Goal: Task Accomplishment & Management: Manage account settings

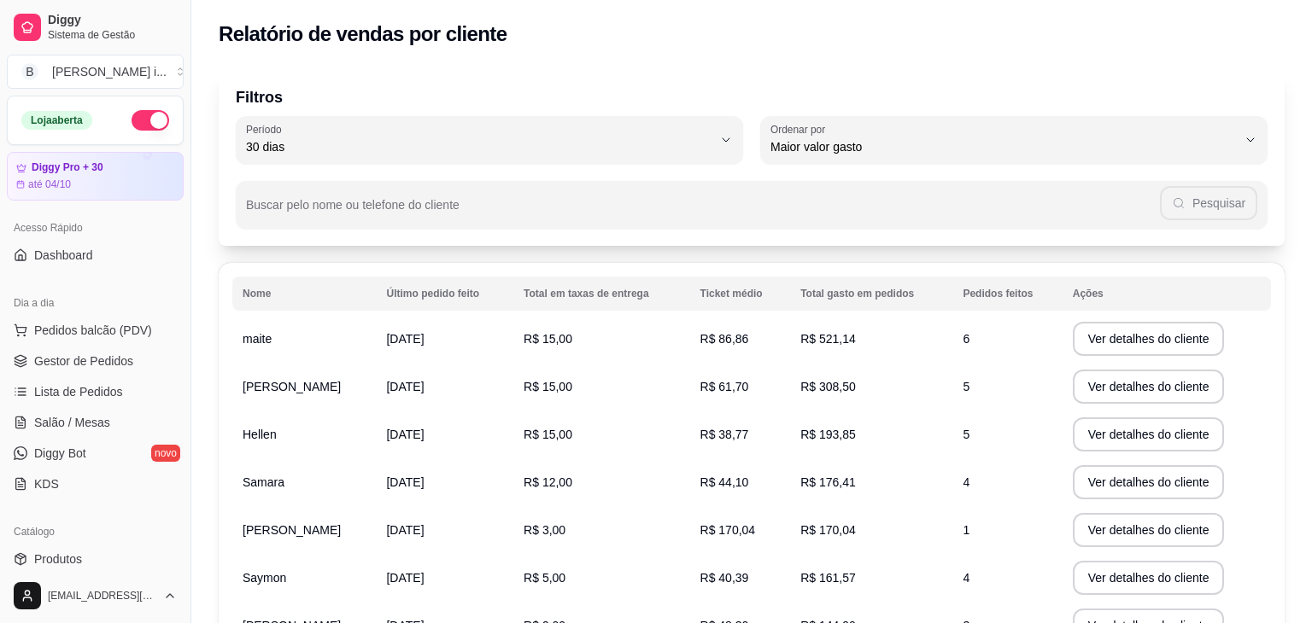
select select "30"
select select "HIGHEST_TOTAL_SPENT_WITH_ORDERS"
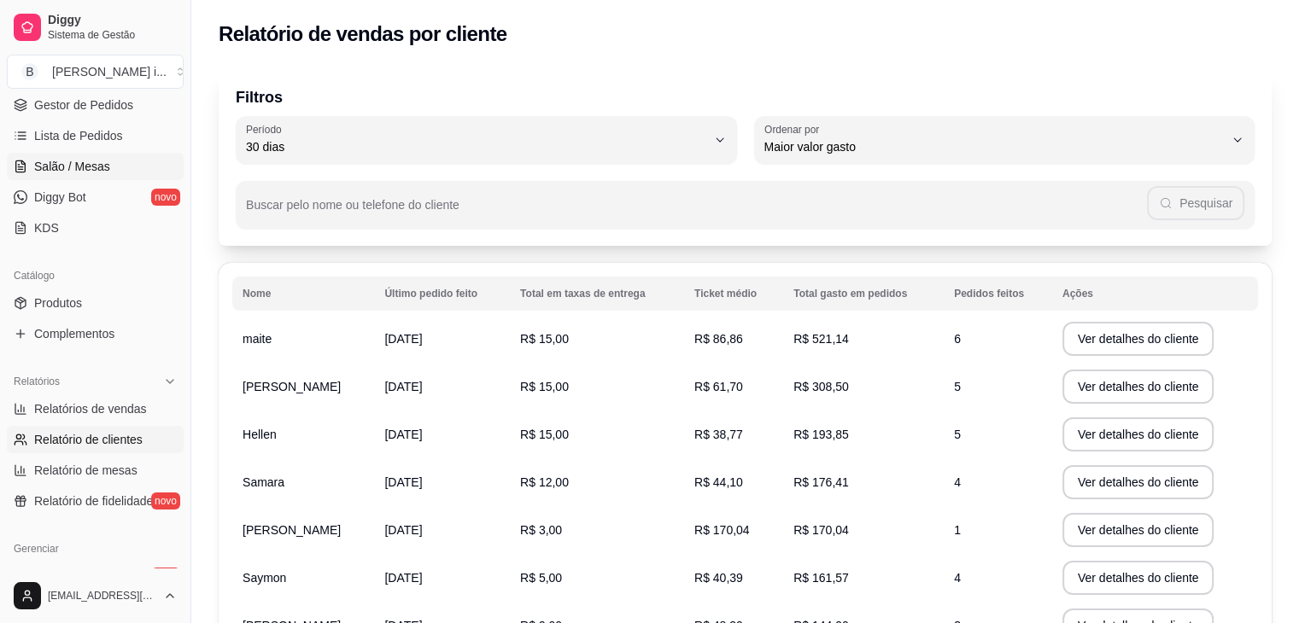
click at [100, 166] on span "Salão / Mesas" at bounding box center [72, 166] width 76 height 17
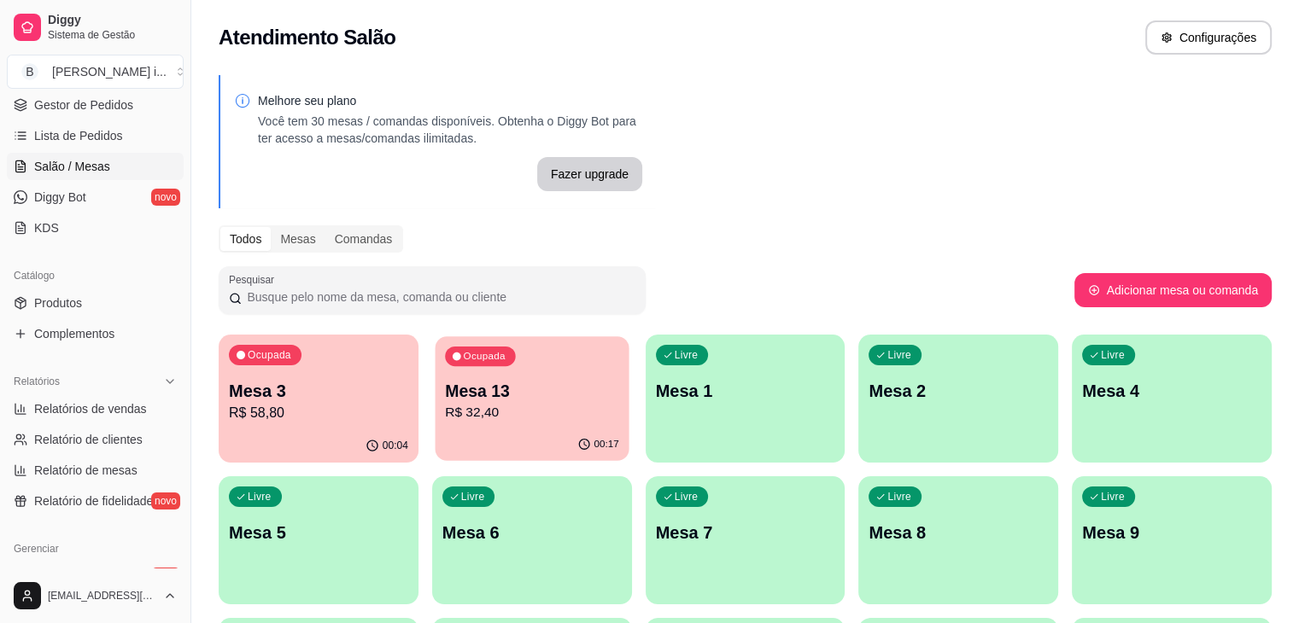
click at [472, 421] on p "R$ 32,40" at bounding box center [532, 413] width 174 height 20
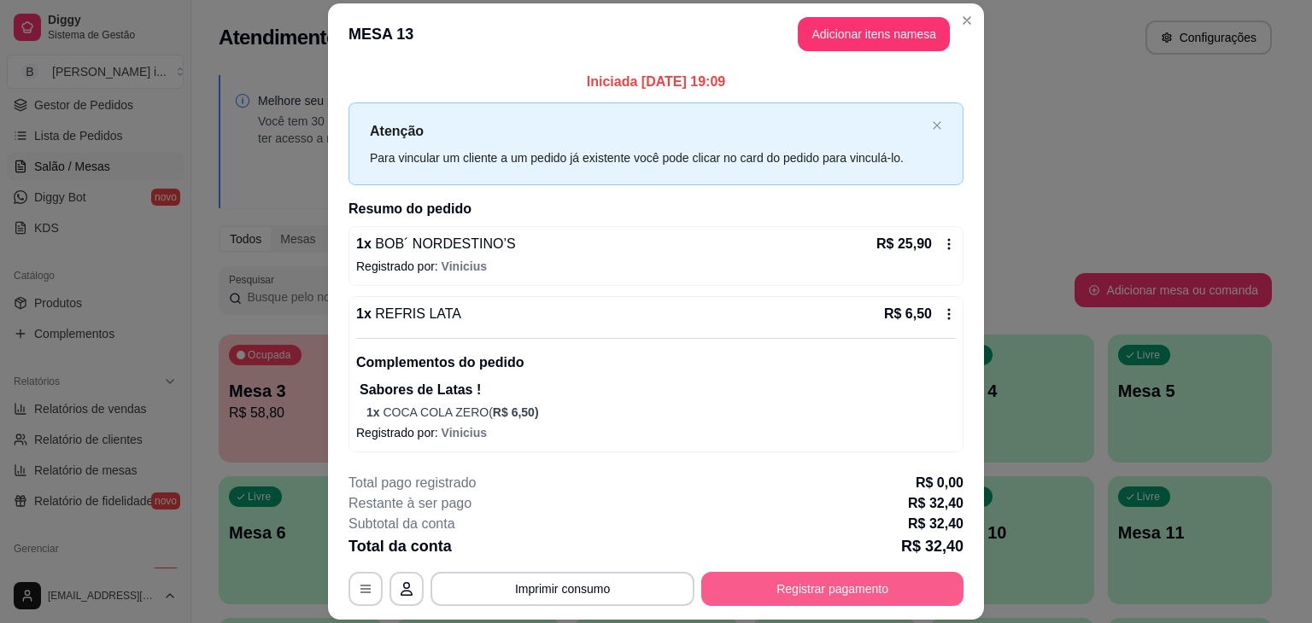
click at [764, 583] on button "Registrar pagamento" at bounding box center [832, 589] width 262 height 34
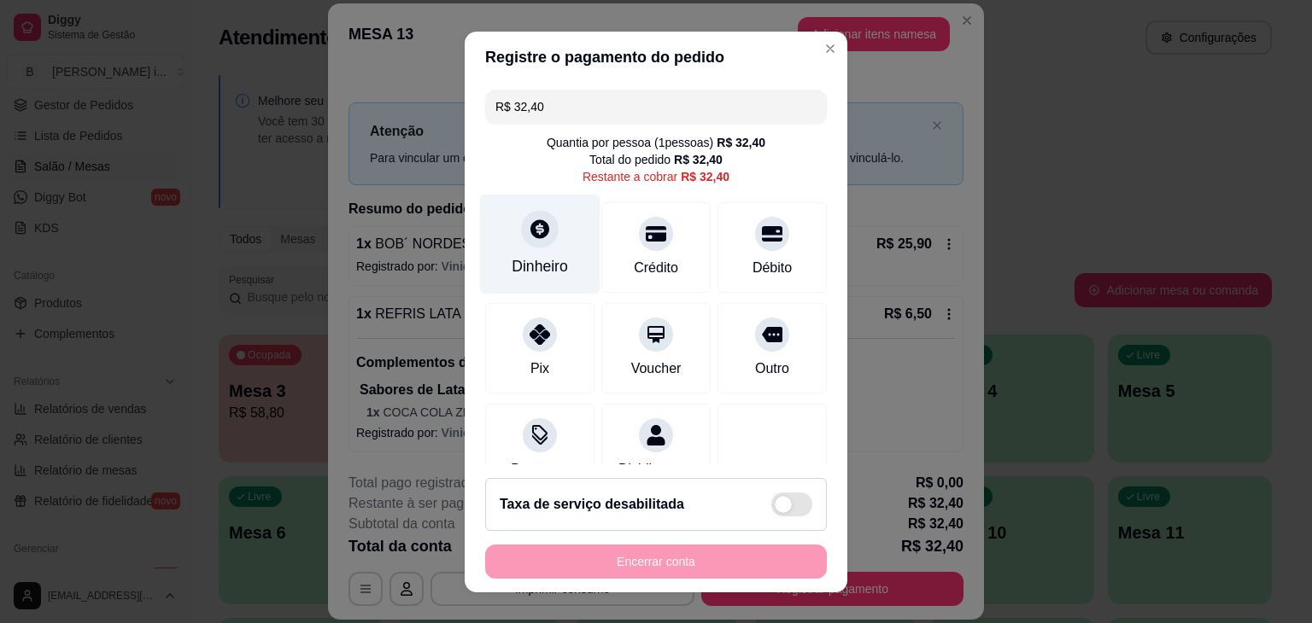
click at [533, 254] on div "Dinheiro" at bounding box center [540, 244] width 120 height 100
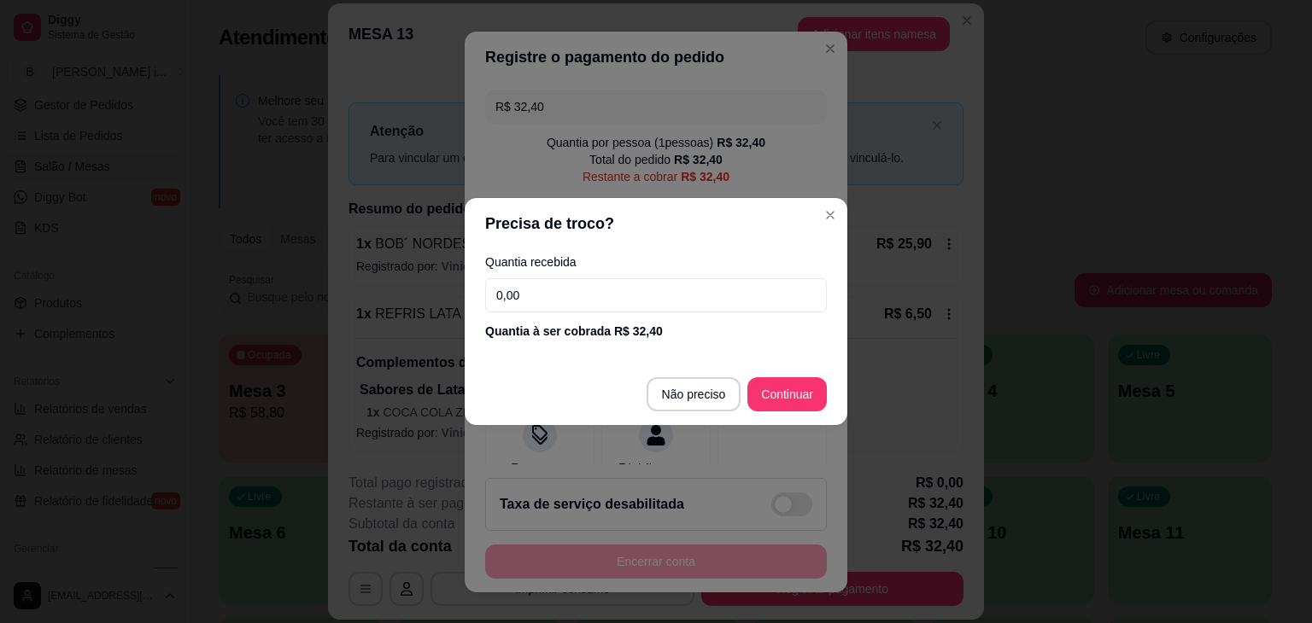
click at [647, 307] on input "0,00" at bounding box center [656, 295] width 342 height 34
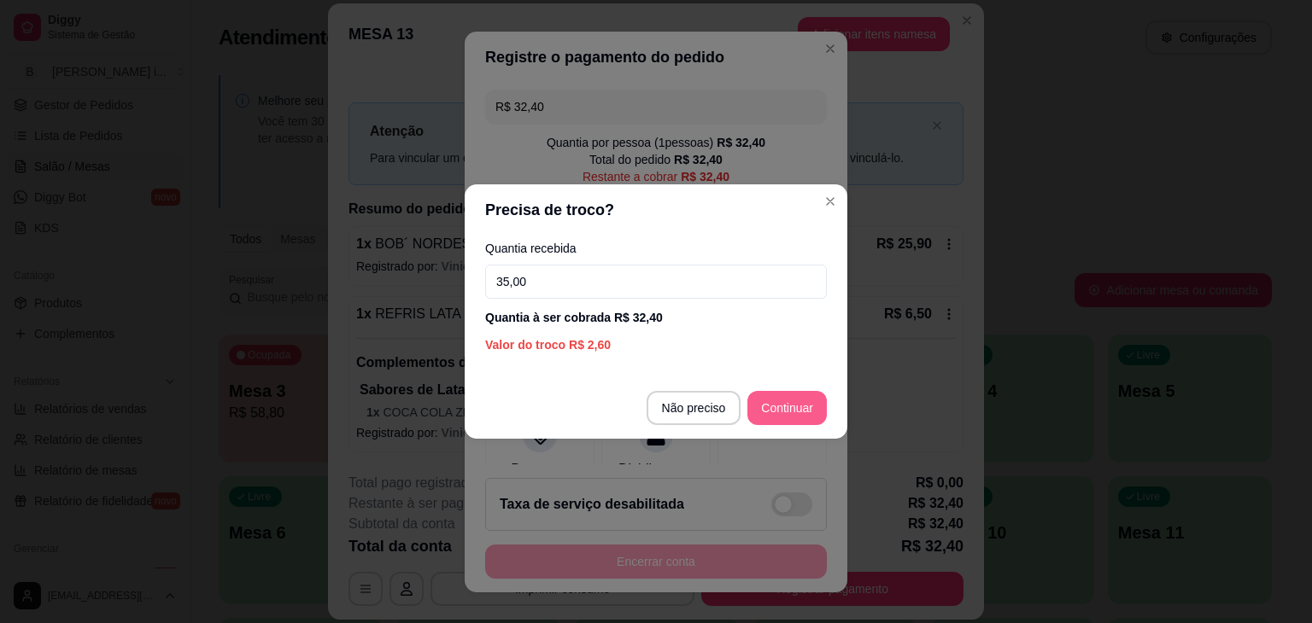
type input "35,00"
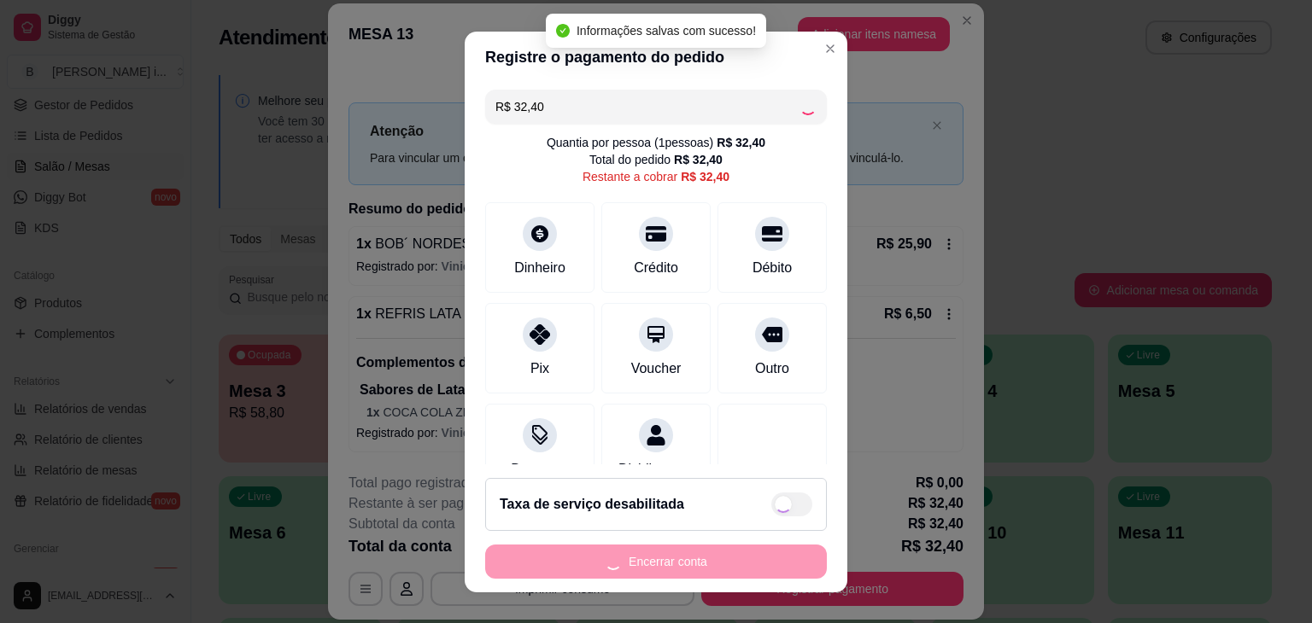
type input "R$ 0,00"
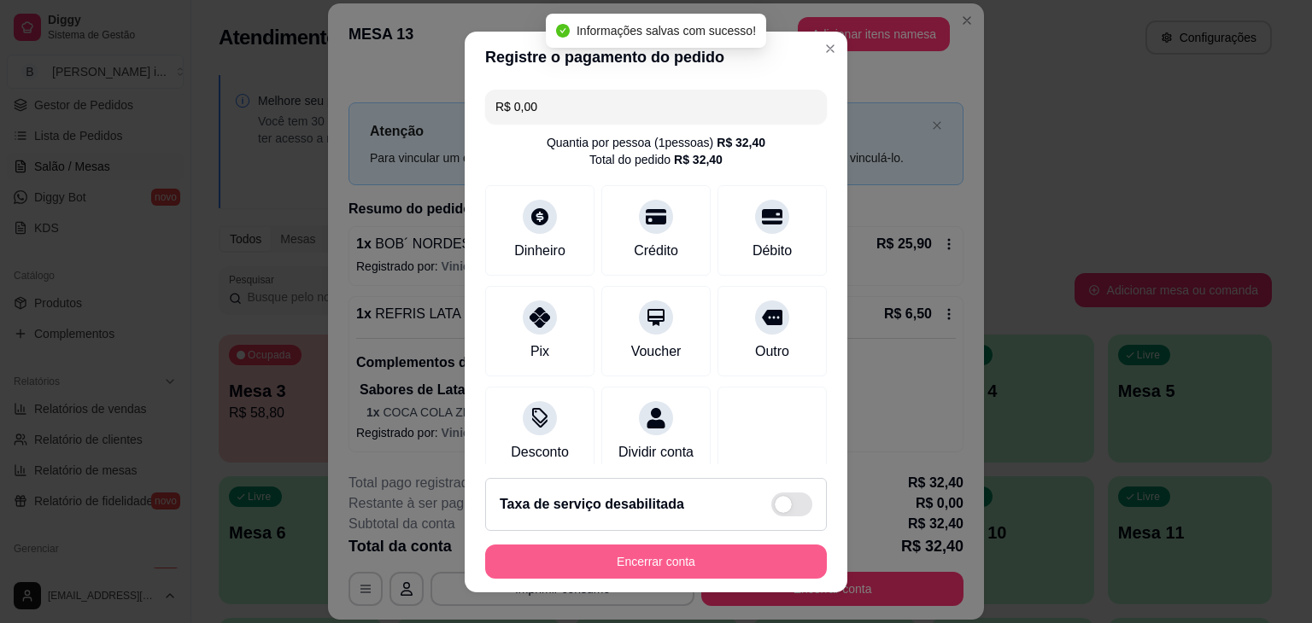
click at [729, 558] on button "Encerrar conta" at bounding box center [656, 562] width 342 height 34
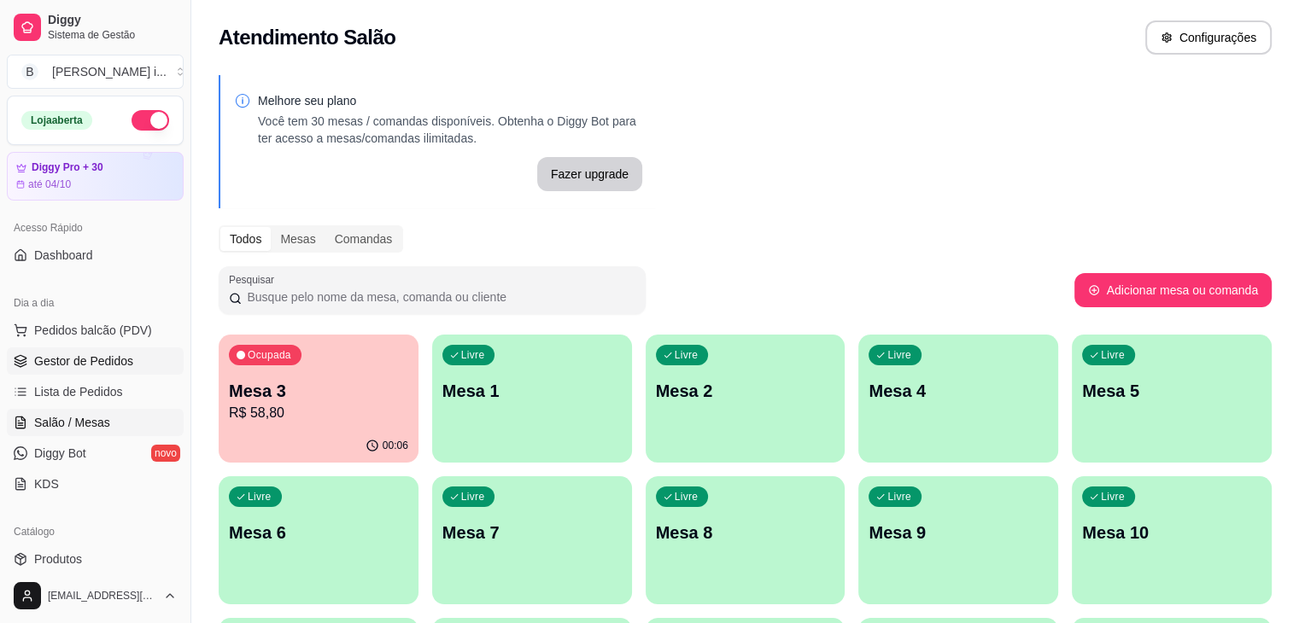
click at [79, 353] on span "Gestor de Pedidos" at bounding box center [83, 361] width 99 height 17
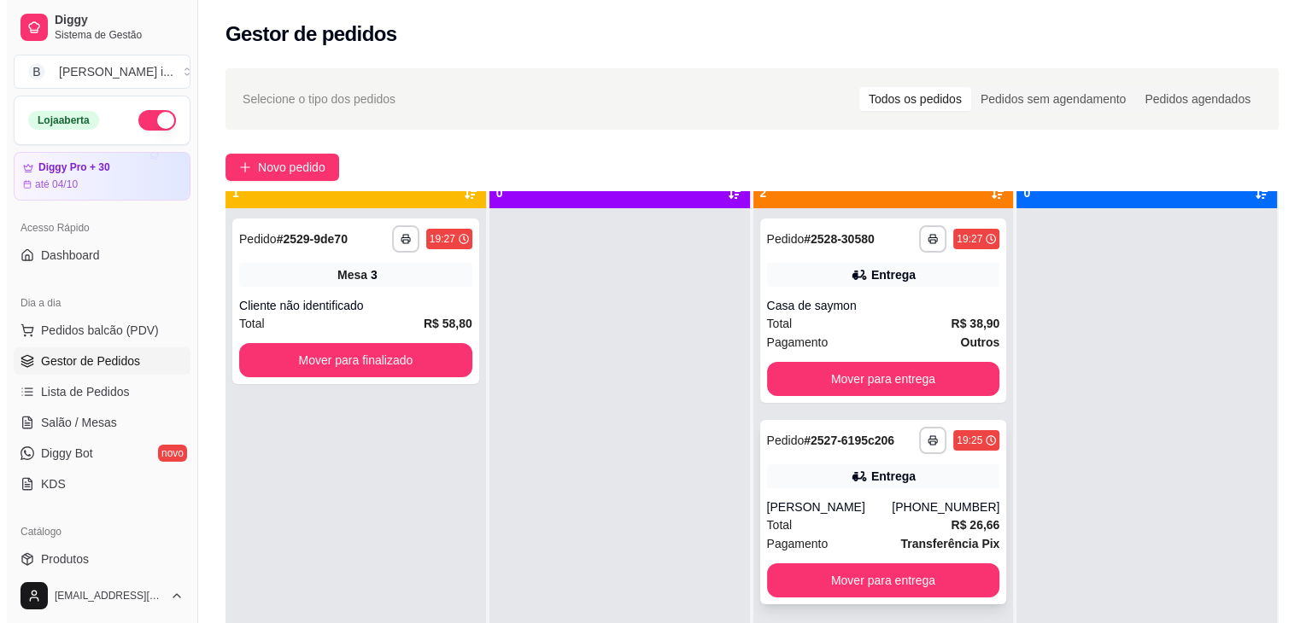
scroll to position [48, 0]
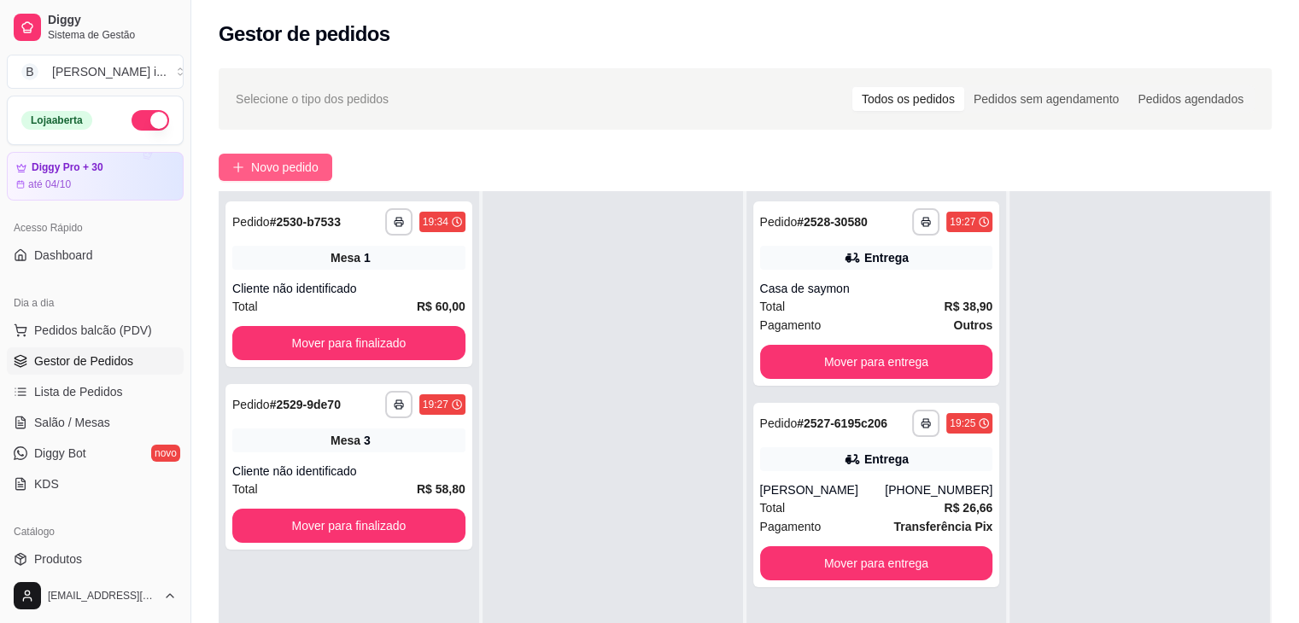
click at [254, 161] on span "Novo pedido" at bounding box center [284, 167] width 67 height 19
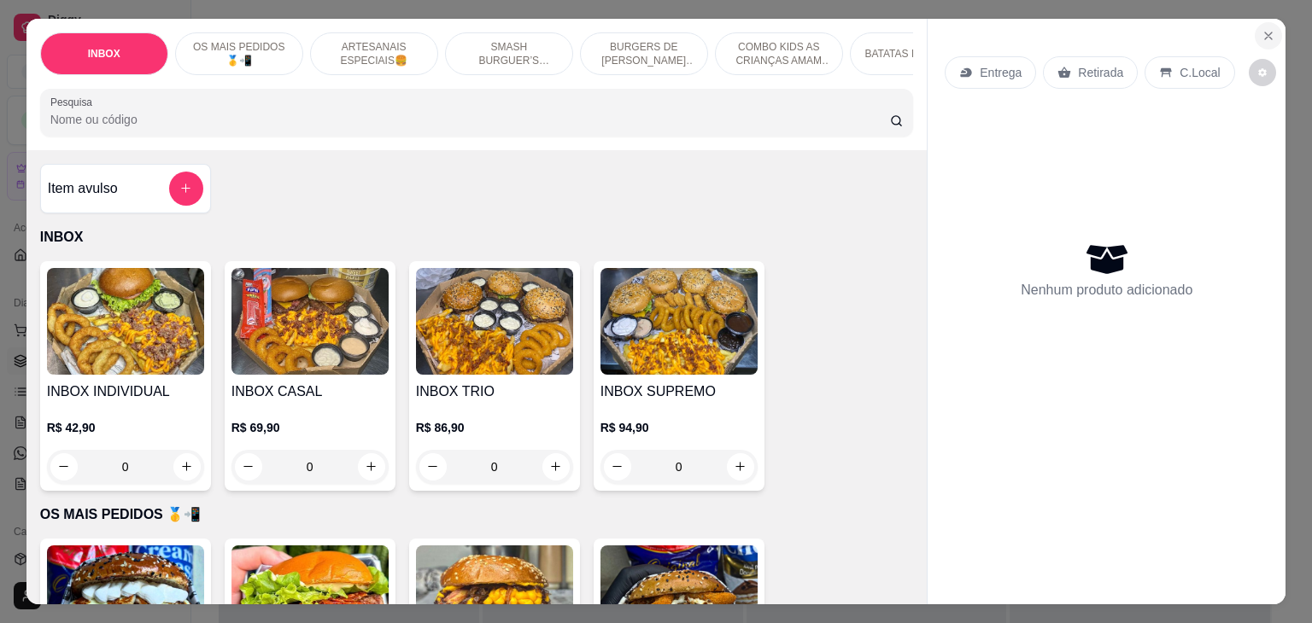
click at [1261, 29] on icon "Close" at bounding box center [1268, 36] width 14 height 14
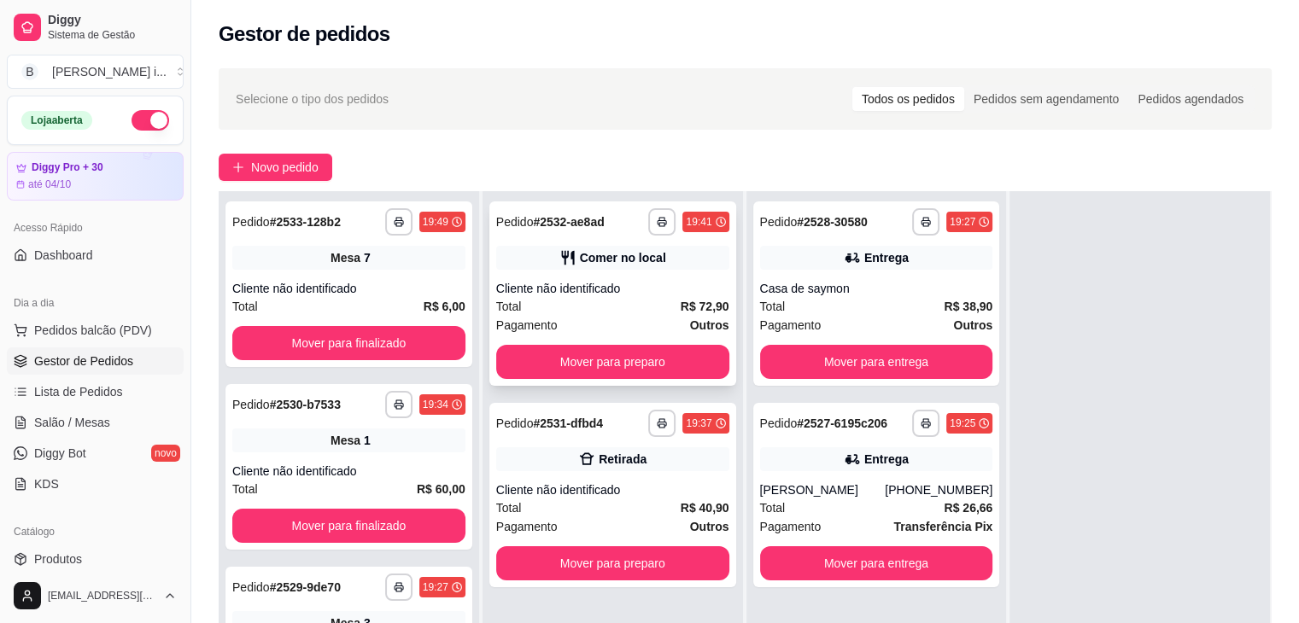
click at [627, 310] on div "Total R$ 72,90" at bounding box center [612, 306] width 233 height 19
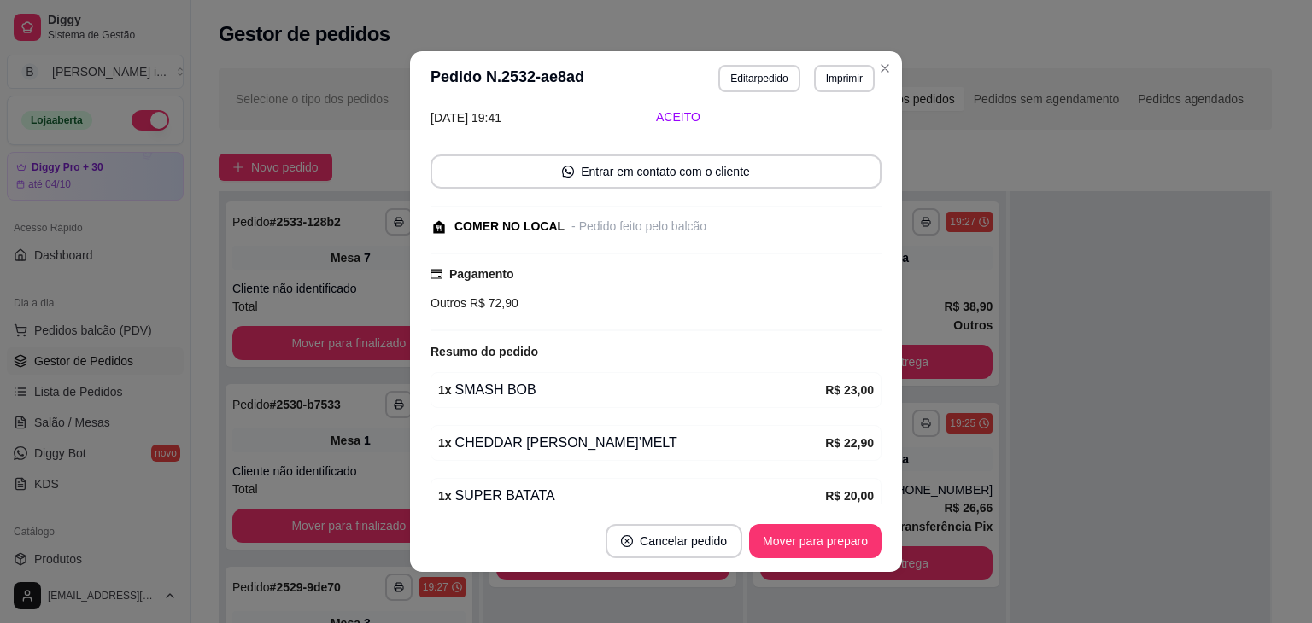
scroll to position [206, 0]
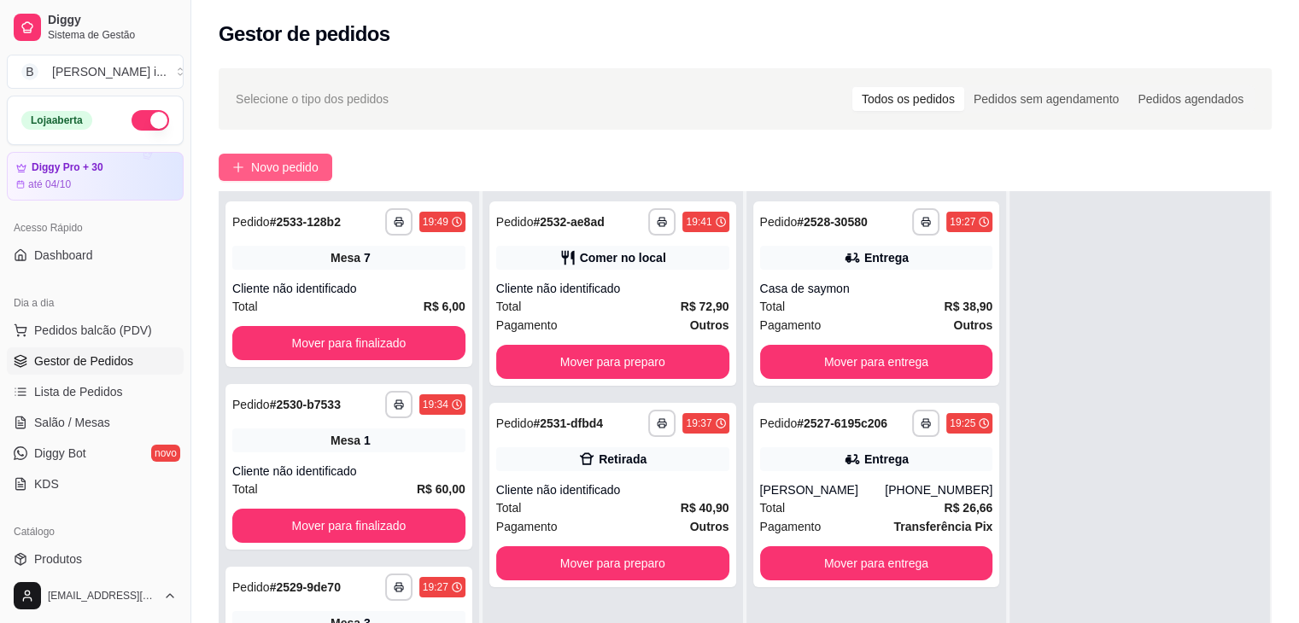
click at [280, 158] on span "Novo pedido" at bounding box center [284, 167] width 67 height 19
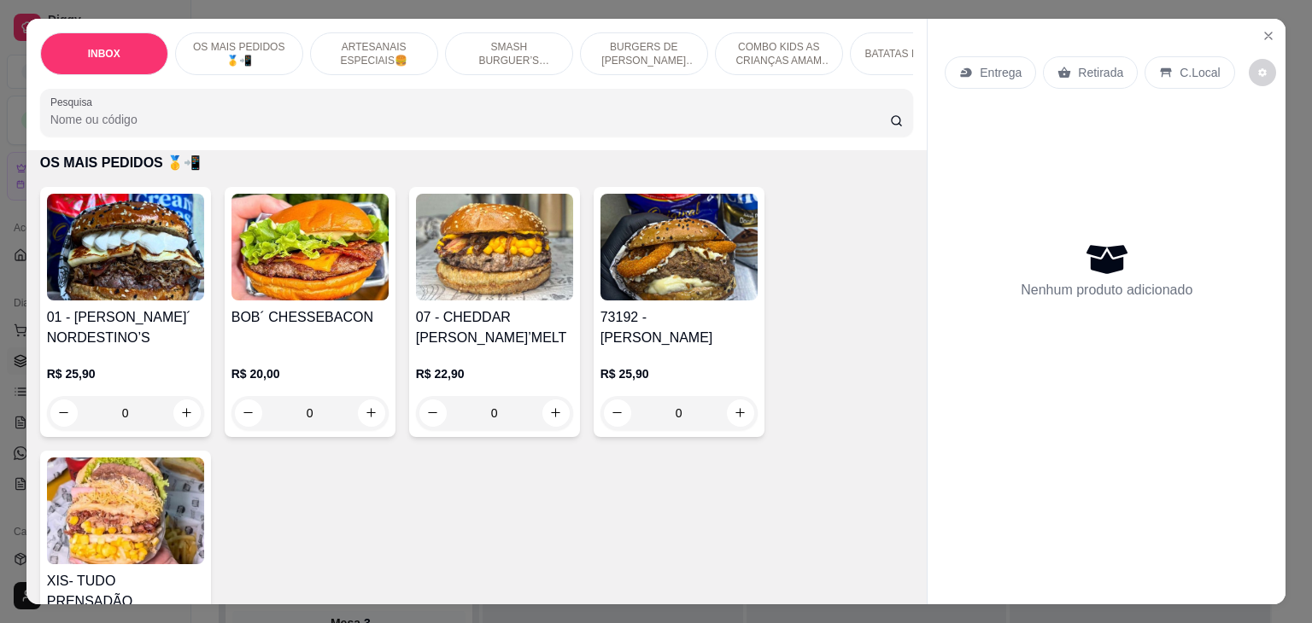
scroll to position [342, 0]
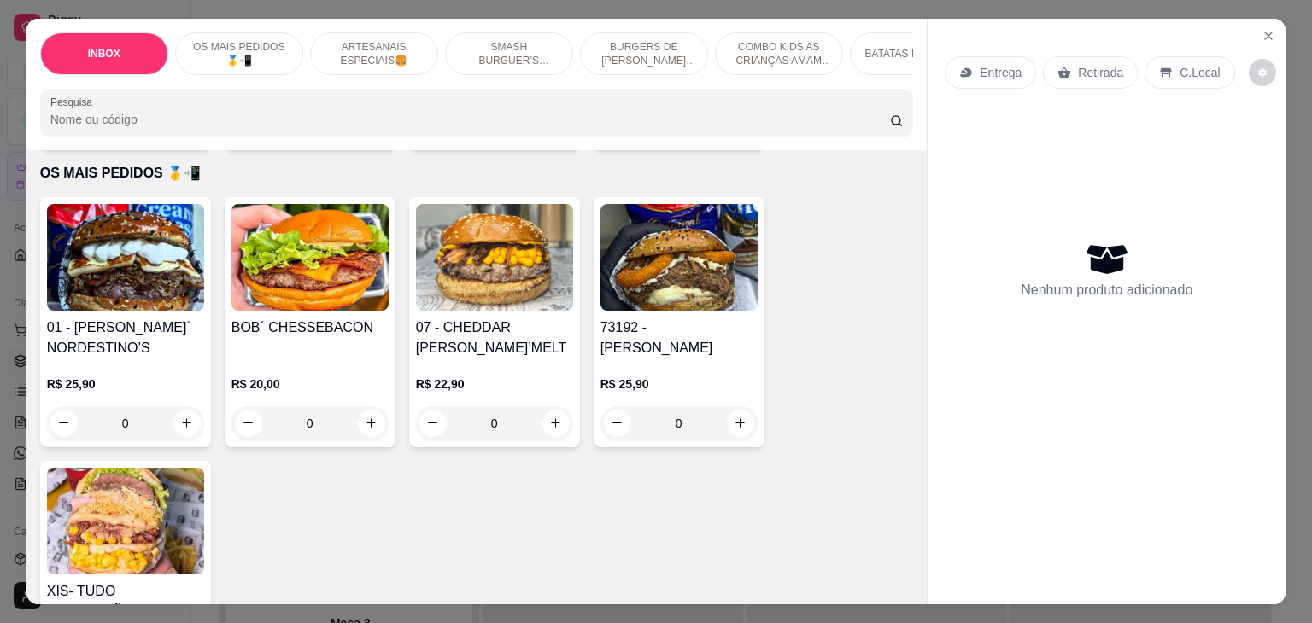
click at [156, 359] on div "R$ 25,90 0" at bounding box center [125, 400] width 157 height 82
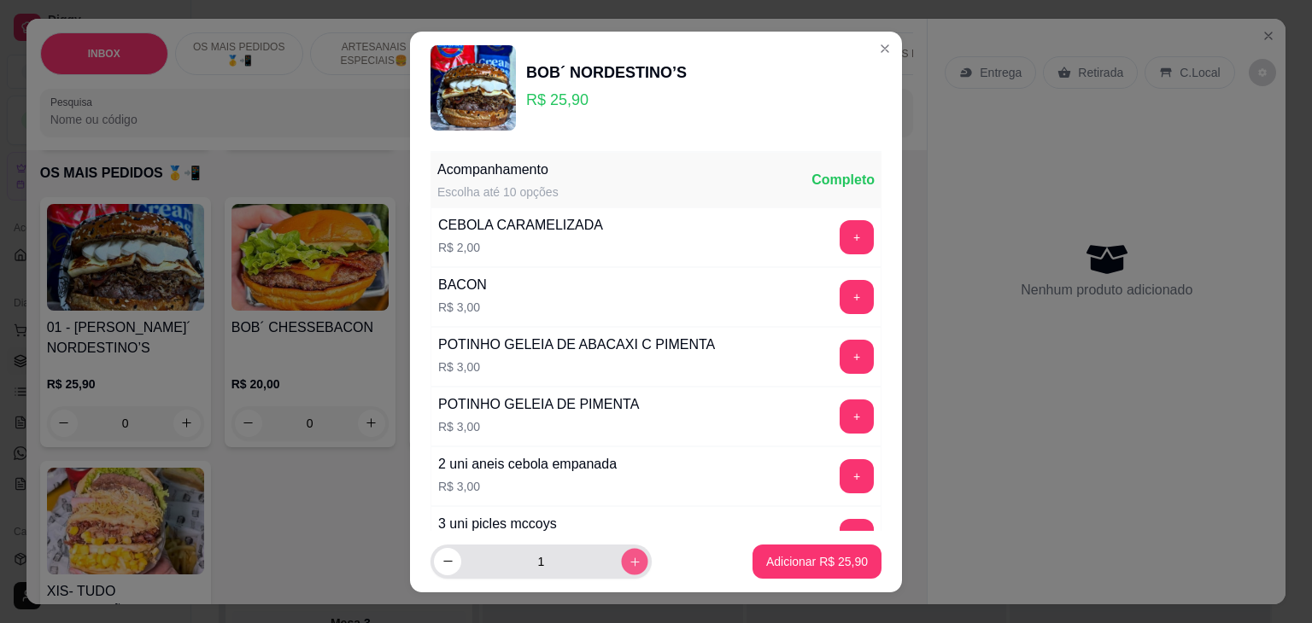
click at [628, 565] on icon "increase-product-quantity" at bounding box center [634, 561] width 13 height 13
type input "2"
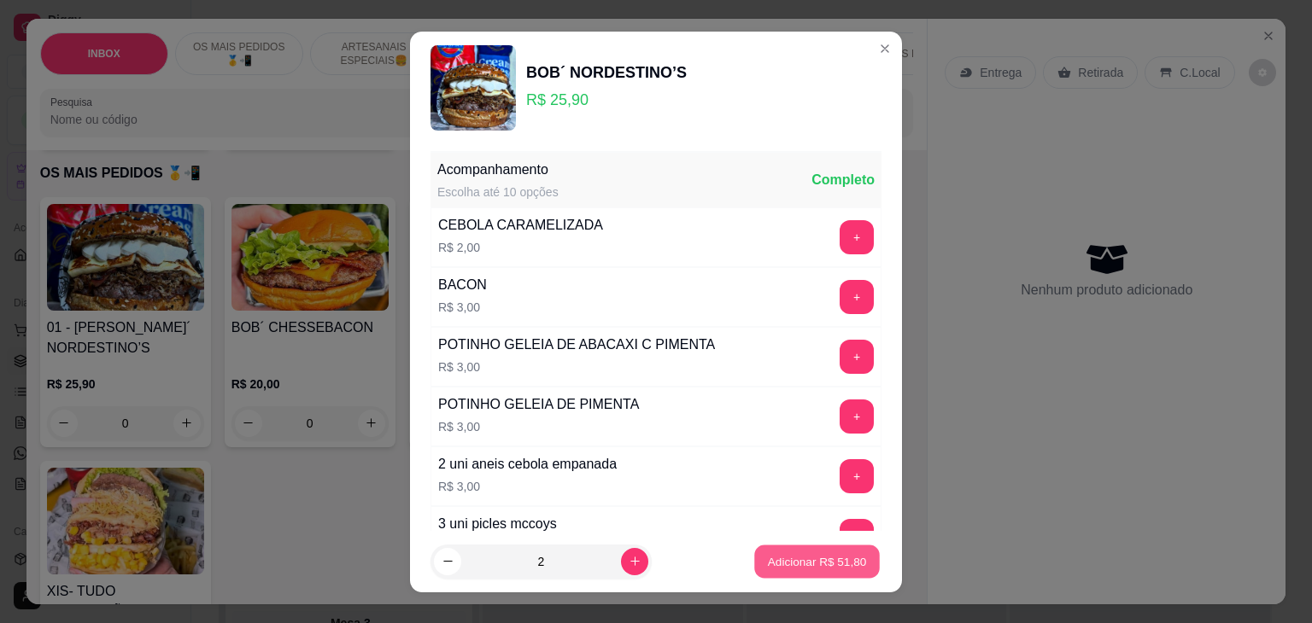
click at [779, 553] on p "Adicionar R$ 51,80" at bounding box center [817, 561] width 99 height 16
type input "2"
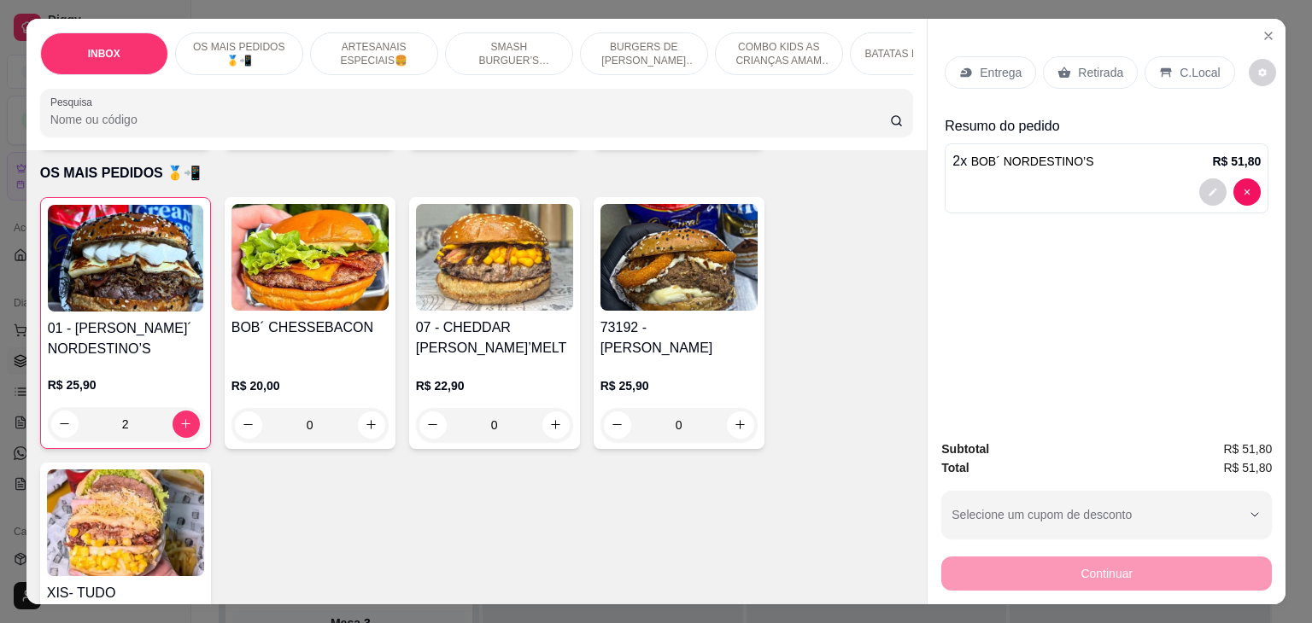
click at [1087, 68] on p "Retirada" at bounding box center [1100, 72] width 45 height 17
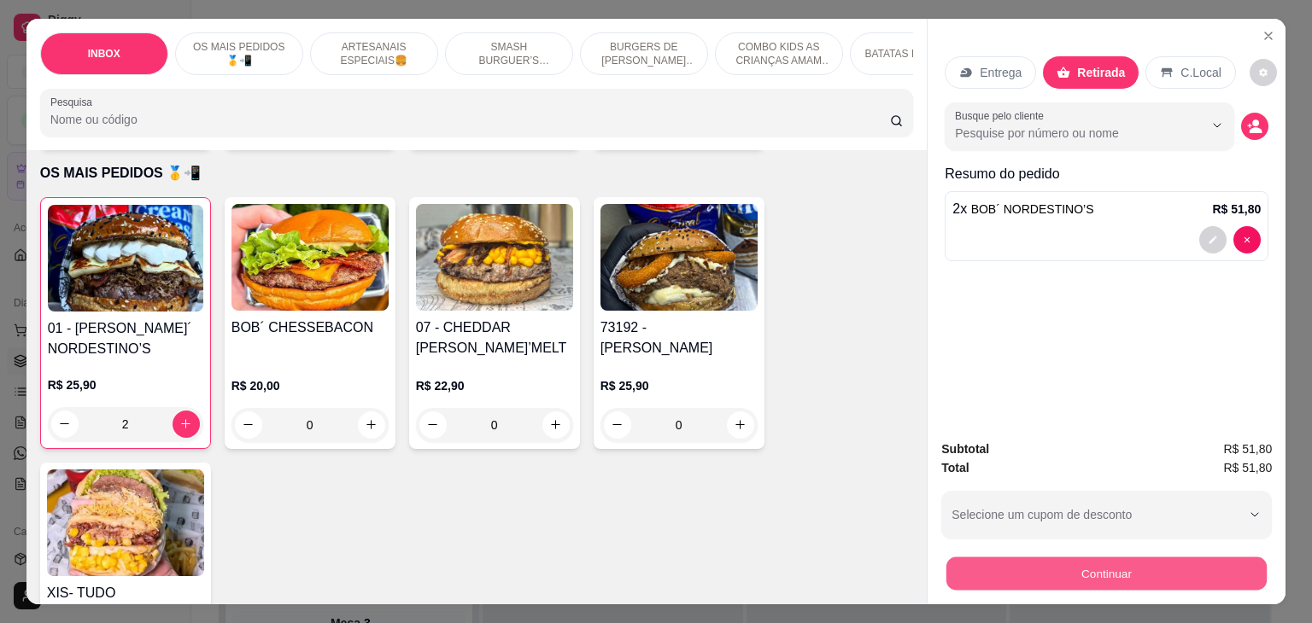
click at [1073, 569] on button "Continuar" at bounding box center [1106, 574] width 320 height 33
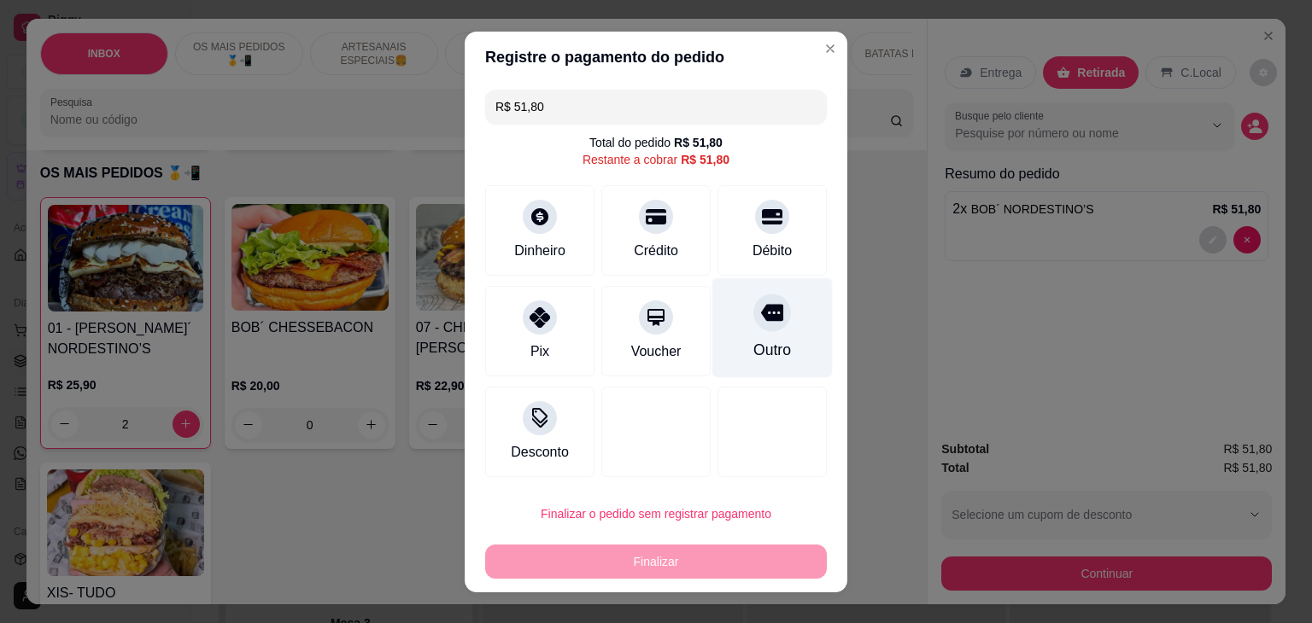
click at [753, 353] on div "Outro" at bounding box center [772, 350] width 38 height 22
type input "R$ 0,00"
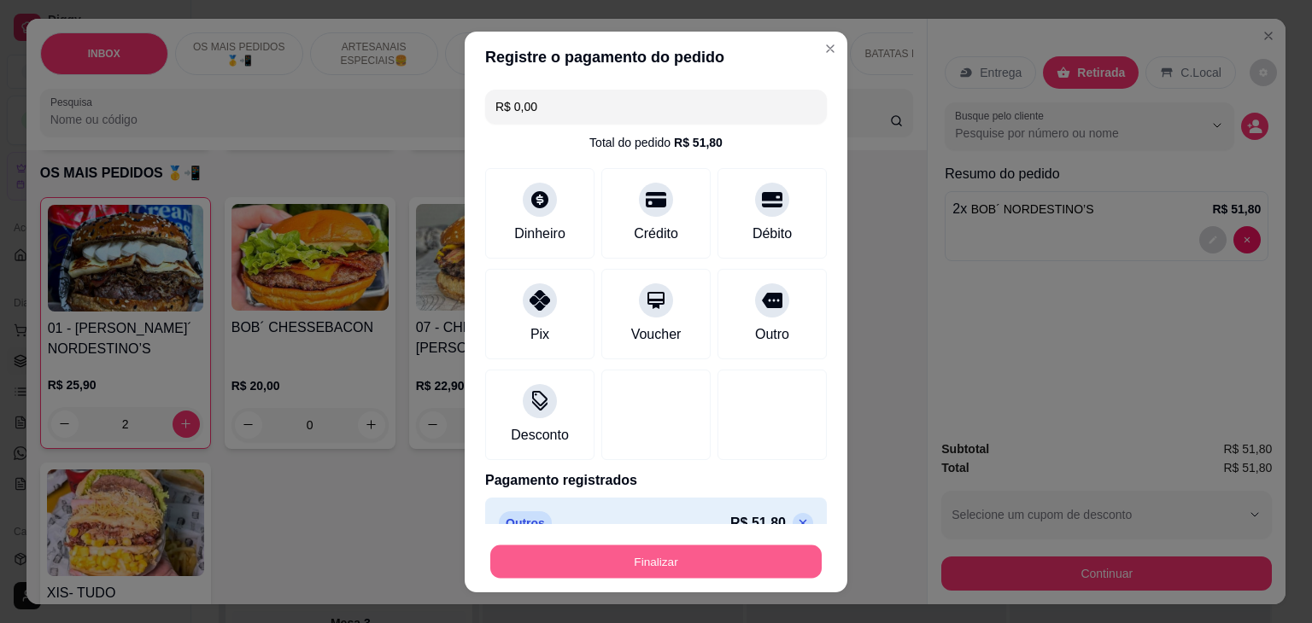
click at [713, 558] on button "Finalizar" at bounding box center [655, 561] width 331 height 33
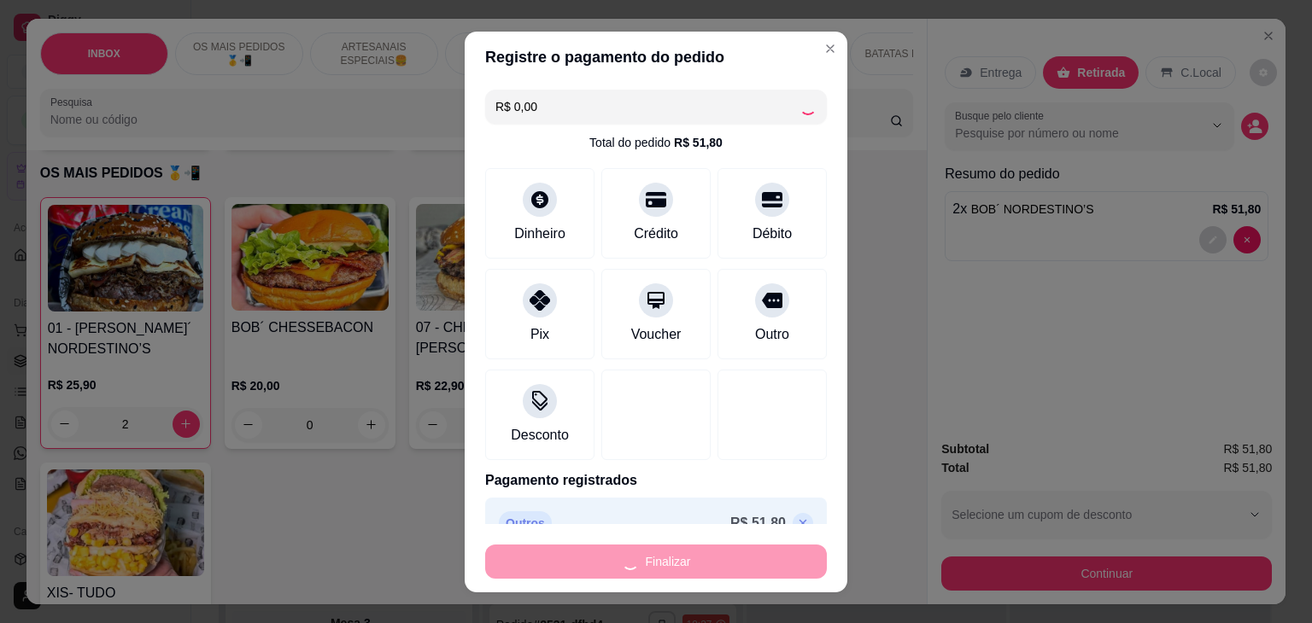
type input "0"
type input "-R$ 51,80"
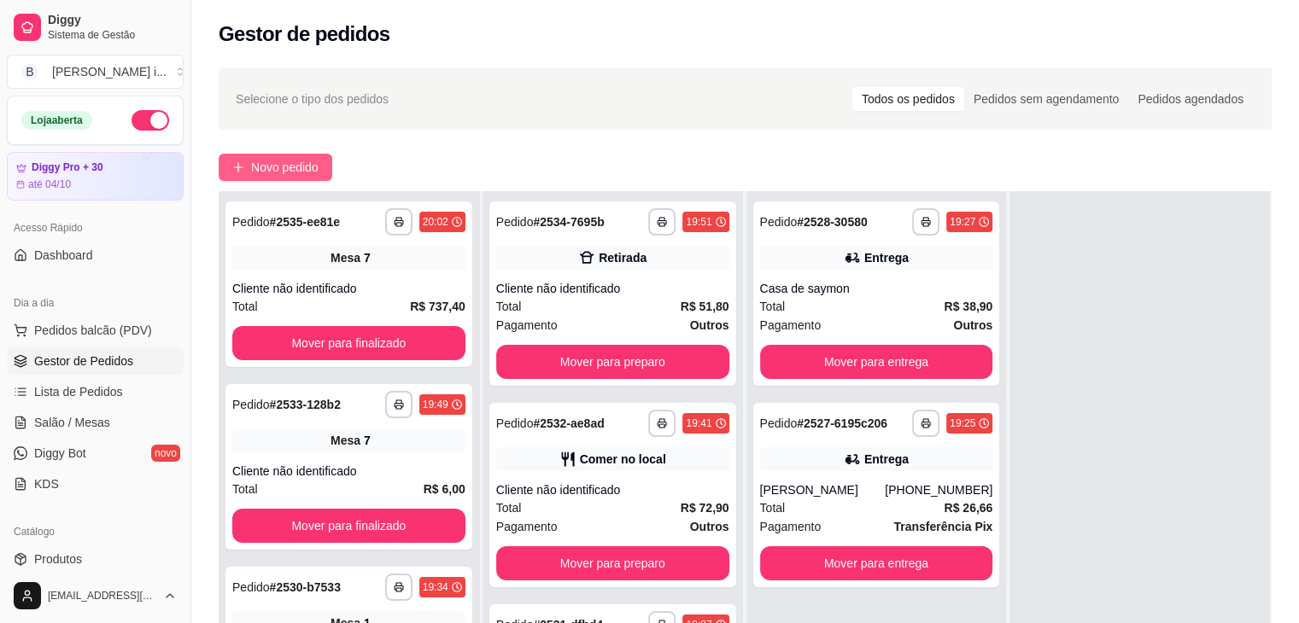
click at [317, 177] on button "Novo pedido" at bounding box center [276, 167] width 114 height 27
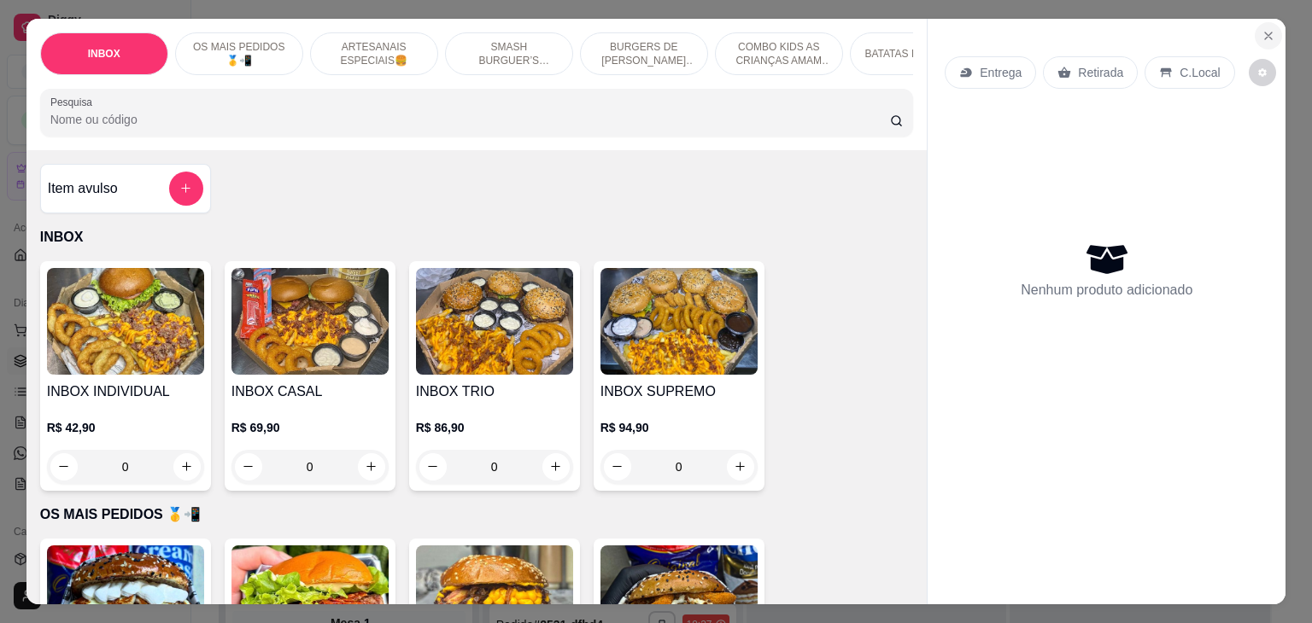
click at [1261, 32] on icon "Close" at bounding box center [1268, 36] width 14 height 14
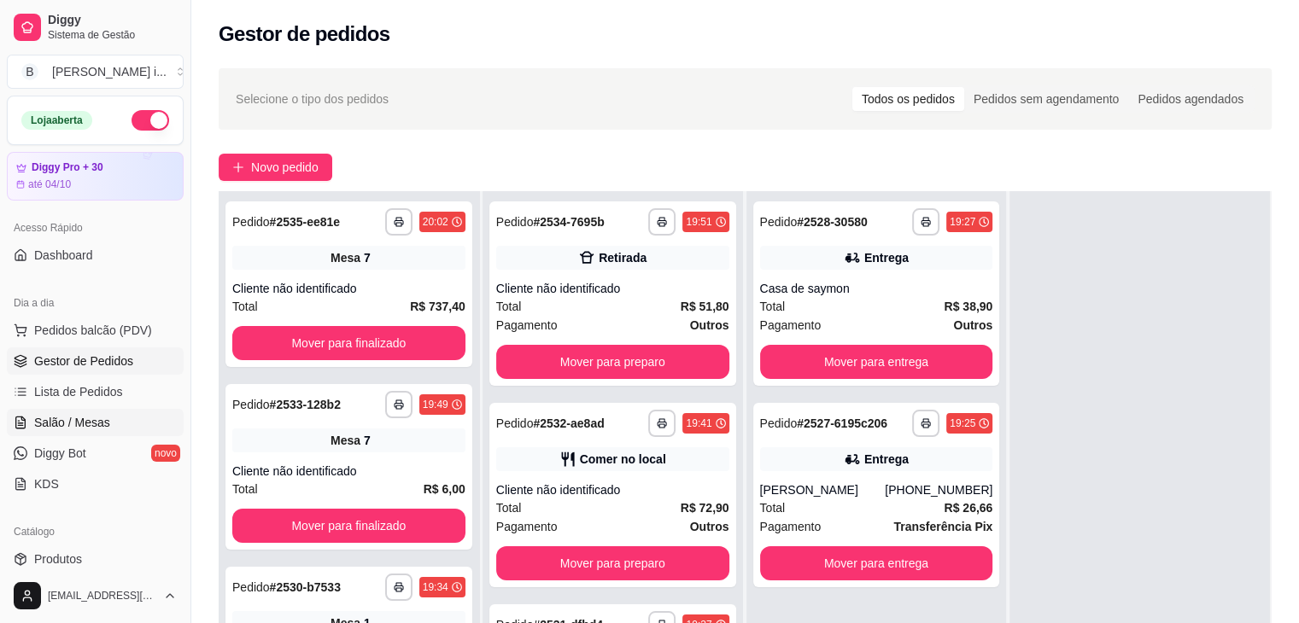
click at [75, 414] on span "Salão / Mesas" at bounding box center [72, 422] width 76 height 17
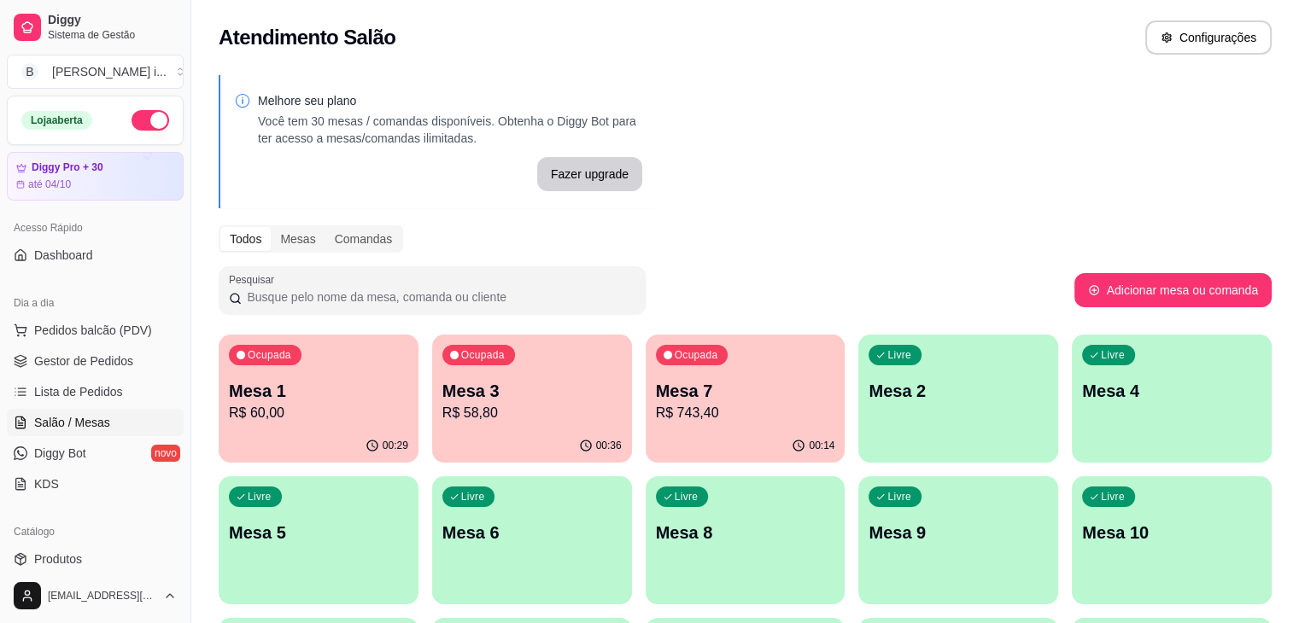
click at [292, 405] on p "R$ 60,00" at bounding box center [318, 413] width 179 height 20
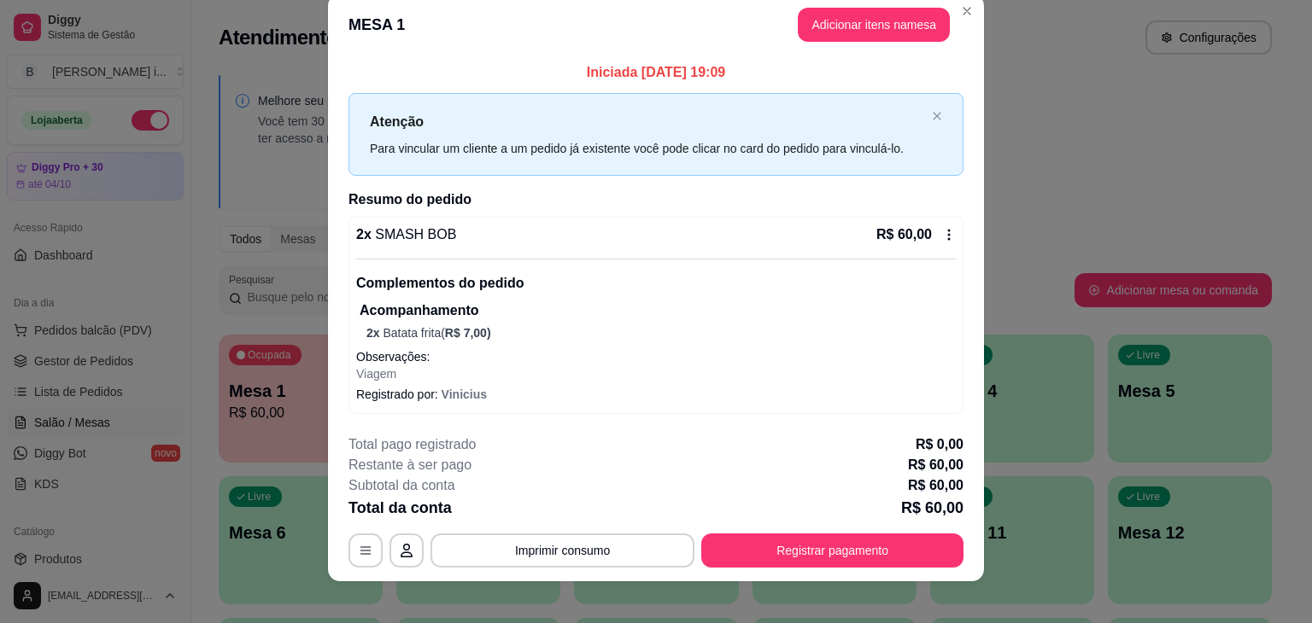
scroll to position [37, 0]
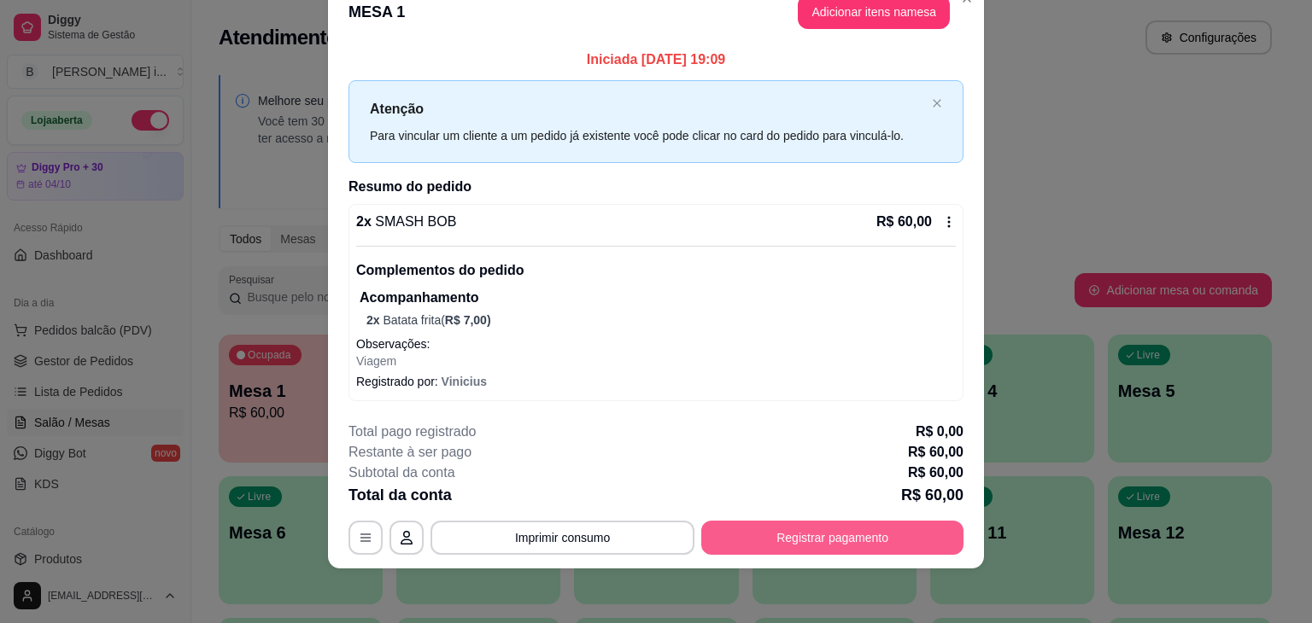
click at [833, 527] on button "Registrar pagamento" at bounding box center [832, 538] width 262 height 34
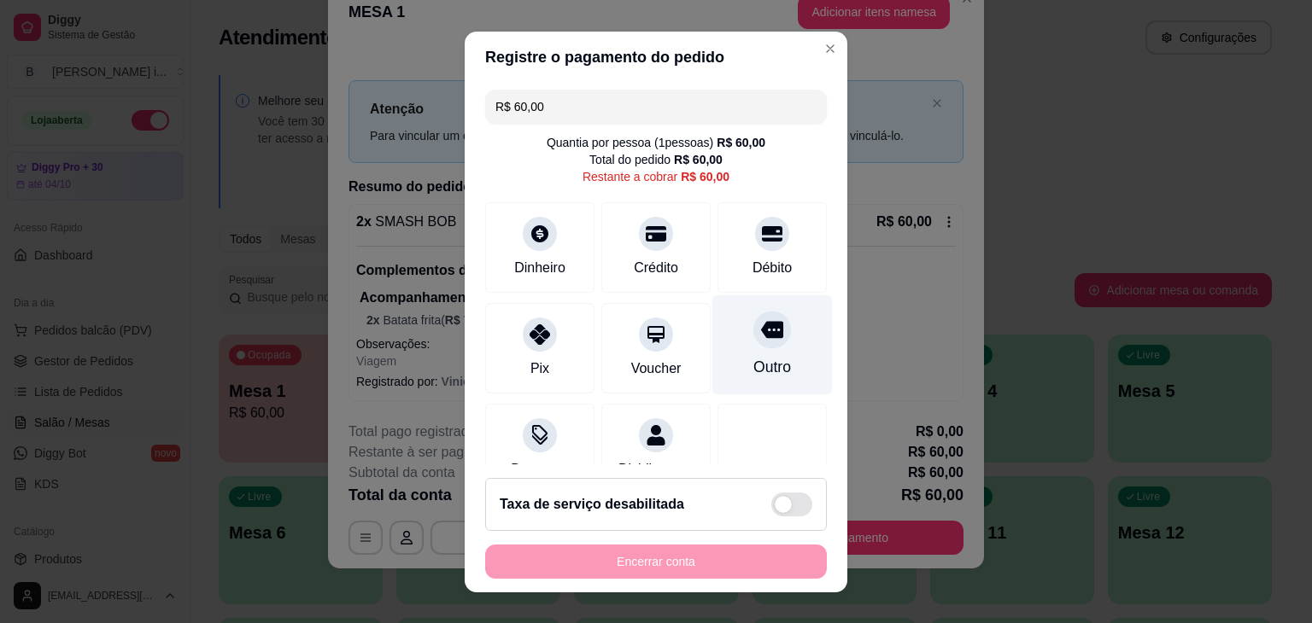
click at [753, 361] on div "Outro" at bounding box center [772, 367] width 38 height 22
type input "R$ 0,00"
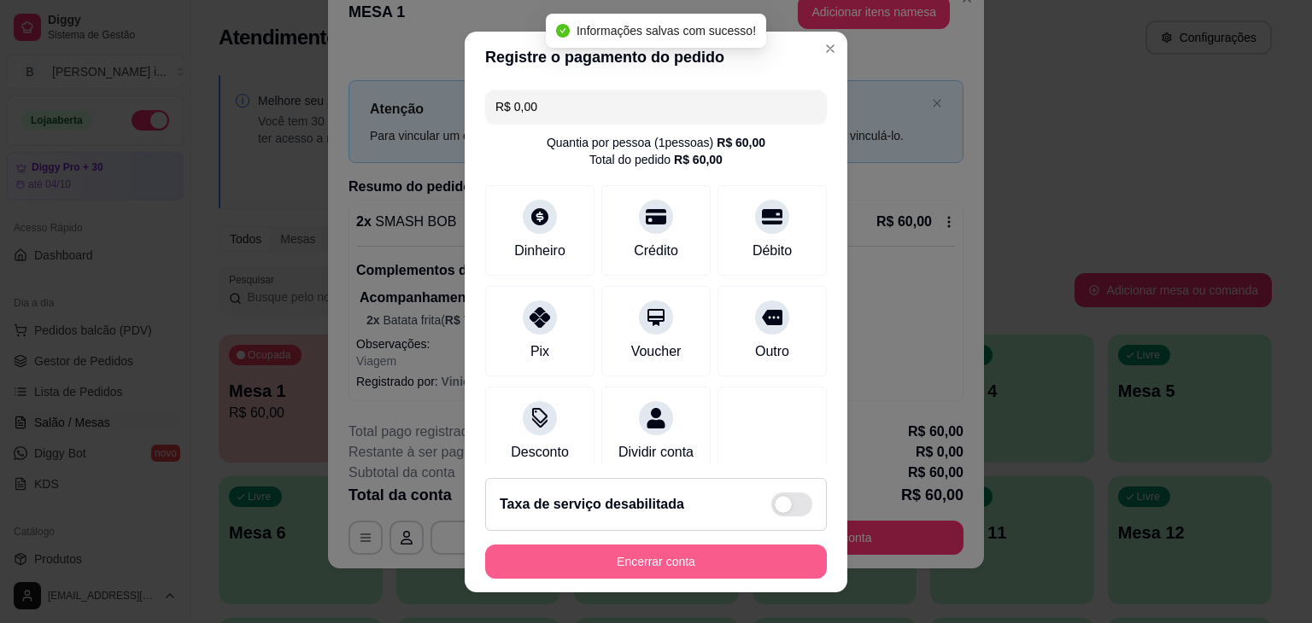
click at [628, 563] on button "Encerrar conta" at bounding box center [656, 562] width 342 height 34
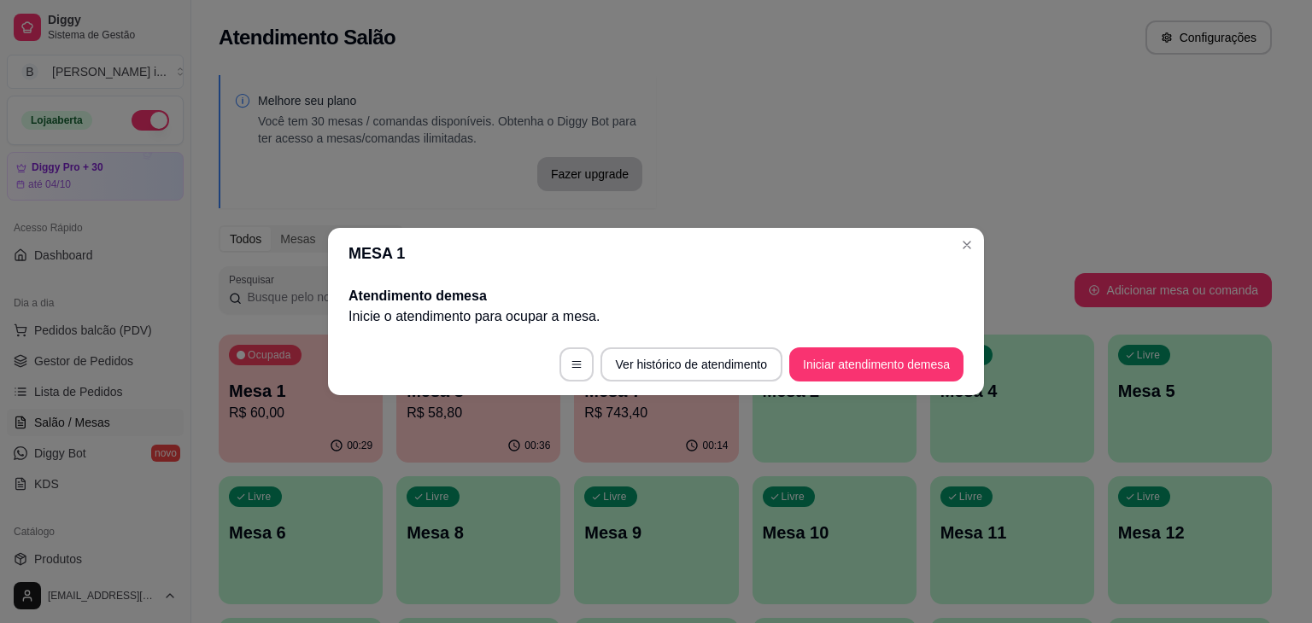
scroll to position [0, 0]
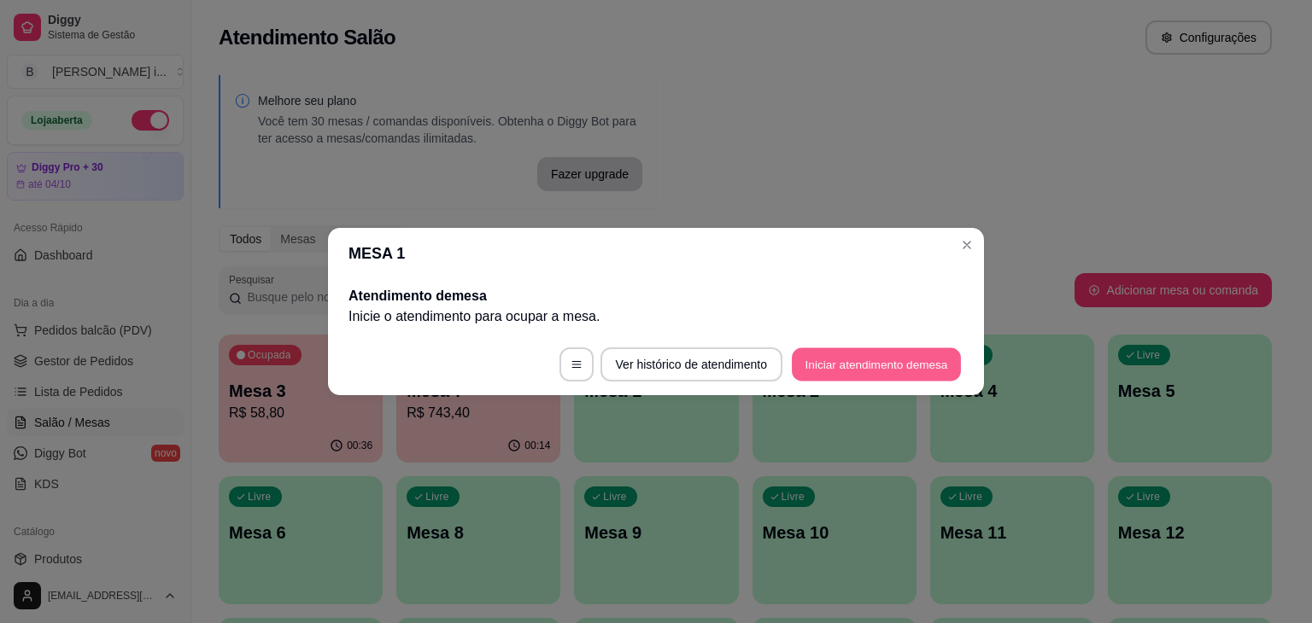
click at [820, 359] on button "Iniciar atendimento de mesa" at bounding box center [876, 364] width 169 height 33
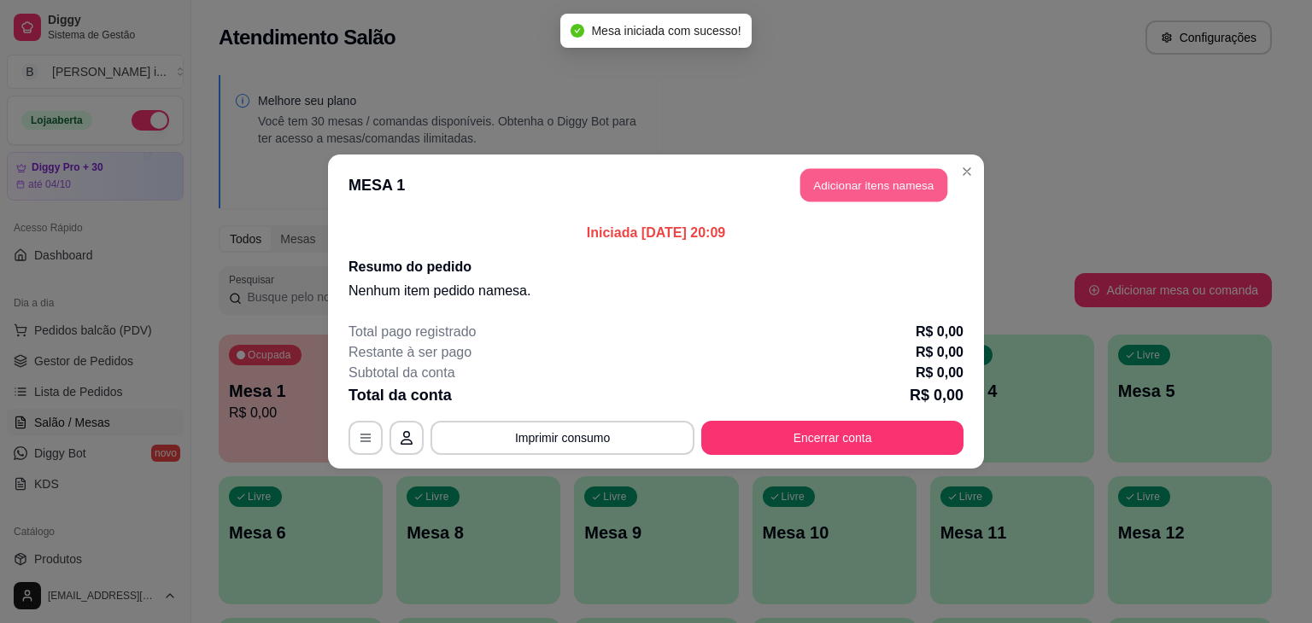
click at [883, 185] on button "Adicionar itens na mesa" at bounding box center [873, 185] width 147 height 33
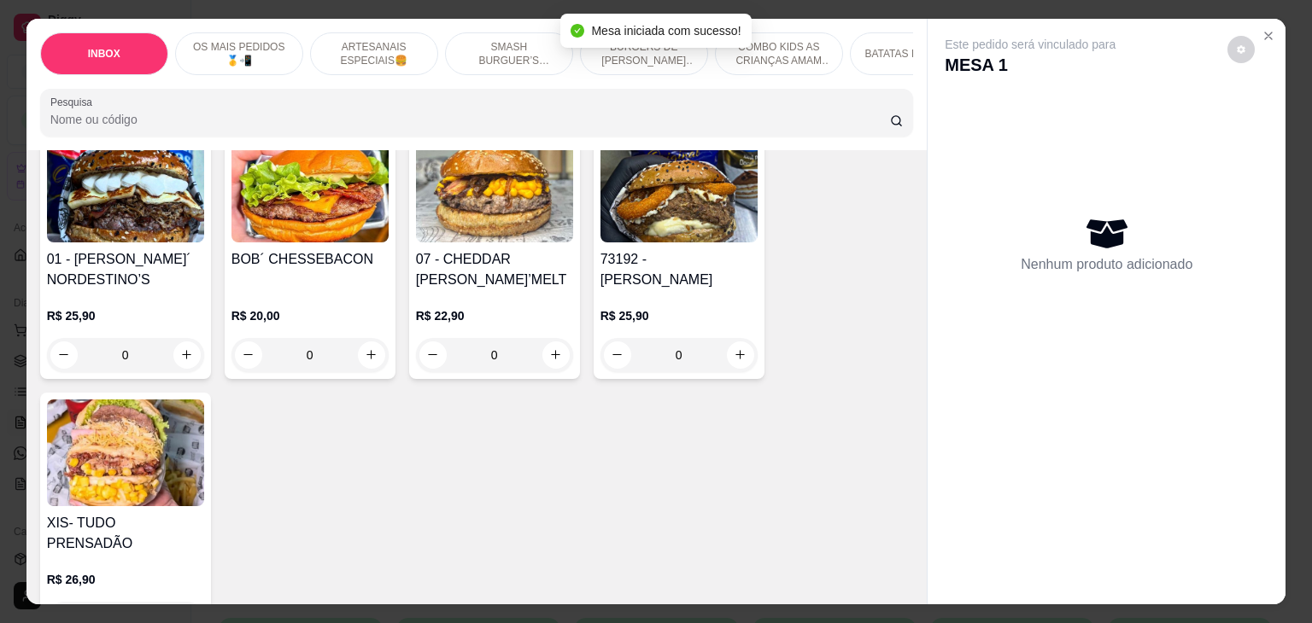
scroll to position [427, 0]
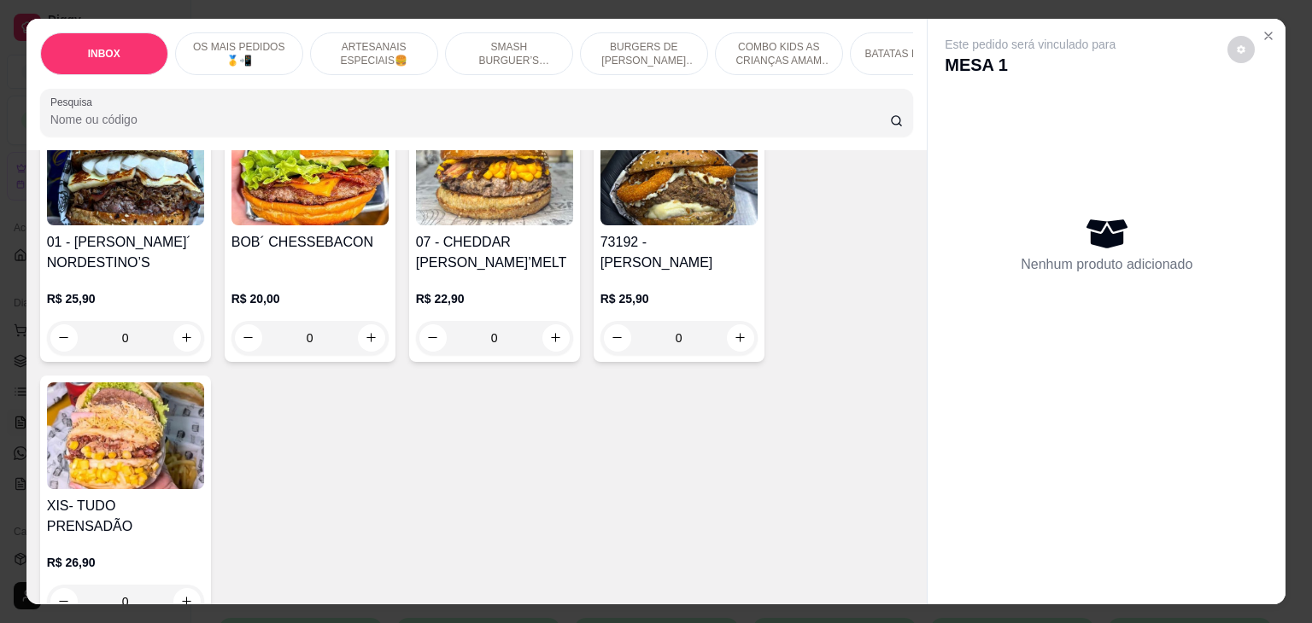
click at [157, 257] on h4 "01 - [PERSON_NAME]´ NORDESTINO’S" at bounding box center [125, 252] width 157 height 41
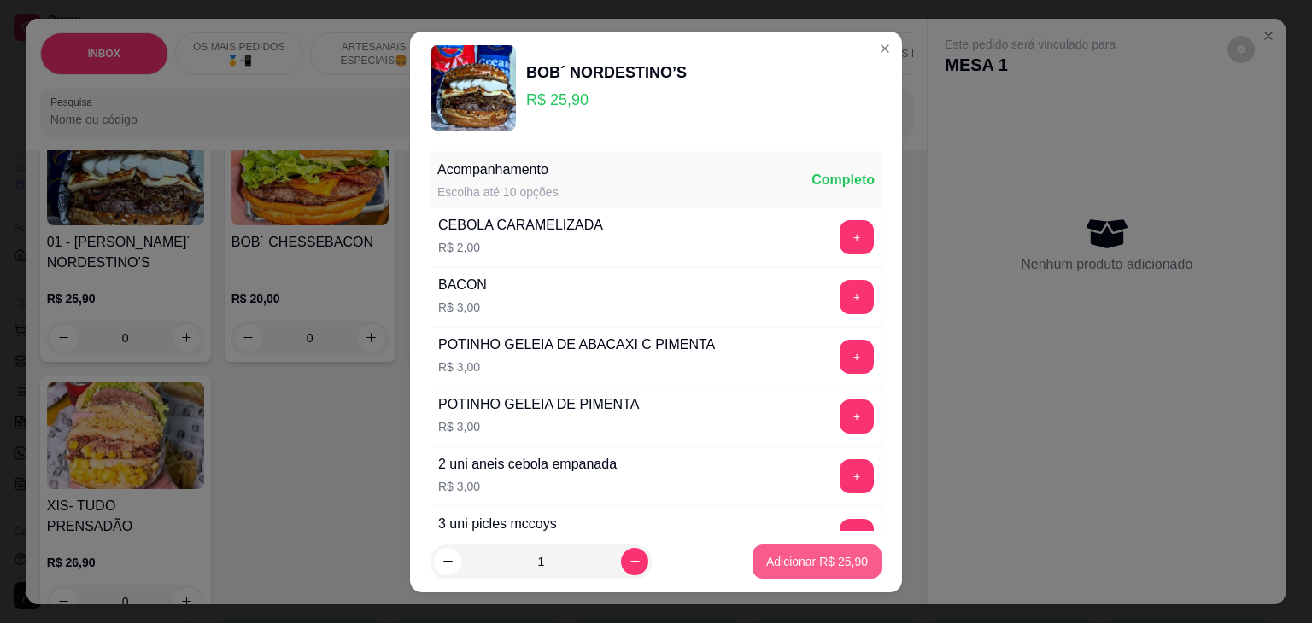
click at [766, 562] on p "Adicionar R$ 25,90" at bounding box center [817, 561] width 102 height 17
type input "1"
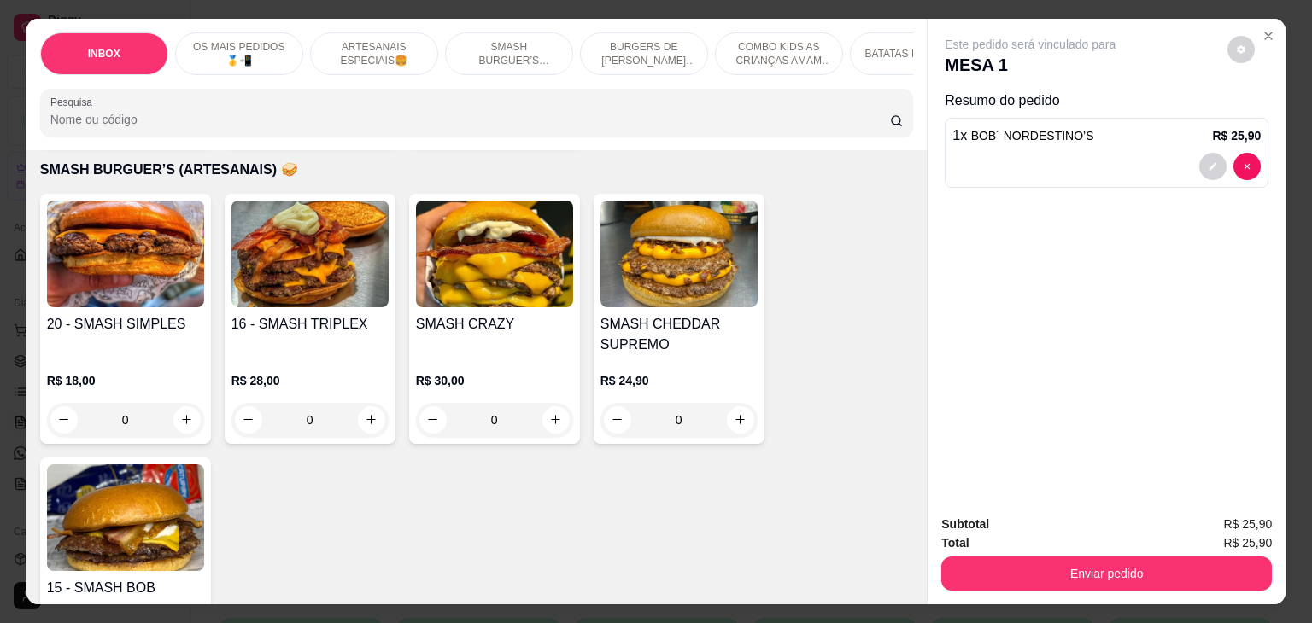
scroll to position [2049, 0]
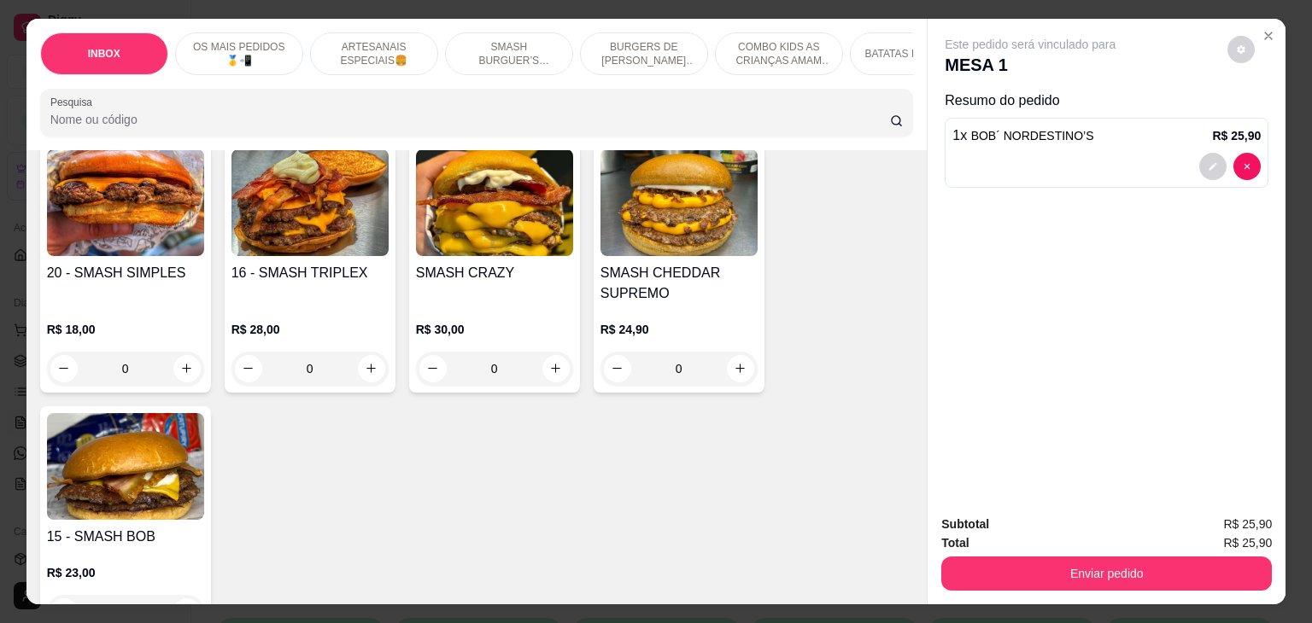
click at [66, 488] on div "15 - SMASH BOB R$ 23,00 0" at bounding box center [125, 521] width 171 height 230
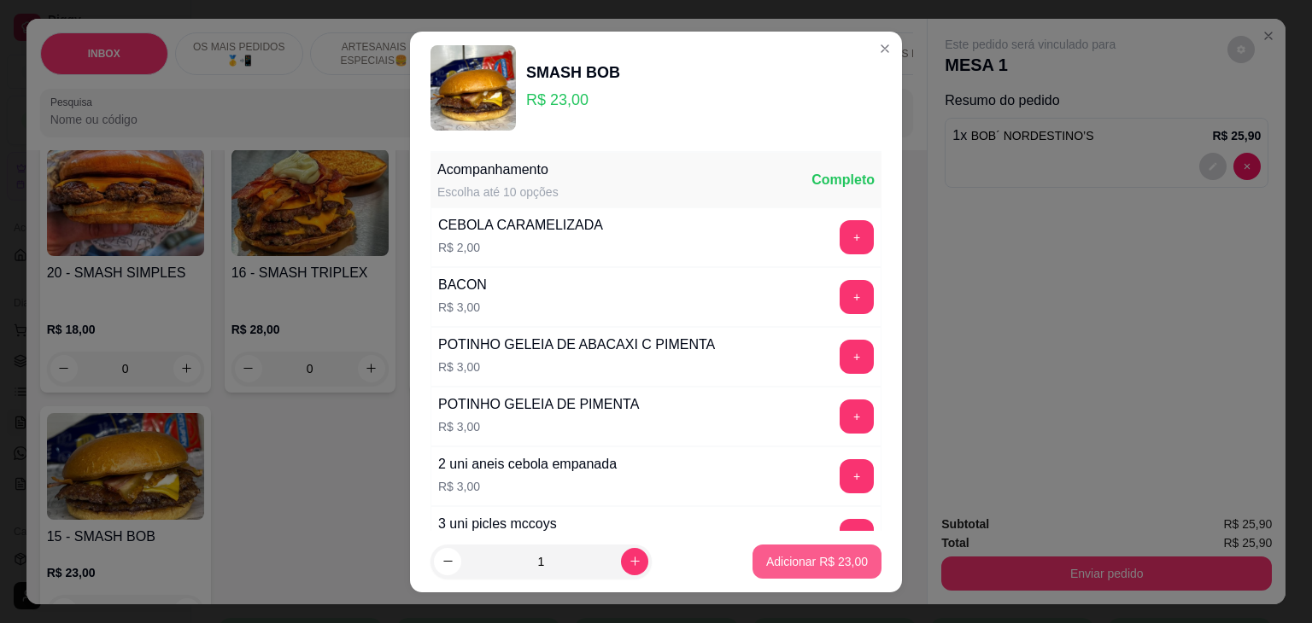
click at [799, 575] on button "Adicionar R$ 23,00" at bounding box center [816, 562] width 129 height 34
type input "1"
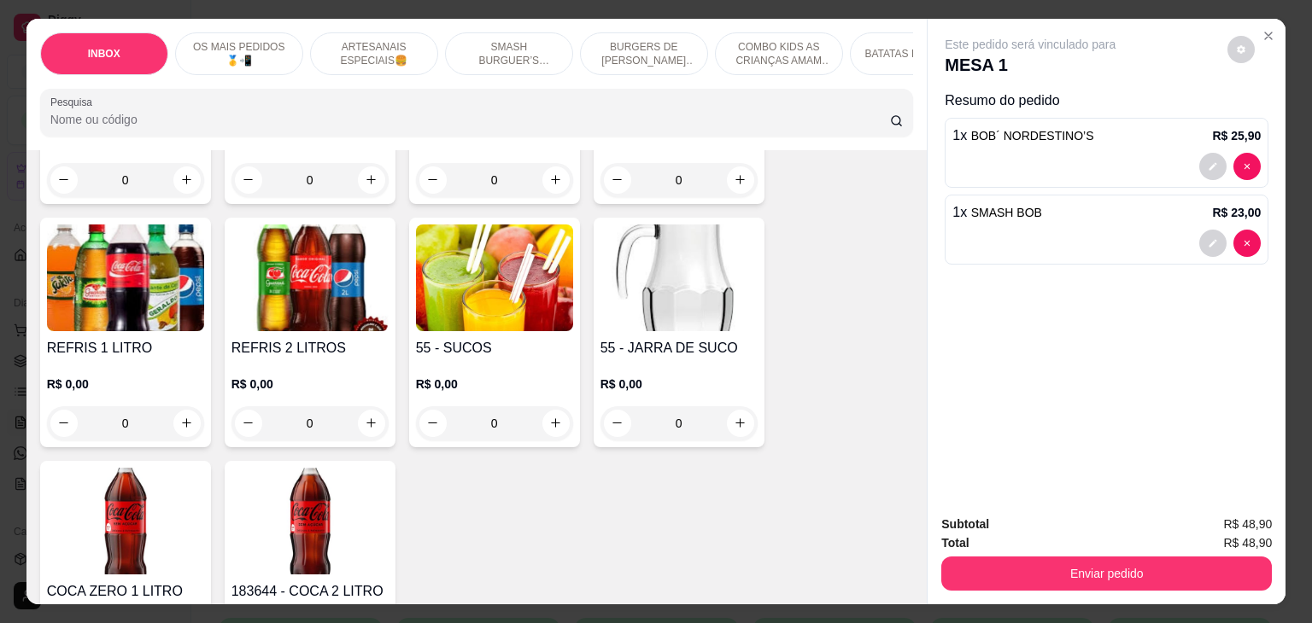
scroll to position [3819, 0]
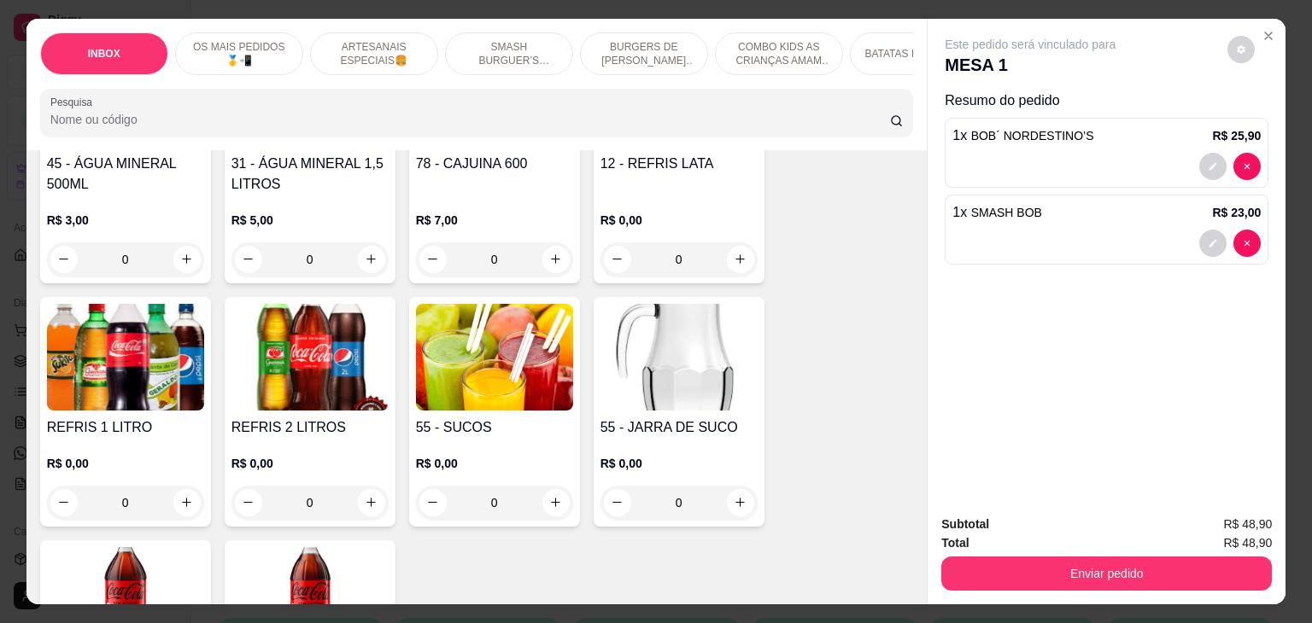
click at [673, 323] on img at bounding box center [678, 357] width 157 height 107
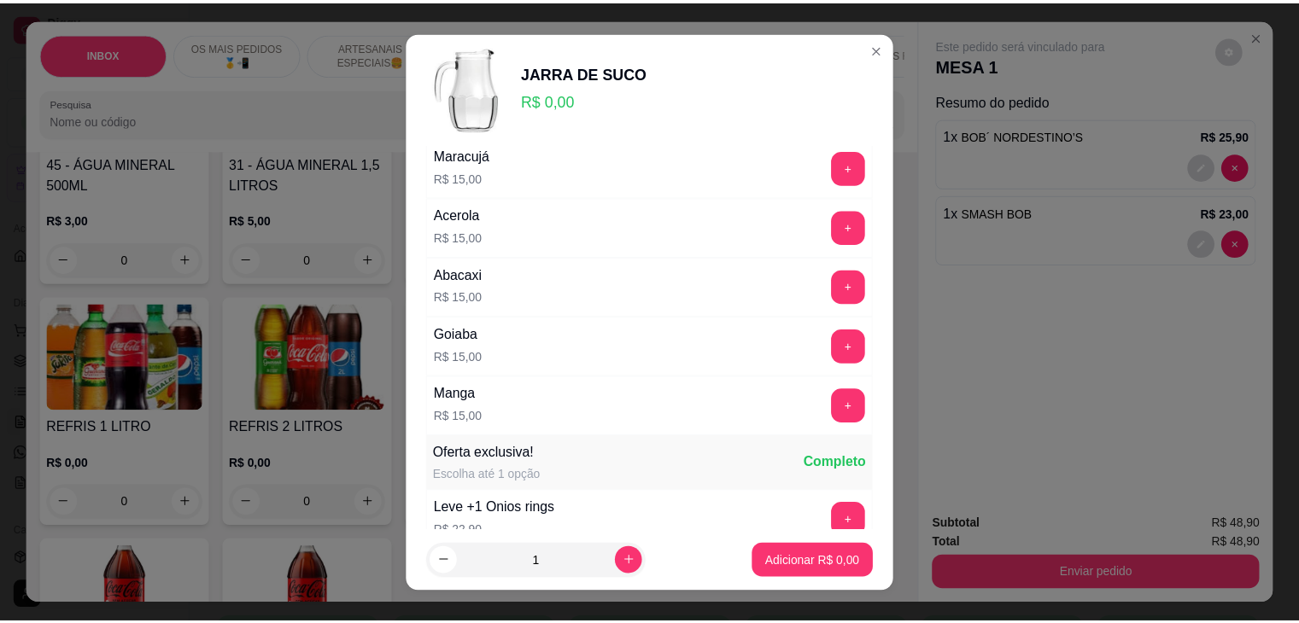
scroll to position [256, 0]
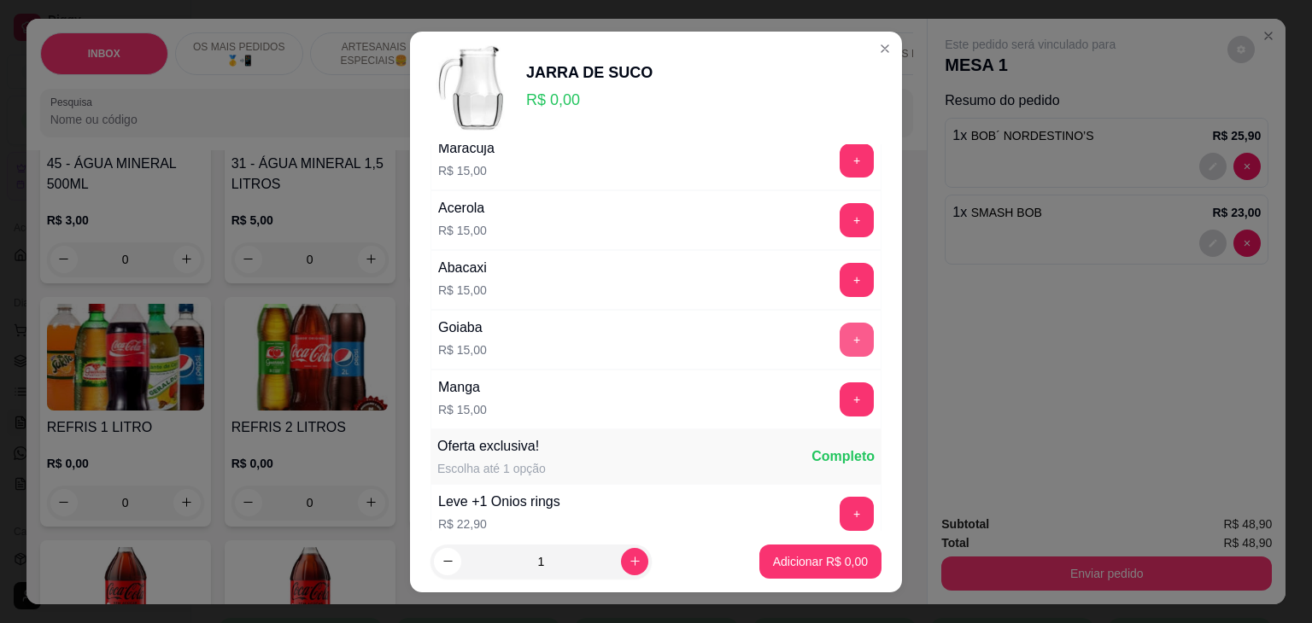
click at [839, 336] on button "+" at bounding box center [856, 340] width 34 height 34
click at [827, 568] on p "Adicionar R$ 15,00" at bounding box center [817, 561] width 99 height 16
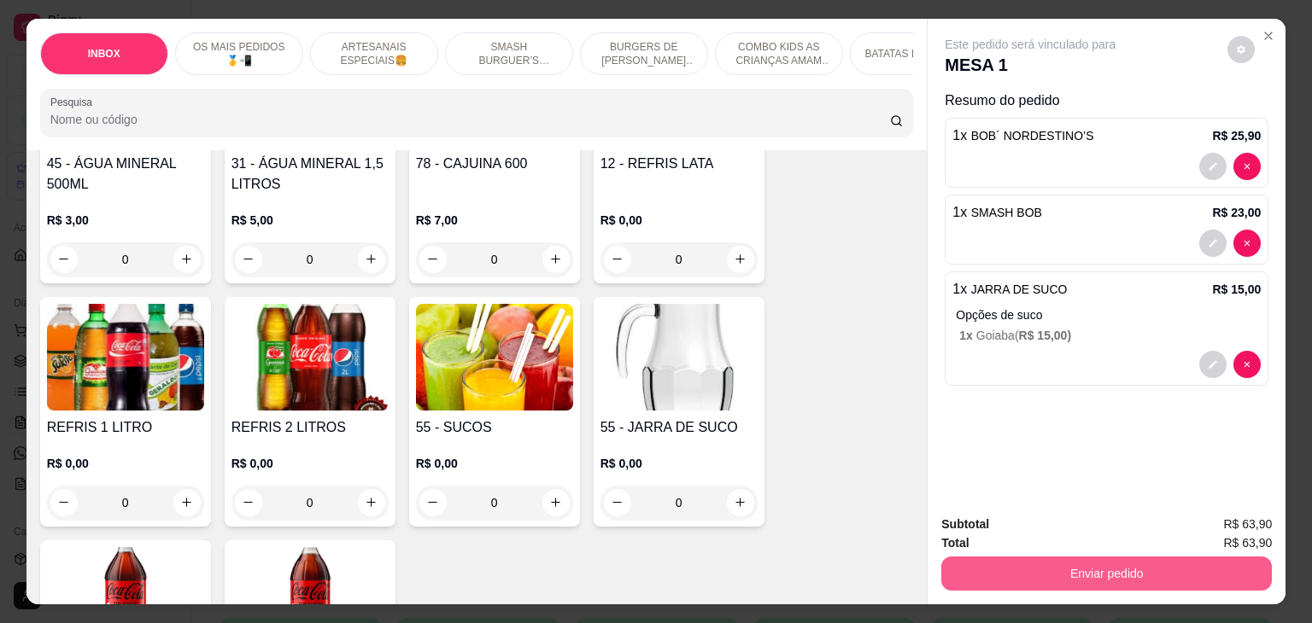
click at [980, 567] on button "Enviar pedido" at bounding box center [1106, 574] width 330 height 34
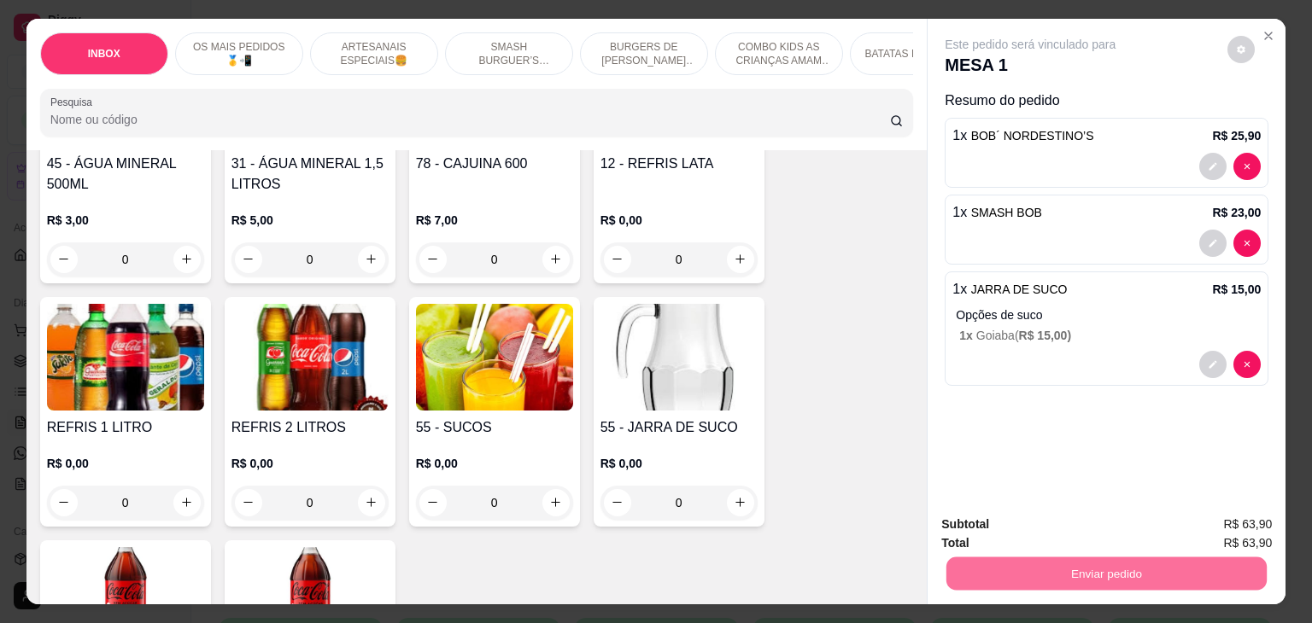
click at [1100, 525] on button "Registrar cliente" at bounding box center [1112, 525] width 113 height 32
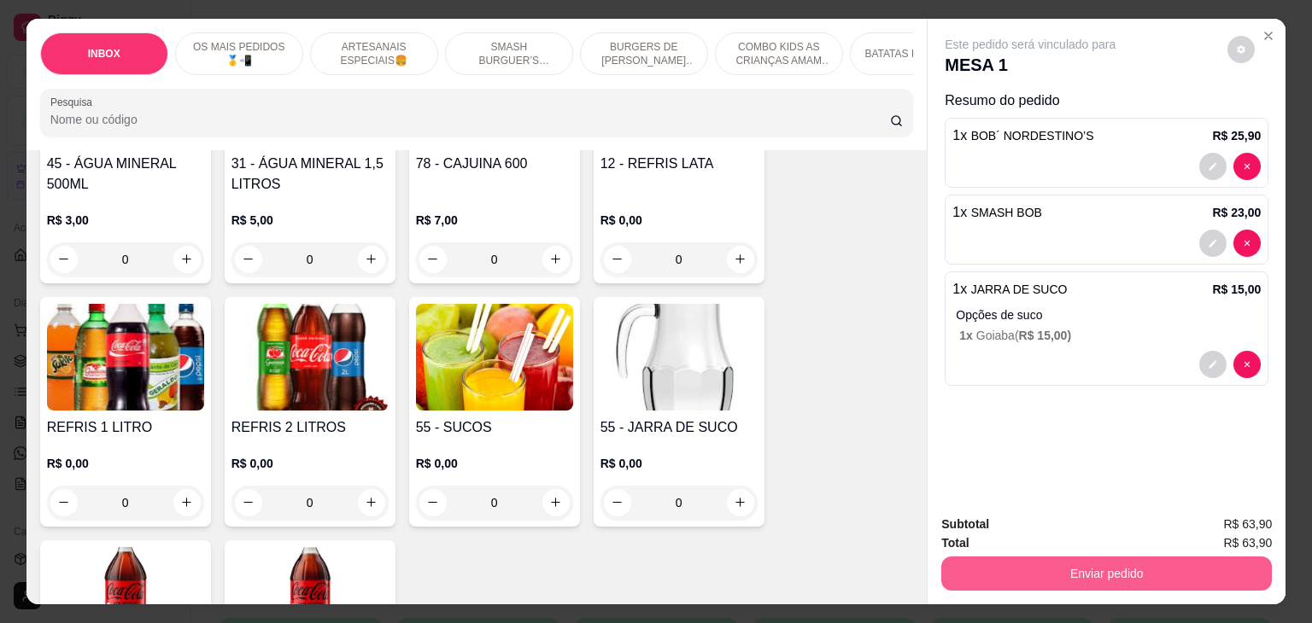
click at [1086, 577] on button "Enviar pedido" at bounding box center [1106, 574] width 330 height 34
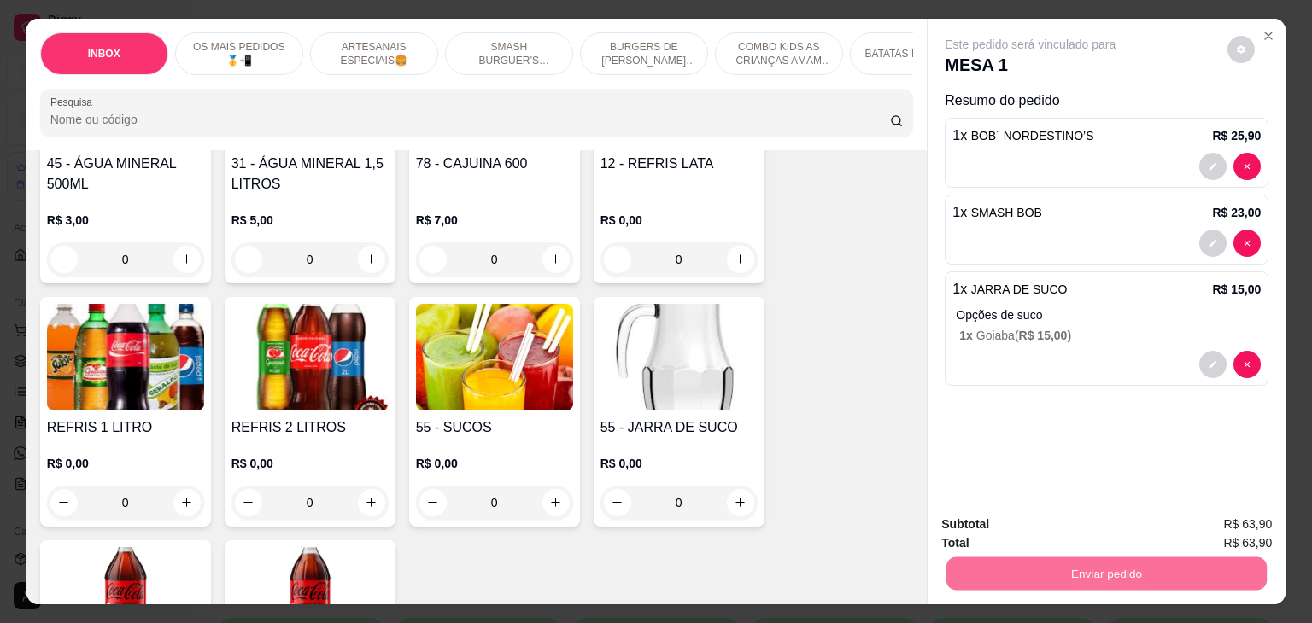
click at [1215, 520] on button "Enviar pedido" at bounding box center [1227, 525] width 96 height 32
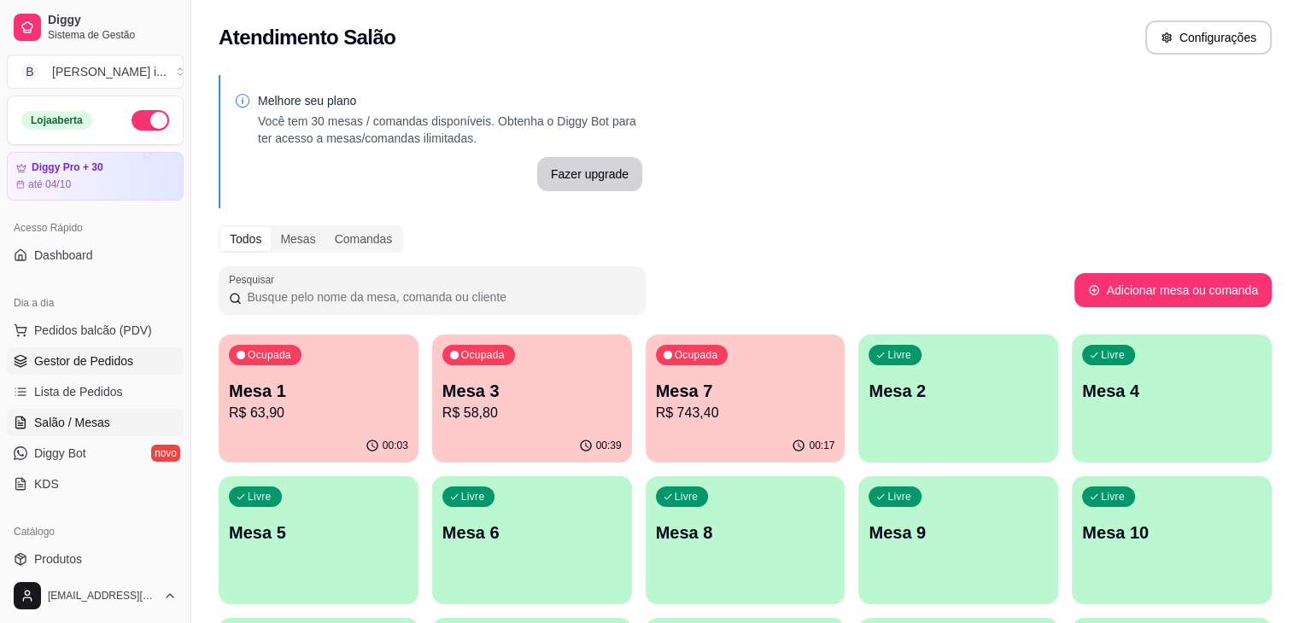
click at [89, 348] on link "Gestor de Pedidos" at bounding box center [95, 361] width 177 height 27
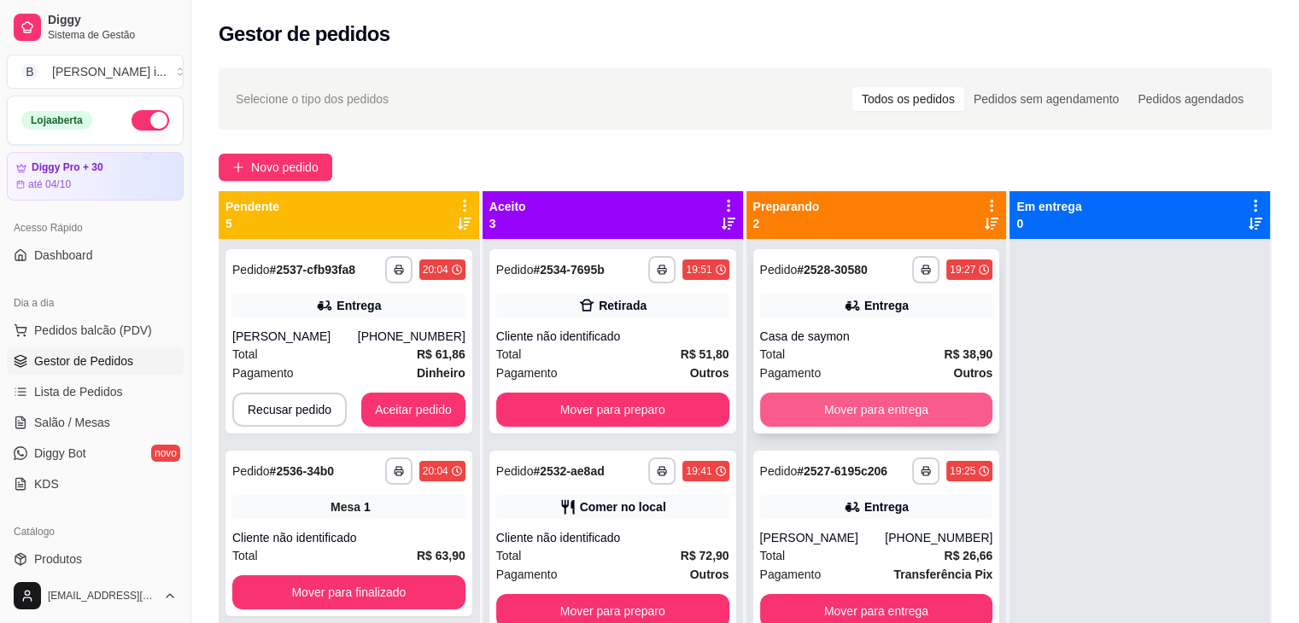
click at [932, 418] on button "Mover para entrega" at bounding box center [876, 410] width 233 height 34
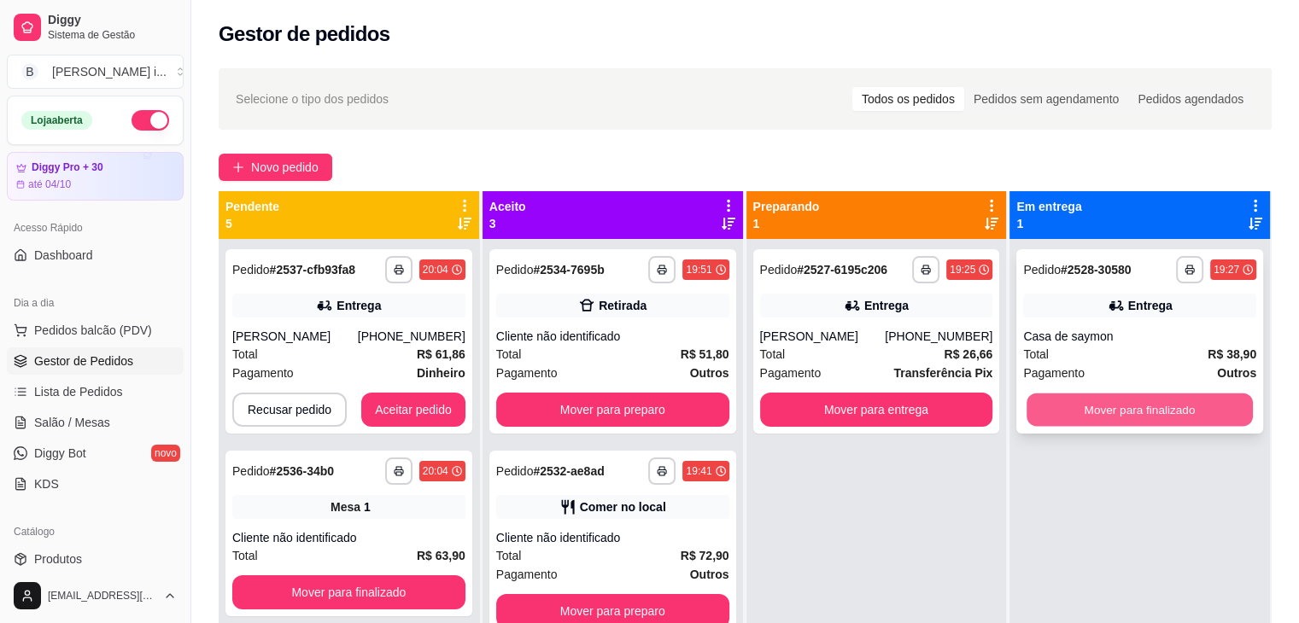
click at [1122, 402] on button "Mover para finalizado" at bounding box center [1139, 410] width 226 height 33
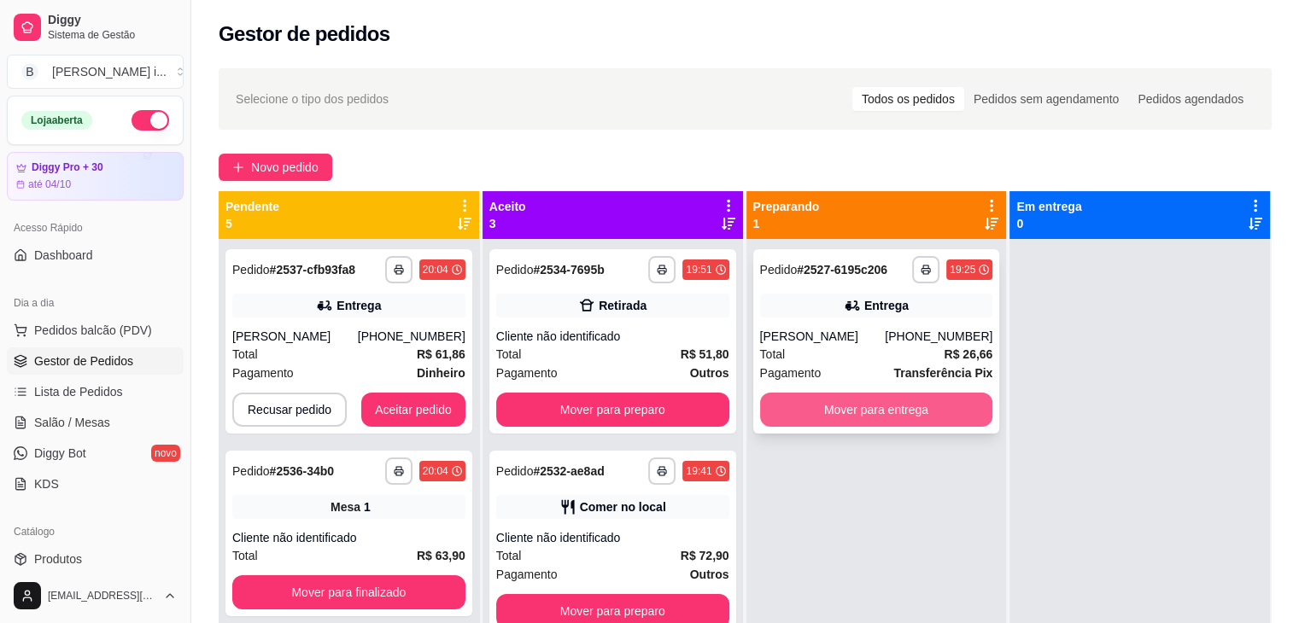
click at [951, 416] on button "Mover para entrega" at bounding box center [876, 410] width 233 height 34
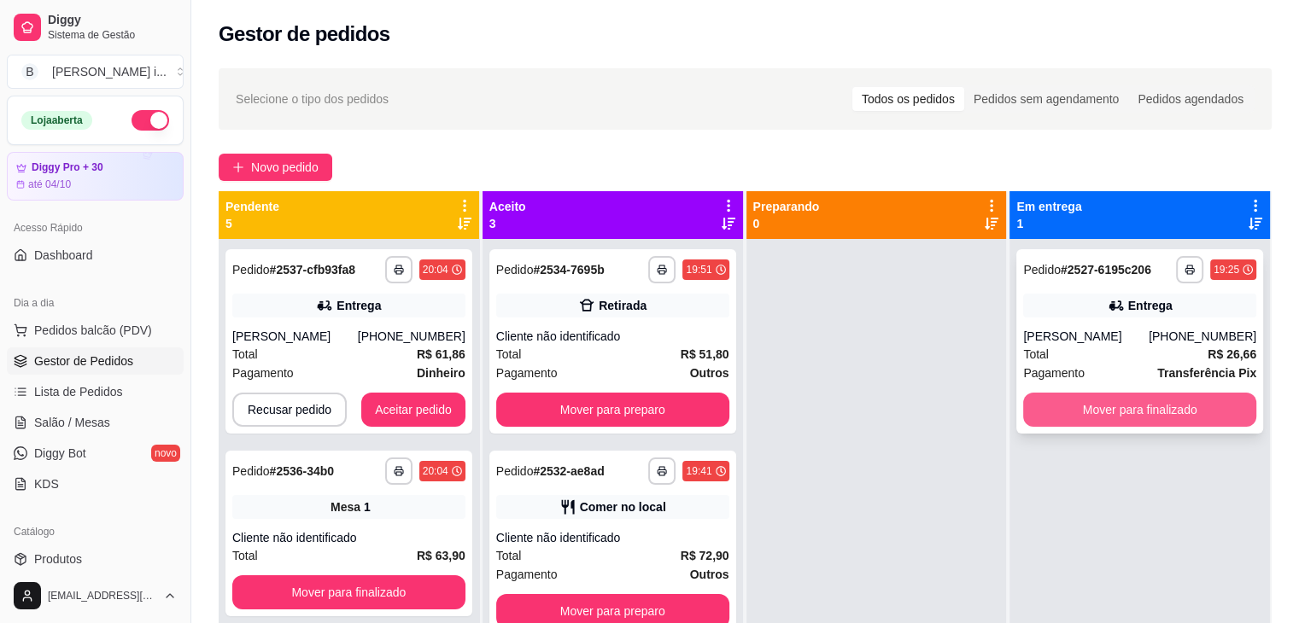
click at [1066, 411] on button "Mover para finalizado" at bounding box center [1139, 410] width 233 height 34
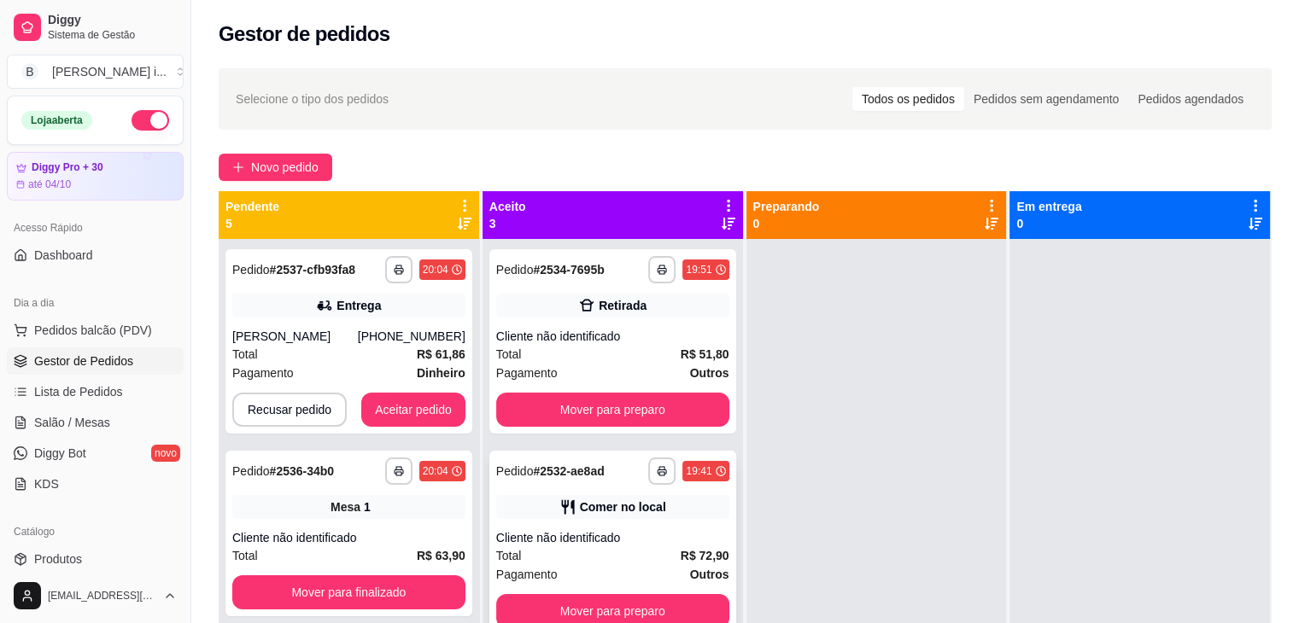
scroll to position [48, 0]
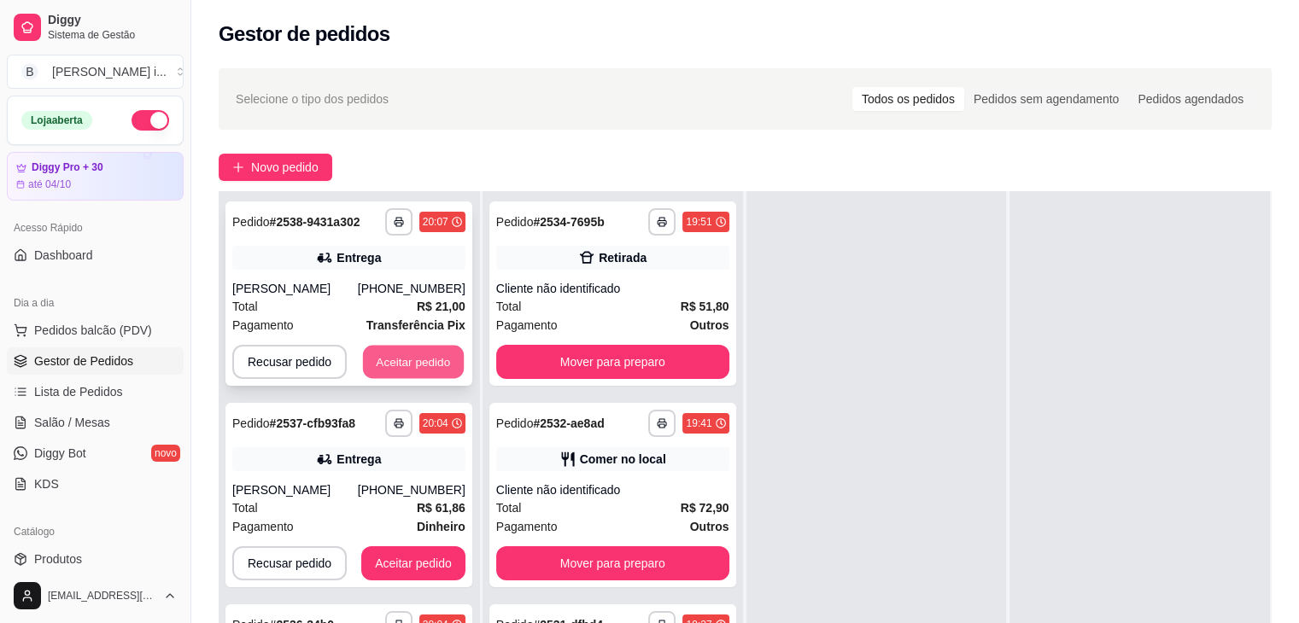
click at [425, 364] on button "Aceitar pedido" at bounding box center [413, 362] width 101 height 33
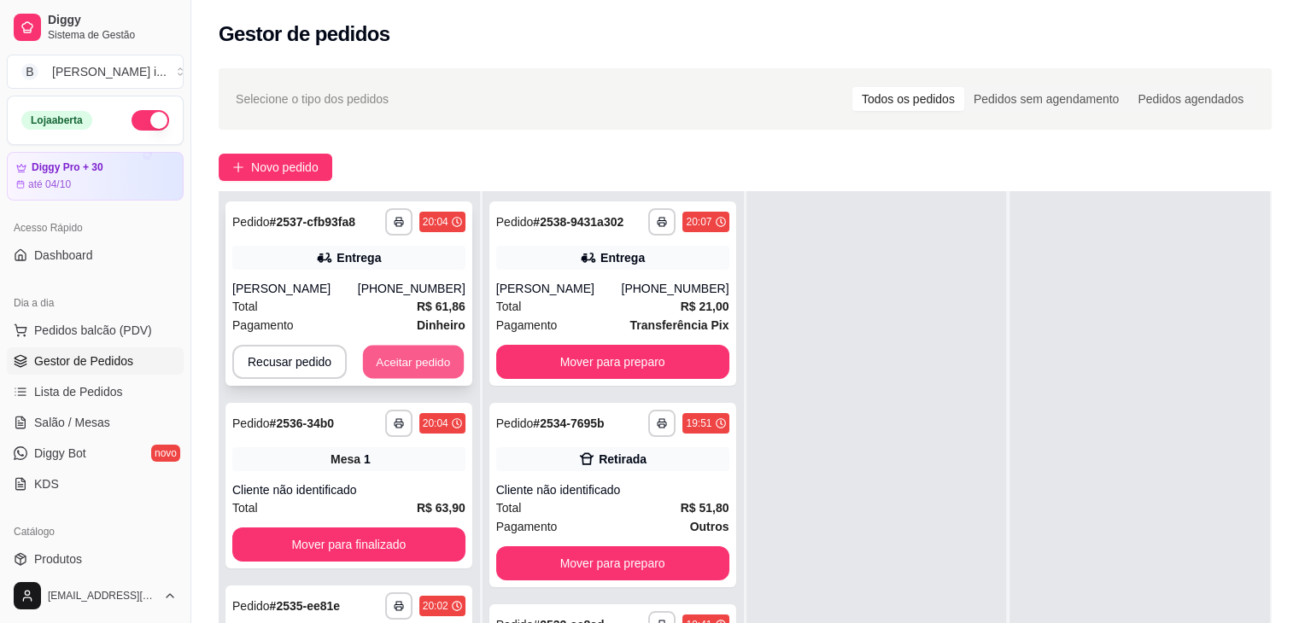
click at [428, 365] on button "Aceitar pedido" at bounding box center [413, 362] width 101 height 33
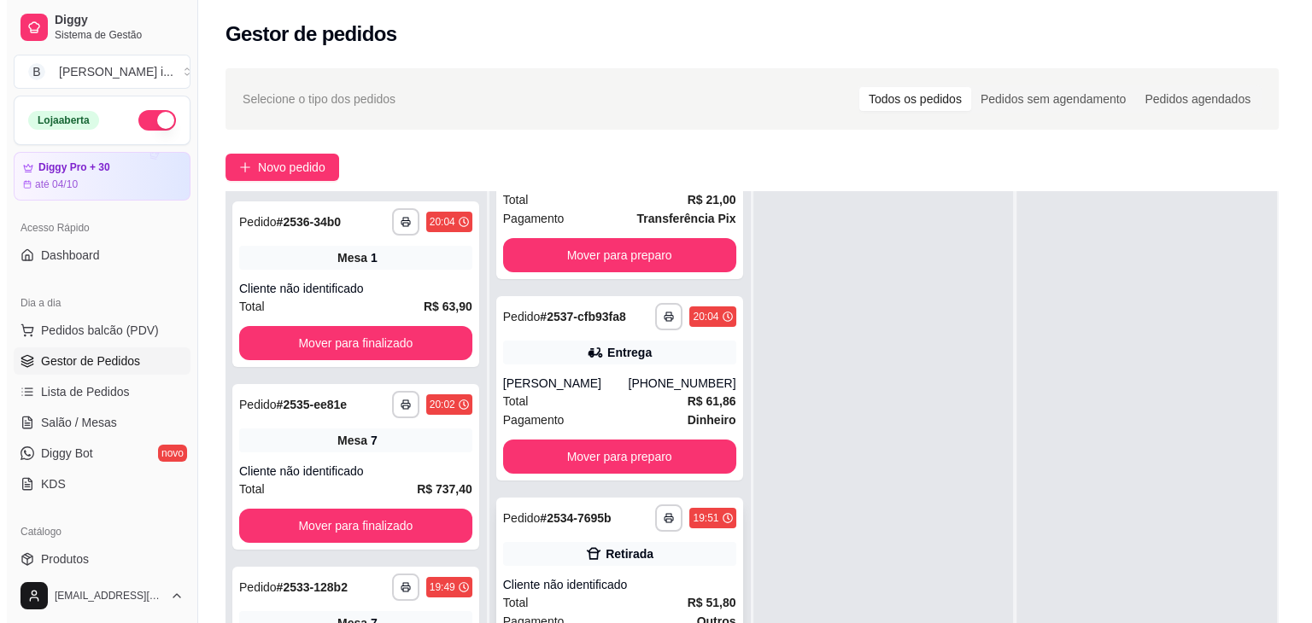
scroll to position [256, 0]
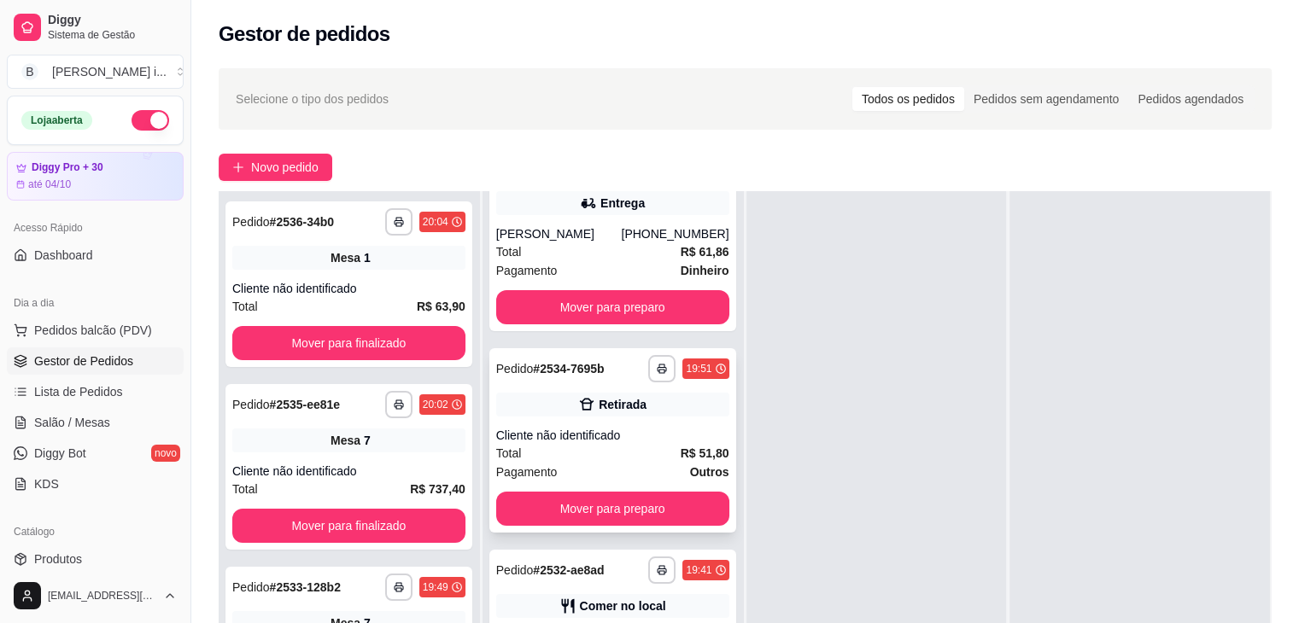
click at [663, 424] on div "**********" at bounding box center [612, 440] width 247 height 184
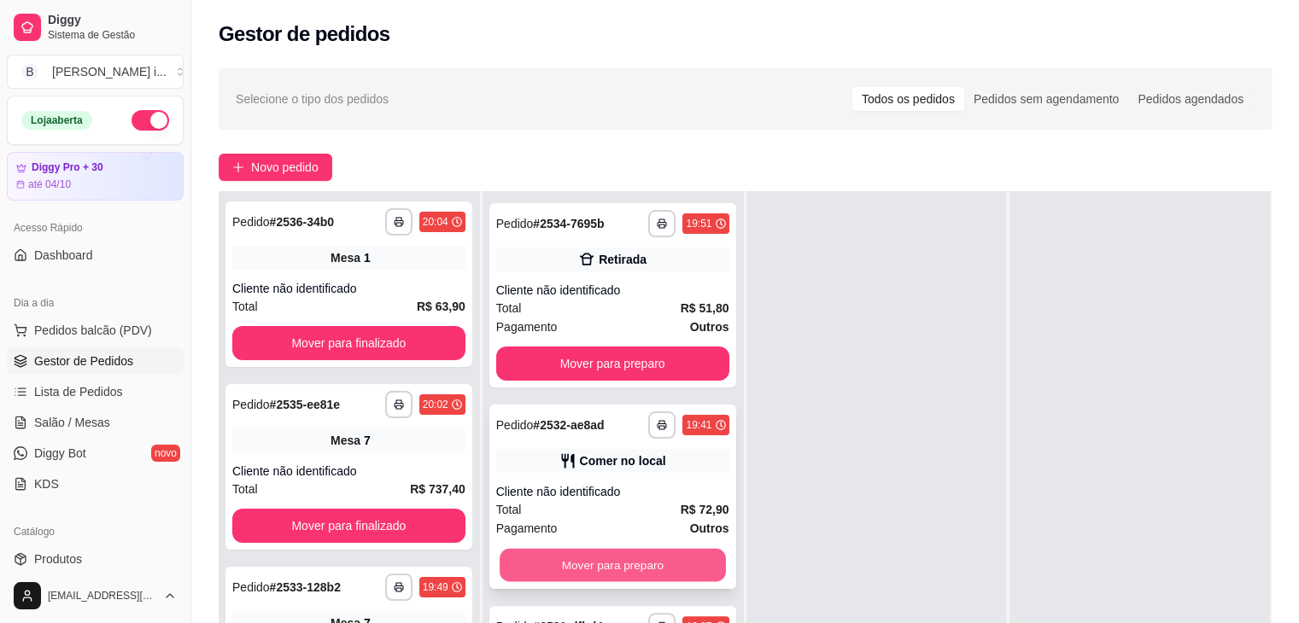
click at [689, 552] on button "Mover para preparo" at bounding box center [613, 565] width 226 height 33
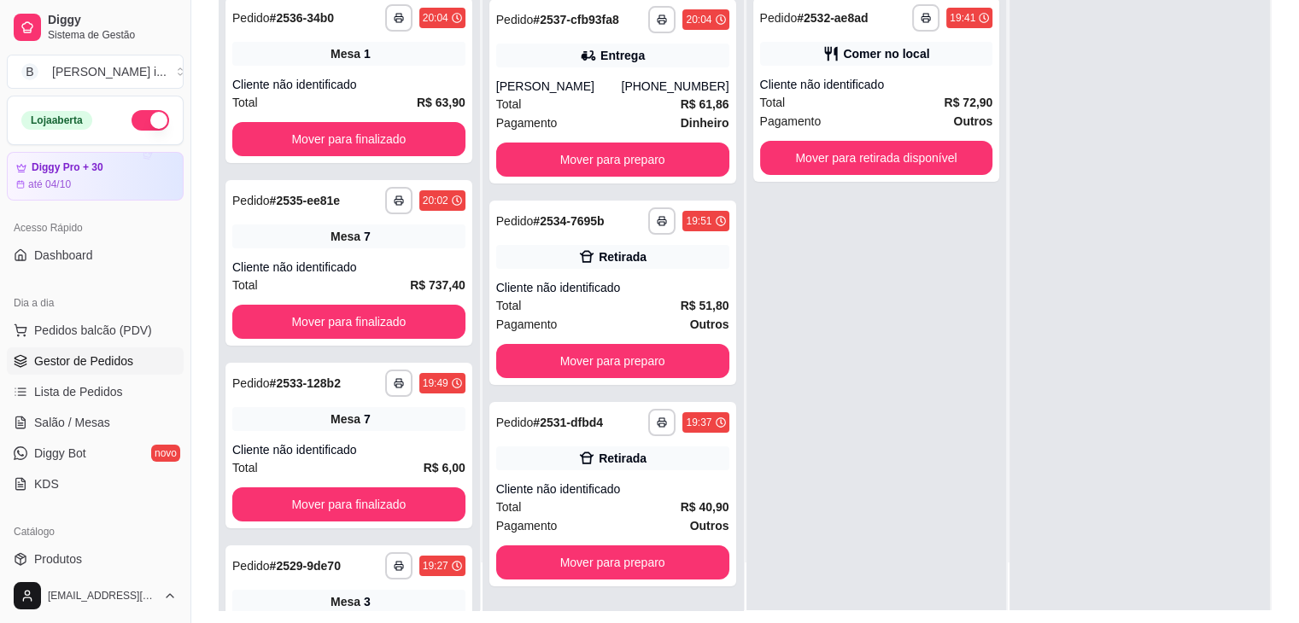
scroll to position [256, 0]
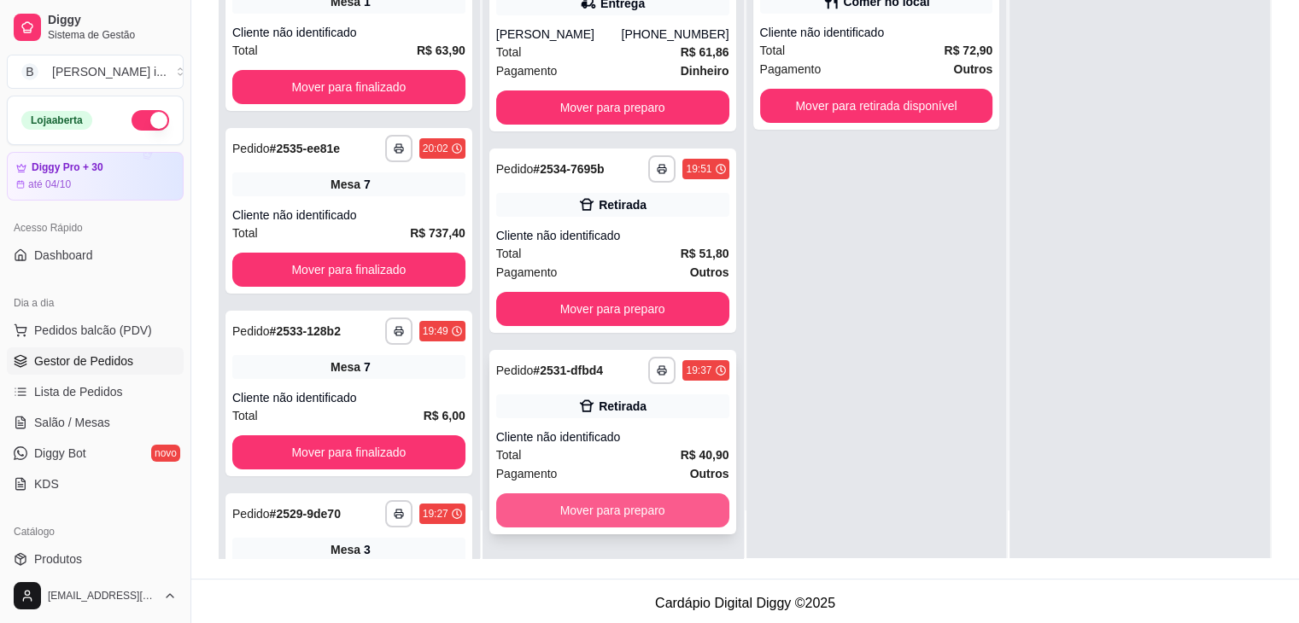
click at [657, 510] on button "Mover para preparo" at bounding box center [612, 511] width 233 height 34
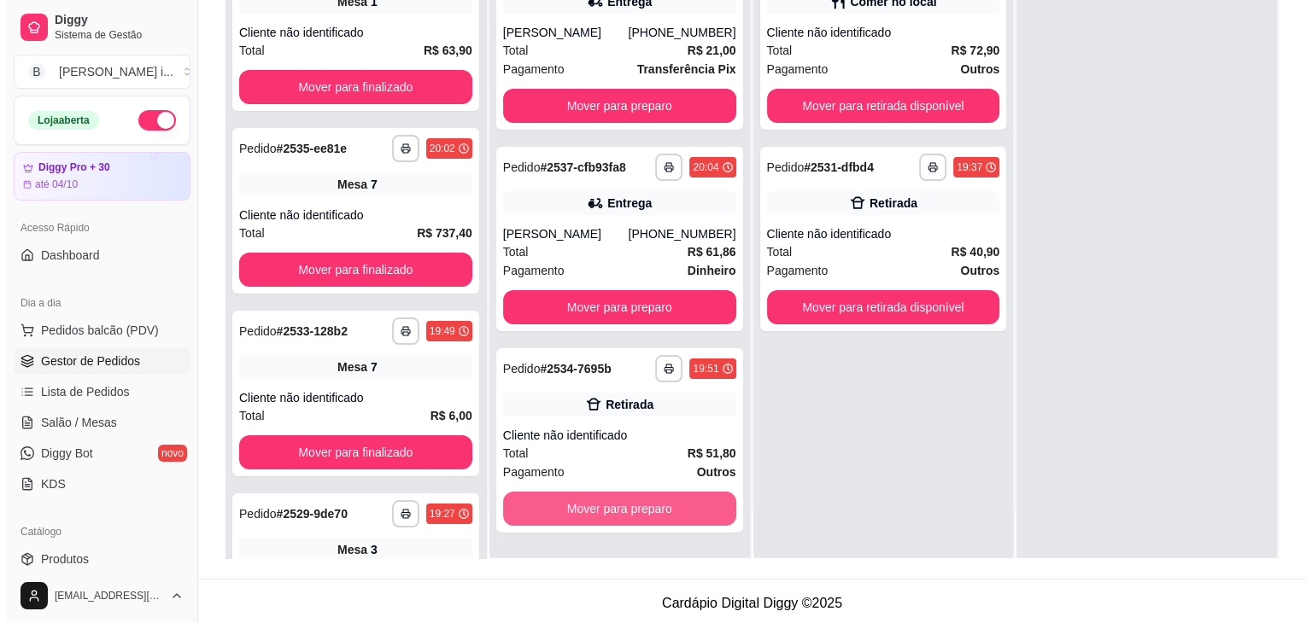
scroll to position [0, 0]
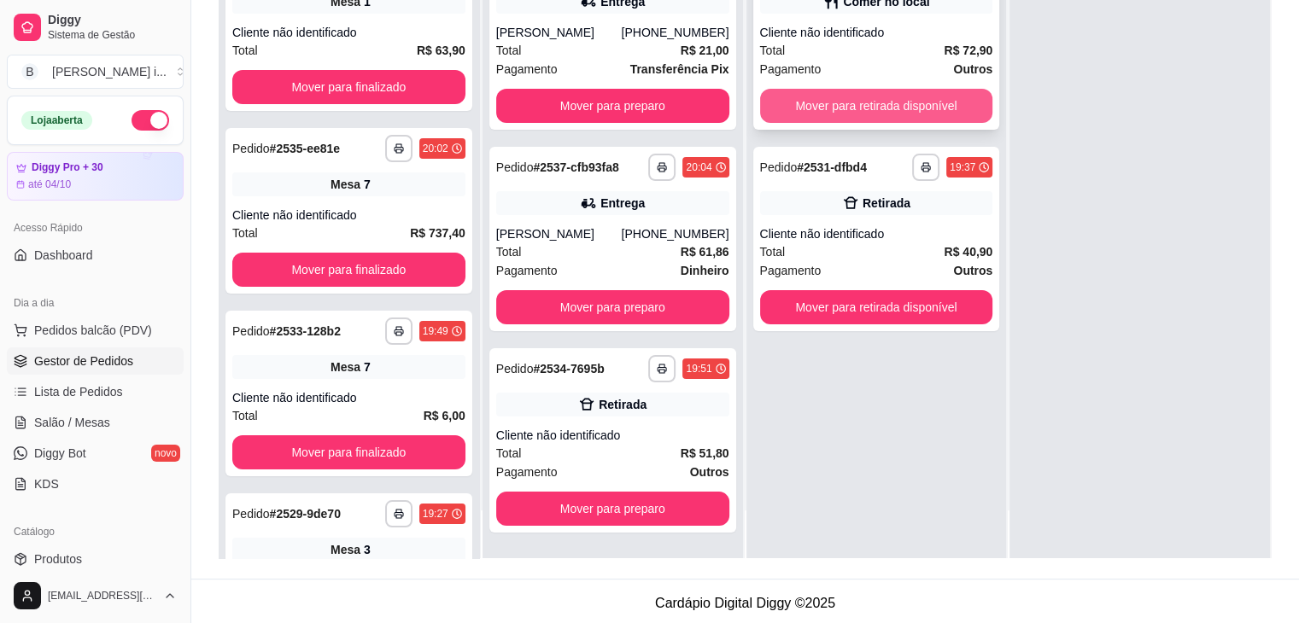
click at [859, 103] on button "Mover para retirada disponível" at bounding box center [876, 106] width 233 height 34
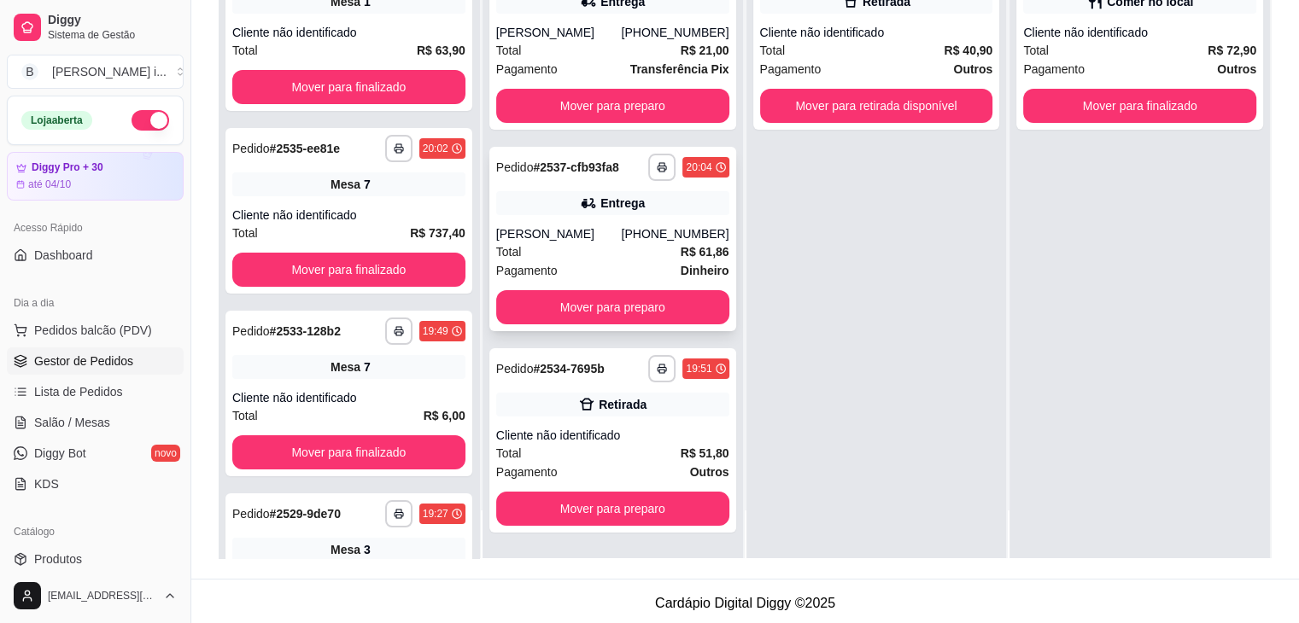
click at [657, 238] on div "[PHONE_NUMBER]" at bounding box center [675, 233] width 108 height 17
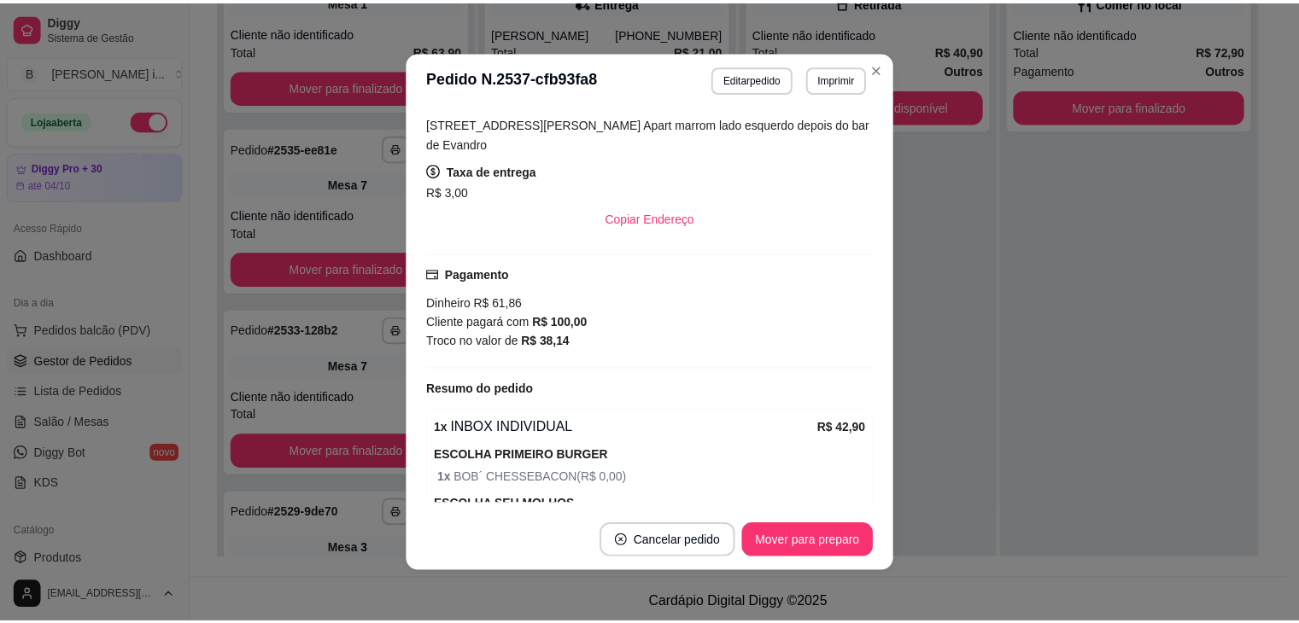
scroll to position [333, 0]
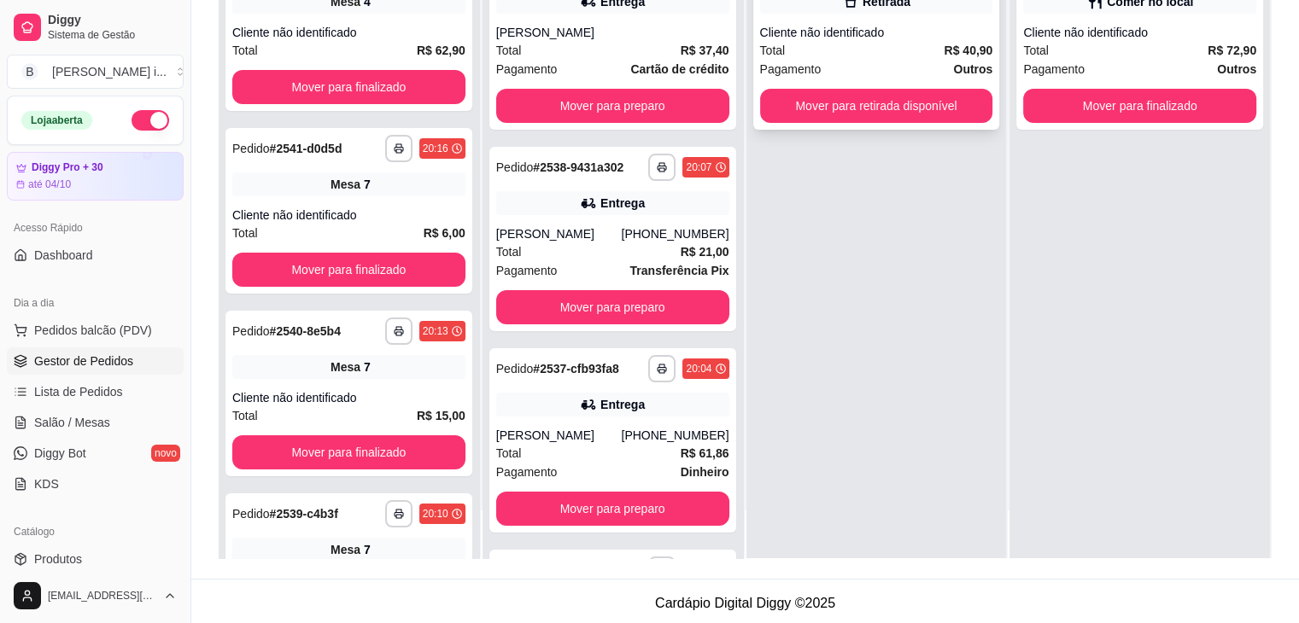
click at [909, 44] on div "Total R$ 40,90" at bounding box center [876, 50] width 233 height 19
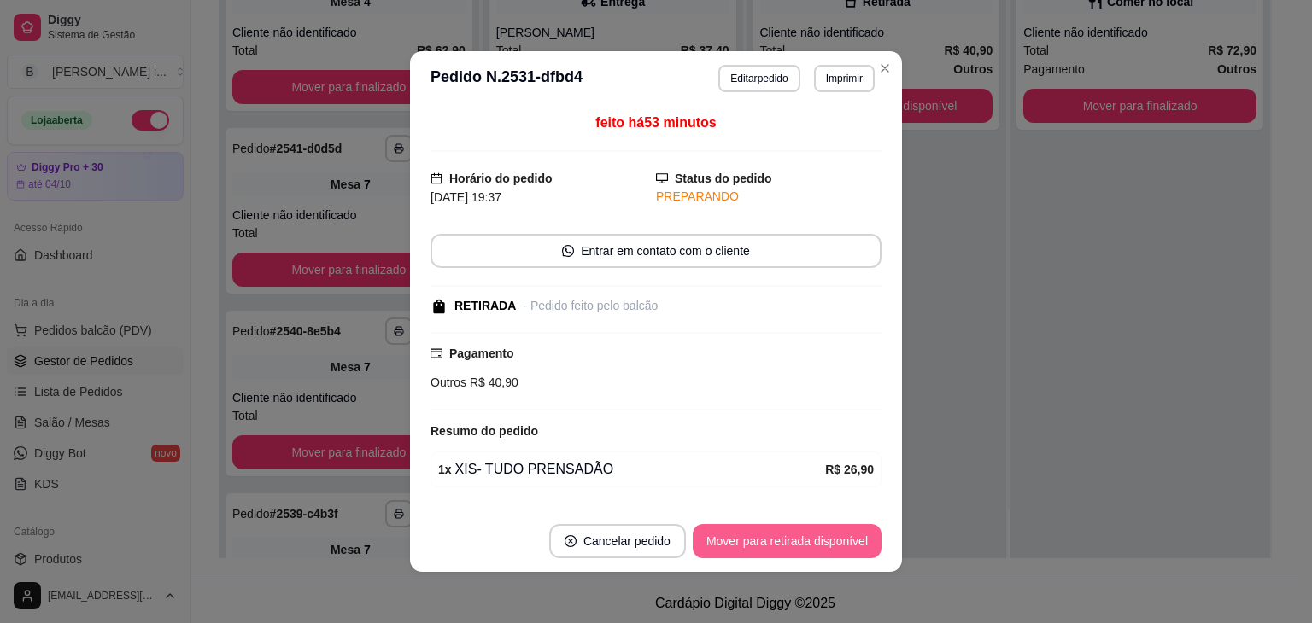
click at [844, 553] on button "Mover para retirada disponível" at bounding box center [786, 541] width 189 height 34
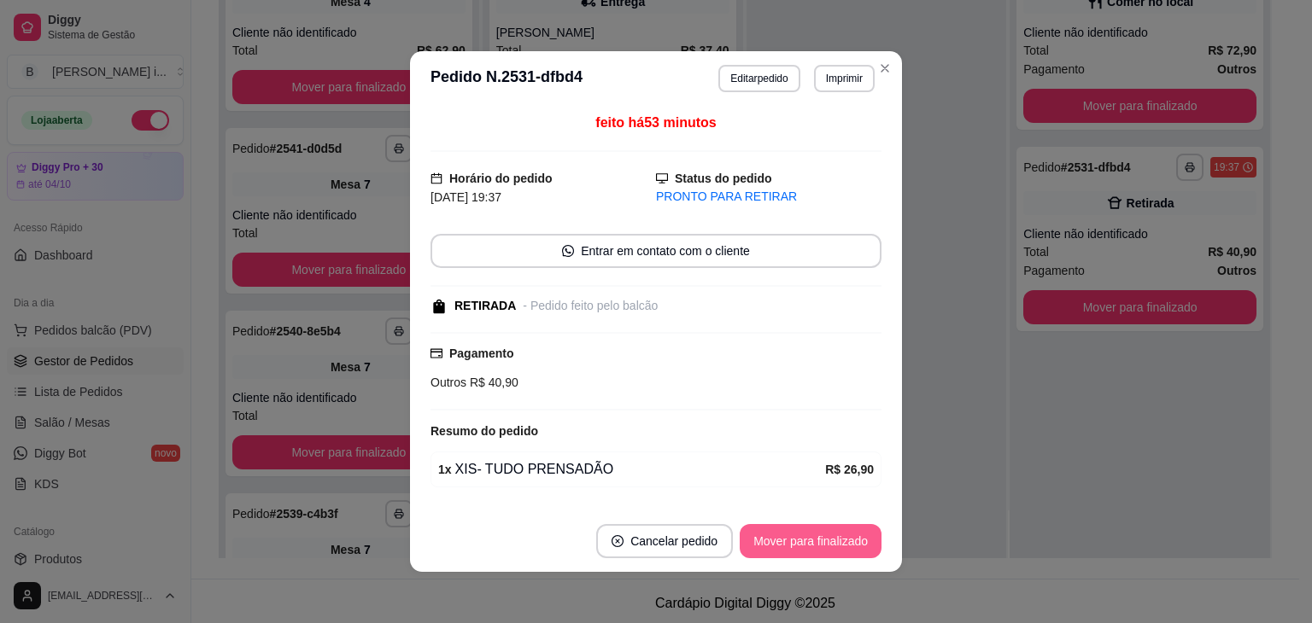
click at [844, 545] on button "Mover para finalizado" at bounding box center [810, 541] width 142 height 34
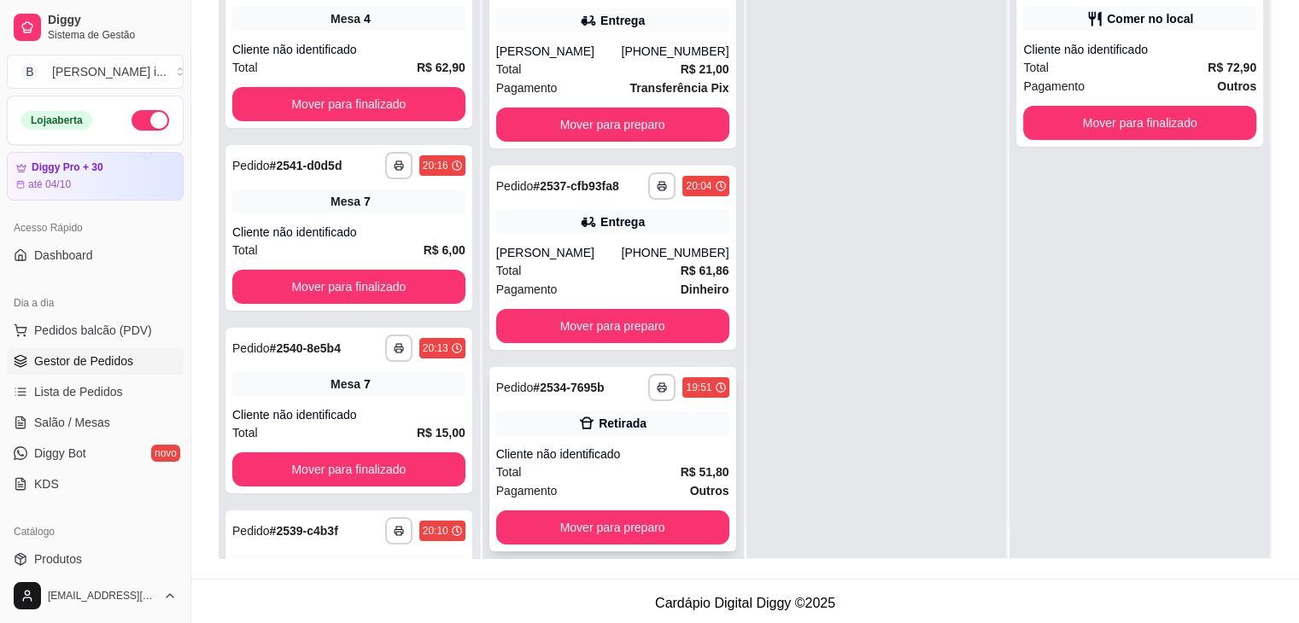
scroll to position [48, 0]
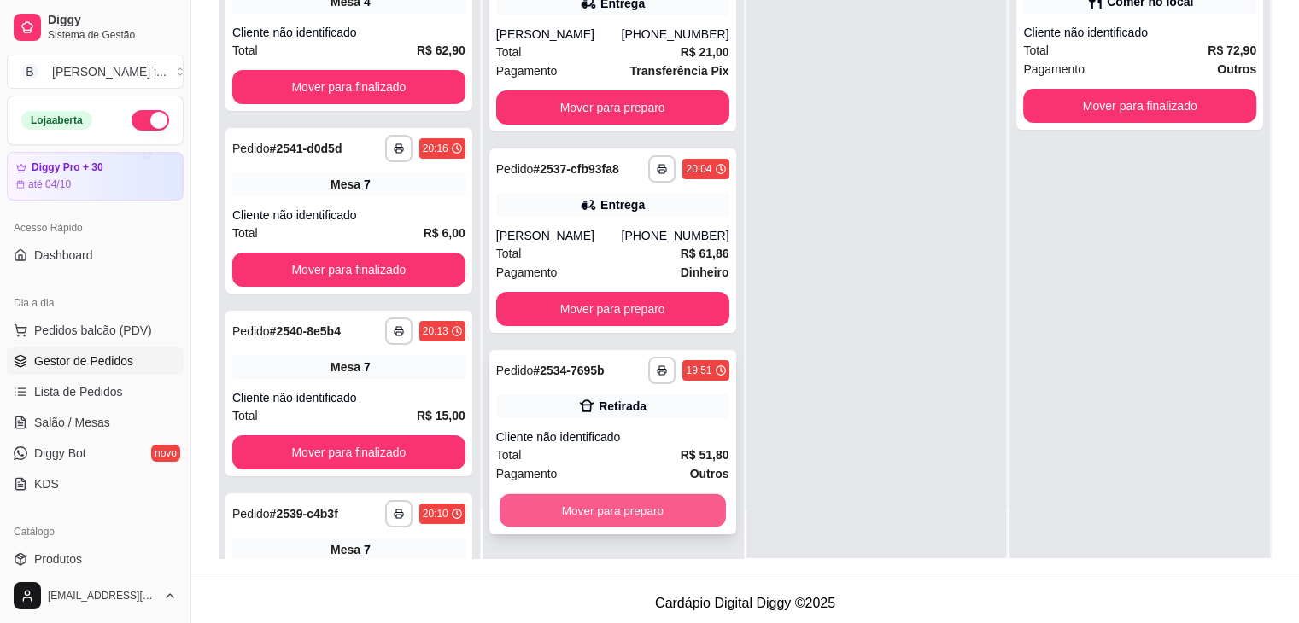
click at [663, 511] on button "Mover para preparo" at bounding box center [613, 510] width 226 height 33
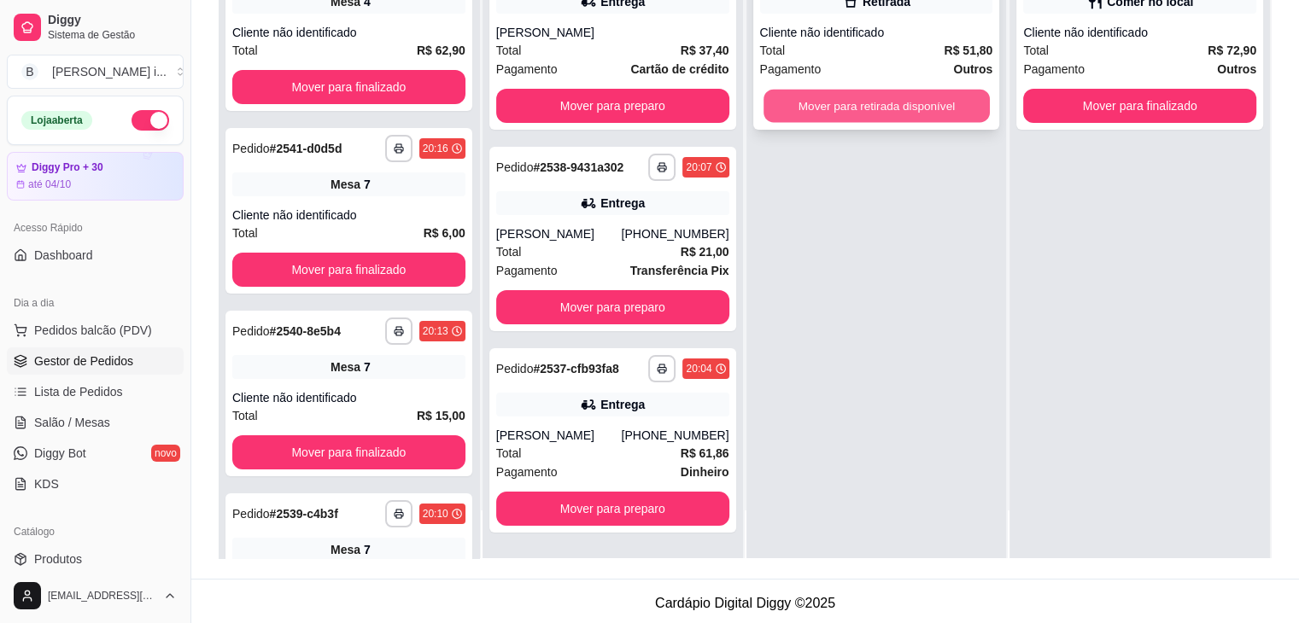
click at [956, 102] on button "Mover para retirada disponível" at bounding box center [876, 106] width 226 height 33
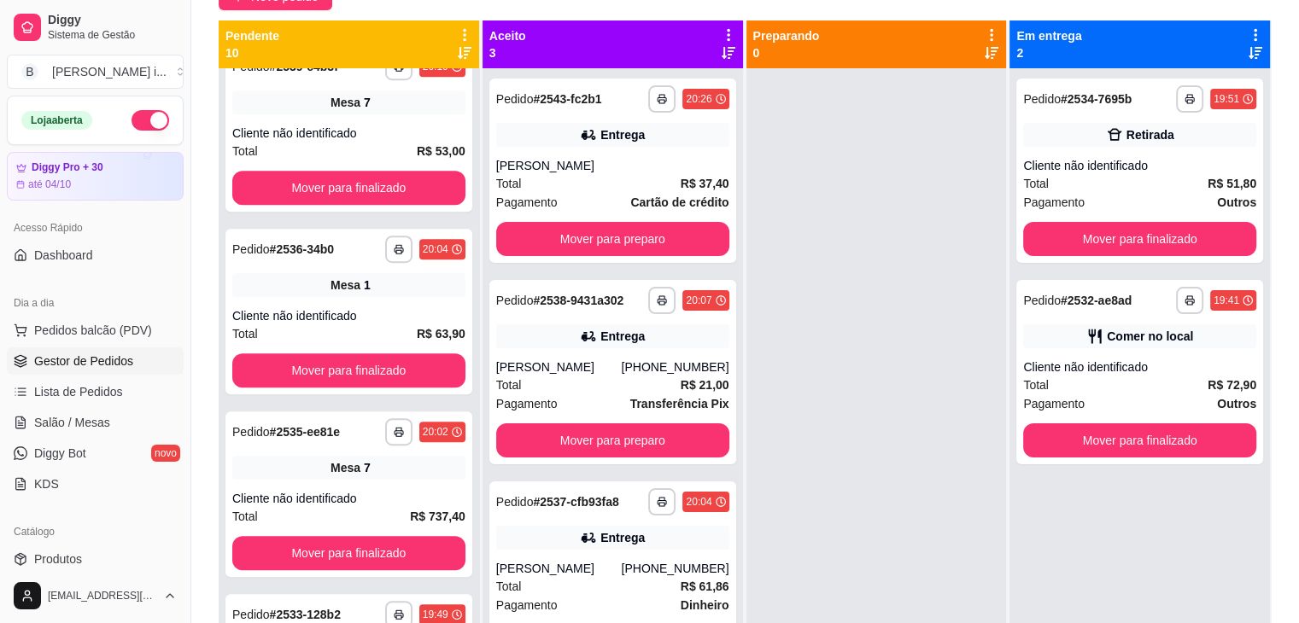
scroll to position [1025, 0]
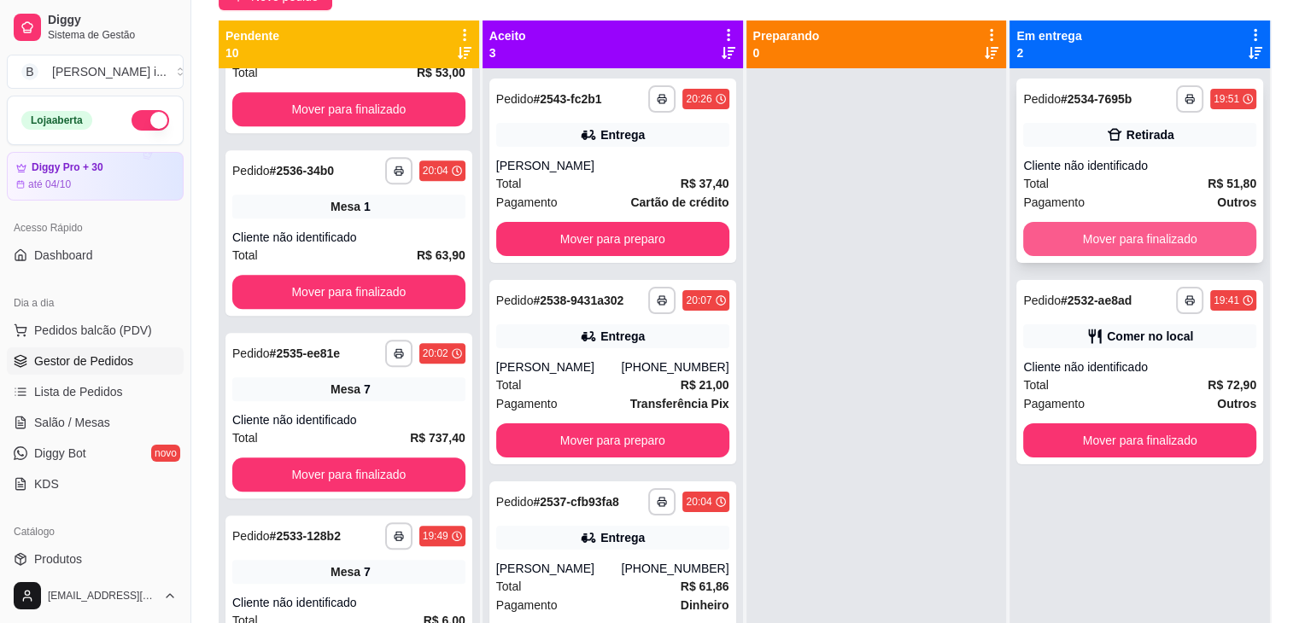
click at [1154, 247] on button "Mover para finalizado" at bounding box center [1139, 239] width 233 height 34
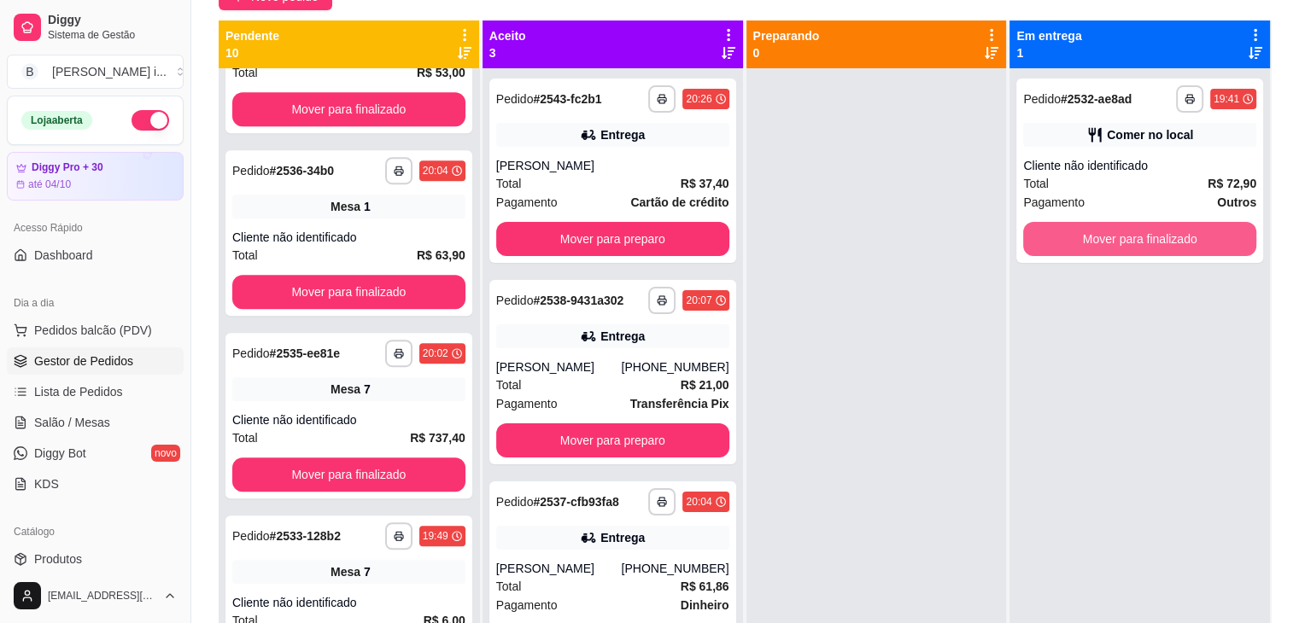
click at [1154, 247] on button "Mover para finalizado" at bounding box center [1139, 239] width 233 height 34
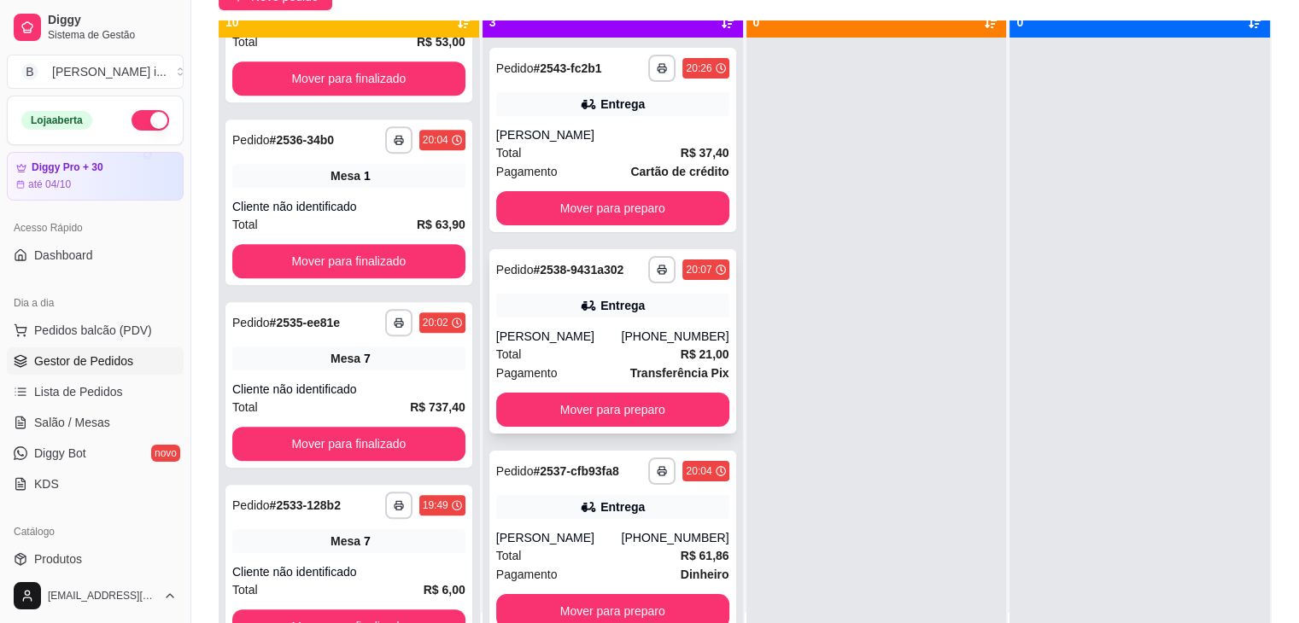
scroll to position [48, 0]
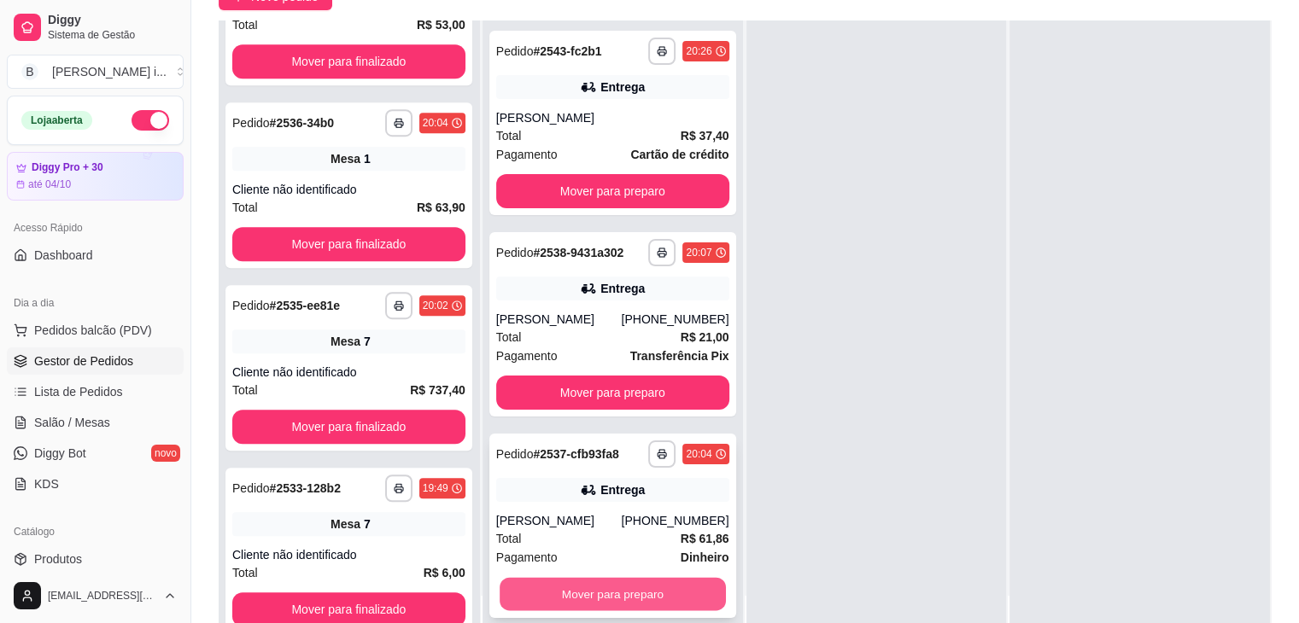
click at [649, 585] on button "Mover para preparo" at bounding box center [613, 594] width 226 height 33
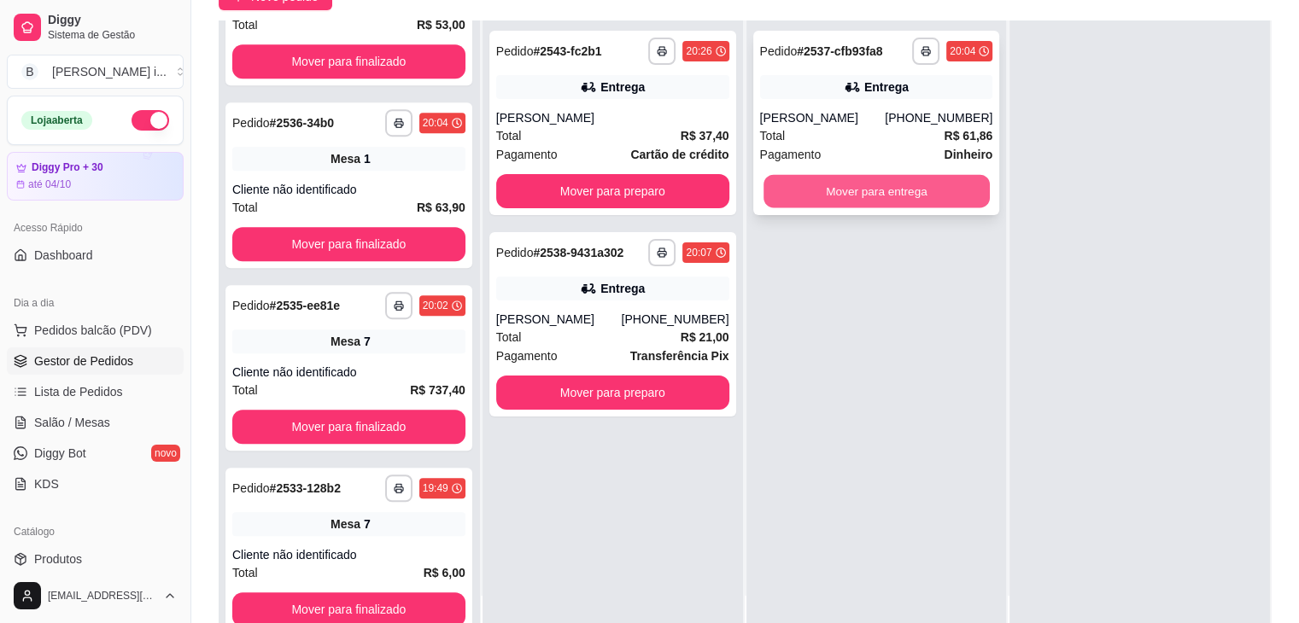
click at [894, 202] on button "Mover para entrega" at bounding box center [876, 191] width 226 height 33
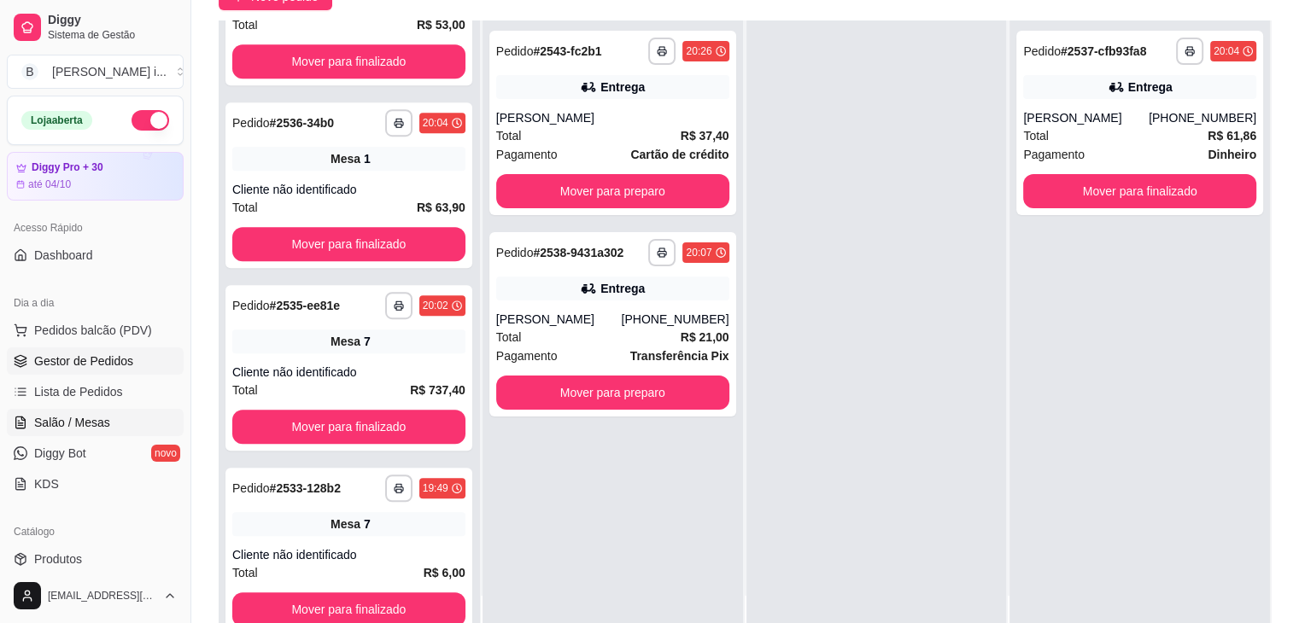
click at [102, 412] on link "Salão / Mesas" at bounding box center [95, 422] width 177 height 27
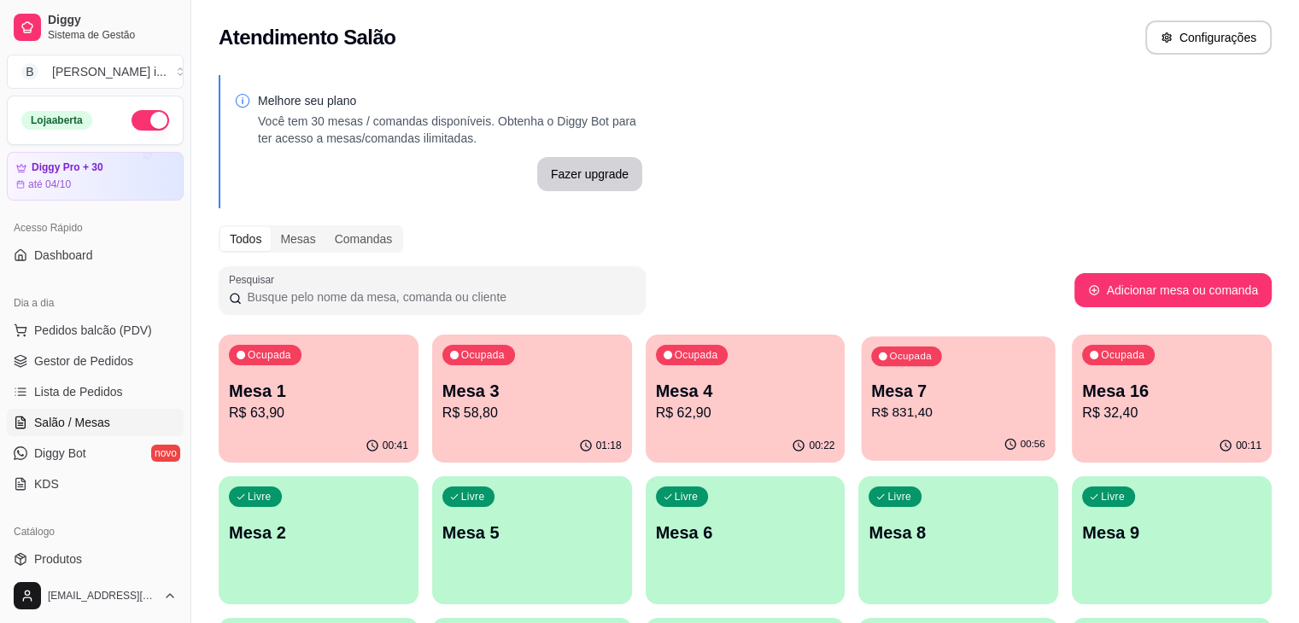
click at [872, 418] on p "R$ 831,40" at bounding box center [959, 413] width 174 height 20
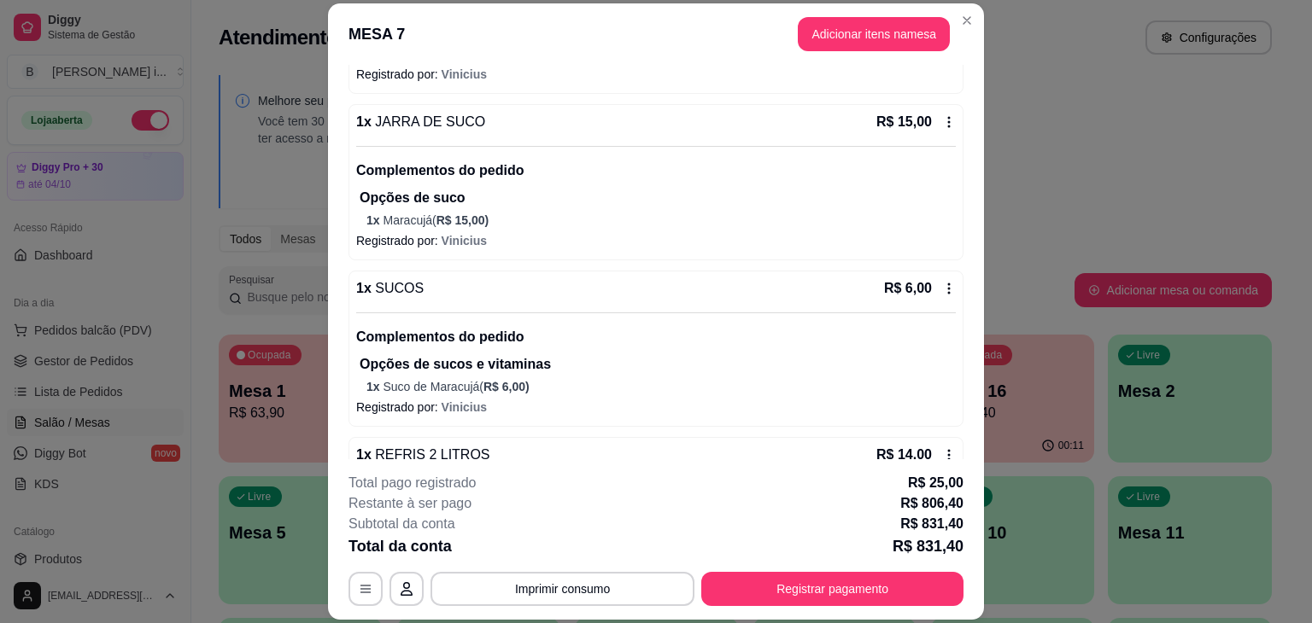
scroll to position [1842, 0]
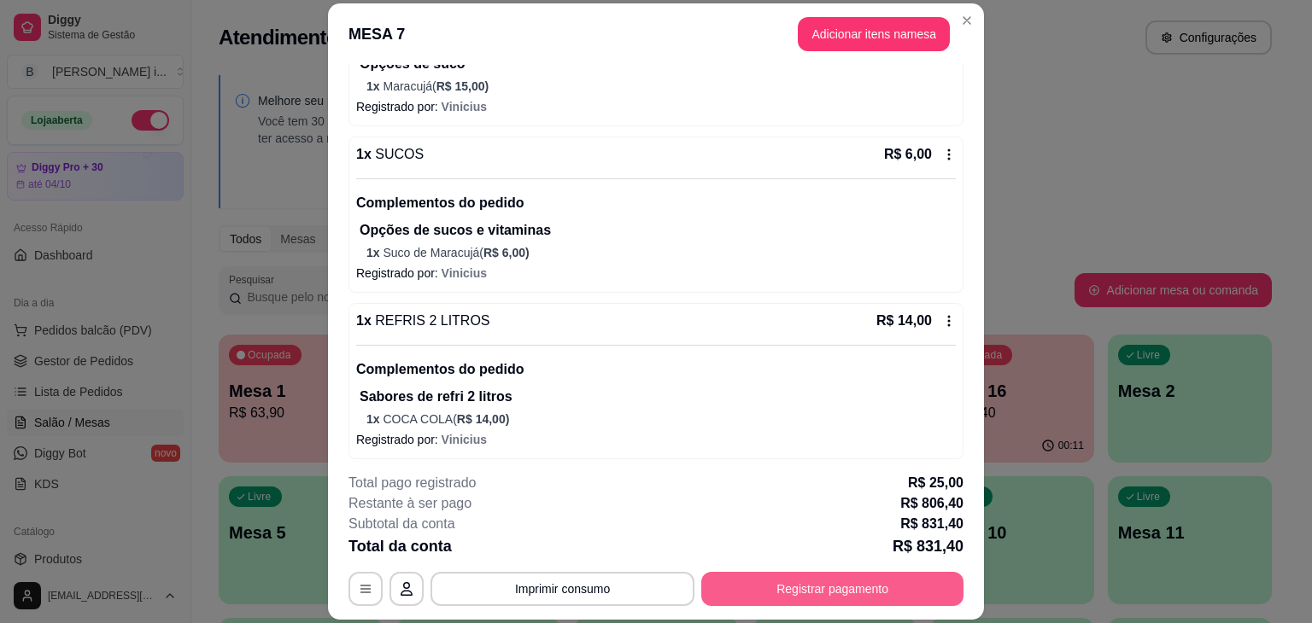
click at [760, 593] on button "Registrar pagamento" at bounding box center [832, 589] width 262 height 34
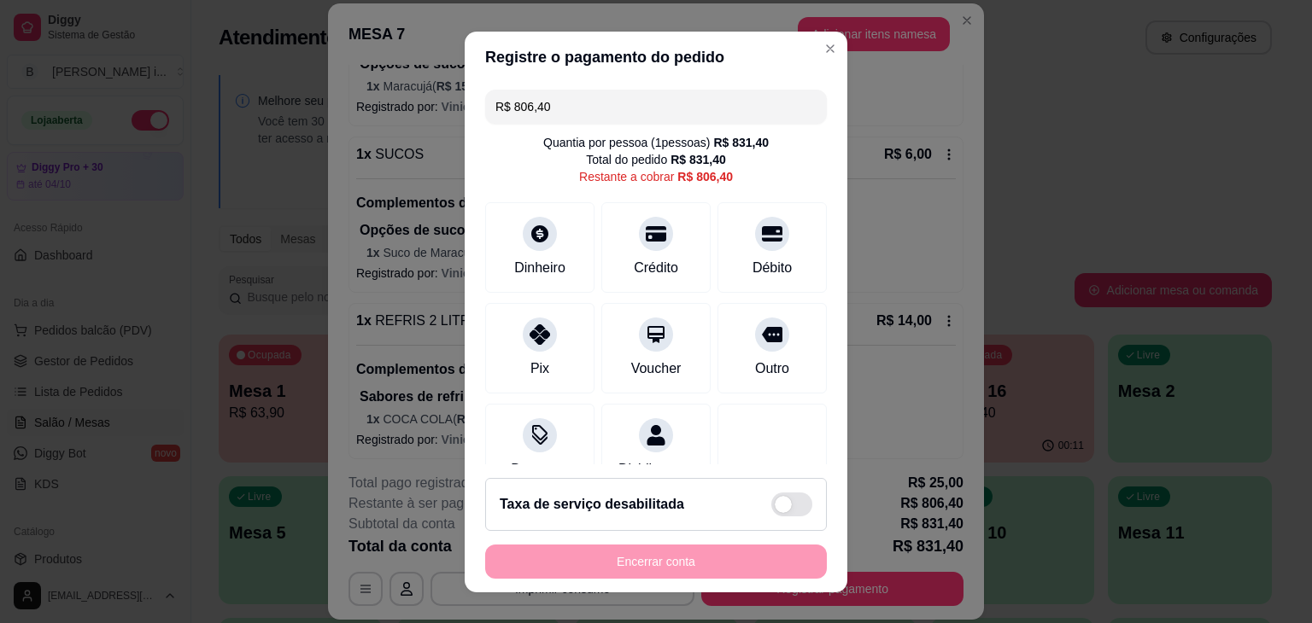
click at [609, 102] on input "R$ 806,40" at bounding box center [655, 107] width 321 height 34
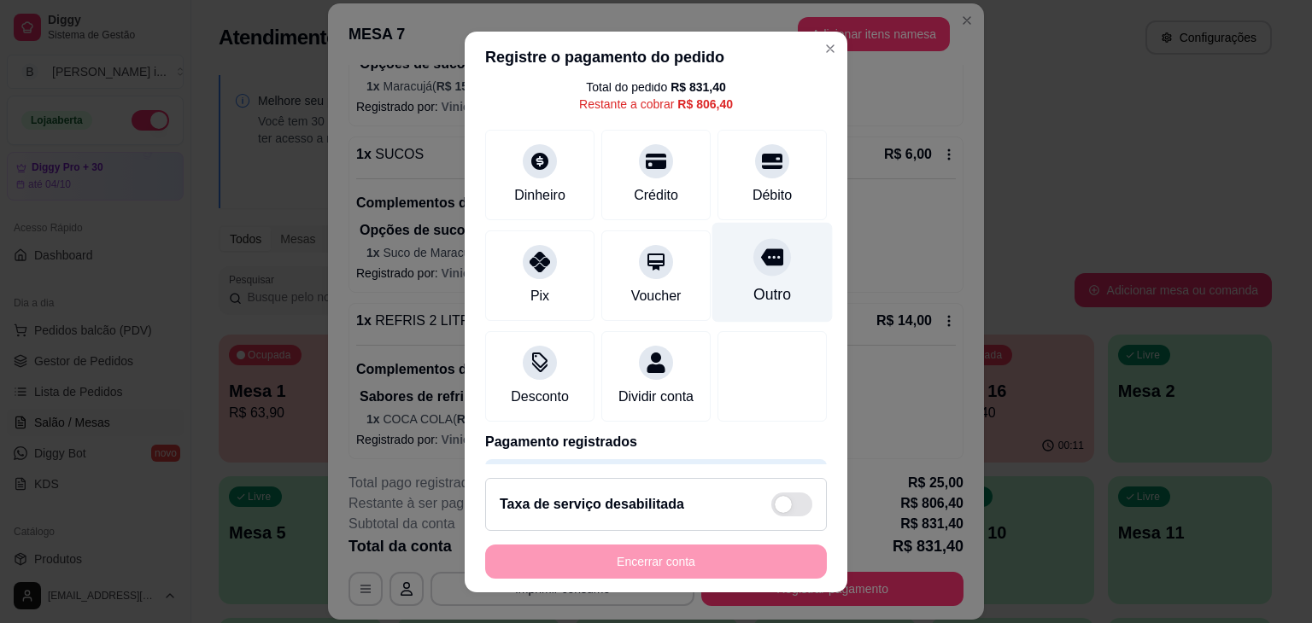
scroll to position [144, 0]
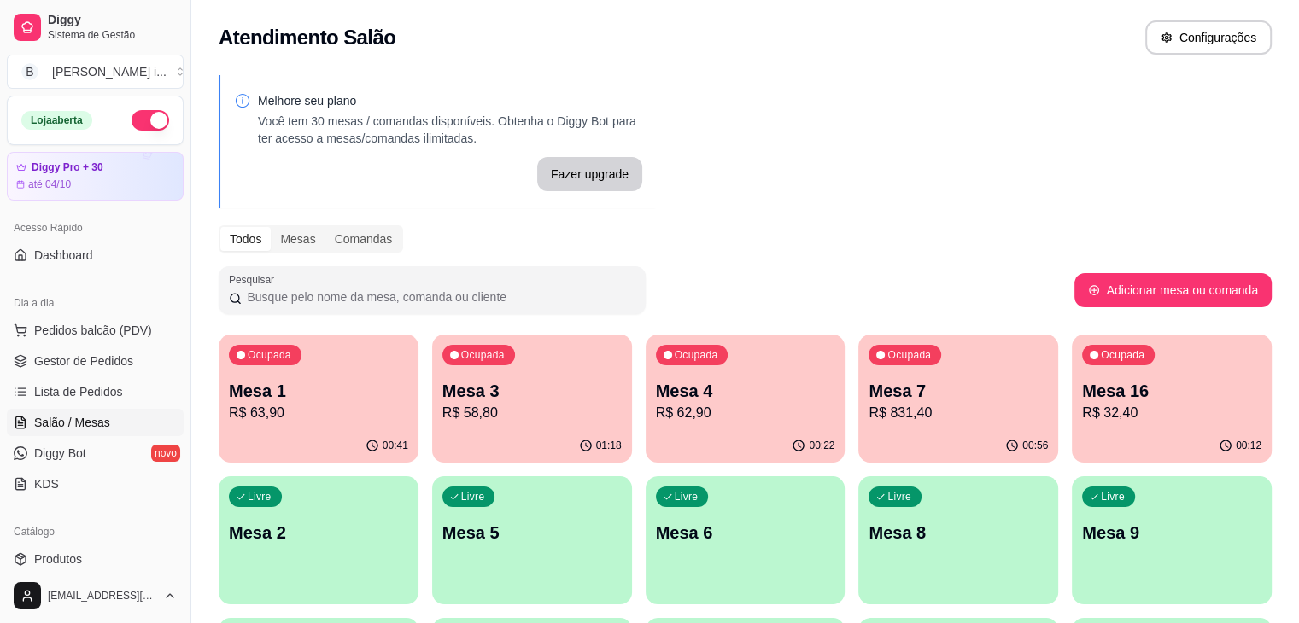
click at [660, 412] on p "R$ 62,90" at bounding box center [745, 413] width 179 height 20
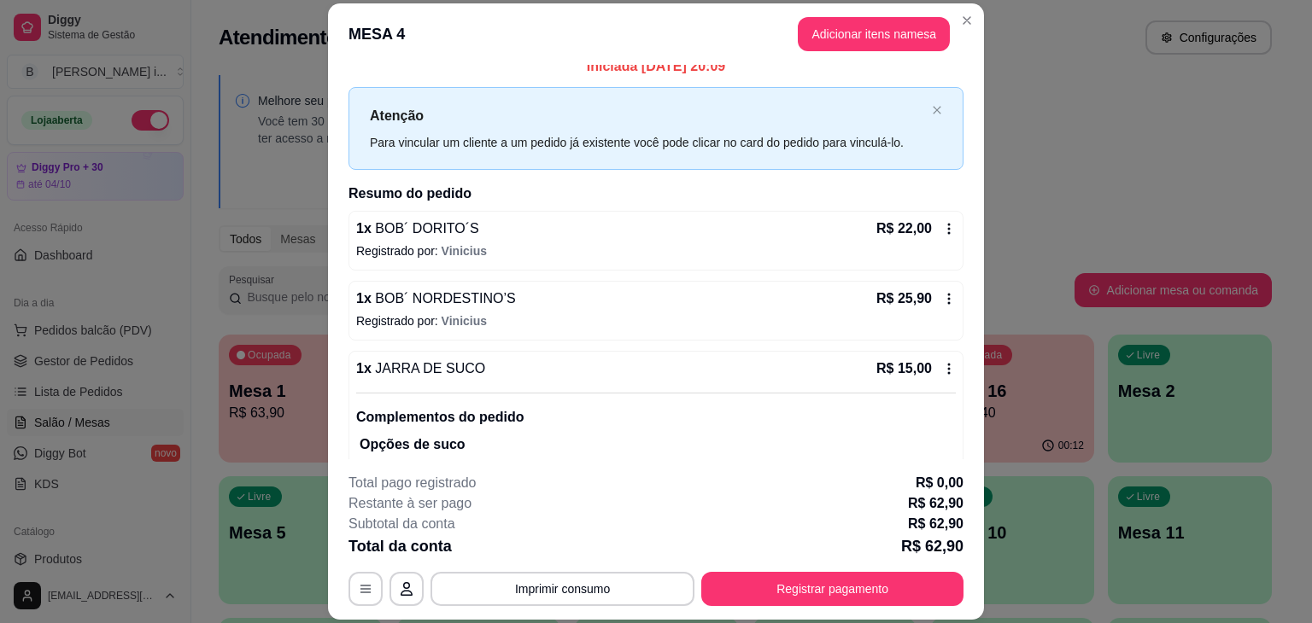
scroll to position [0, 0]
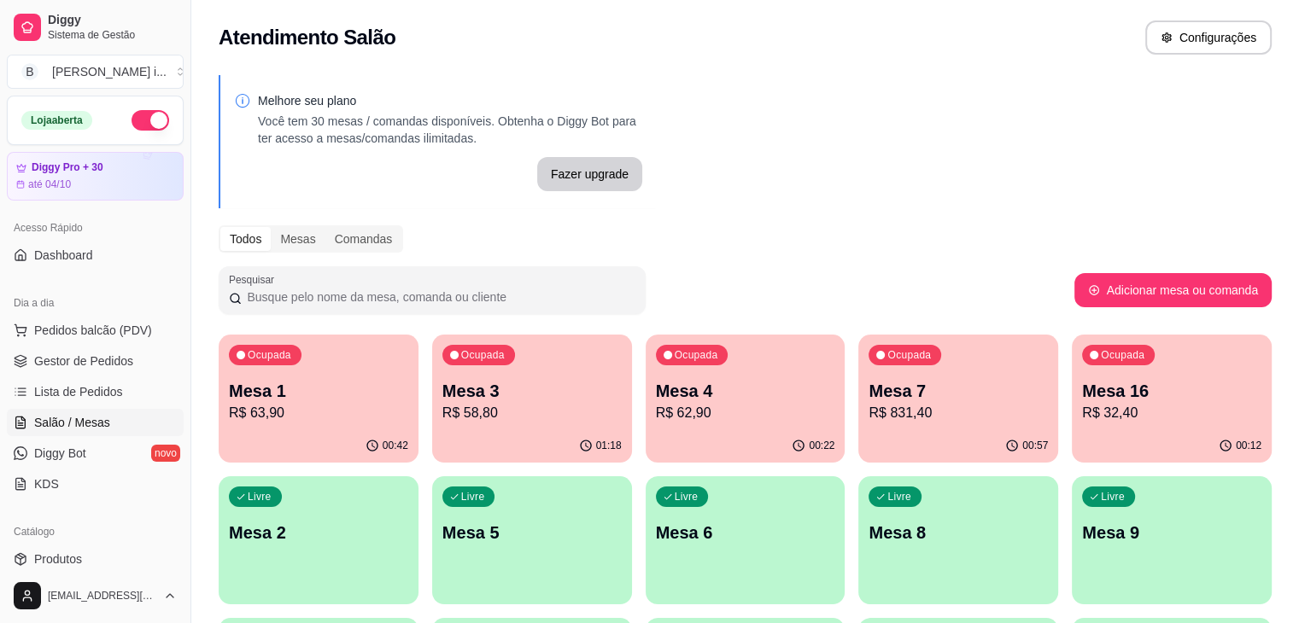
click at [868, 418] on p "R$ 831,40" at bounding box center [957, 413] width 179 height 20
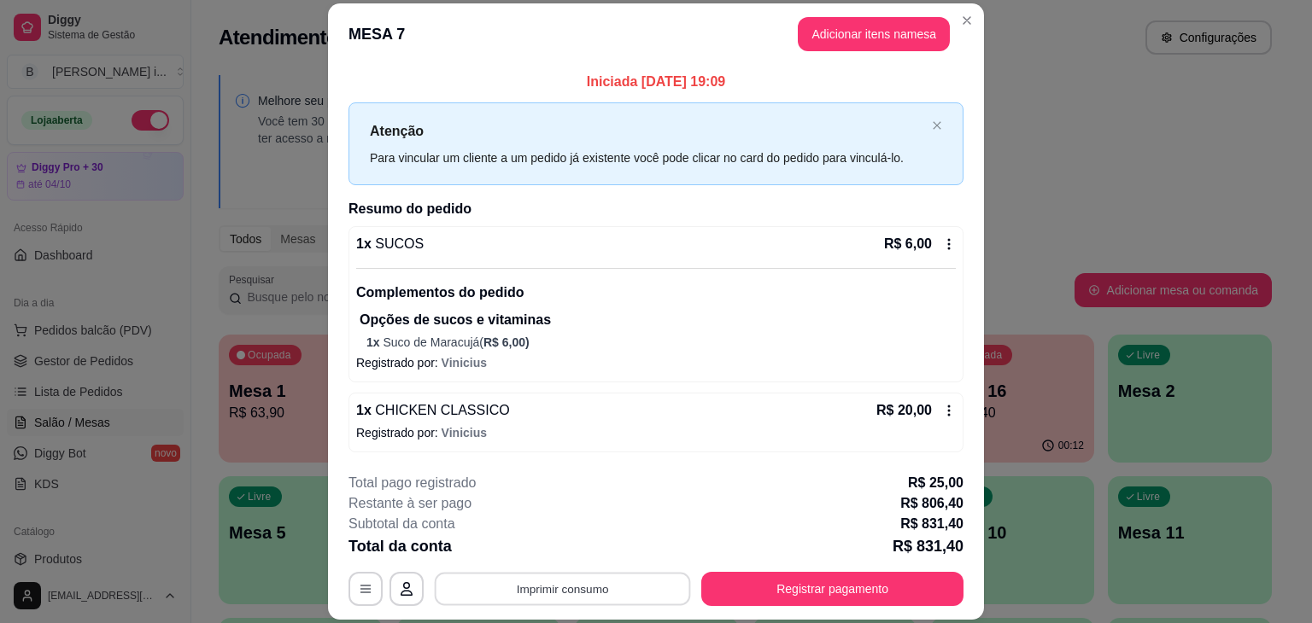
click at [644, 596] on button "Imprimir consumo" at bounding box center [563, 589] width 256 height 33
click at [588, 550] on button "IMPRESSORA ORI" at bounding box center [561, 549] width 120 height 26
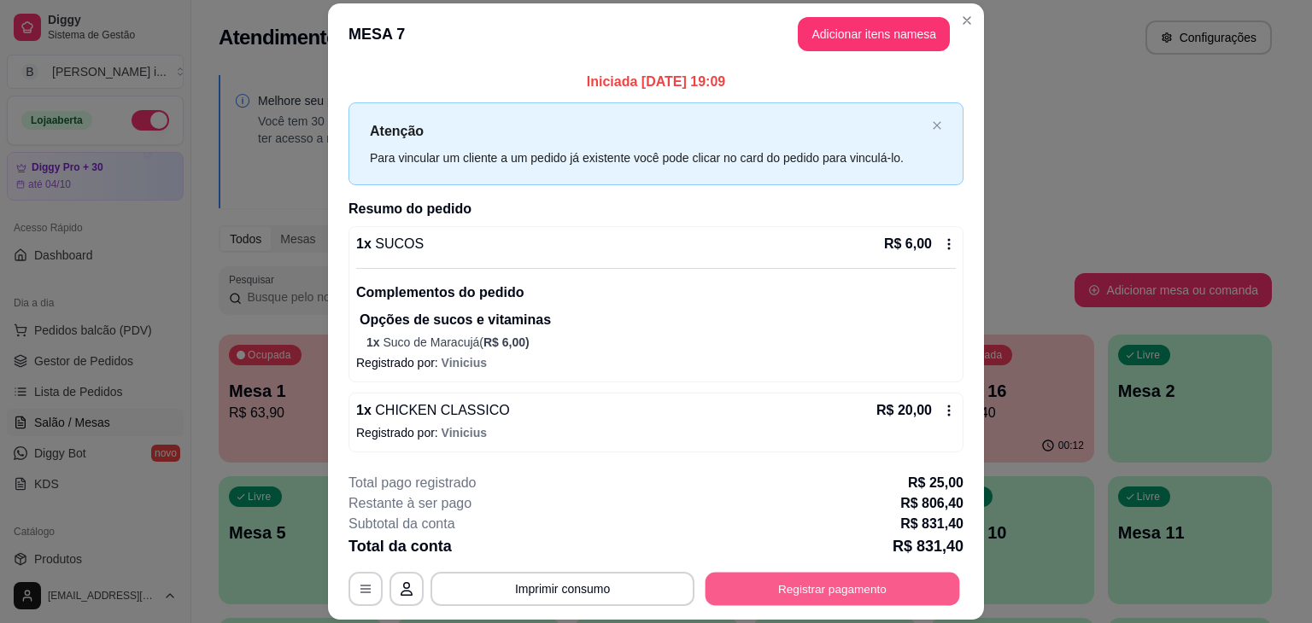
click at [751, 593] on button "Registrar pagamento" at bounding box center [832, 589] width 254 height 33
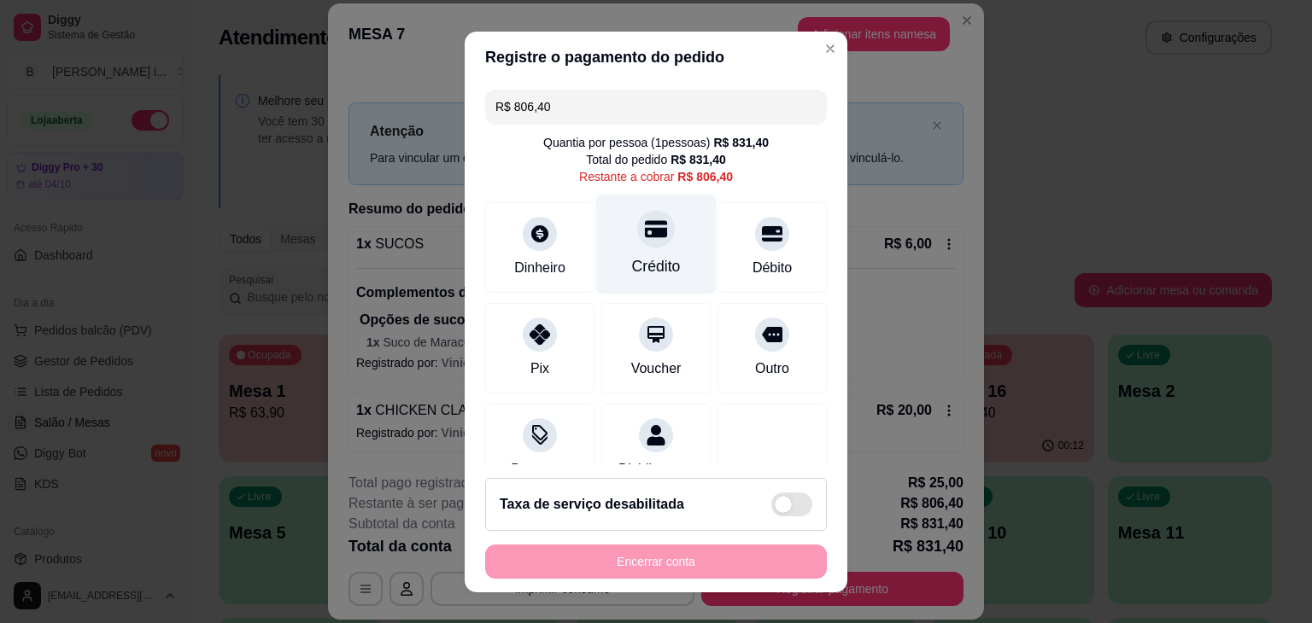
click at [640, 252] on div "Crédito" at bounding box center [656, 244] width 120 height 100
type input "R$ 0,00"
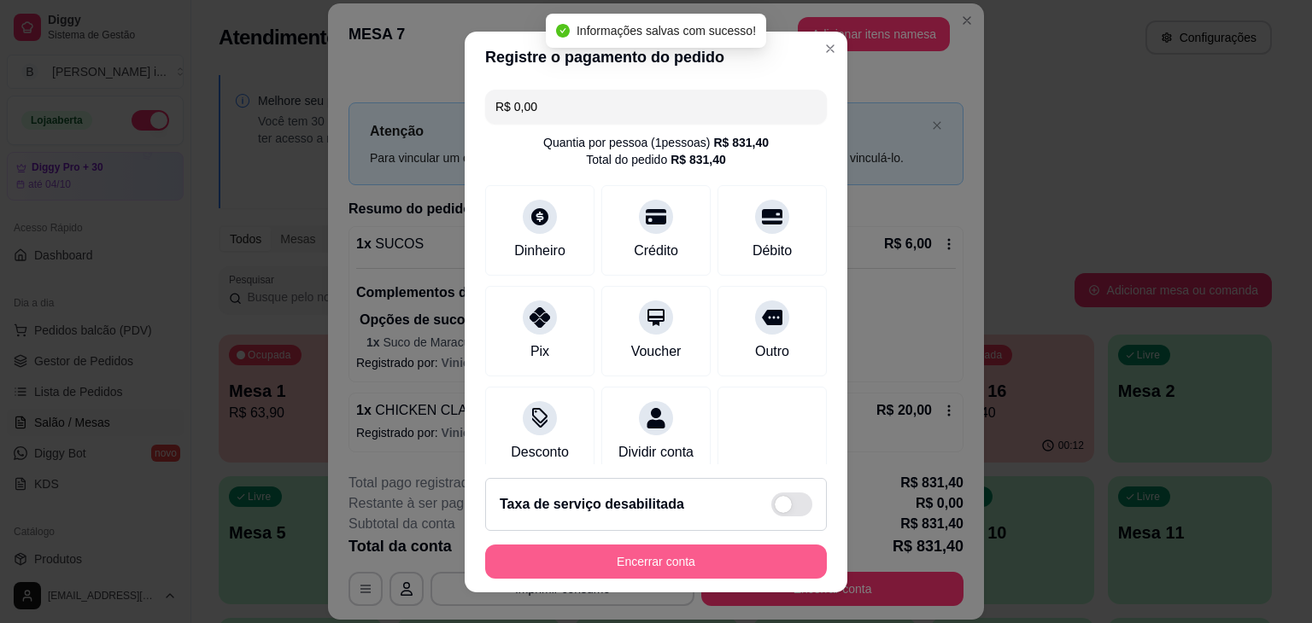
click at [722, 559] on button "Encerrar conta" at bounding box center [656, 562] width 342 height 34
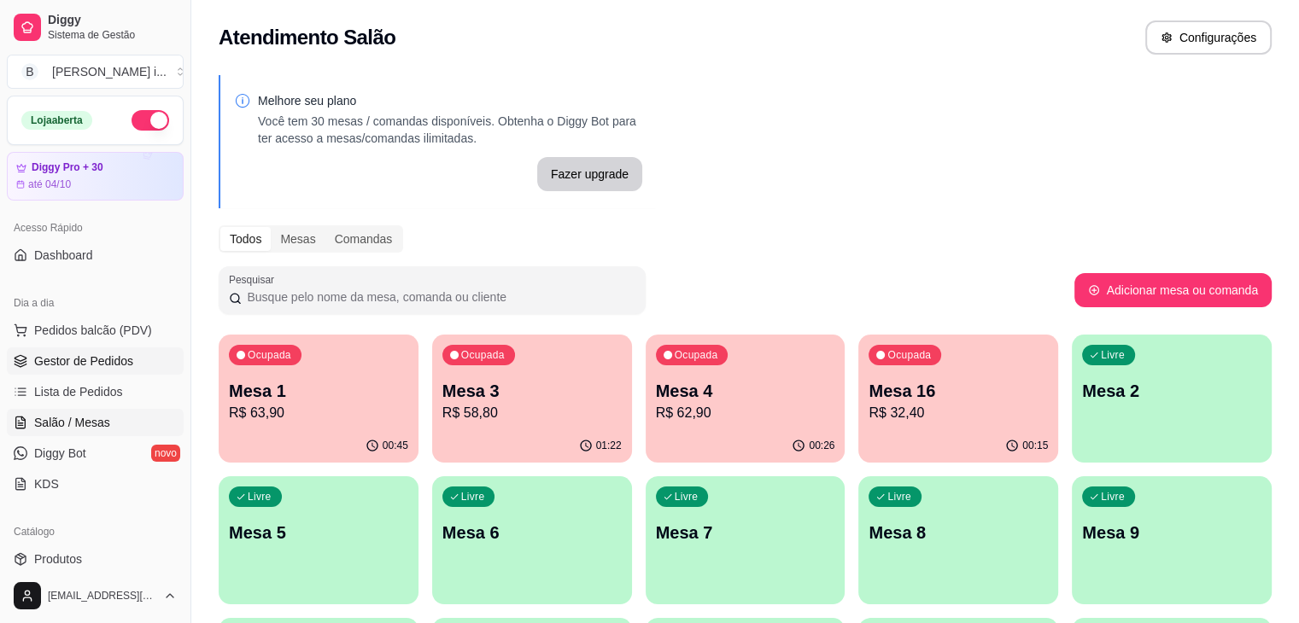
click at [120, 365] on span "Gestor de Pedidos" at bounding box center [83, 361] width 99 height 17
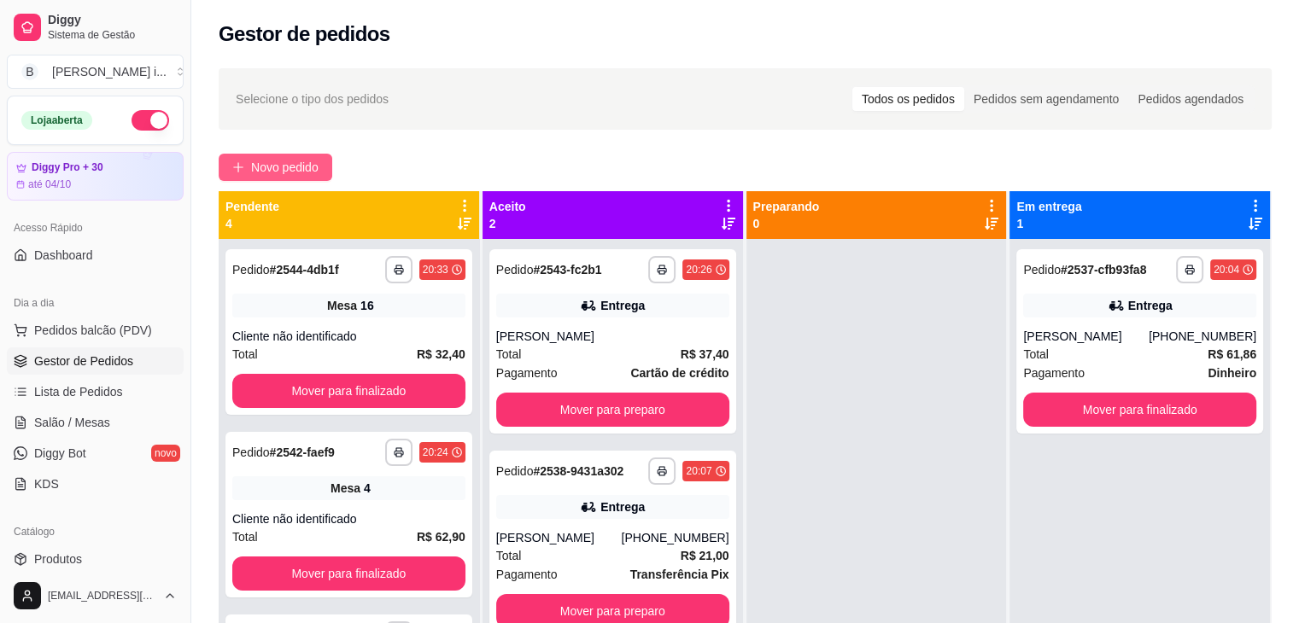
click at [279, 165] on span "Novo pedido" at bounding box center [284, 167] width 67 height 19
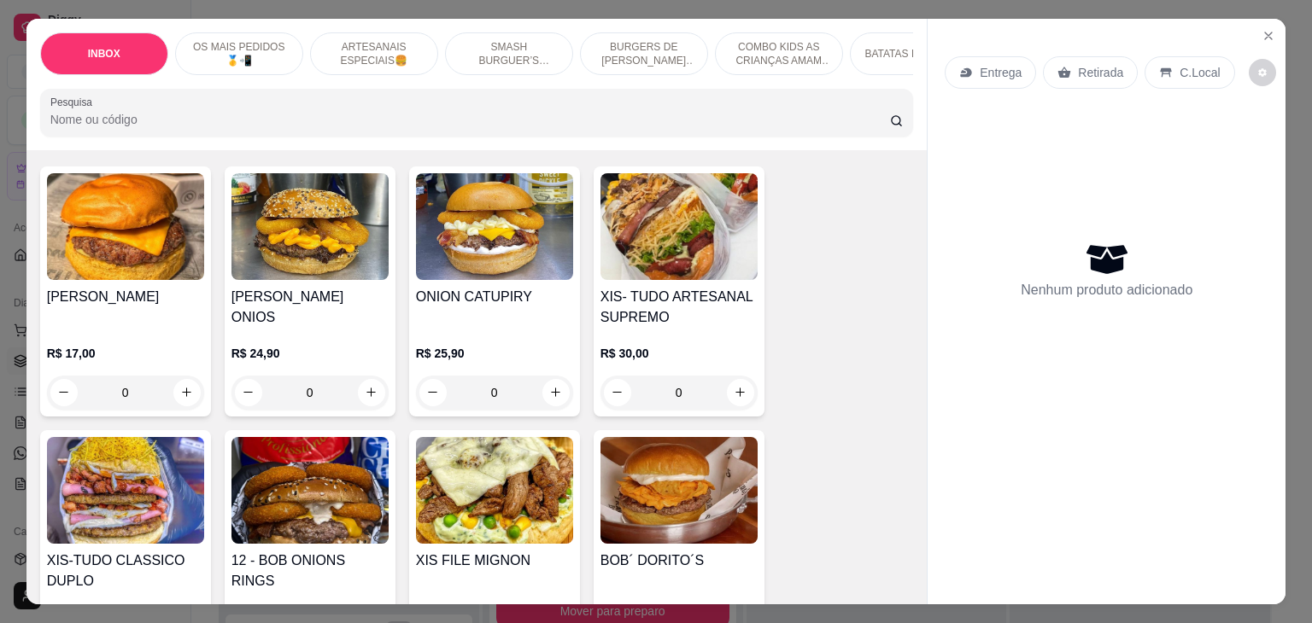
scroll to position [939, 0]
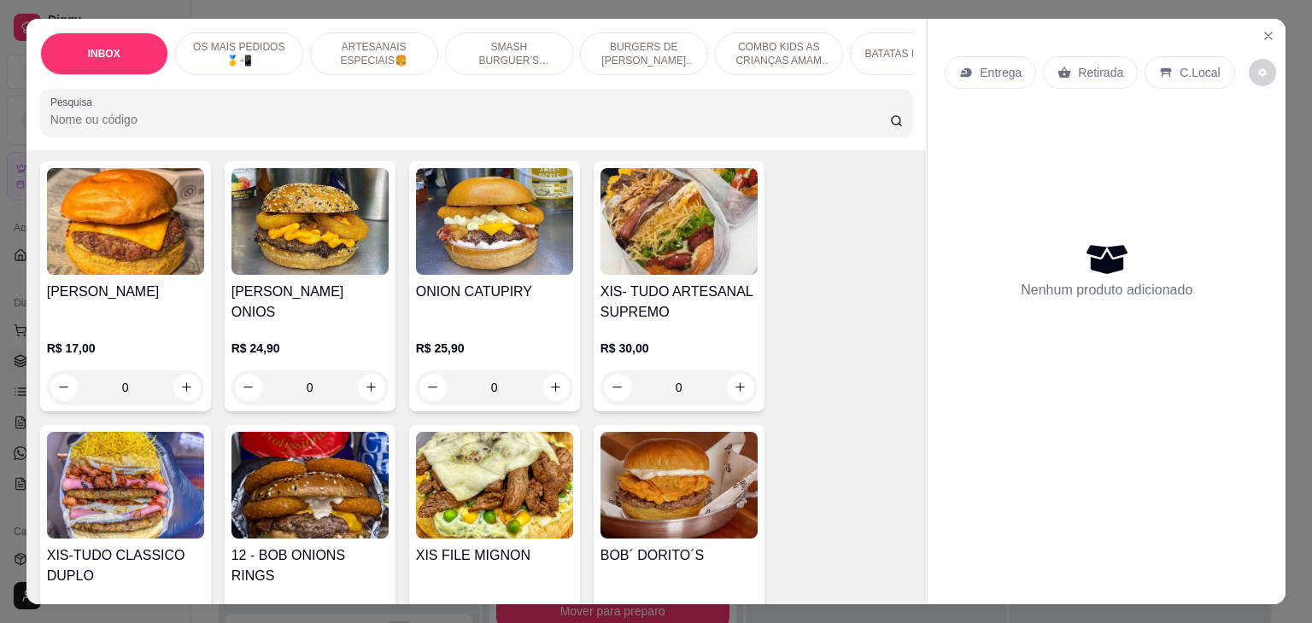
click at [703, 283] on h4 "XIS- TUDO ARTESANAL SUPREMO" at bounding box center [678, 302] width 157 height 41
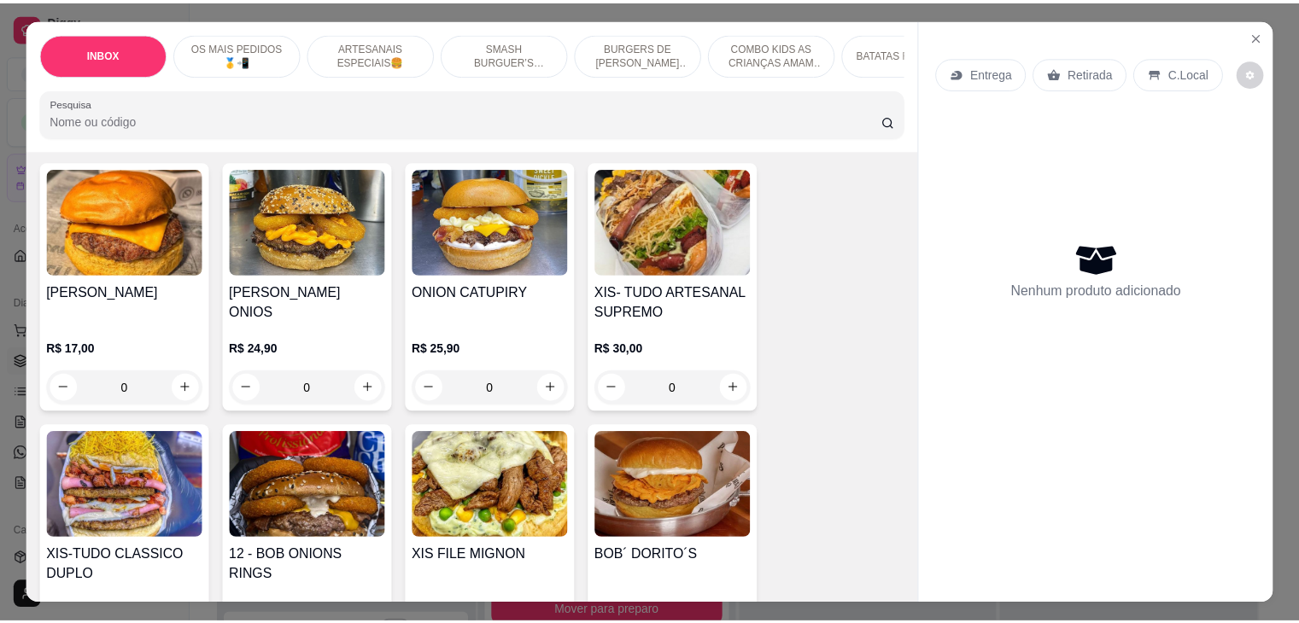
scroll to position [1025, 0]
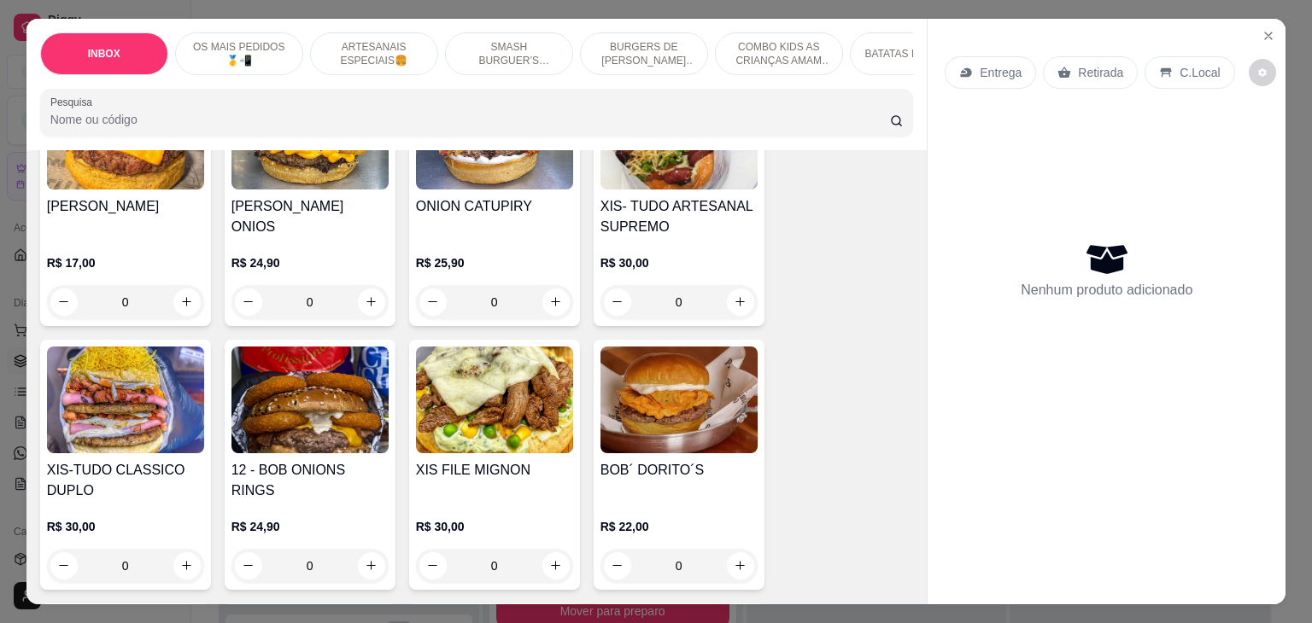
click at [152, 460] on h4 "XIS-TUDO CLASSICO DUPLO" at bounding box center [125, 480] width 157 height 41
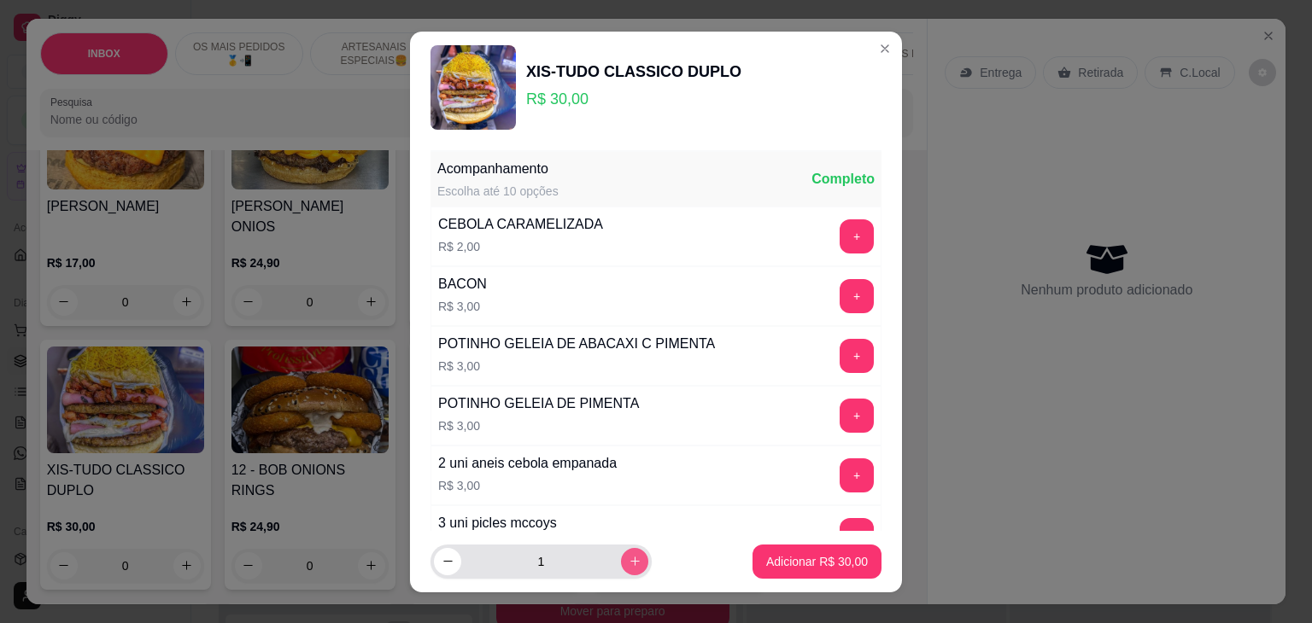
click at [621, 570] on button "increase-product-quantity" at bounding box center [634, 561] width 27 height 27
type input "2"
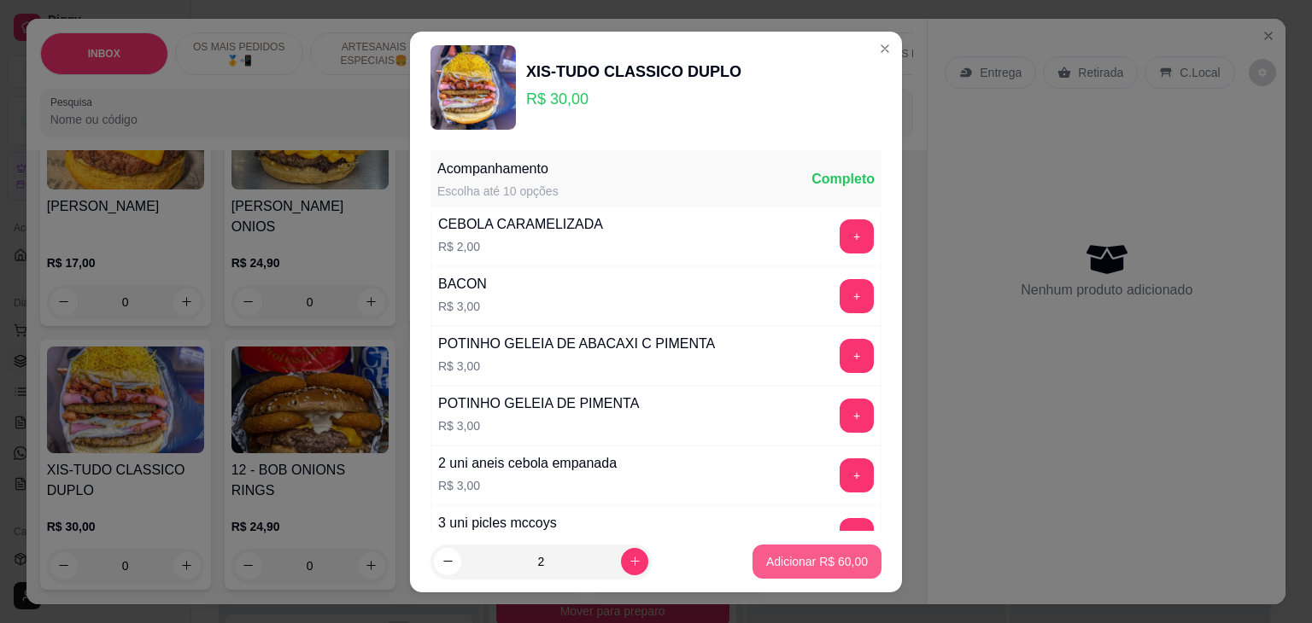
click at [789, 557] on p "Adicionar R$ 60,00" at bounding box center [817, 561] width 102 height 17
type input "2"
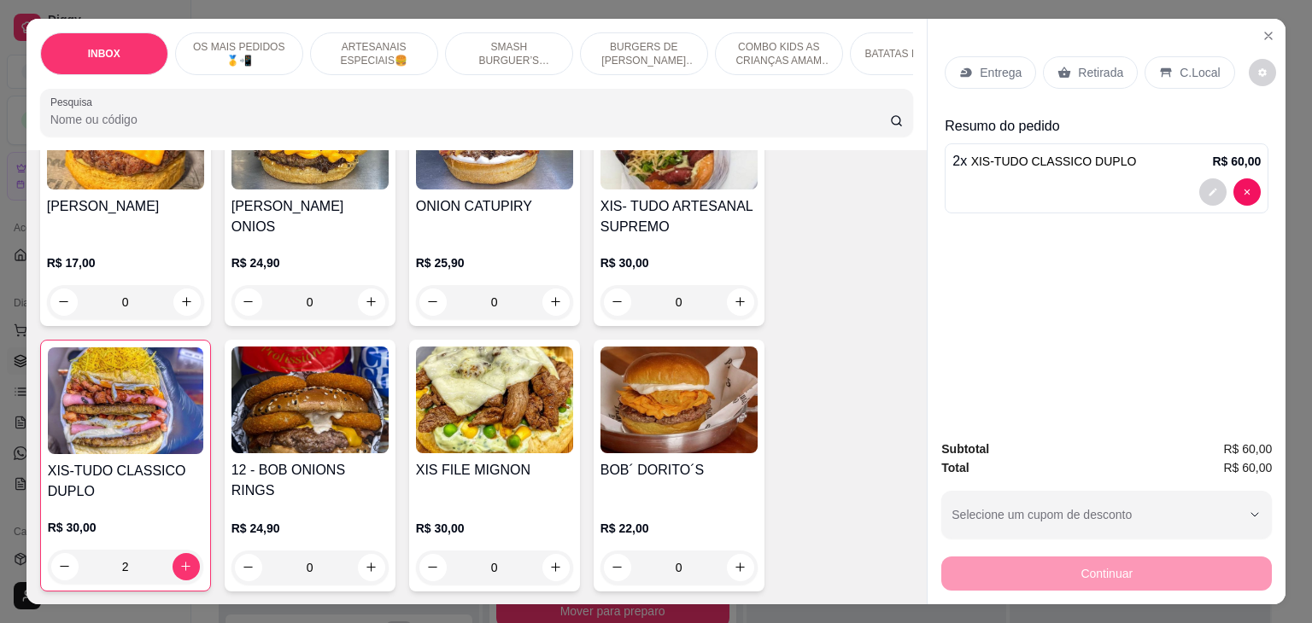
click at [1077, 75] on div "Retirada" at bounding box center [1090, 72] width 95 height 32
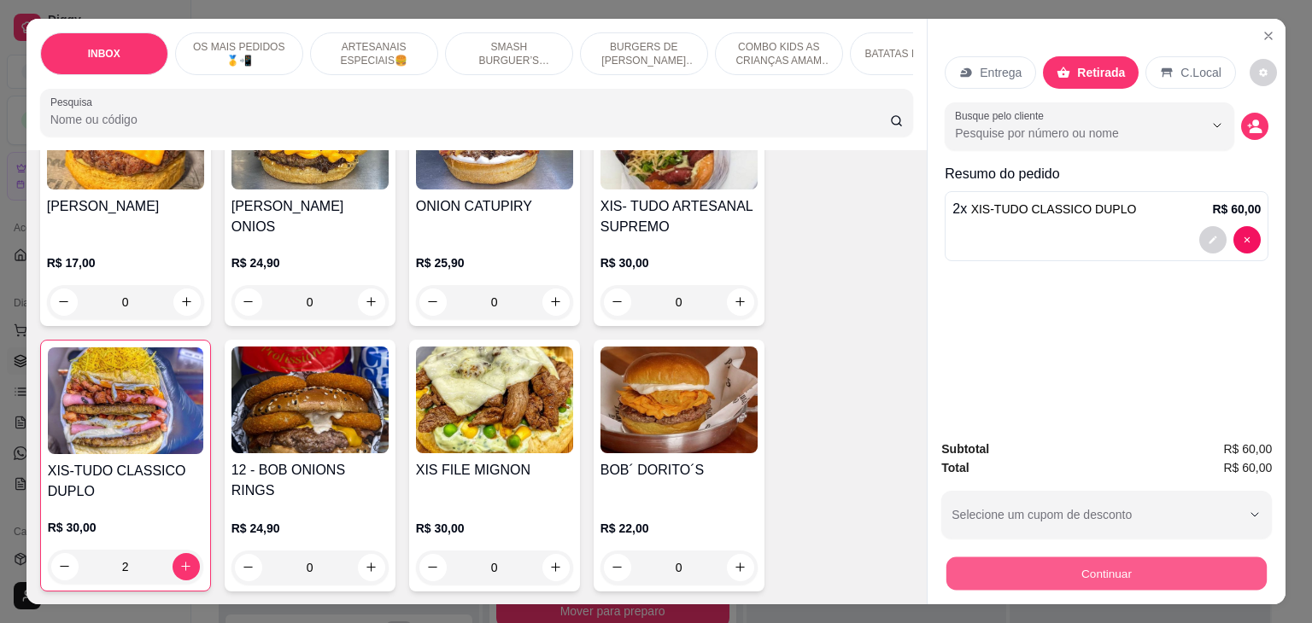
click at [1047, 576] on button "Continuar" at bounding box center [1106, 574] width 320 height 33
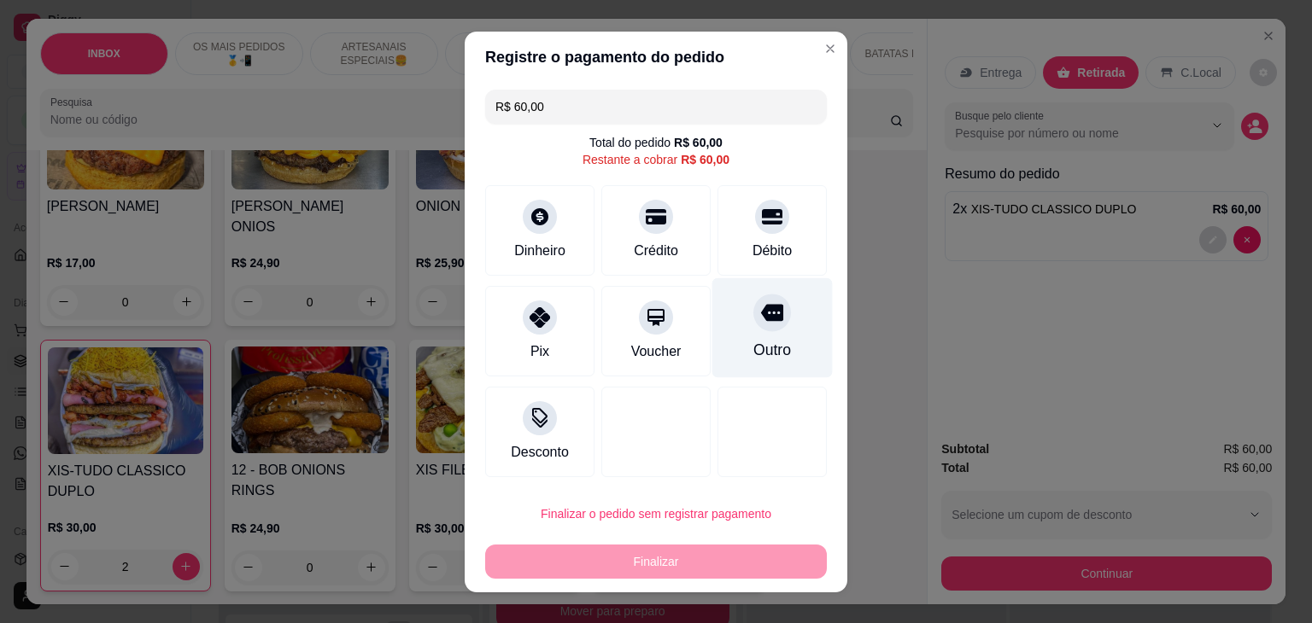
click at [728, 305] on div "Outro" at bounding box center [772, 328] width 120 height 100
type input "R$ 0,00"
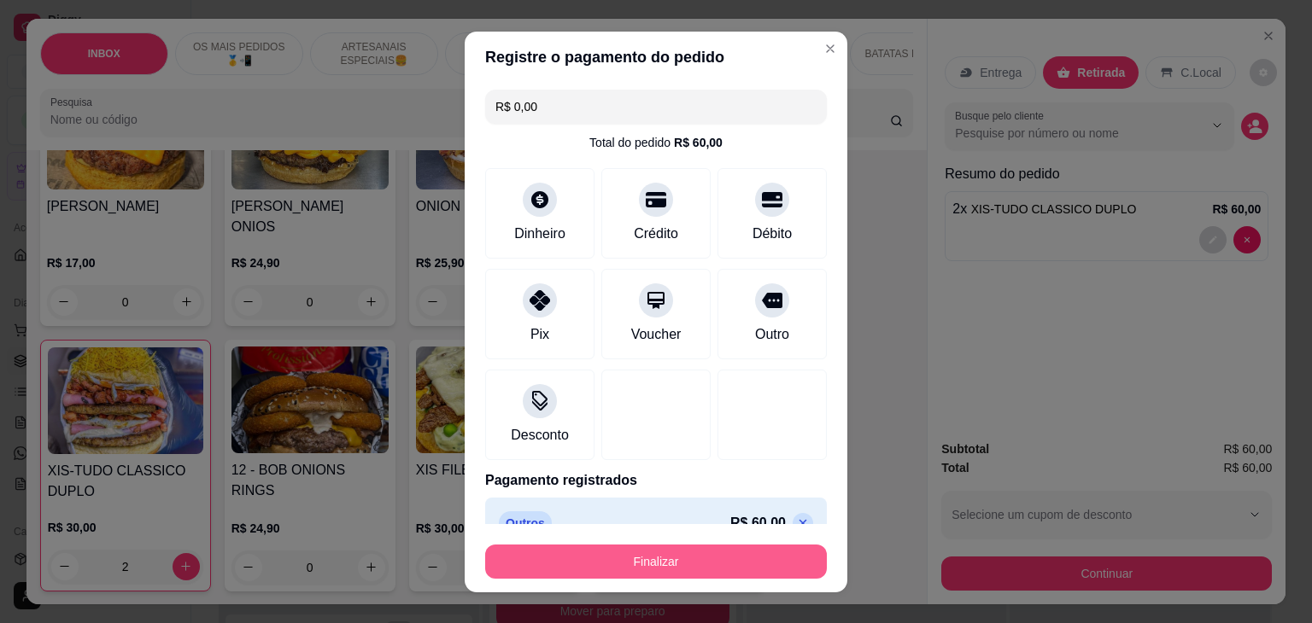
click at [710, 554] on button "Finalizar" at bounding box center [656, 562] width 342 height 34
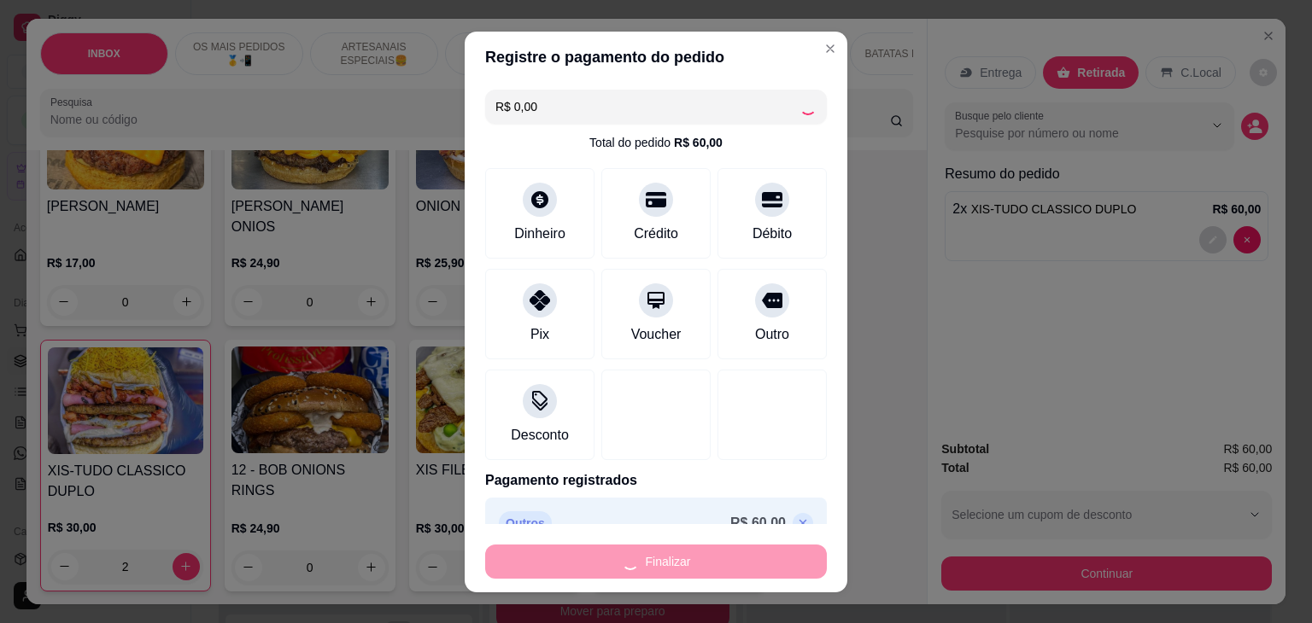
type input "0"
type input "-R$ 60,00"
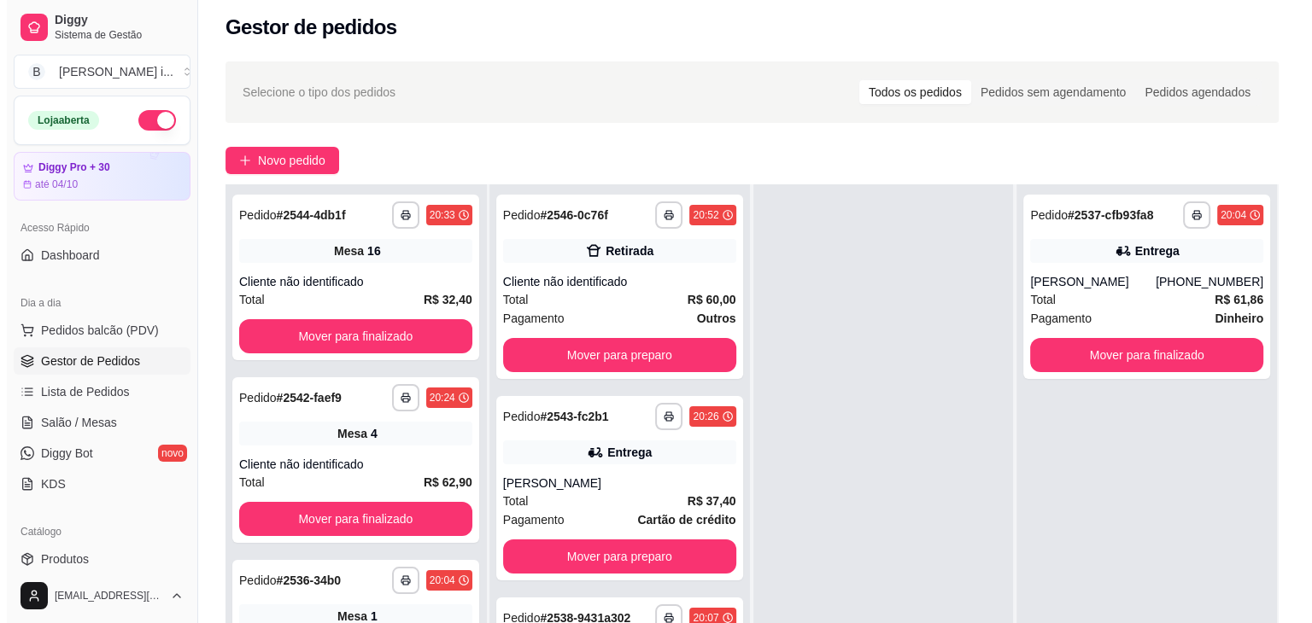
scroll to position [3, 0]
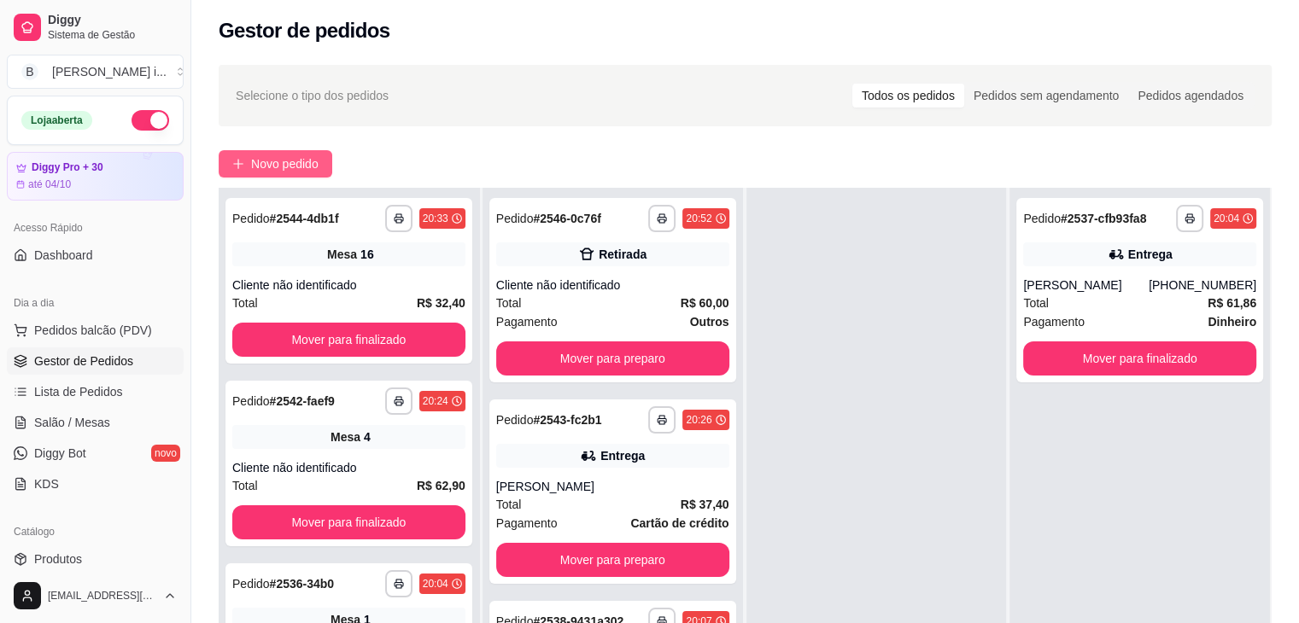
click at [294, 155] on span "Novo pedido" at bounding box center [284, 164] width 67 height 19
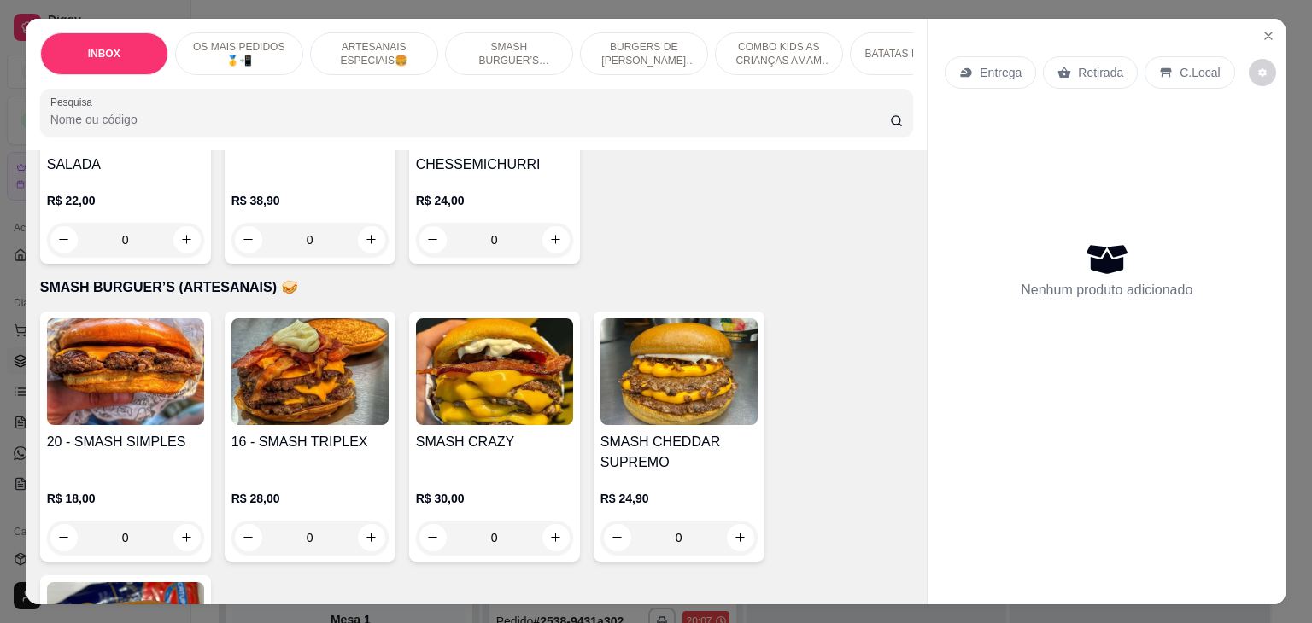
scroll to position [1964, 0]
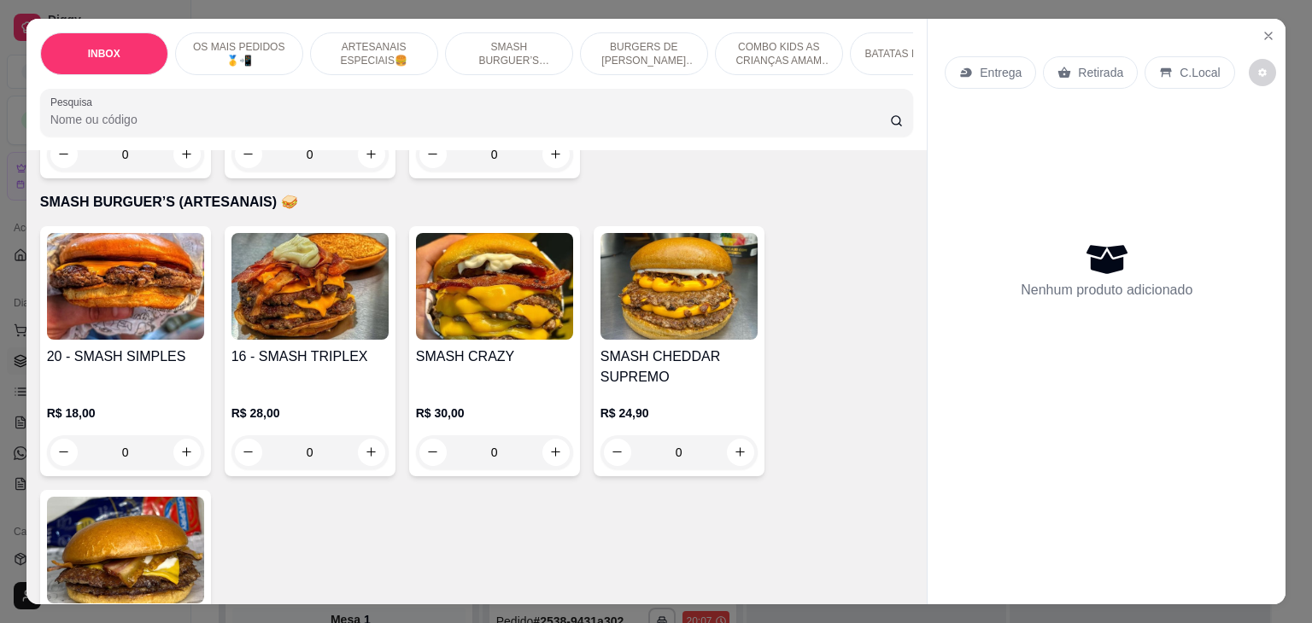
click at [122, 388] on div "R$ 18,00 0" at bounding box center [125, 429] width 157 height 82
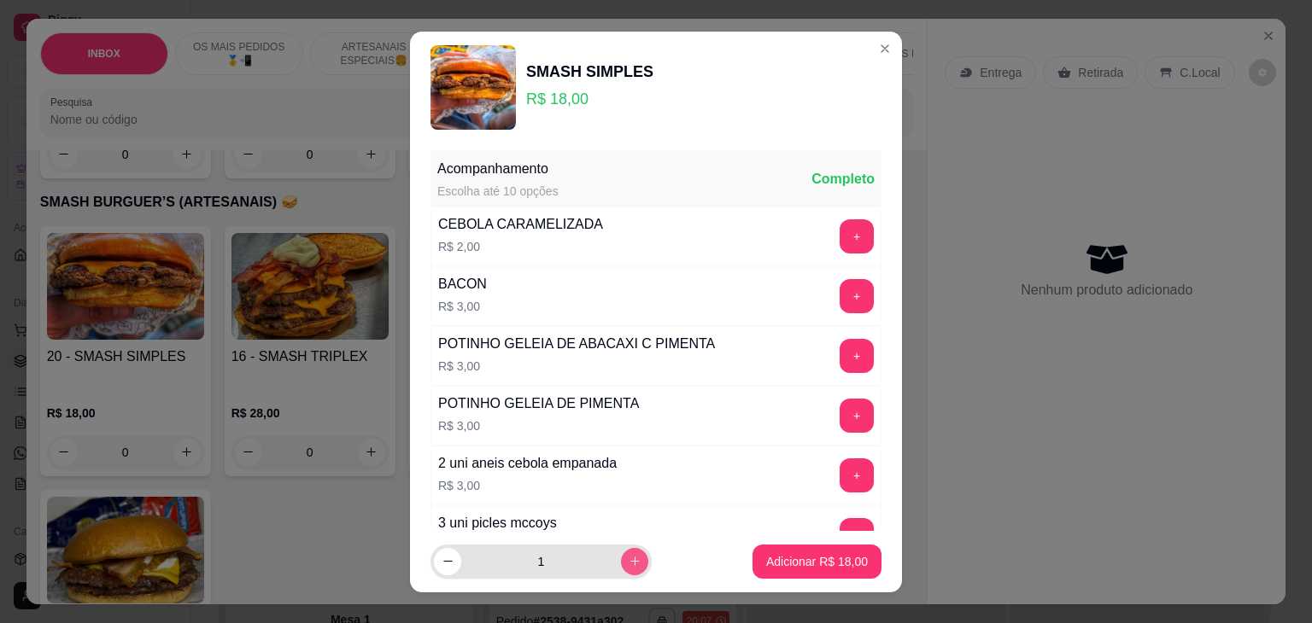
click at [621, 554] on button "increase-product-quantity" at bounding box center [634, 561] width 27 height 27
type input "2"
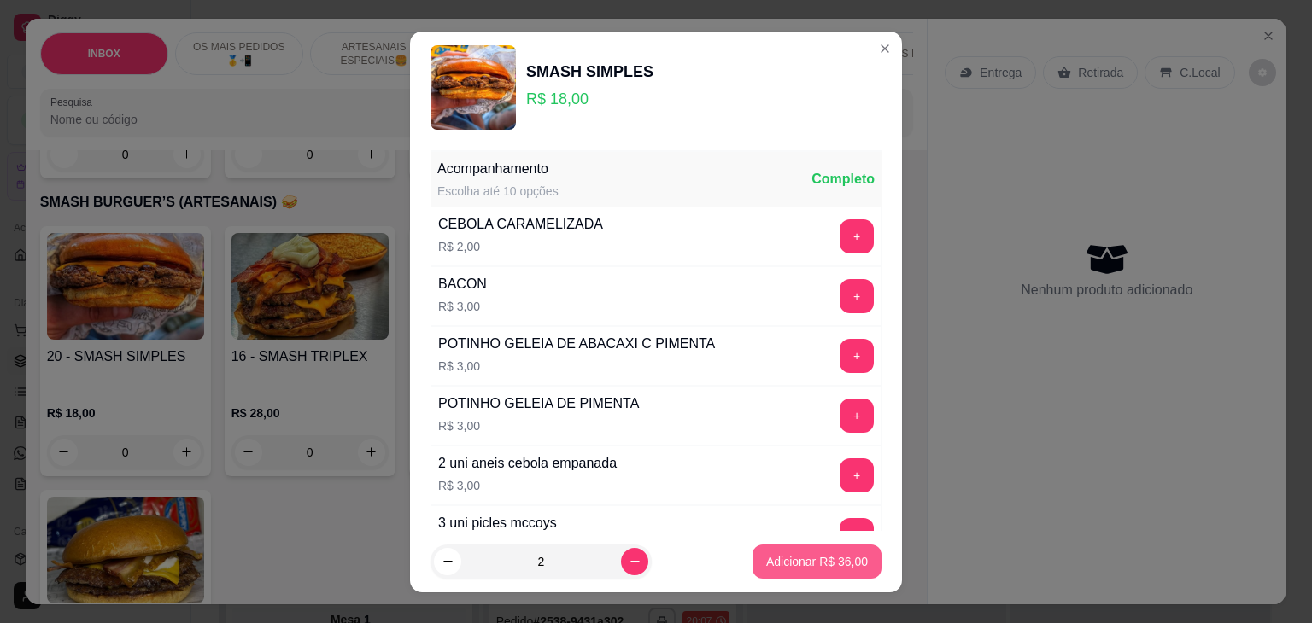
click at [766, 559] on p "Adicionar R$ 36,00" at bounding box center [817, 561] width 102 height 17
type input "2"
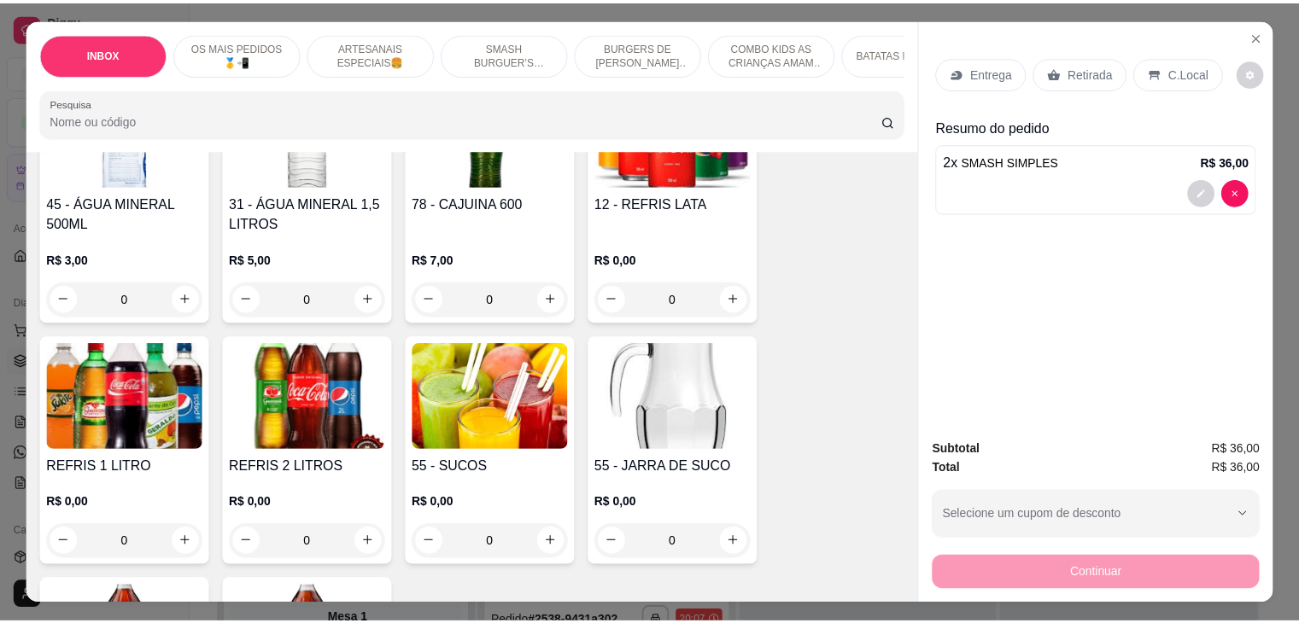
scroll to position [3644, 0]
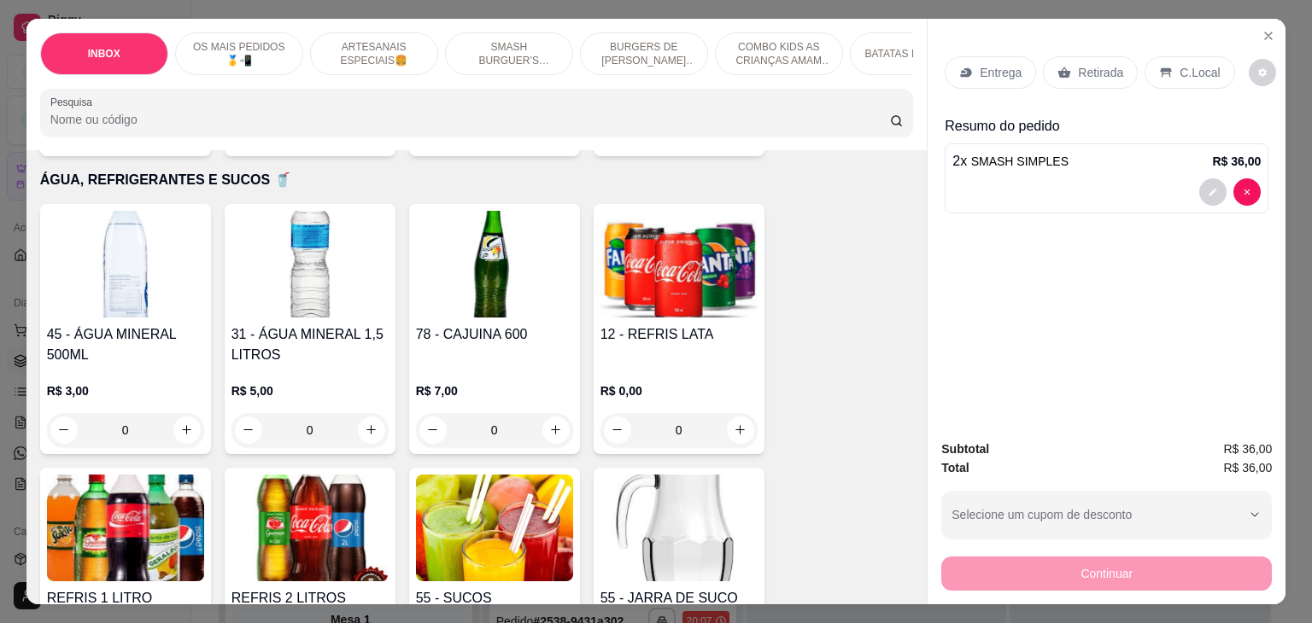
click at [700, 276] on img at bounding box center [678, 264] width 157 height 107
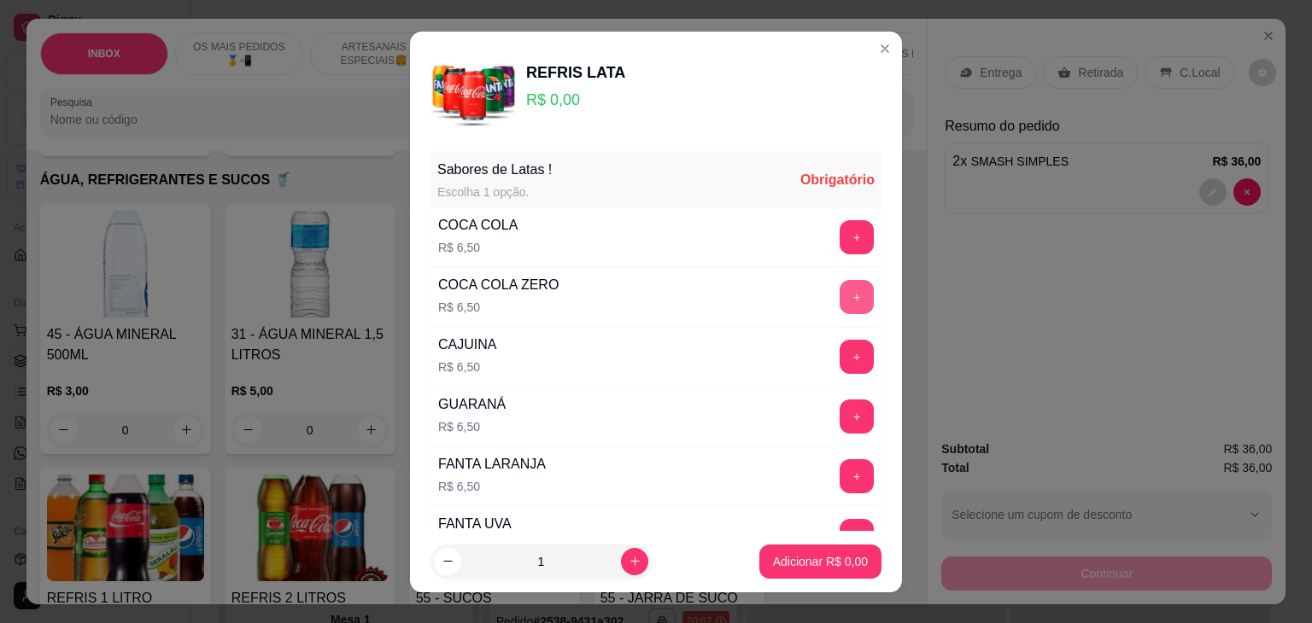
click at [839, 297] on button "+" at bounding box center [856, 297] width 34 height 34
click at [782, 554] on p "Adicionar R$ 6,50" at bounding box center [820, 561] width 95 height 17
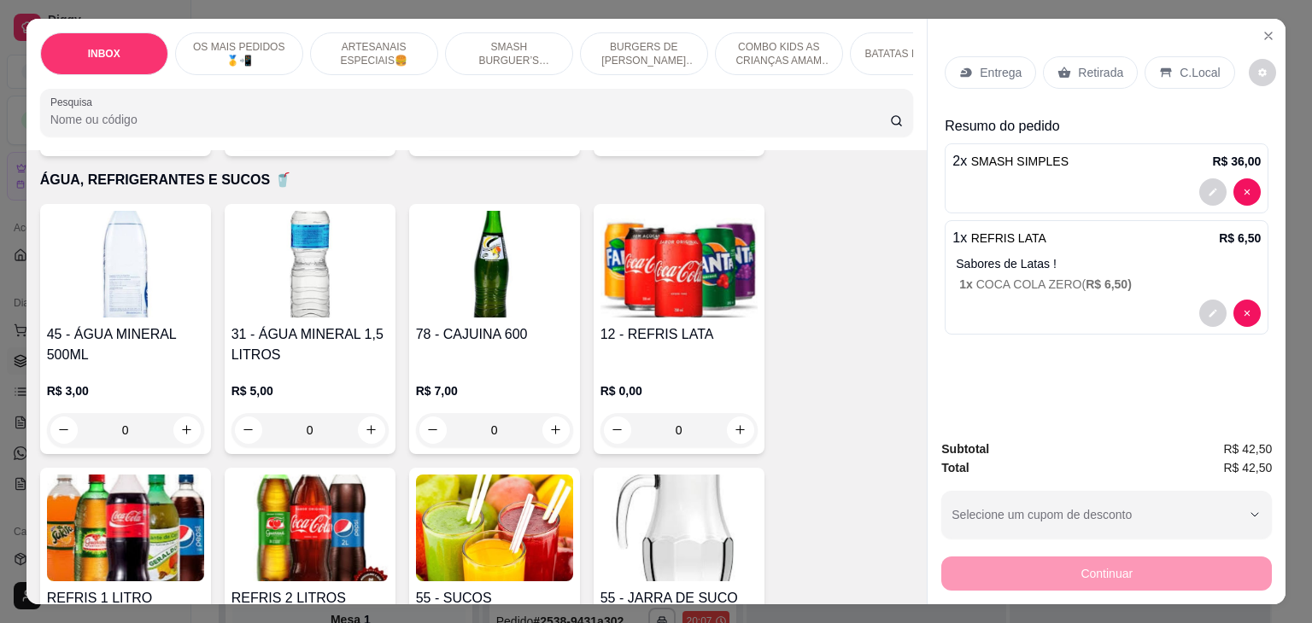
click at [1186, 77] on div "C.Local" at bounding box center [1189, 72] width 90 height 32
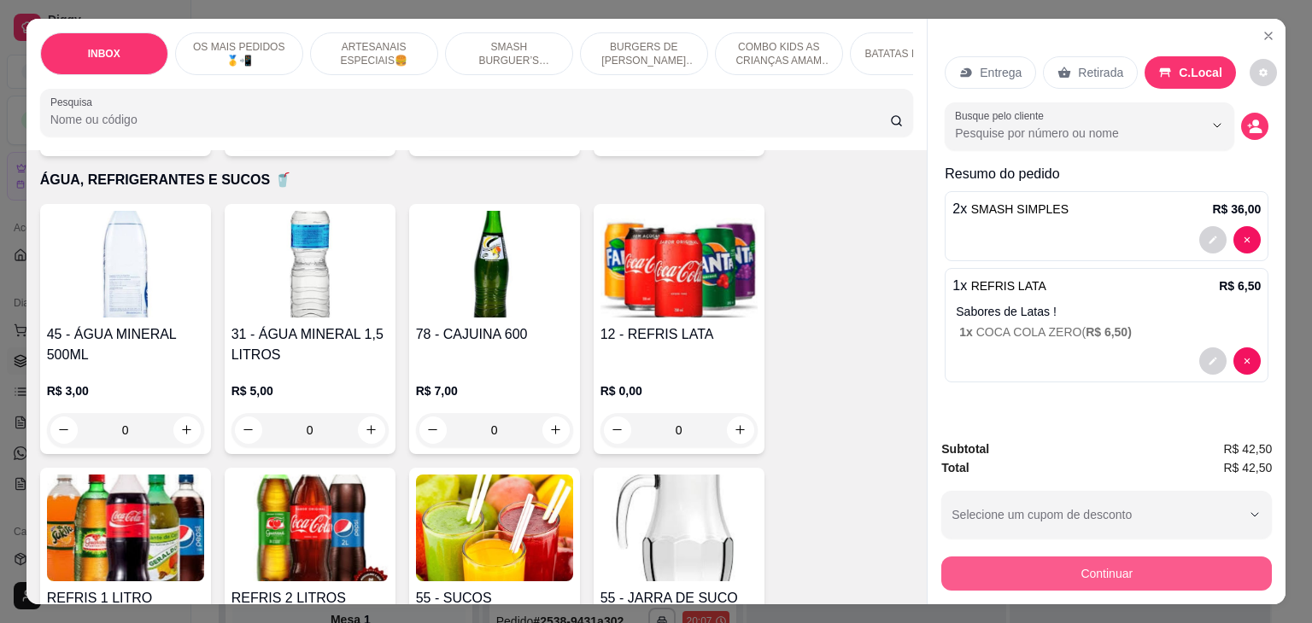
click at [1086, 573] on button "Continuar" at bounding box center [1106, 574] width 330 height 34
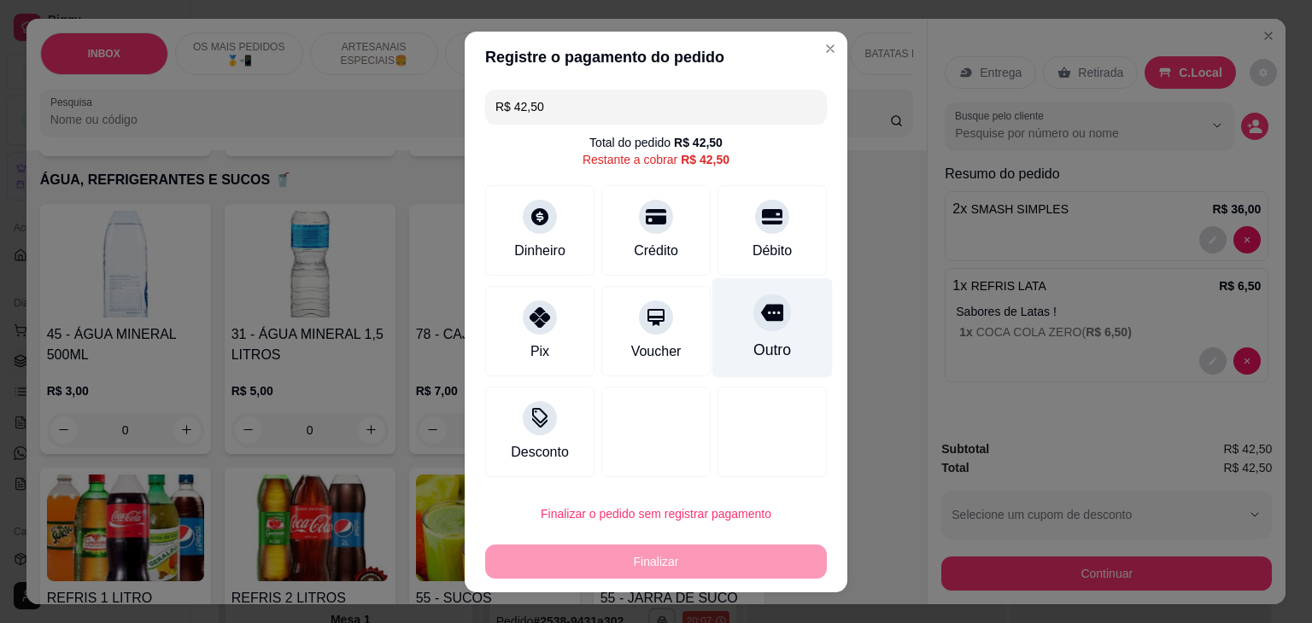
click at [753, 339] on div "Outro" at bounding box center [772, 350] width 38 height 22
type input "R$ 0,00"
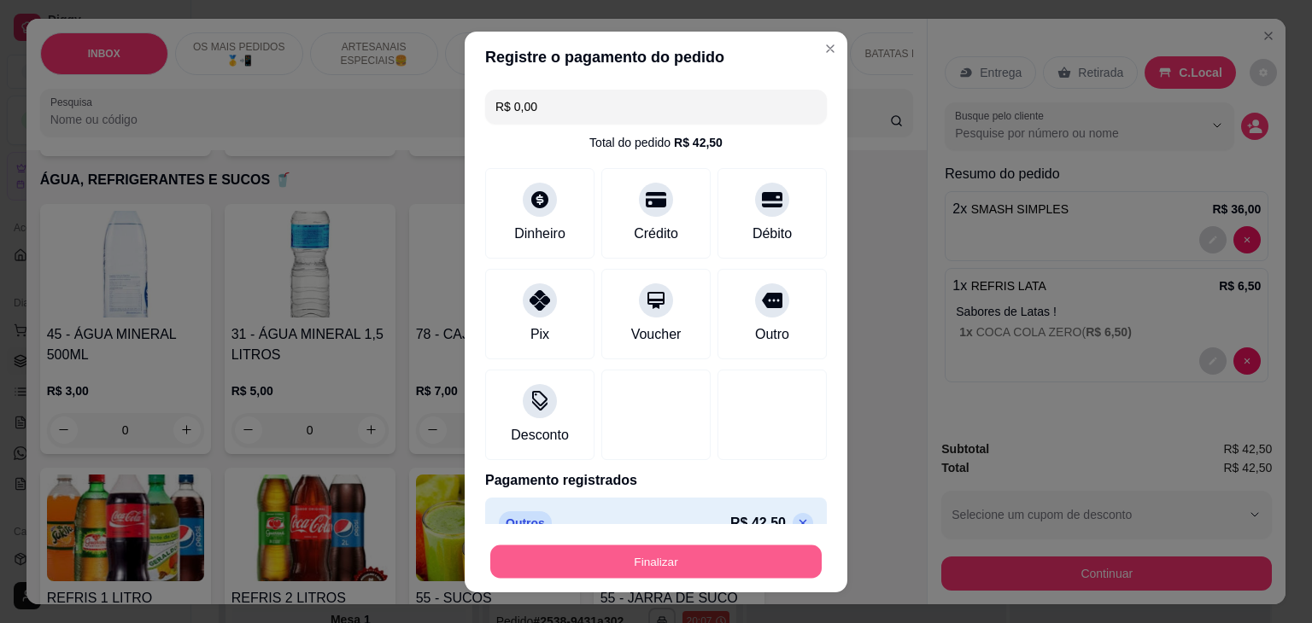
click at [692, 549] on button "Finalizar" at bounding box center [655, 561] width 331 height 33
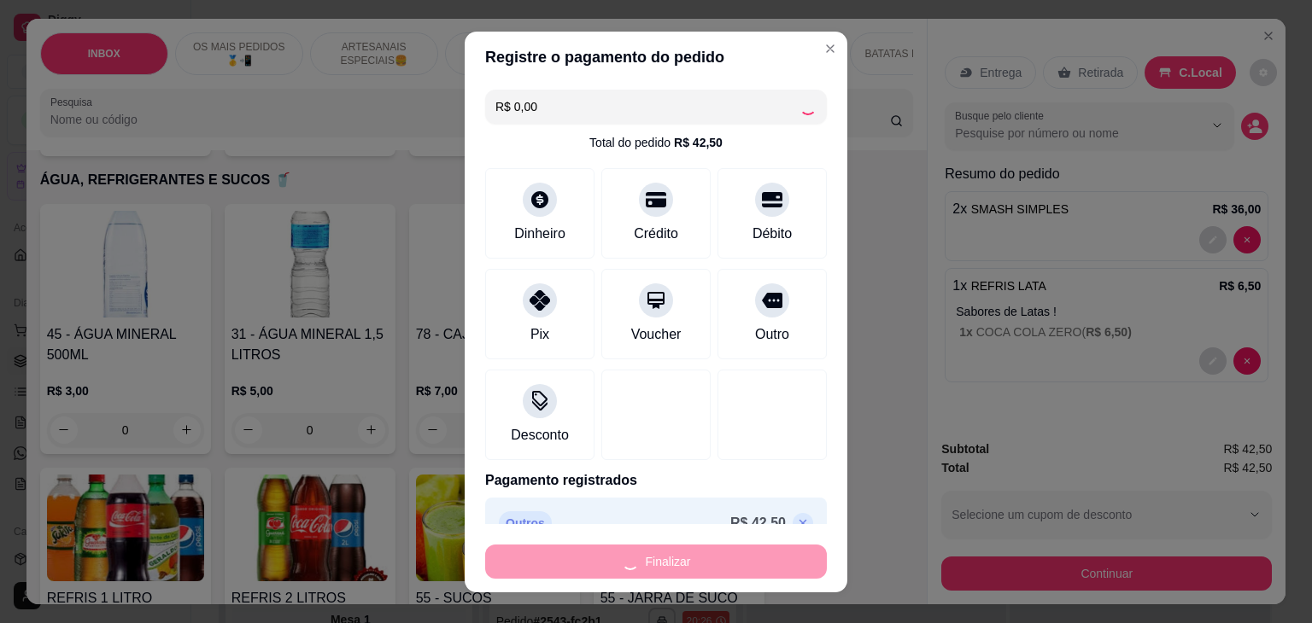
type input "0"
type input "-R$ 42,50"
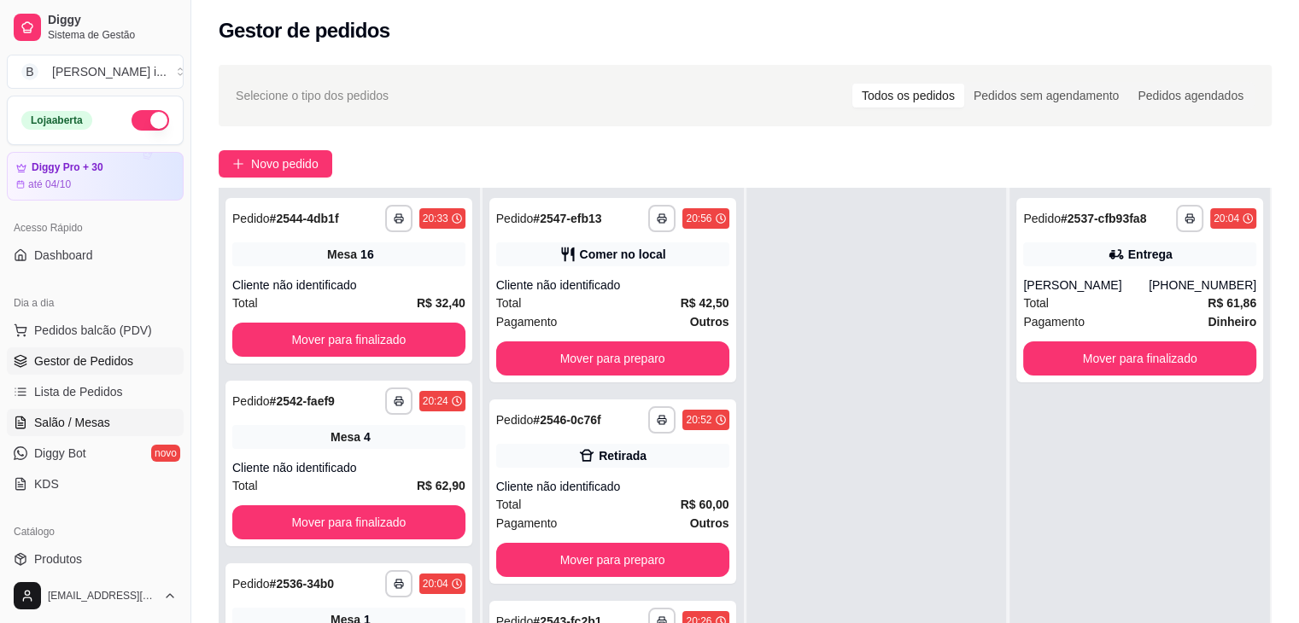
click at [113, 417] on link "Salão / Mesas" at bounding box center [95, 422] width 177 height 27
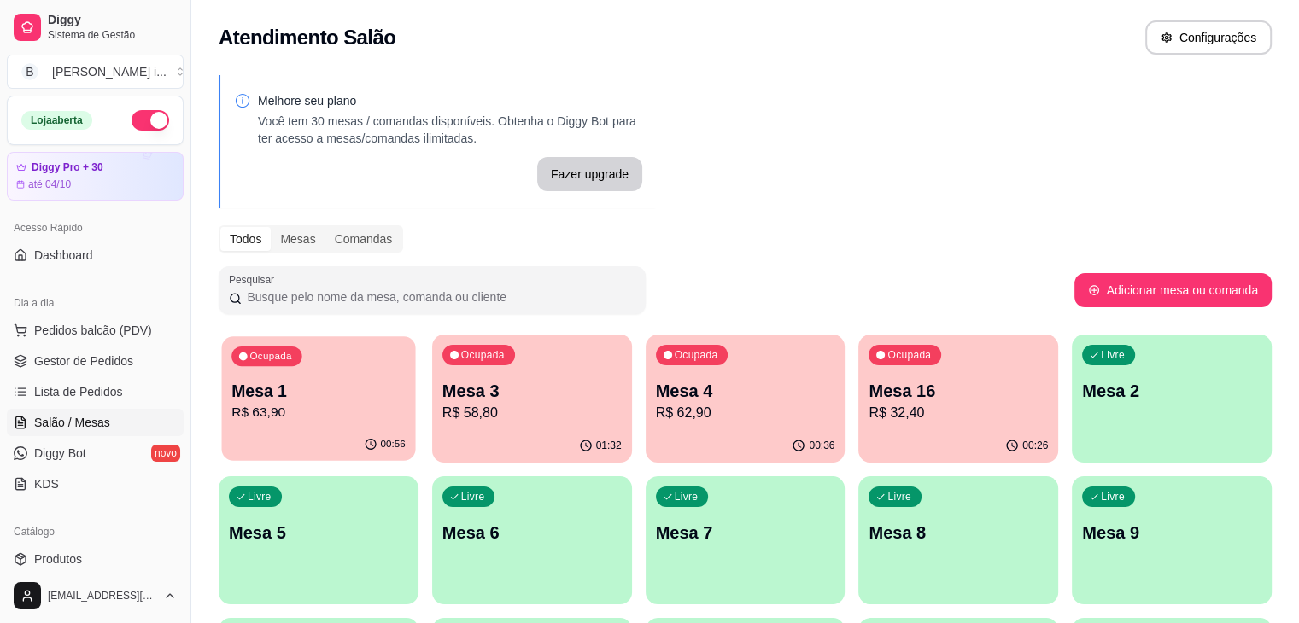
click at [321, 414] on p "R$ 63,90" at bounding box center [318, 413] width 174 height 20
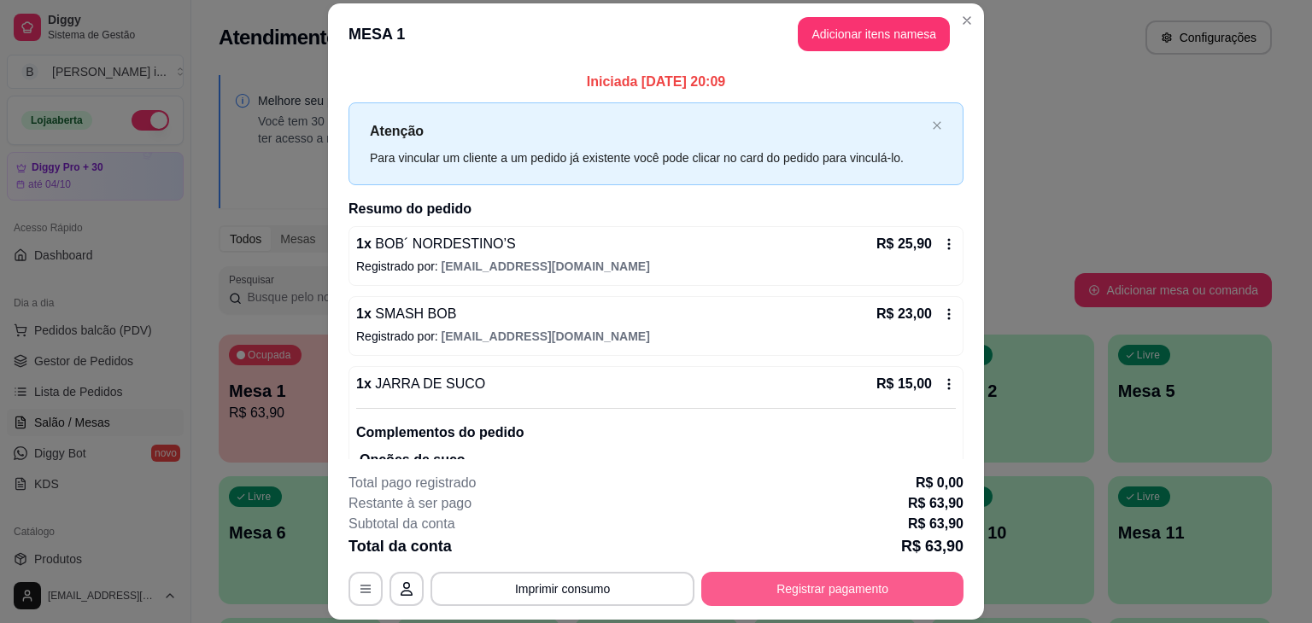
click at [790, 595] on button "Registrar pagamento" at bounding box center [832, 589] width 262 height 34
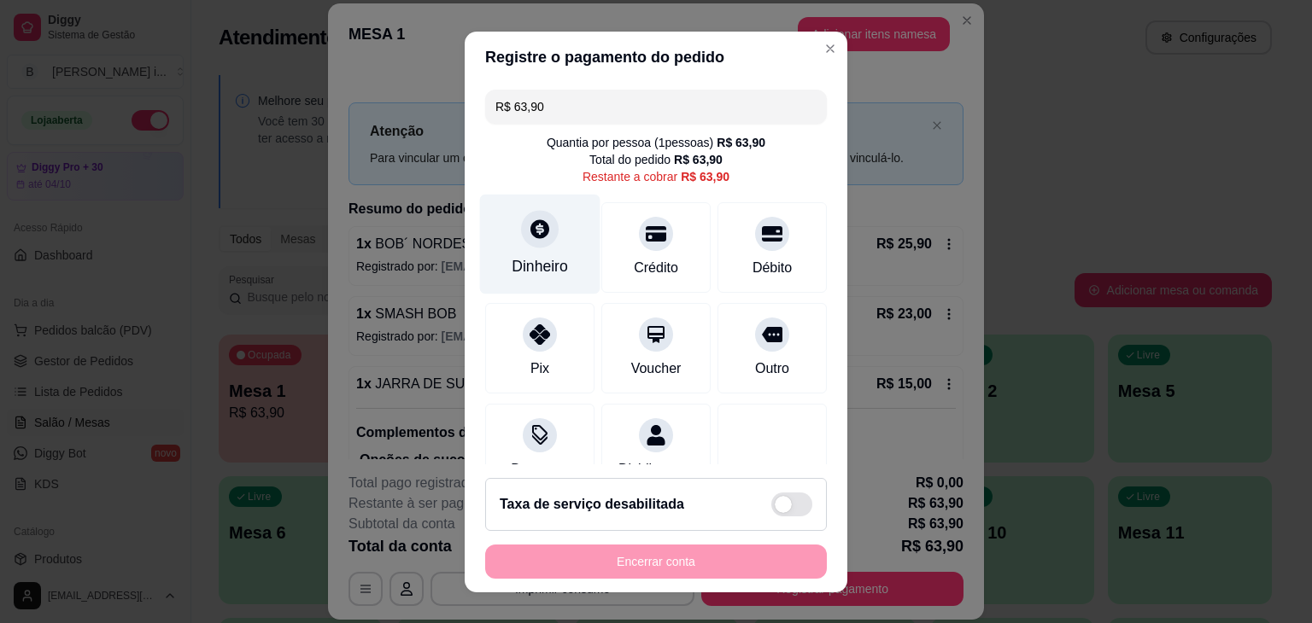
click at [521, 241] on div at bounding box center [540, 229] width 38 height 38
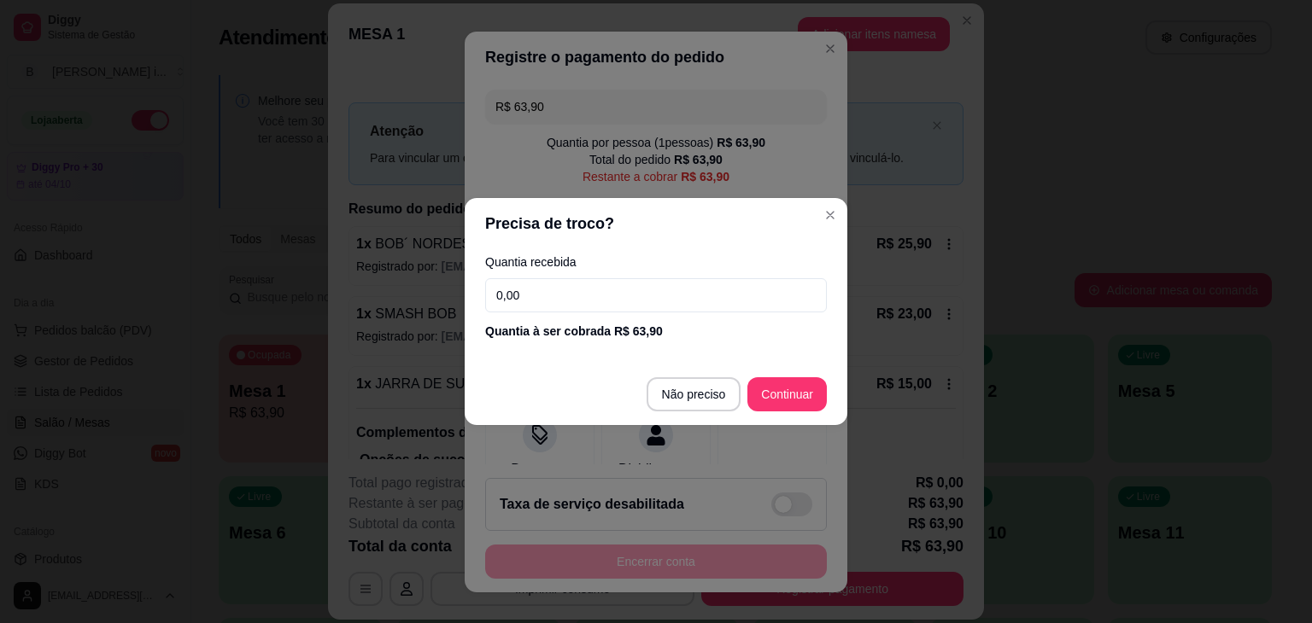
click at [556, 291] on input "0,00" at bounding box center [656, 295] width 342 height 34
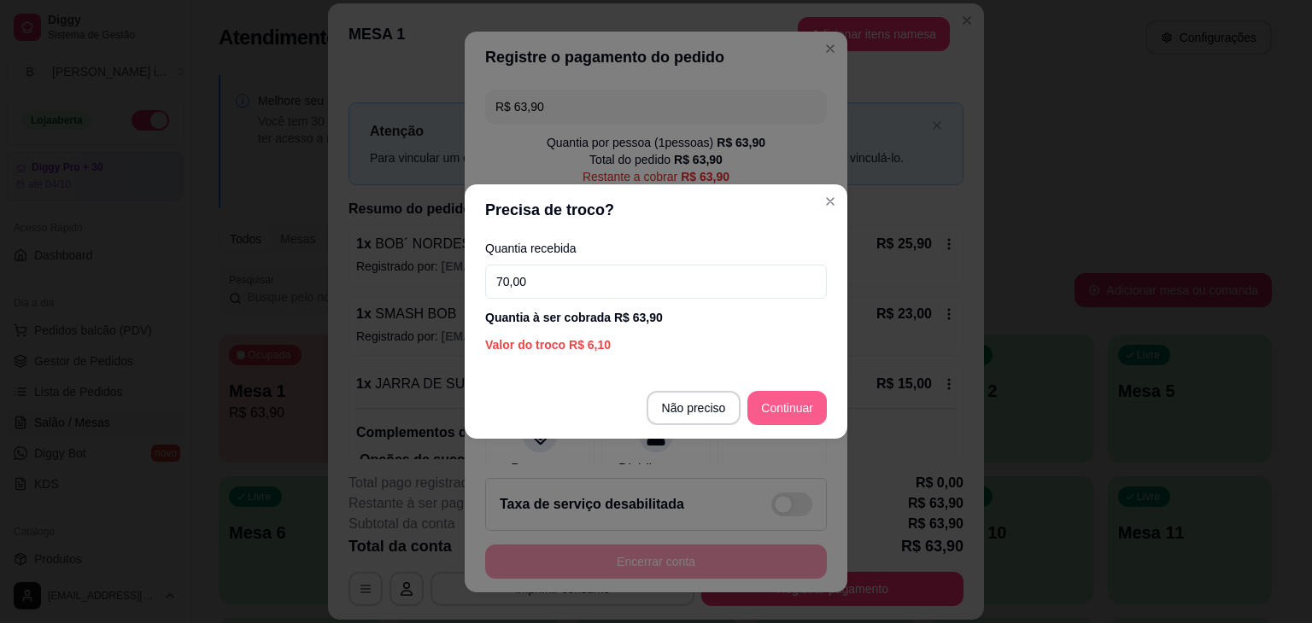
type input "70,00"
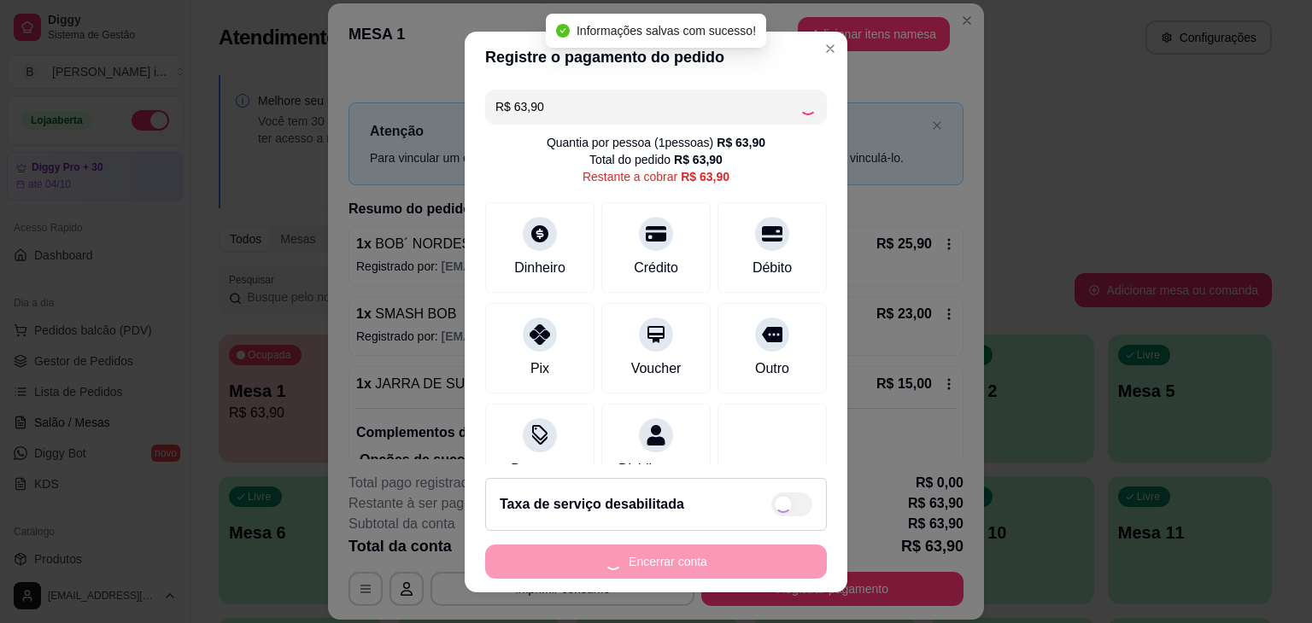
type input "R$ 0,00"
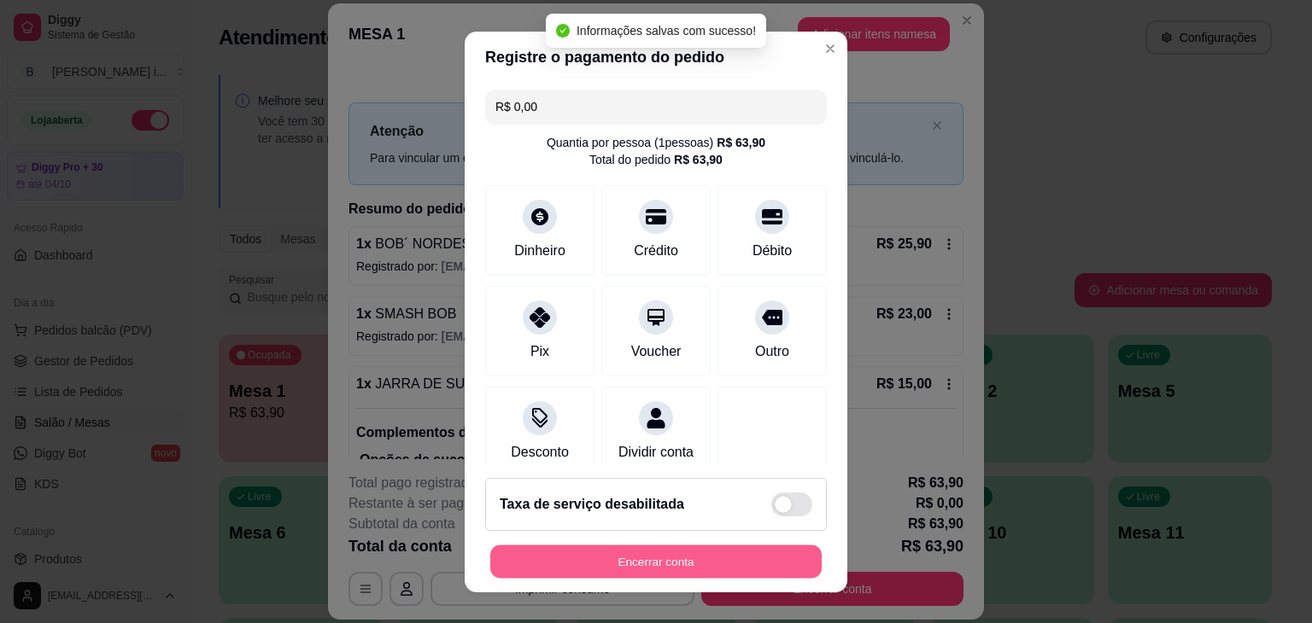
click at [710, 560] on button "Encerrar conta" at bounding box center [655, 561] width 331 height 33
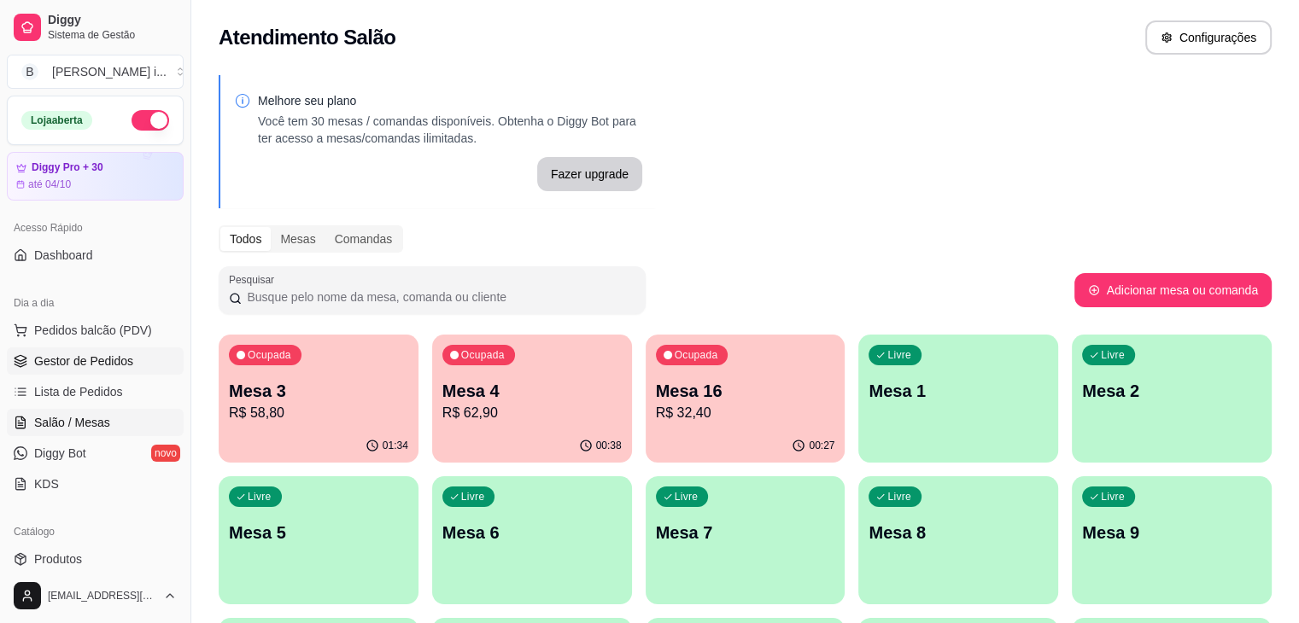
click at [85, 372] on link "Gestor de Pedidos" at bounding box center [95, 361] width 177 height 27
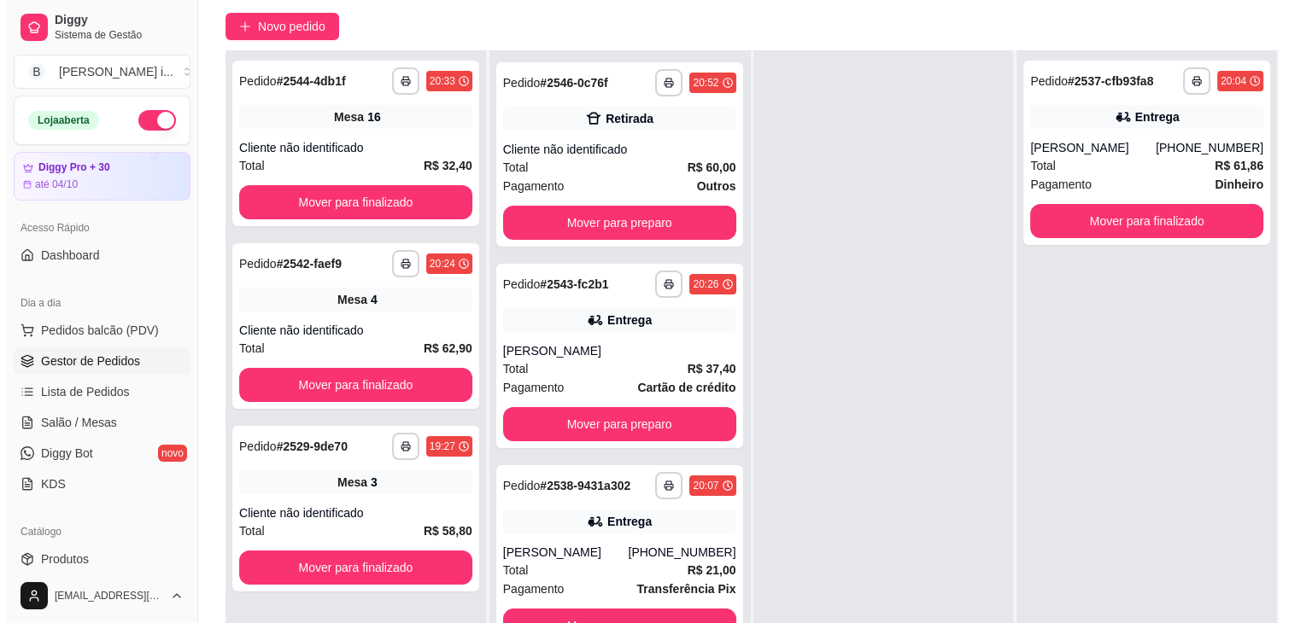
scroll to position [171, 0]
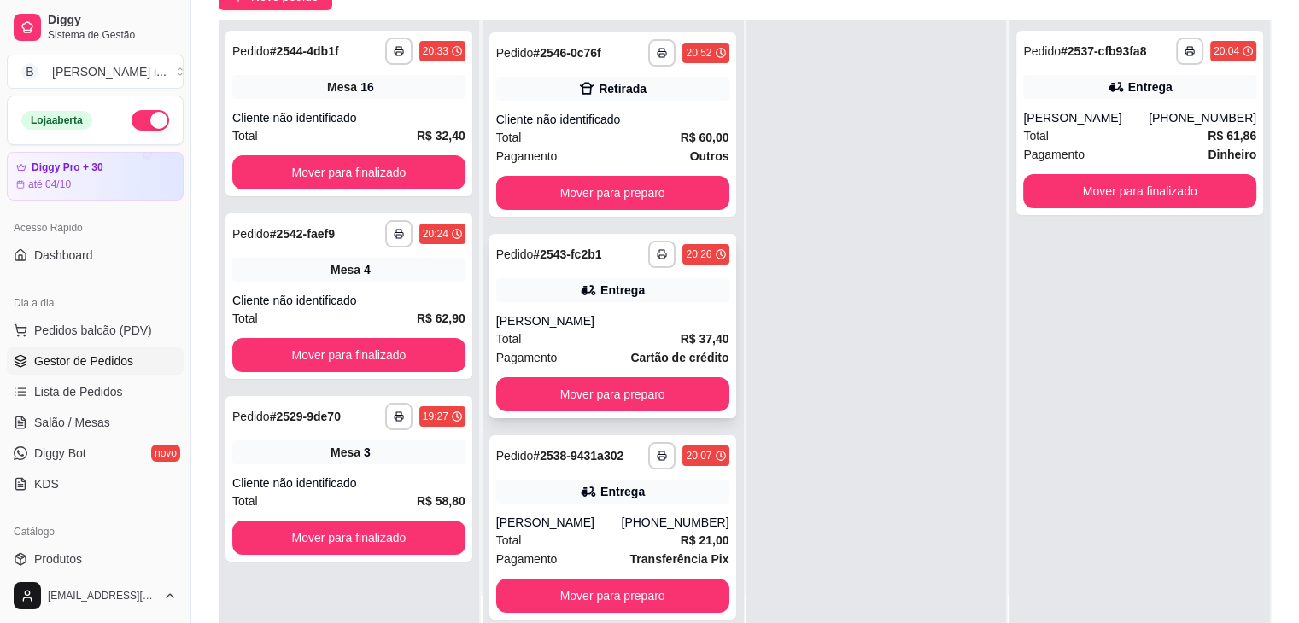
click at [657, 301] on div "**********" at bounding box center [612, 326] width 247 height 184
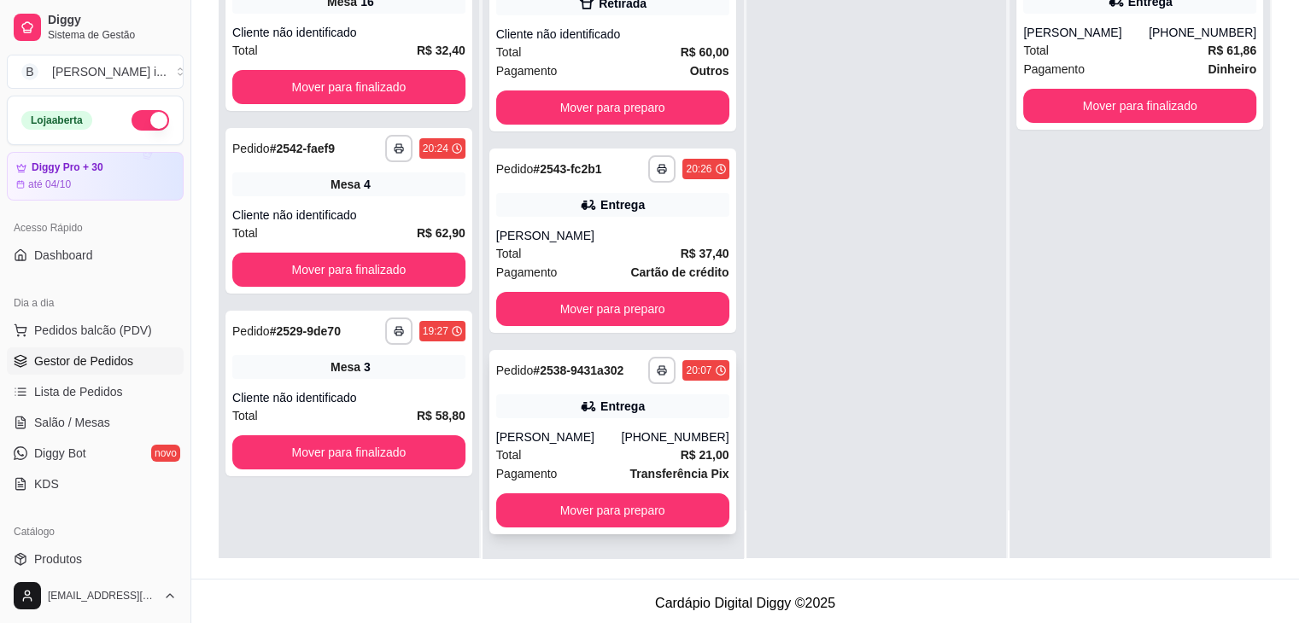
scroll to position [260, 0]
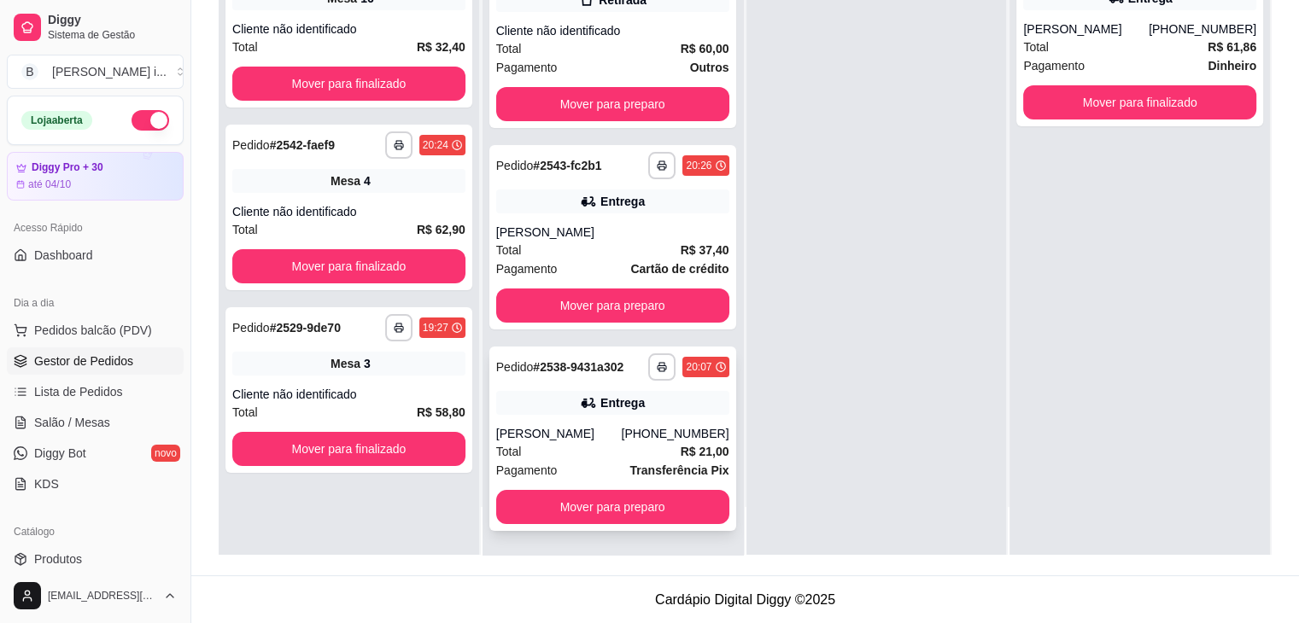
click at [648, 420] on div "**********" at bounding box center [612, 439] width 247 height 184
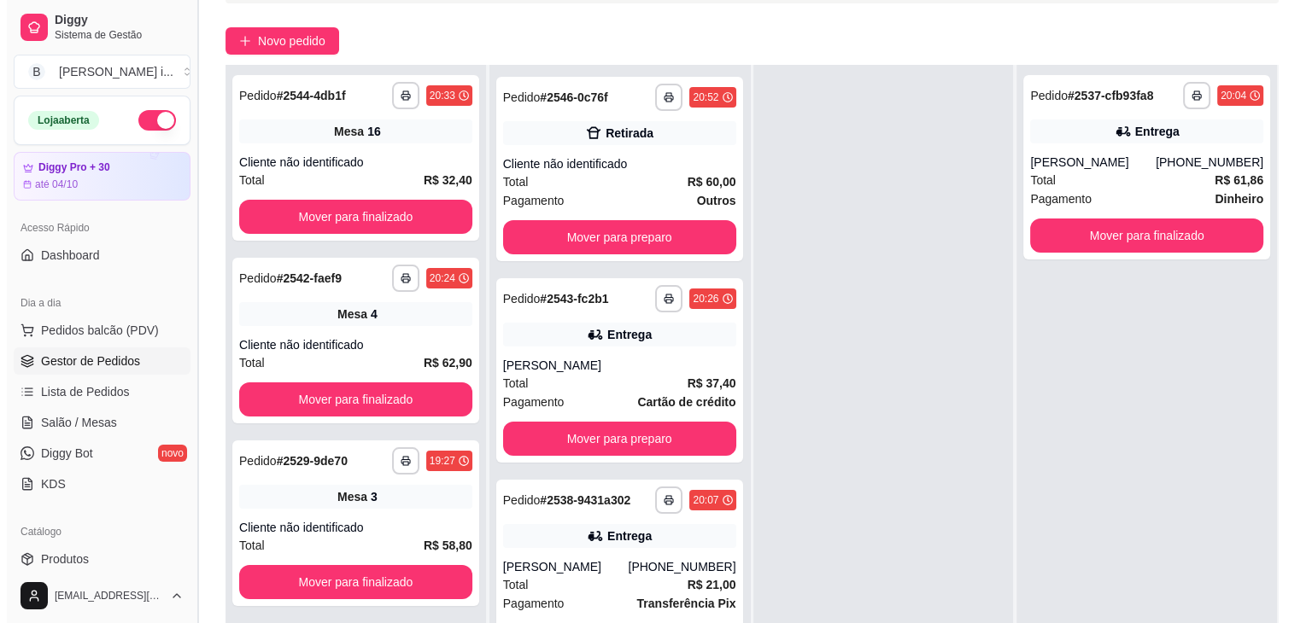
scroll to position [0, 0]
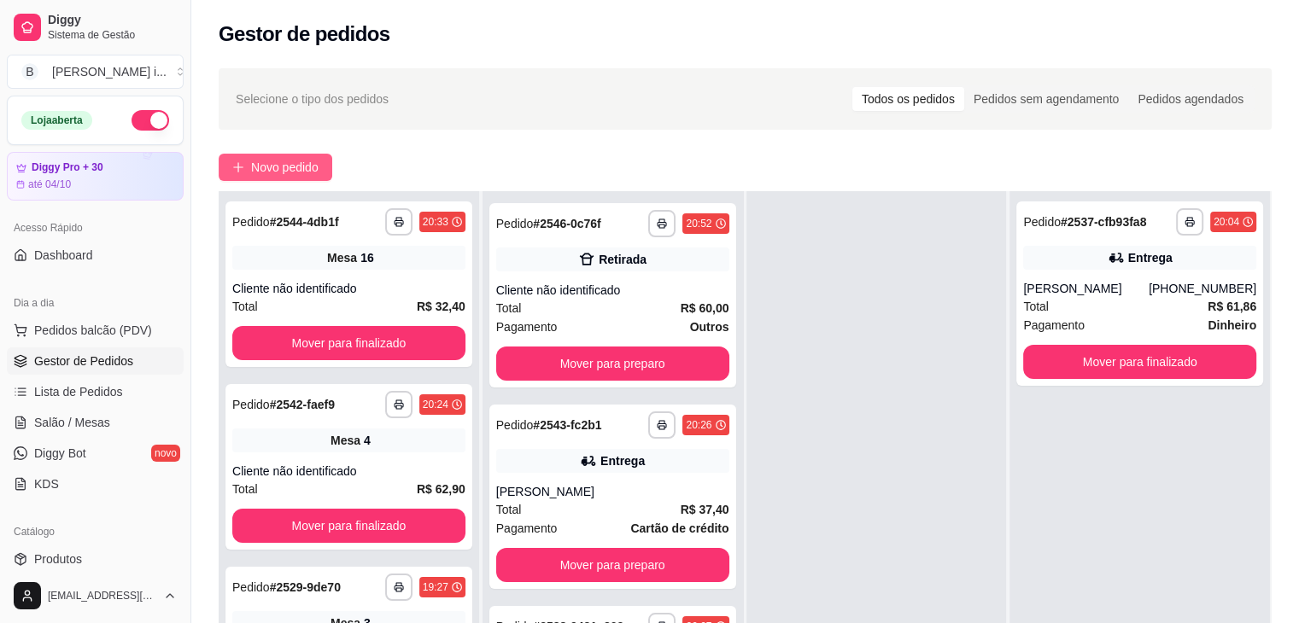
click at [283, 163] on span "Novo pedido" at bounding box center [284, 167] width 67 height 19
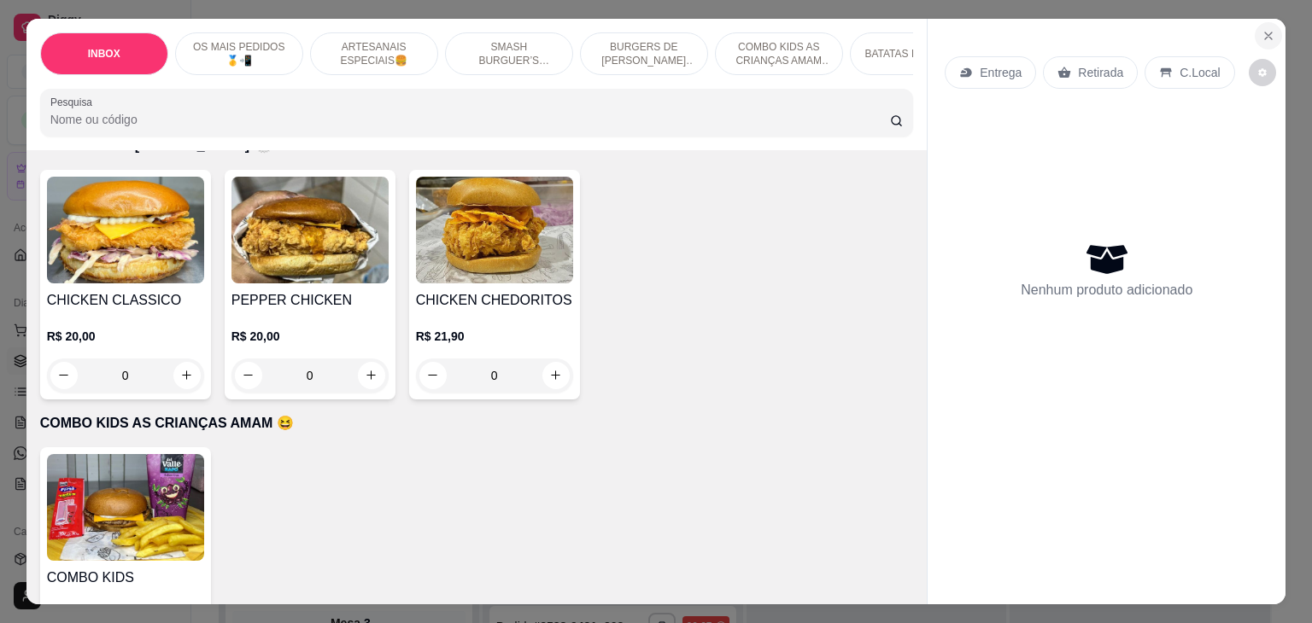
click at [1263, 35] on icon "Close" at bounding box center [1268, 36] width 14 height 14
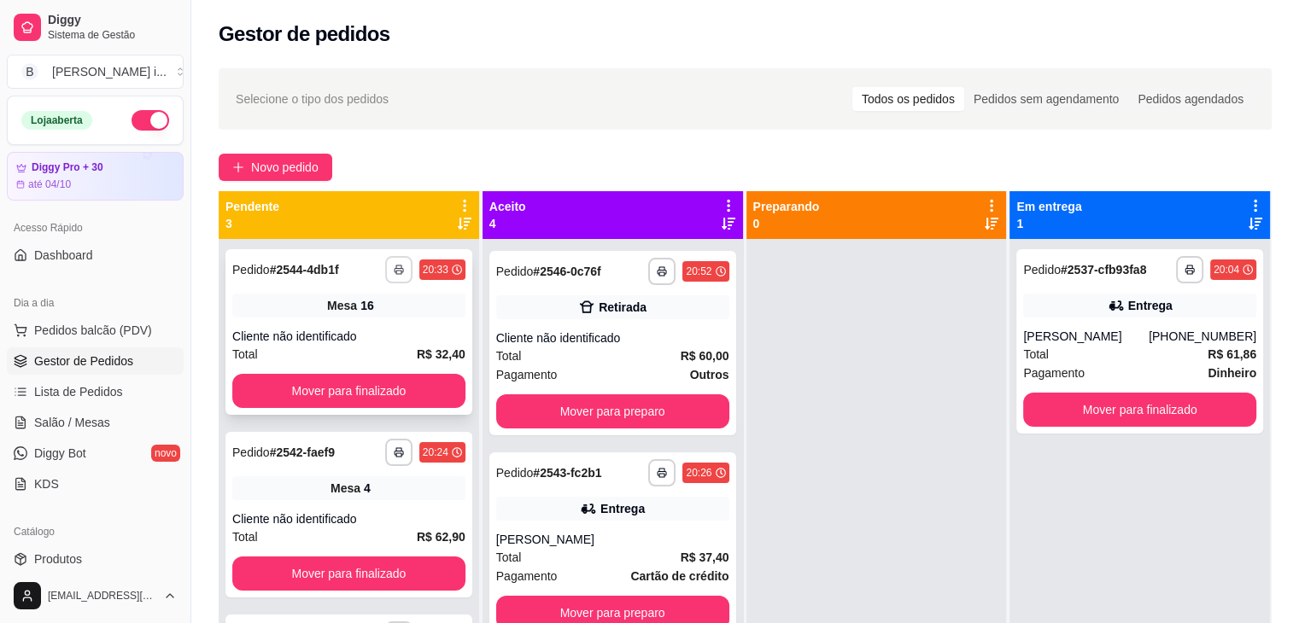
click at [389, 268] on button "button" at bounding box center [398, 269] width 27 height 27
click at [354, 338] on button "IMPRESSORA ORI" at bounding box center [351, 329] width 120 height 26
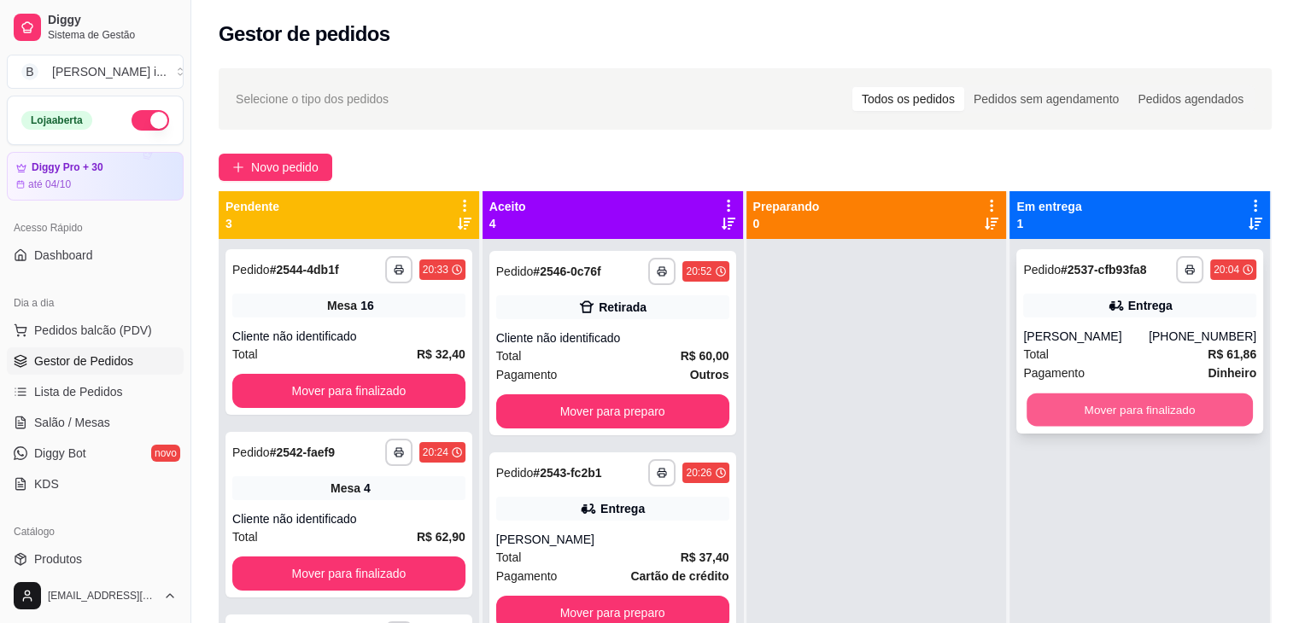
click at [1108, 405] on button "Mover para finalizado" at bounding box center [1139, 410] width 226 height 33
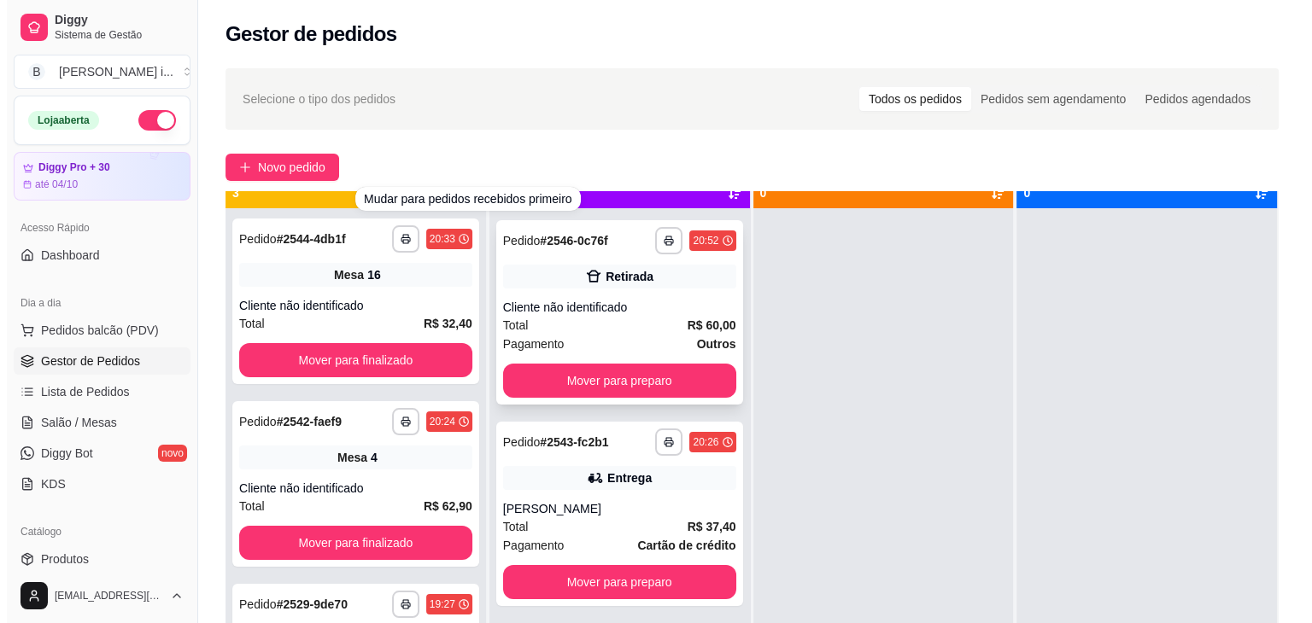
scroll to position [48, 0]
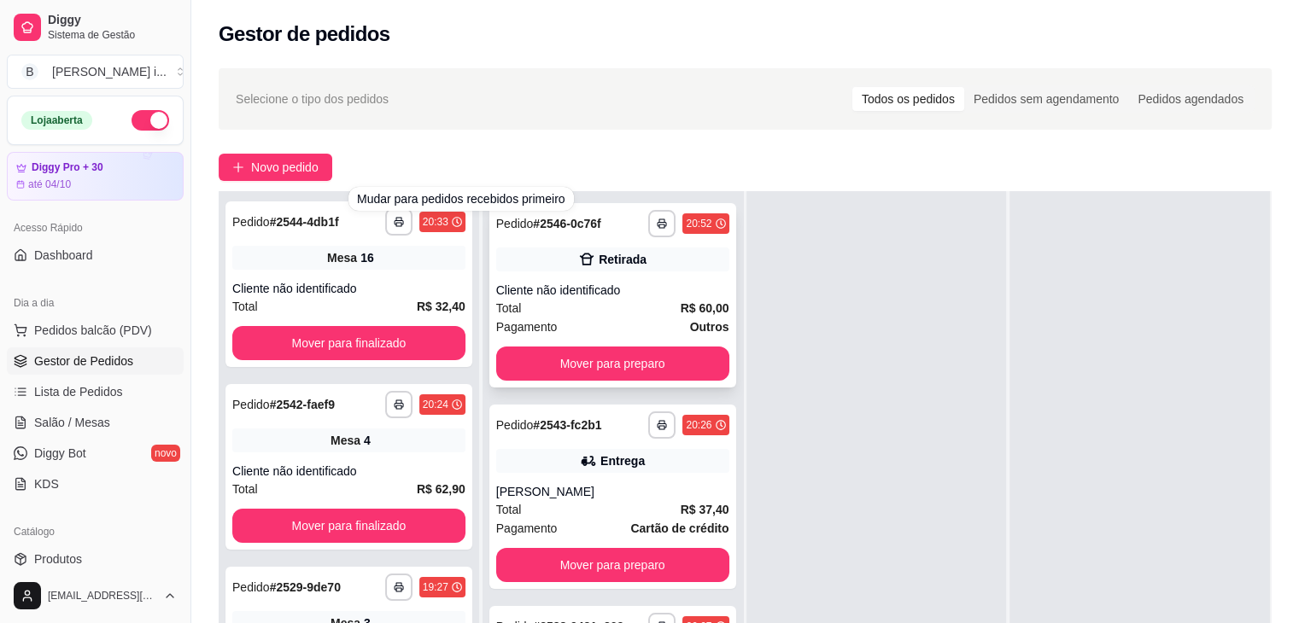
click at [614, 266] on div "Retirada" at bounding box center [623, 259] width 48 height 17
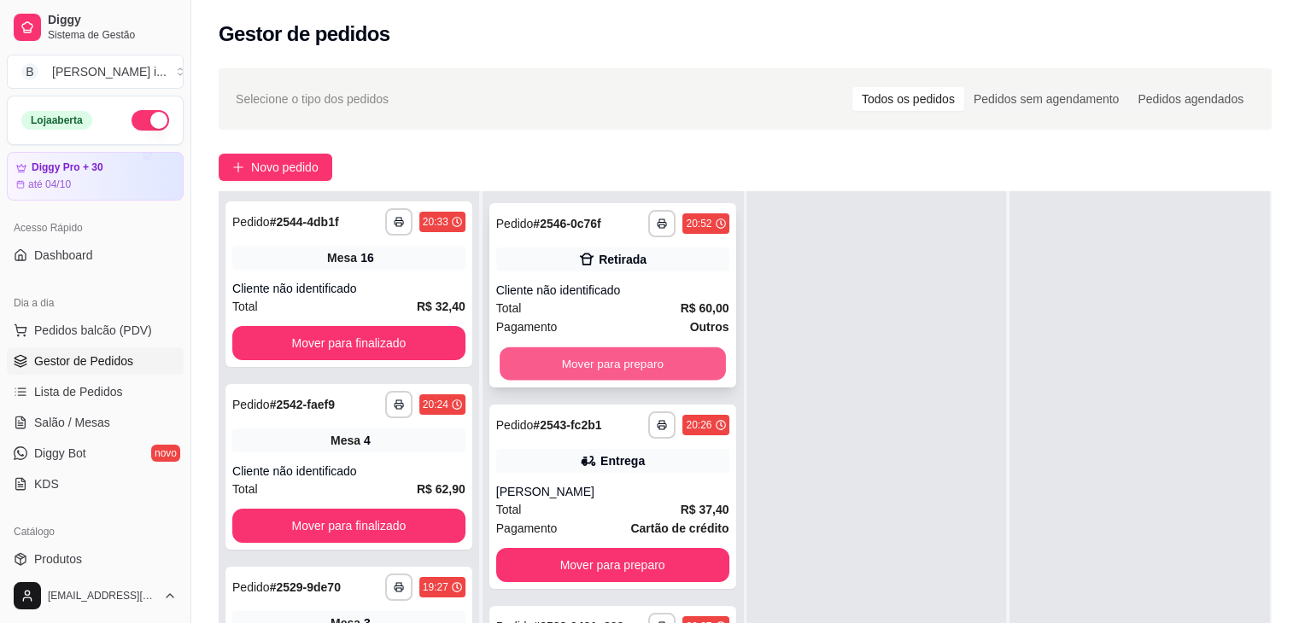
click at [683, 363] on button "Mover para preparo" at bounding box center [613, 364] width 226 height 33
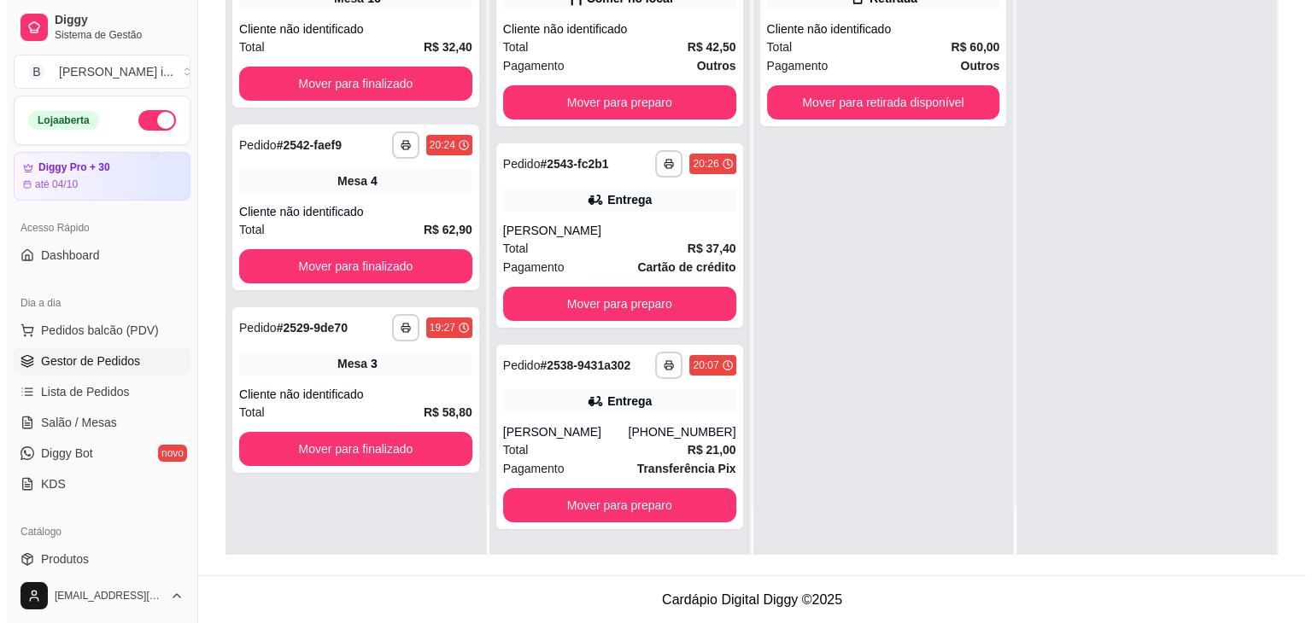
scroll to position [260, 0]
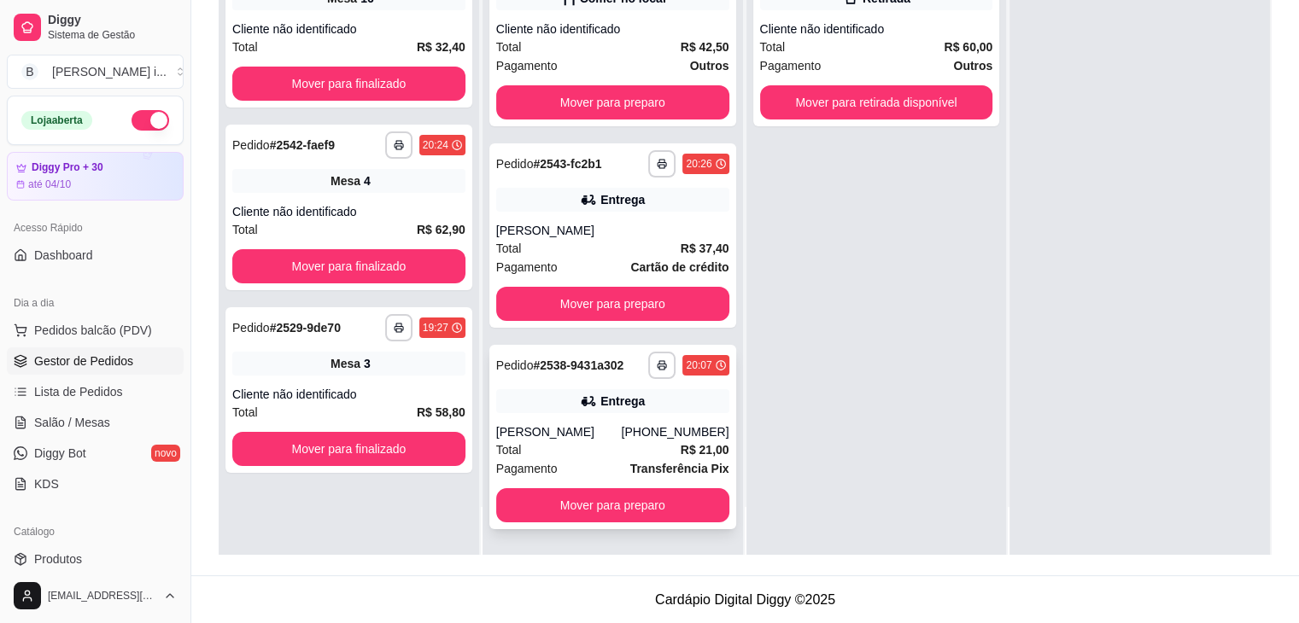
click at [695, 443] on strong "R$ 21,00" at bounding box center [705, 450] width 49 height 14
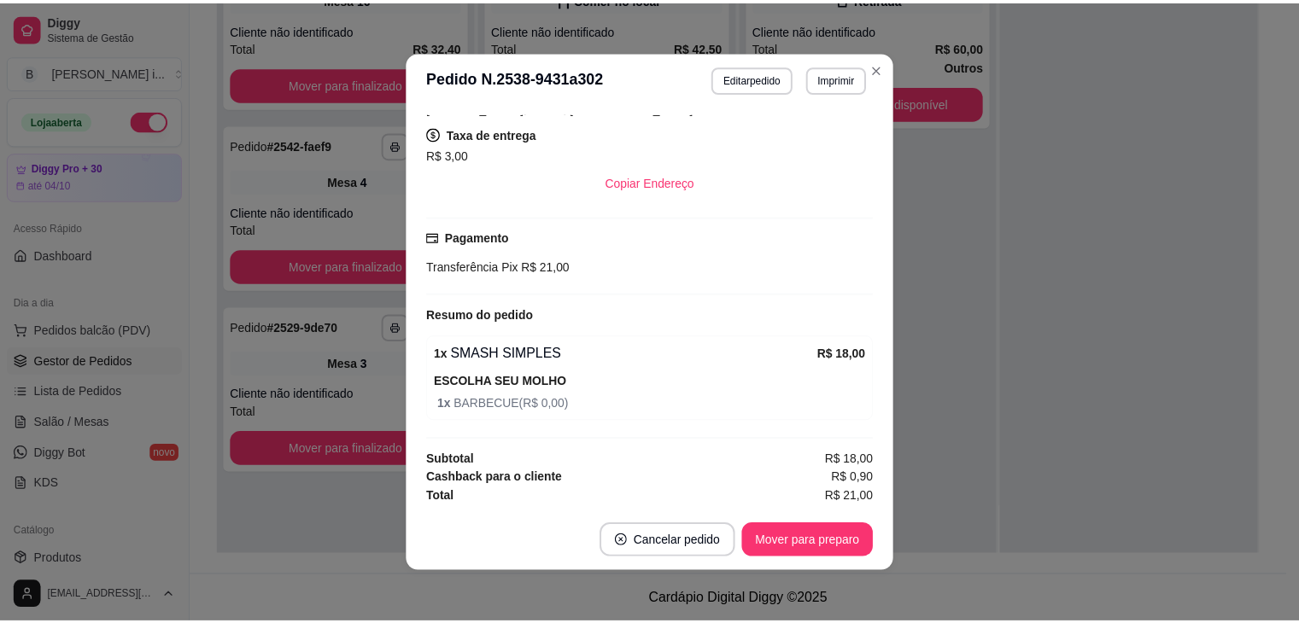
scroll to position [3, 0]
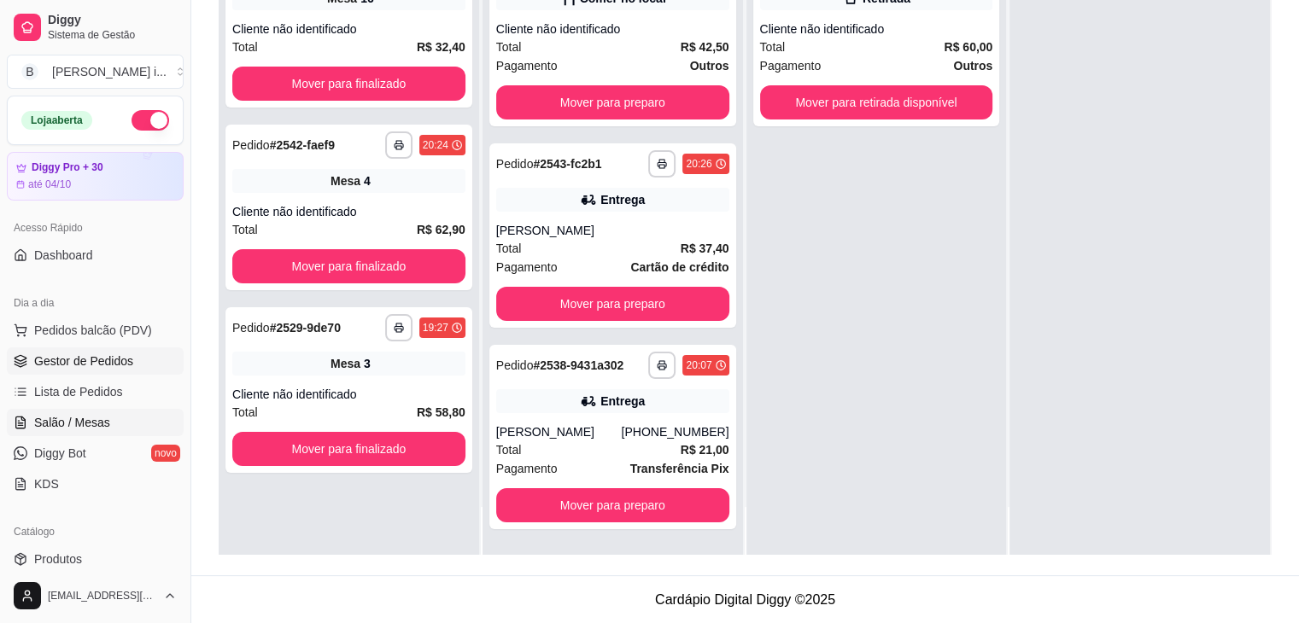
click at [102, 430] on link "Salão / Mesas" at bounding box center [95, 422] width 177 height 27
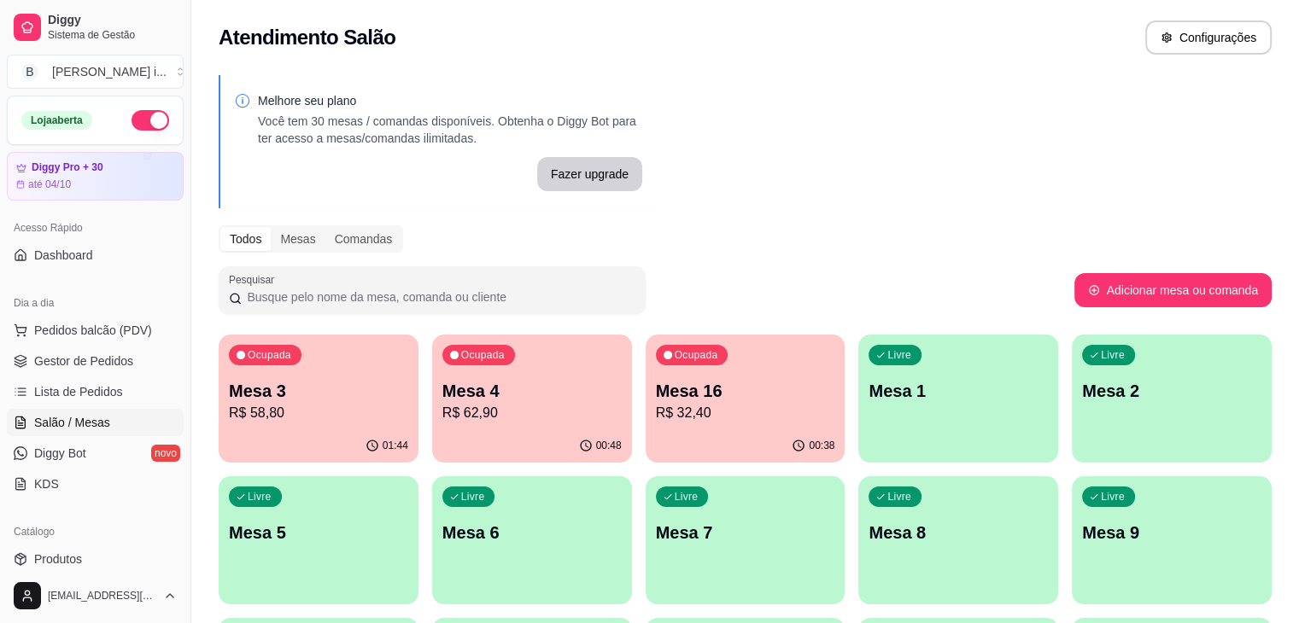
click at [656, 388] on p "Mesa 16" at bounding box center [745, 391] width 179 height 24
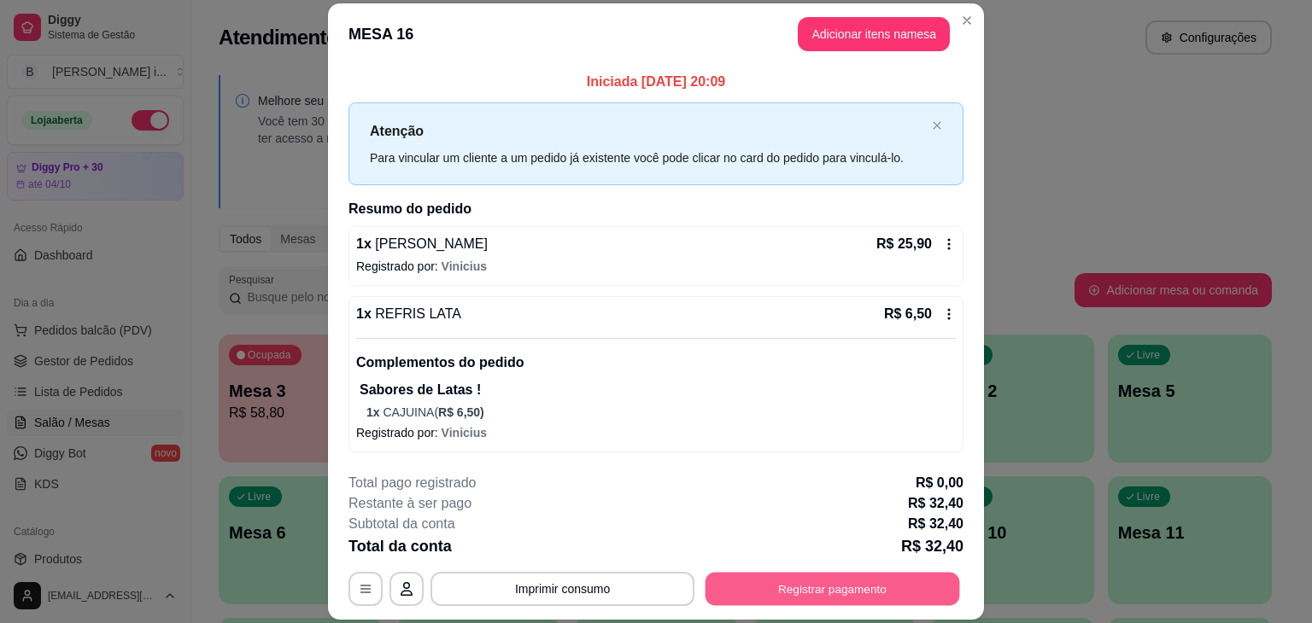
click at [780, 587] on button "Registrar pagamento" at bounding box center [832, 589] width 254 height 33
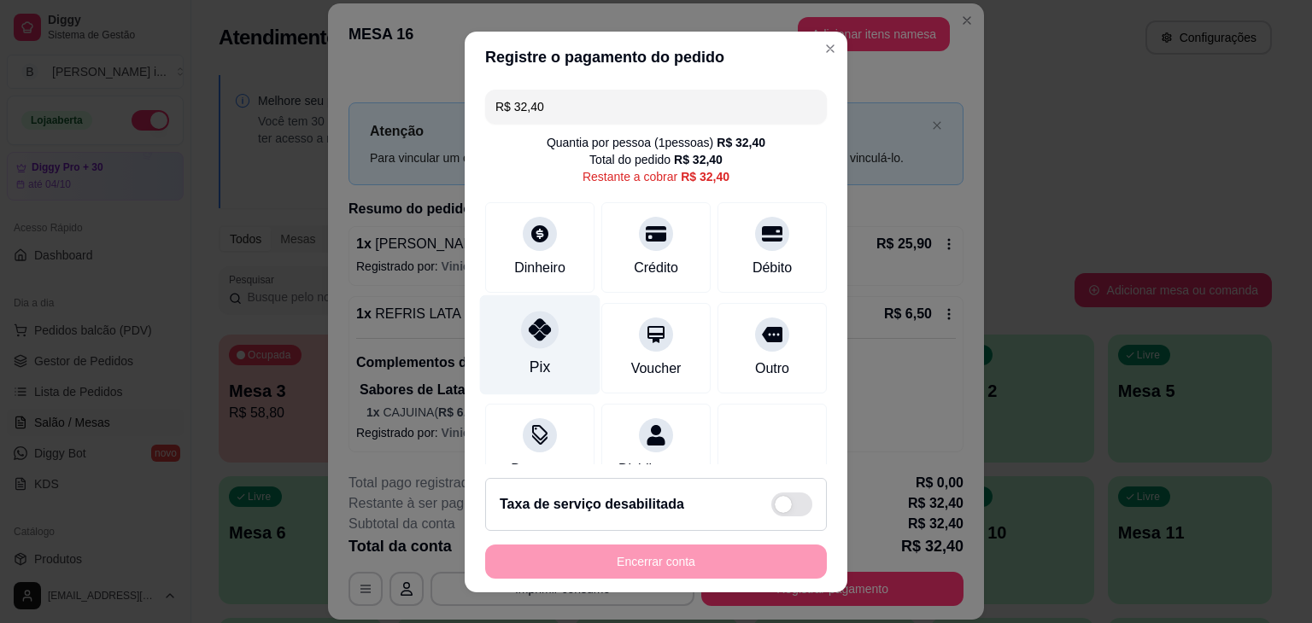
click at [540, 360] on div "Pix" at bounding box center [540, 345] width 120 height 100
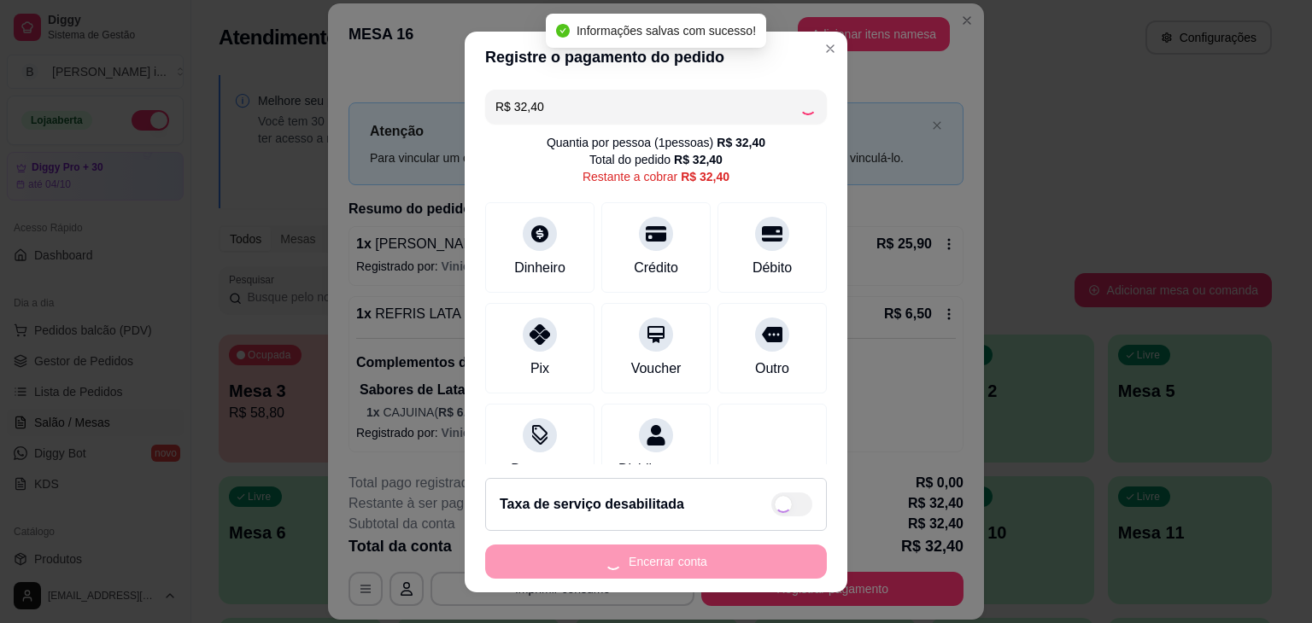
type input "R$ 0,00"
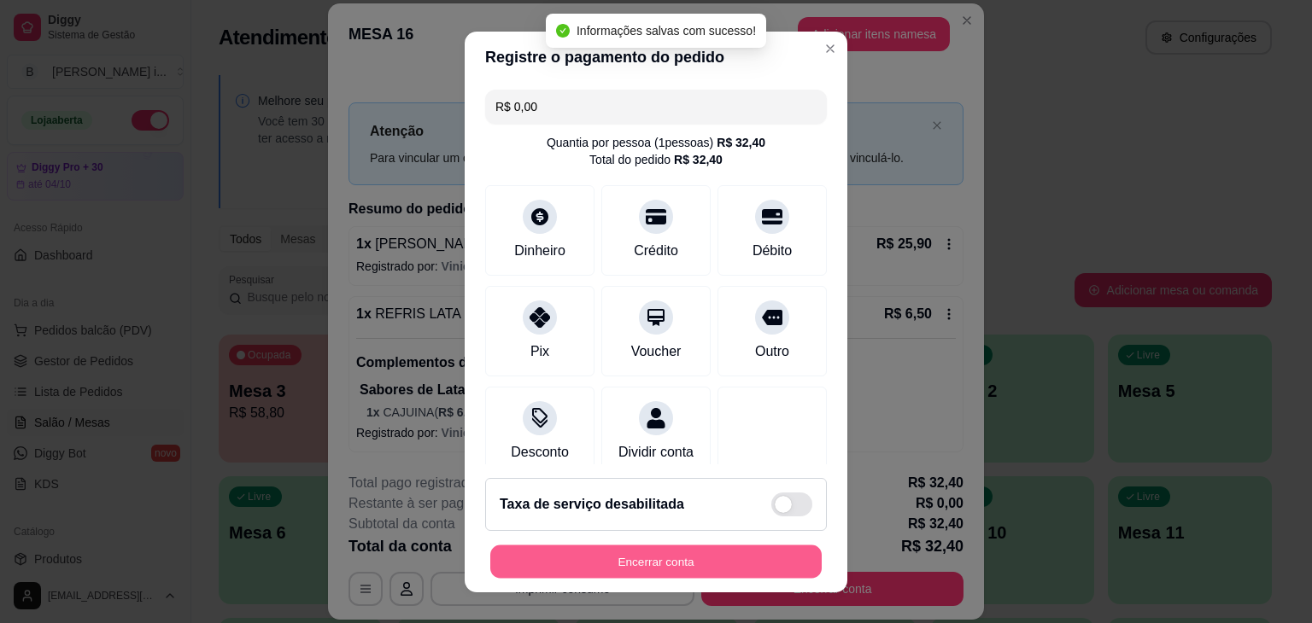
click at [625, 561] on button "Encerrar conta" at bounding box center [655, 561] width 331 height 33
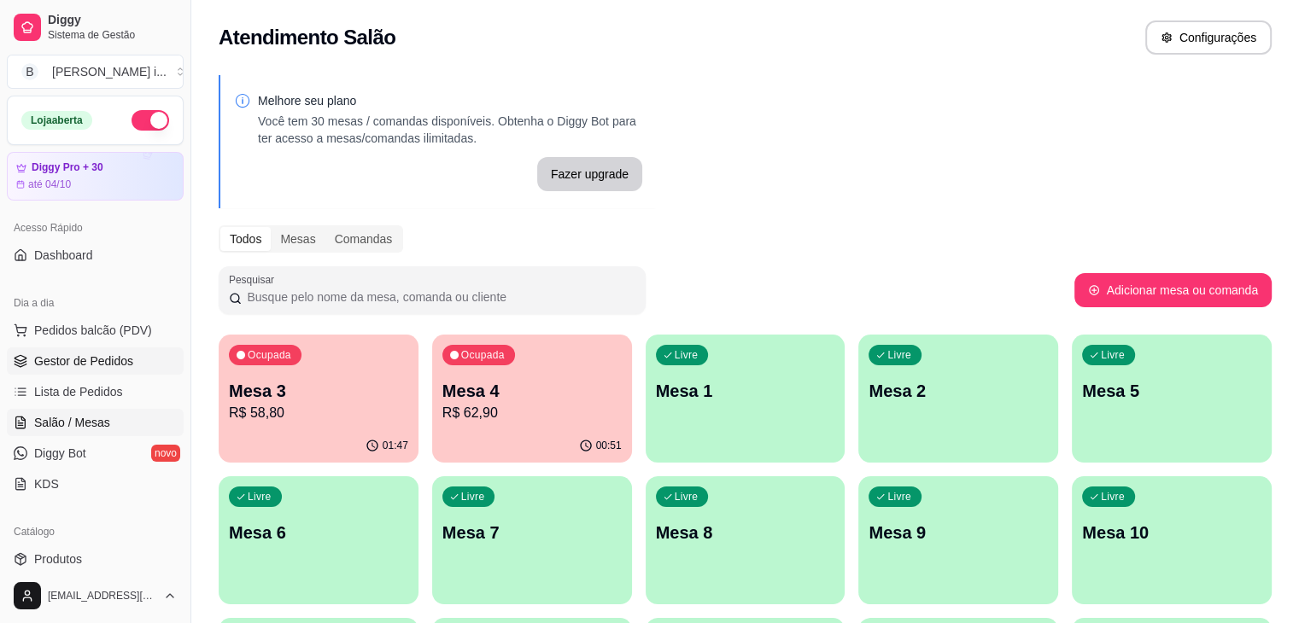
click at [75, 368] on span "Gestor de Pedidos" at bounding box center [83, 361] width 99 height 17
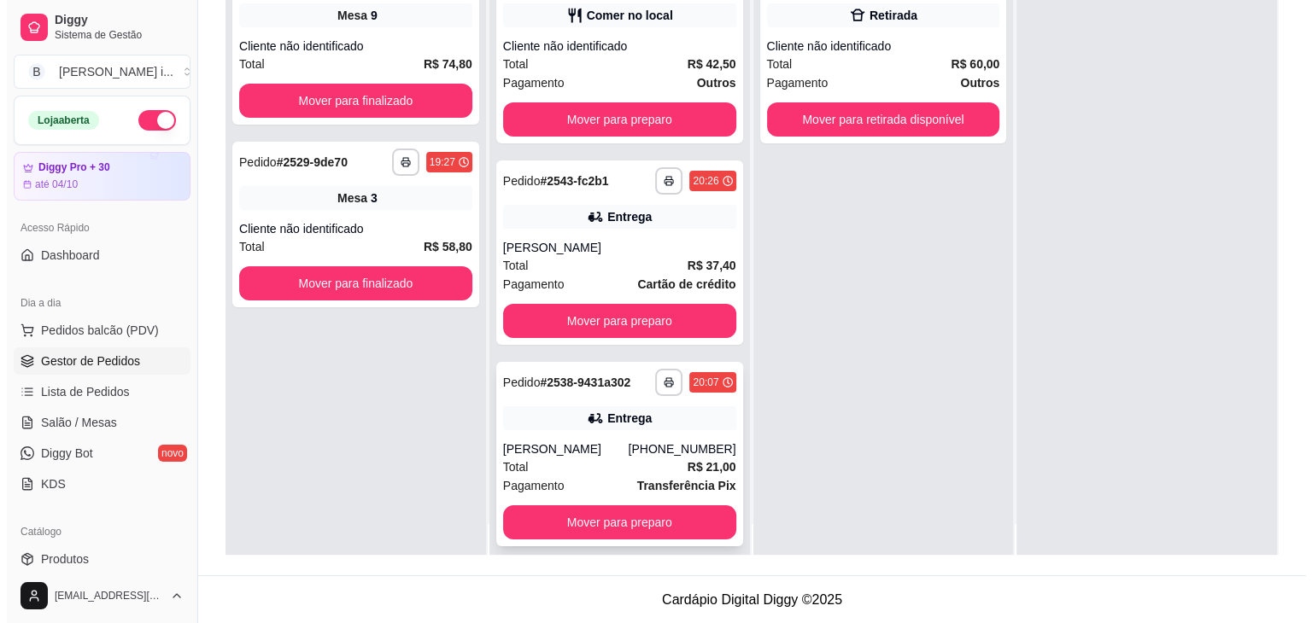
scroll to position [48, 0]
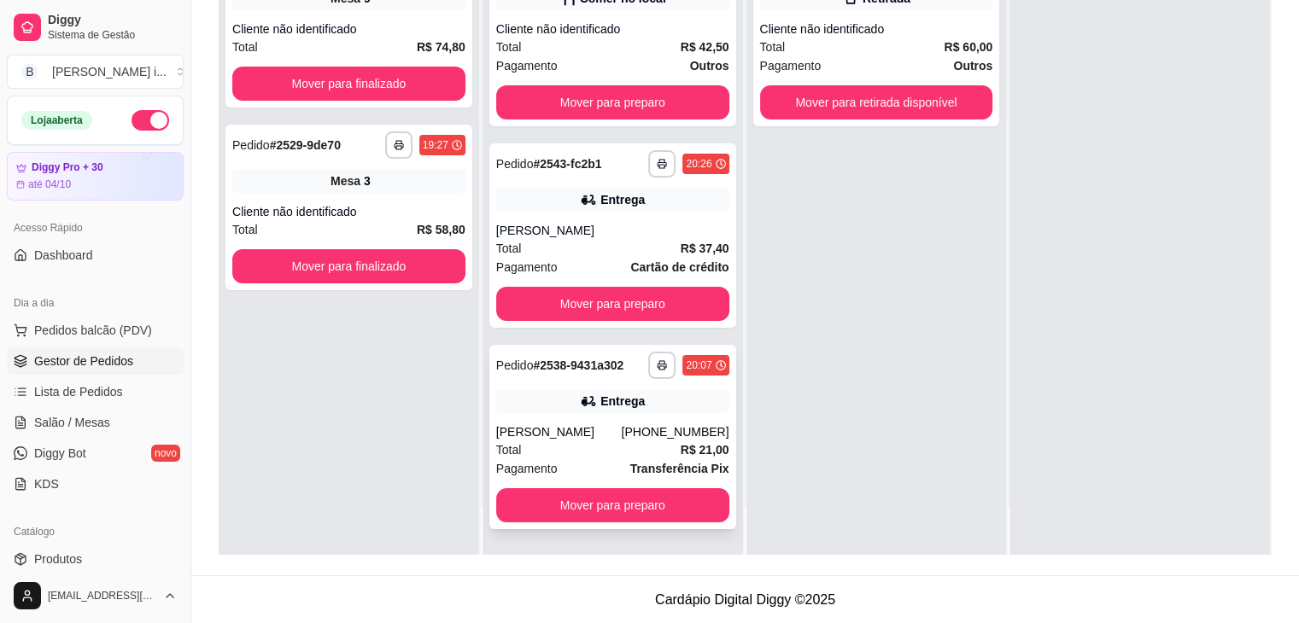
click at [688, 428] on div "[PHONE_NUMBER]" at bounding box center [675, 432] width 108 height 17
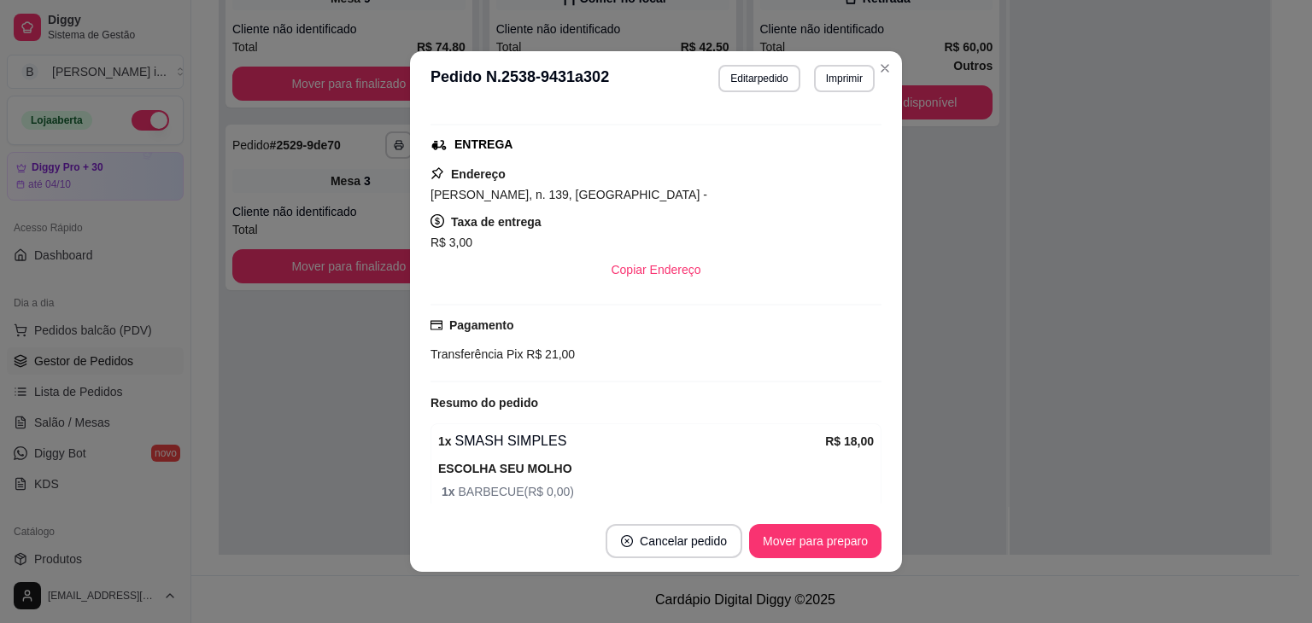
scroll to position [338, 0]
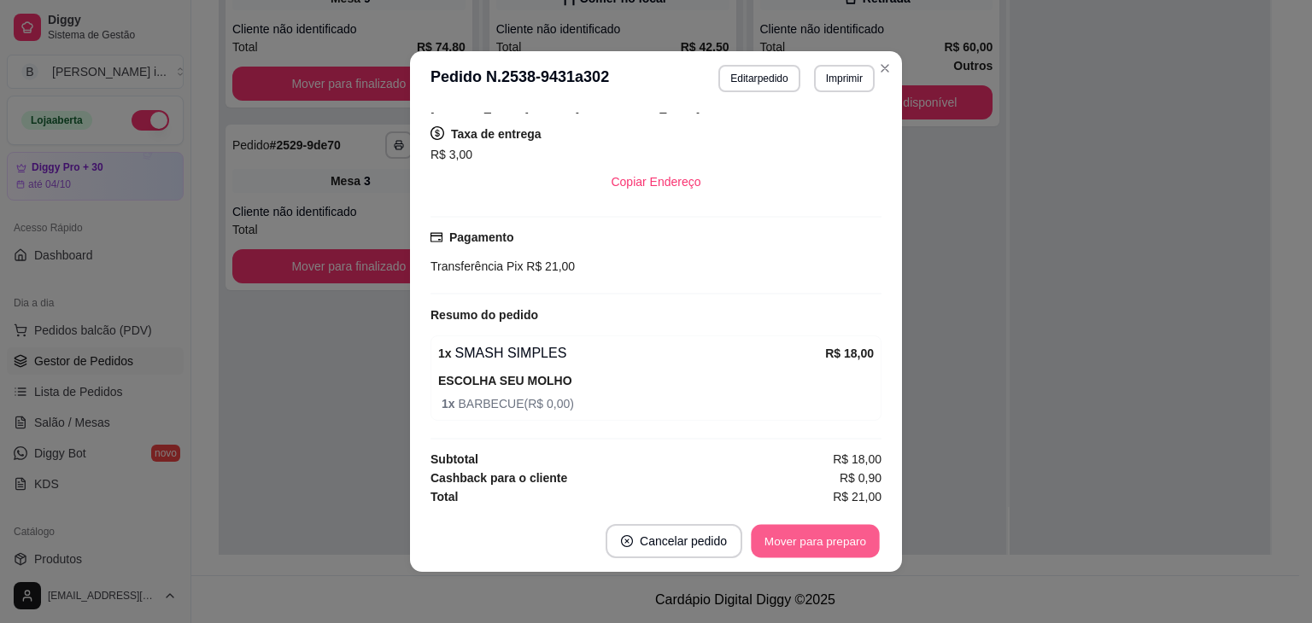
click at [768, 543] on button "Mover para preparo" at bounding box center [815, 541] width 128 height 33
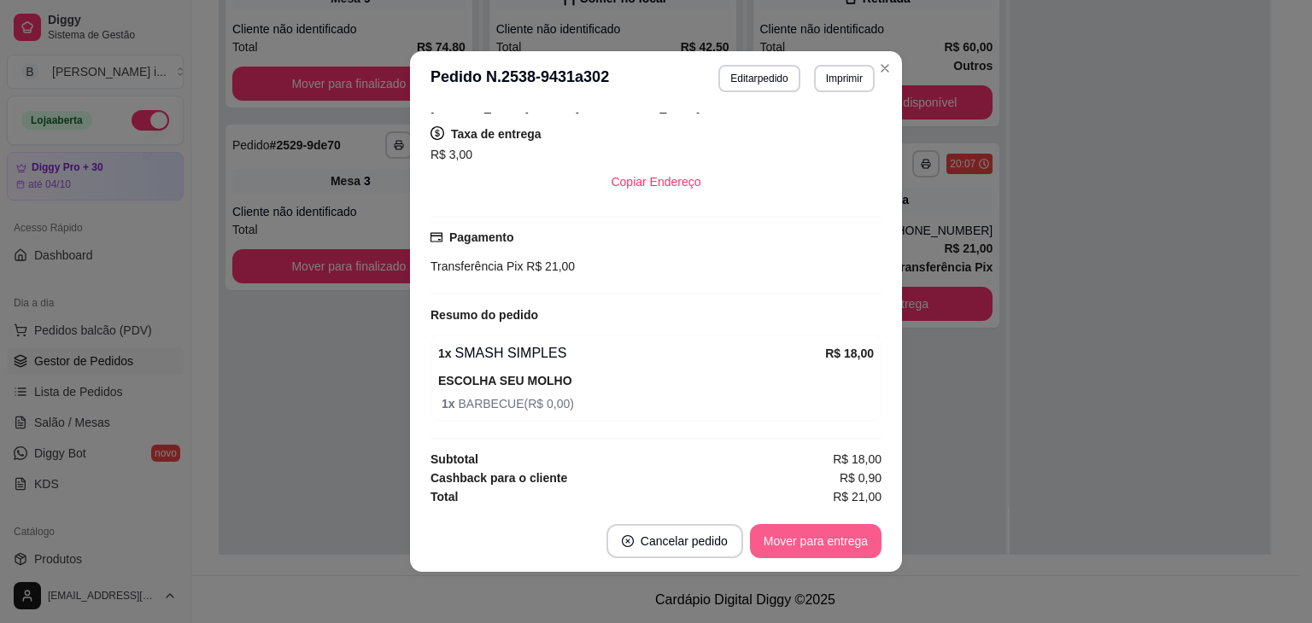
click at [803, 547] on button "Mover para entrega" at bounding box center [815, 541] width 131 height 34
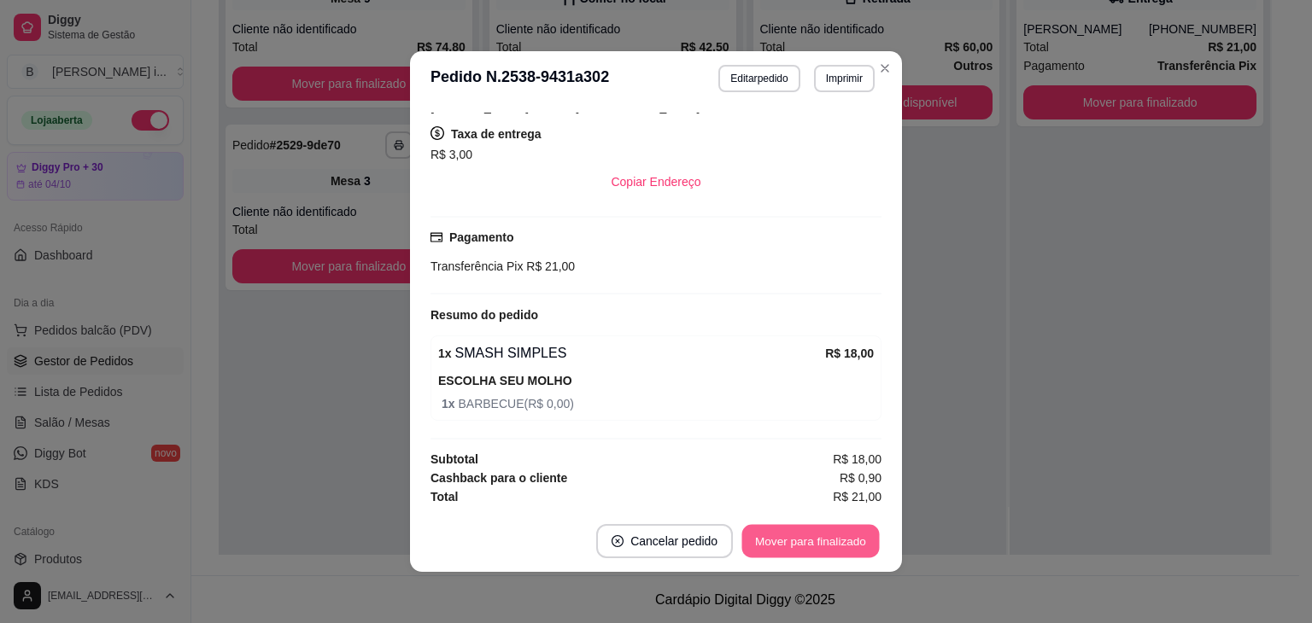
click at [813, 548] on button "Mover para finalizado" at bounding box center [810, 541] width 137 height 33
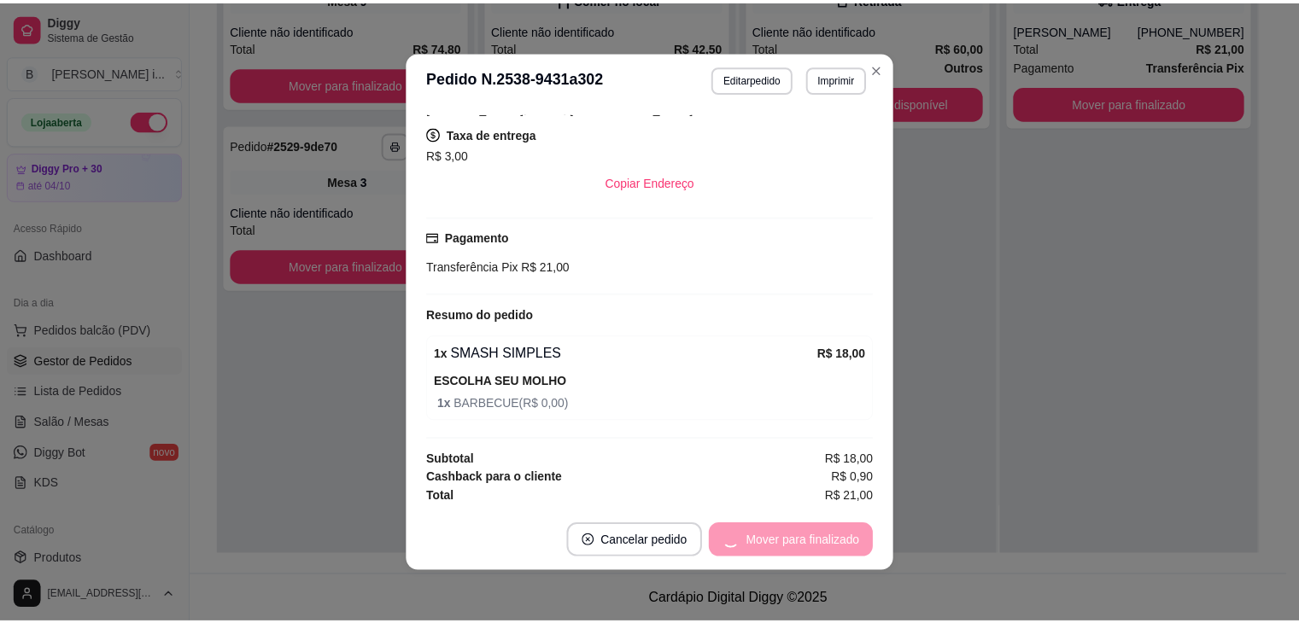
scroll to position [300, 0]
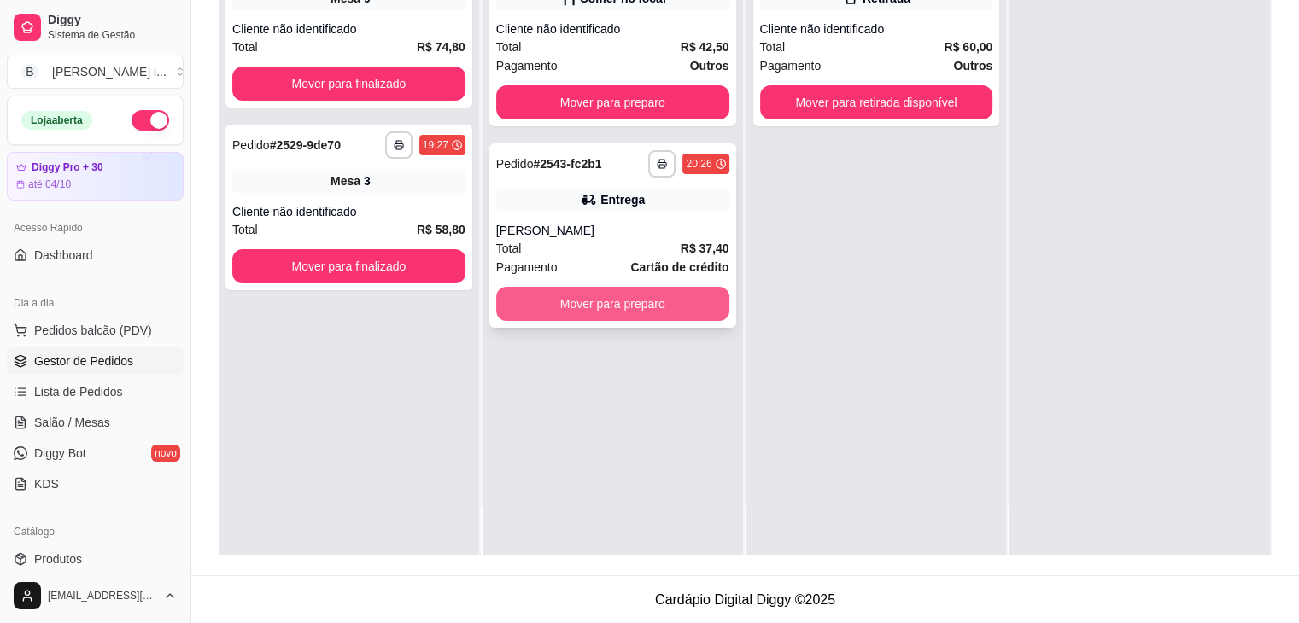
click at [661, 307] on button "Mover para preparo" at bounding box center [612, 304] width 233 height 34
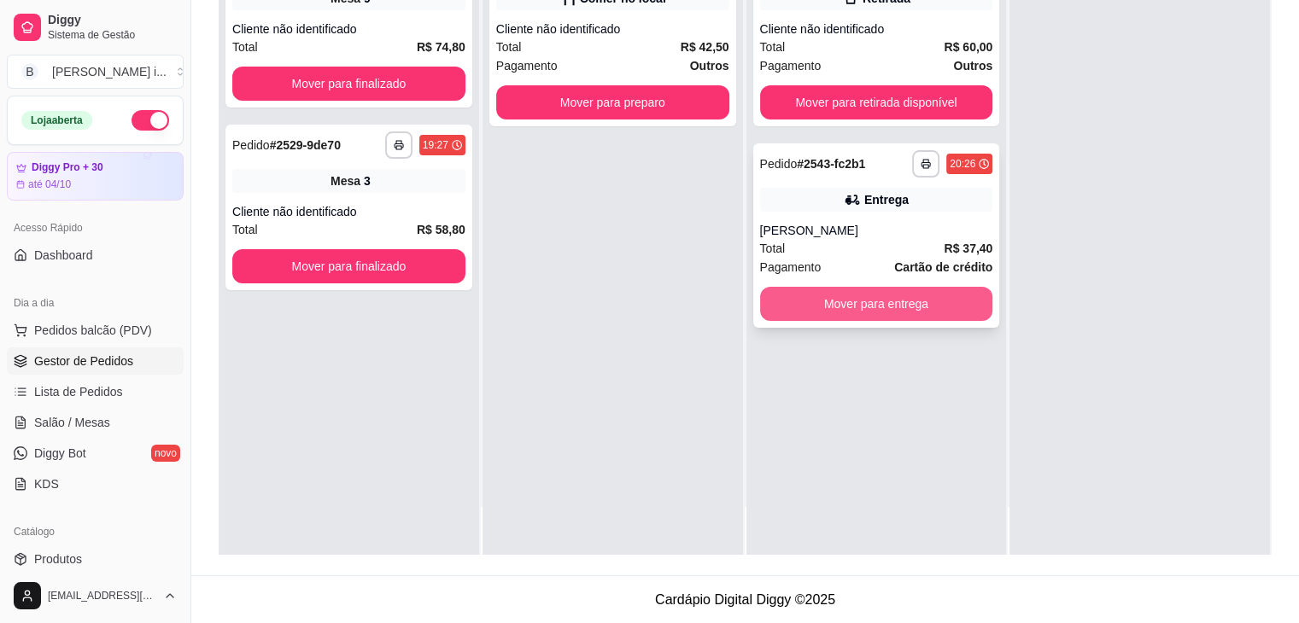
click at [915, 312] on button "Mover para entrega" at bounding box center [876, 304] width 233 height 34
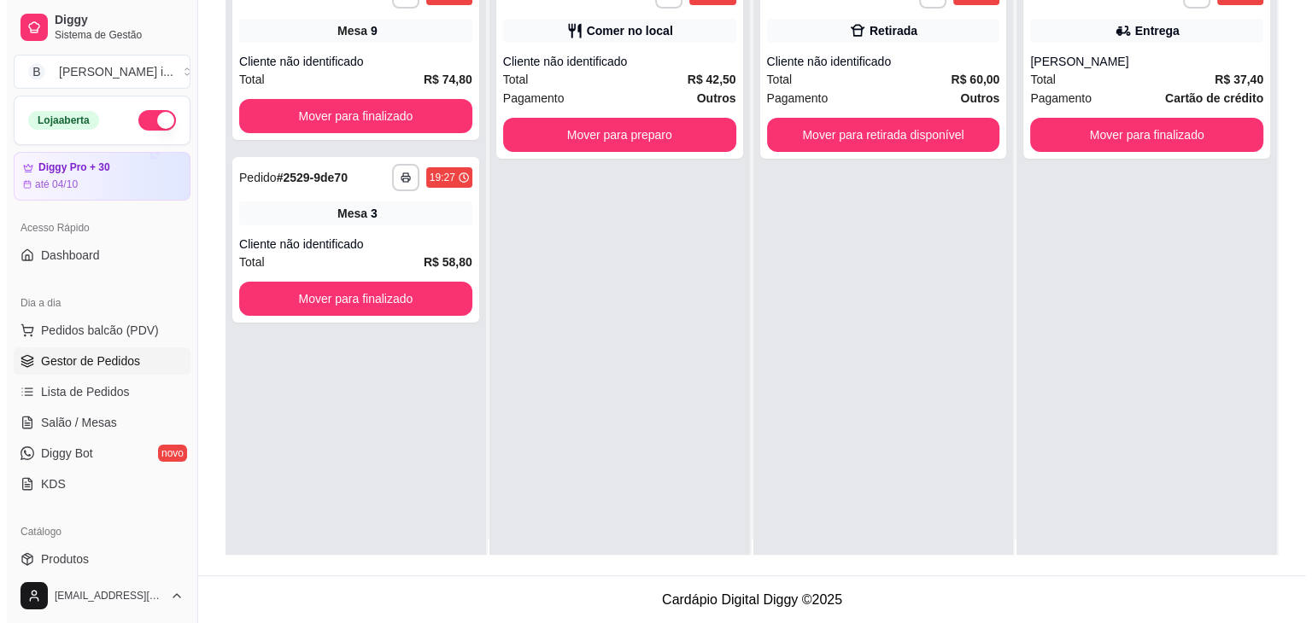
scroll to position [0, 0]
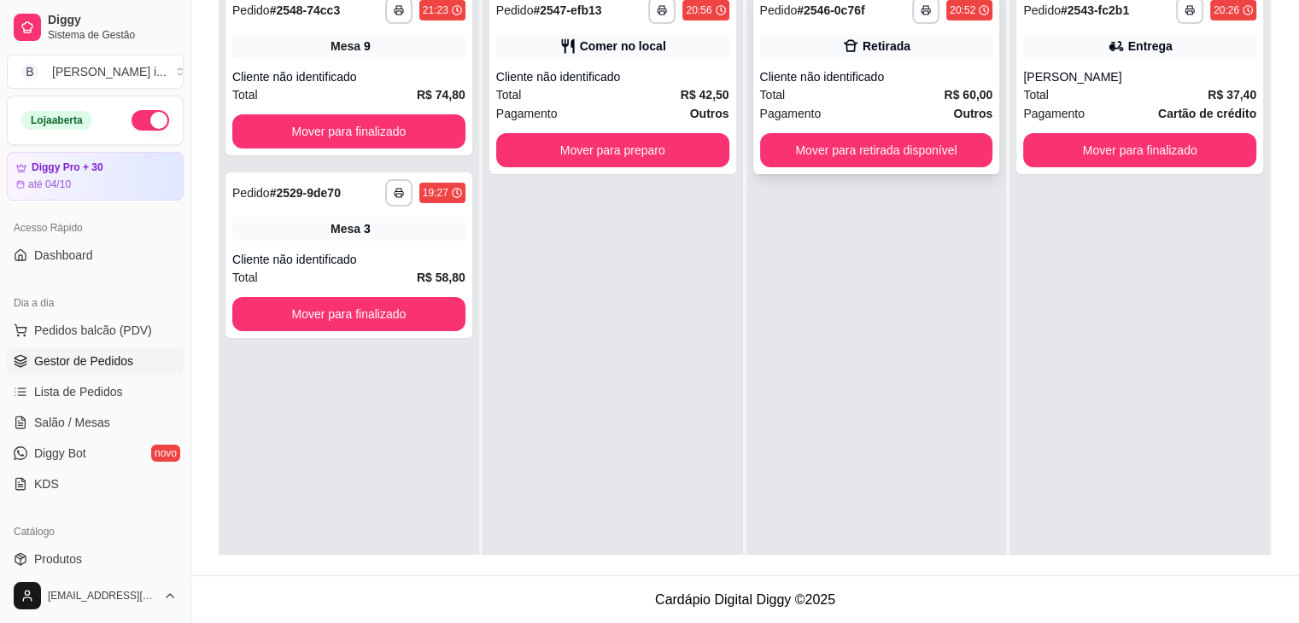
click at [918, 63] on div "**********" at bounding box center [876, 82] width 247 height 184
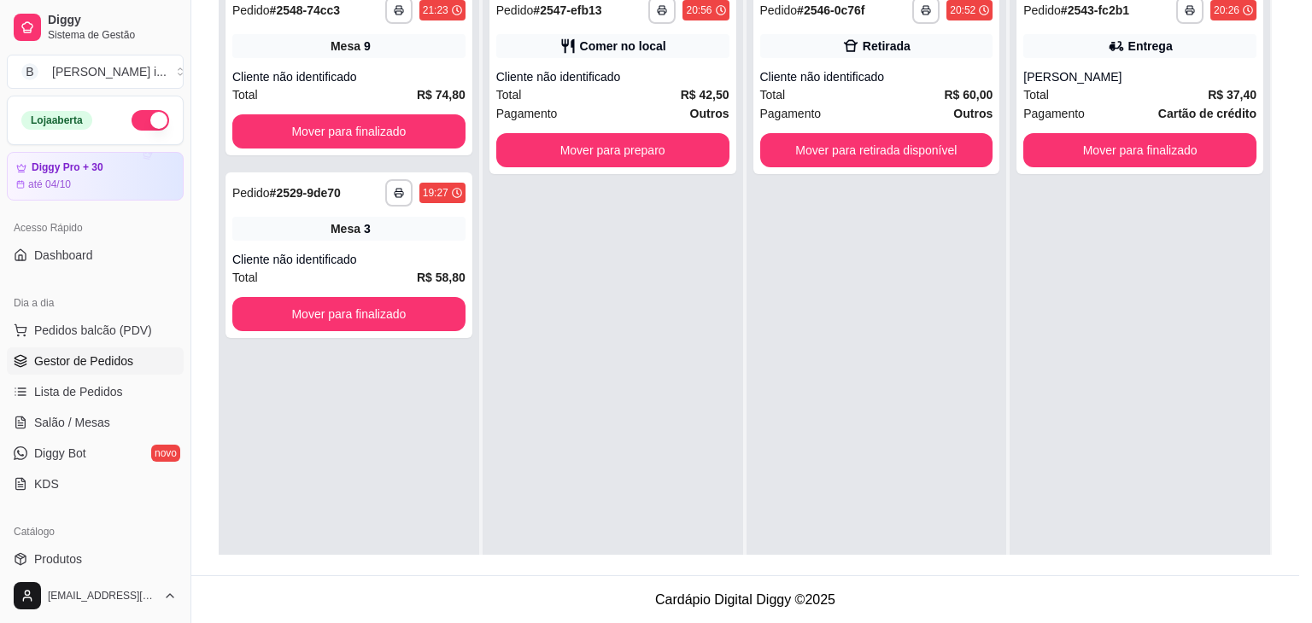
scroll to position [48, 0]
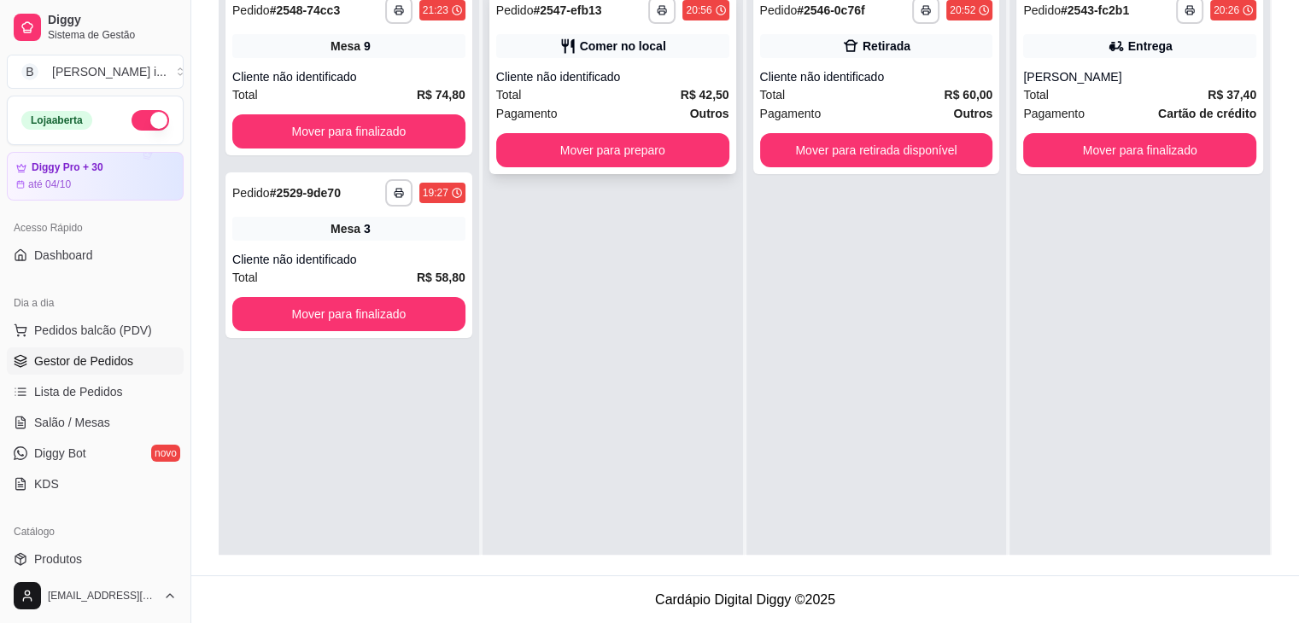
click at [594, 34] on div "Comer no local" at bounding box center [612, 46] width 233 height 24
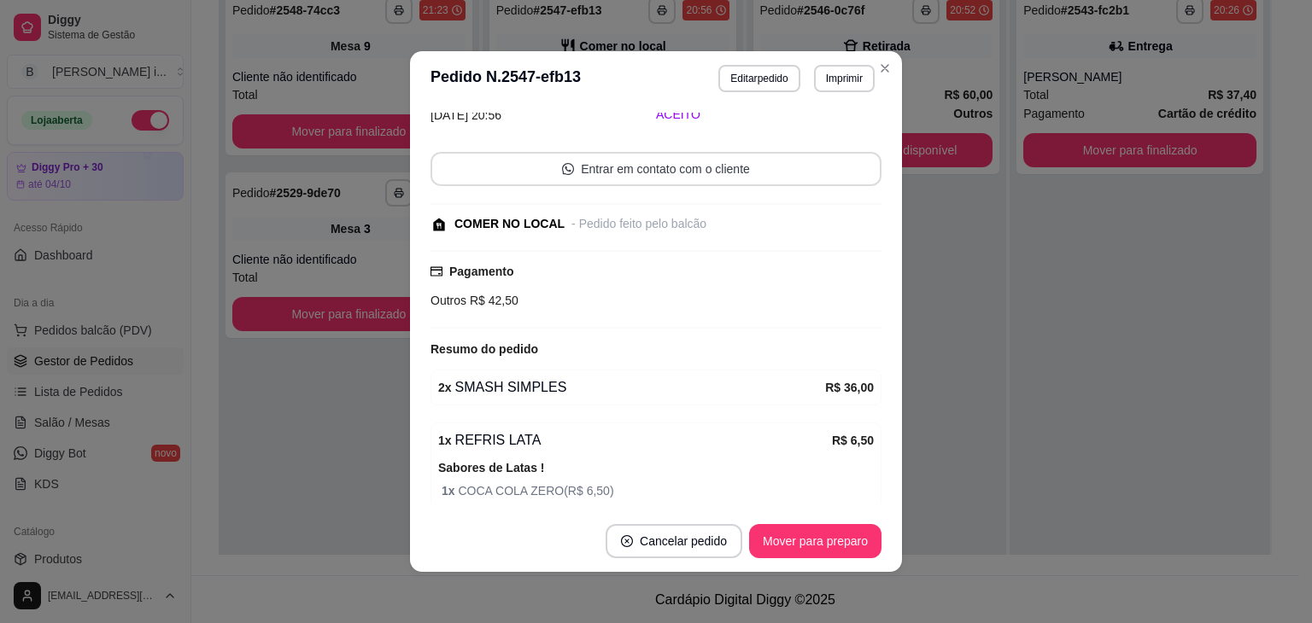
scroll to position [150, 0]
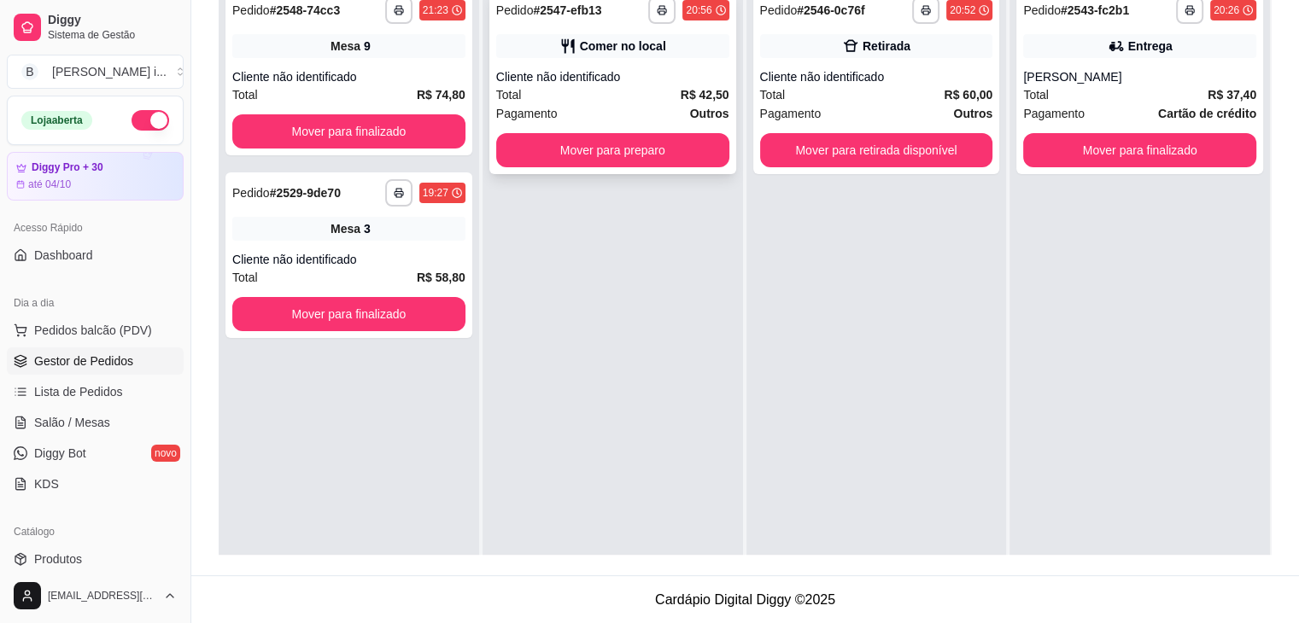
click at [635, 50] on div "Comer no local" at bounding box center [623, 46] width 86 height 17
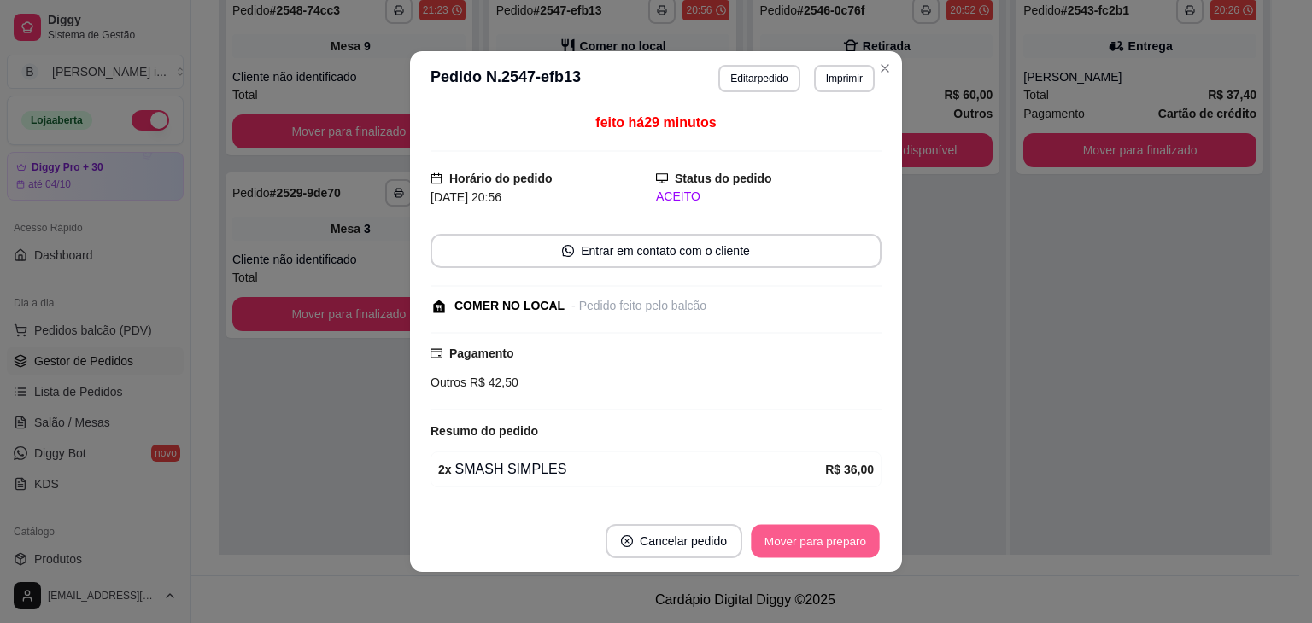
click at [832, 536] on button "Mover para preparo" at bounding box center [815, 541] width 128 height 33
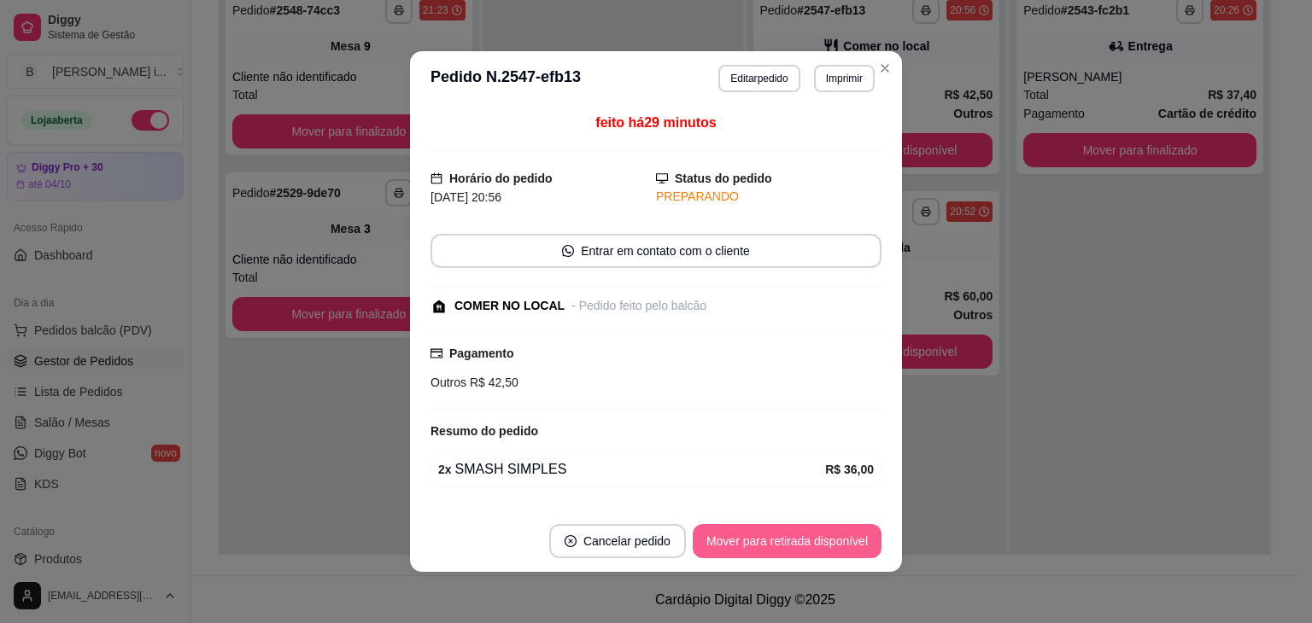
click at [837, 537] on button "Mover para retirada disponível" at bounding box center [786, 541] width 189 height 34
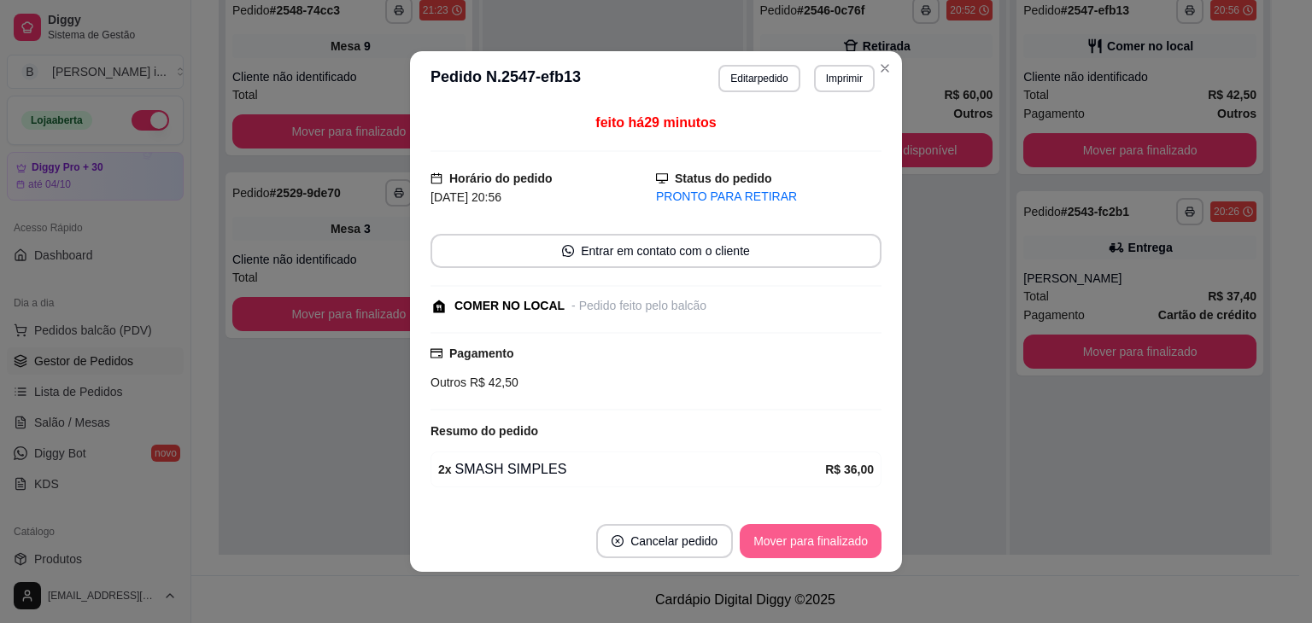
click at [837, 537] on button "Mover para finalizado" at bounding box center [810, 541] width 142 height 34
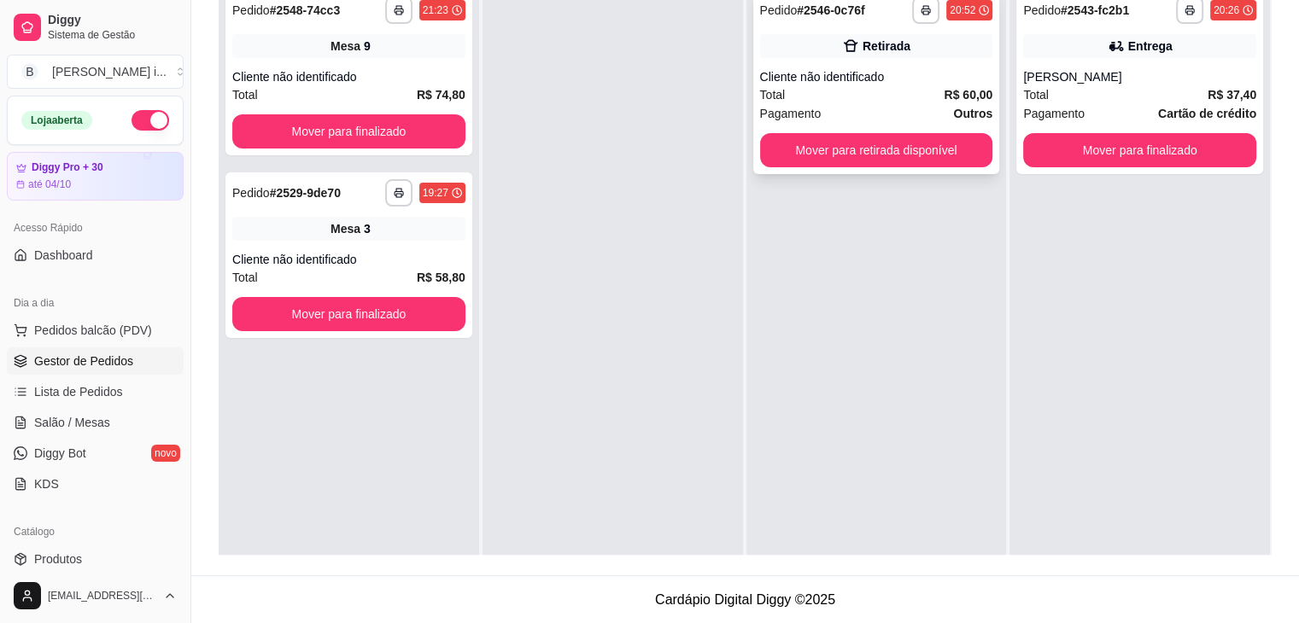
click at [846, 93] on div "Total R$ 60,00" at bounding box center [876, 94] width 233 height 19
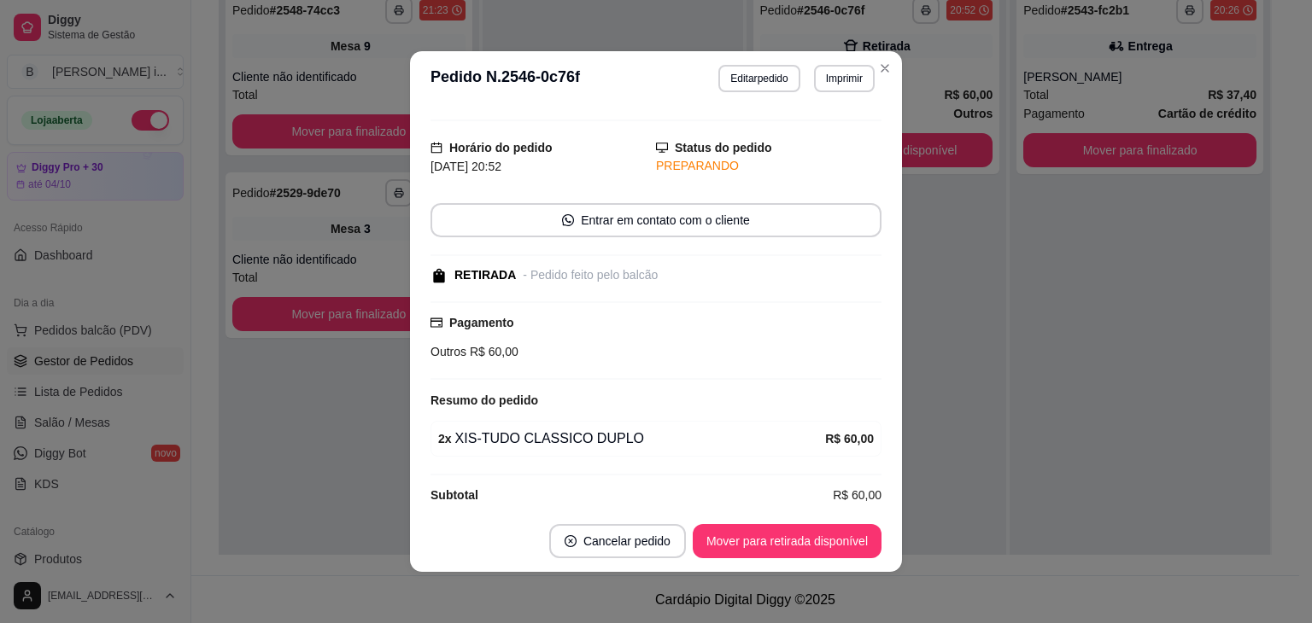
scroll to position [48, 0]
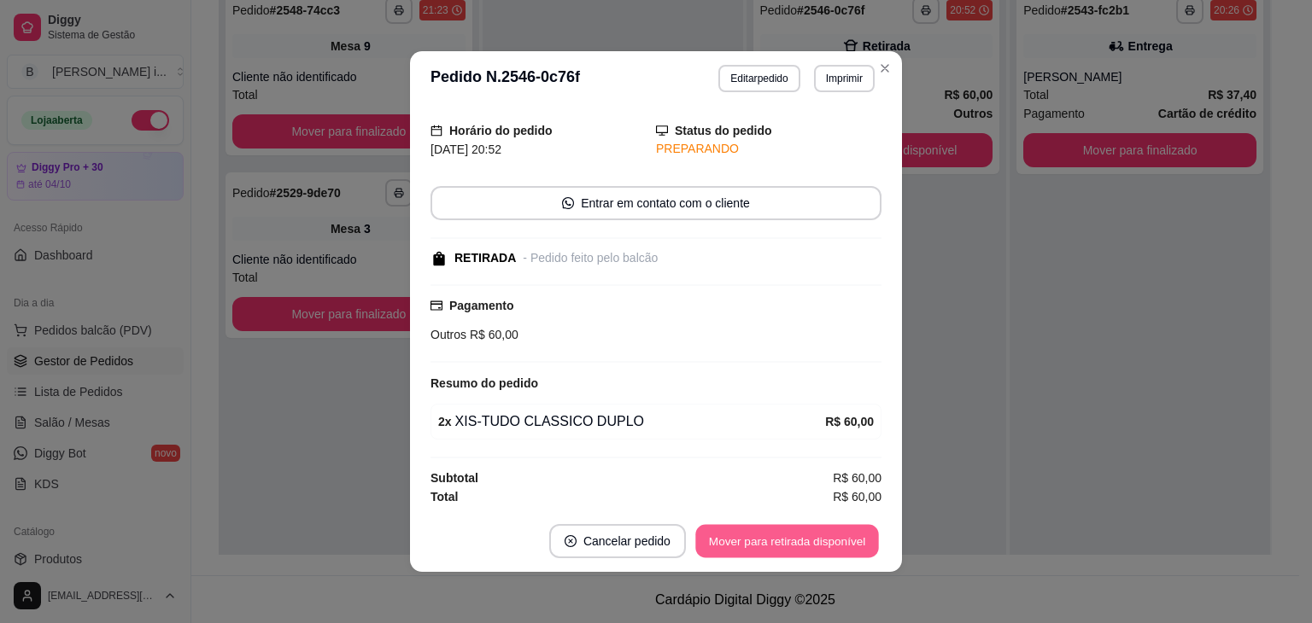
click at [827, 528] on button "Mover para retirada disponível" at bounding box center [786, 541] width 183 height 33
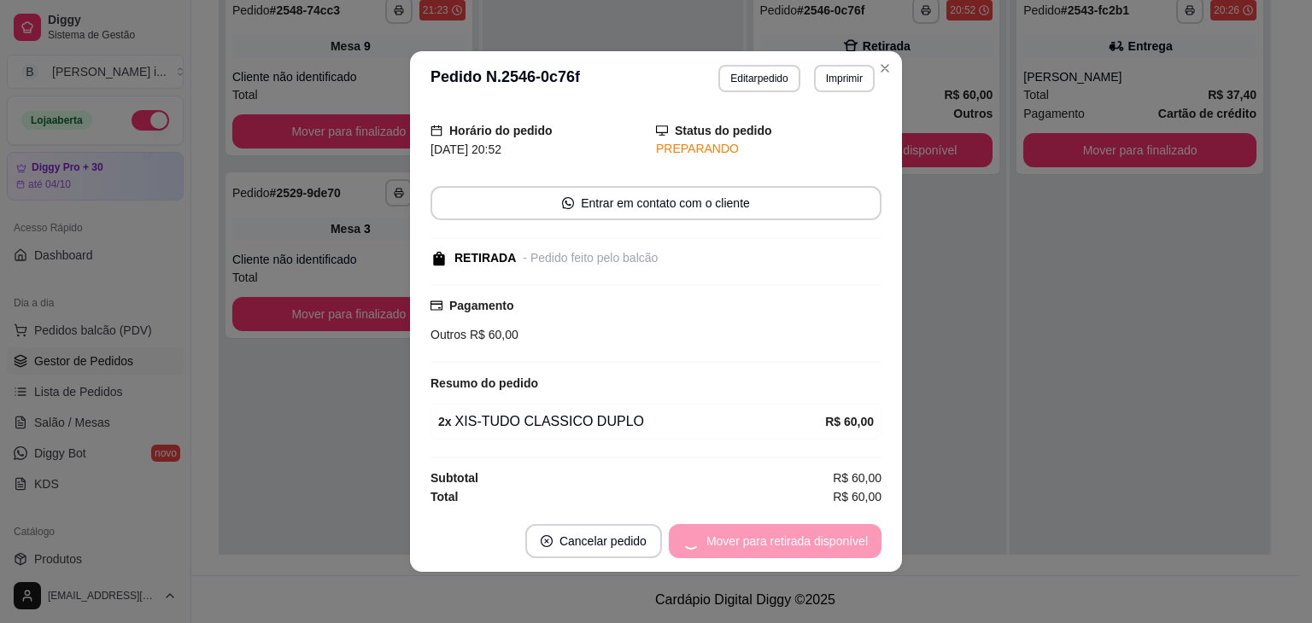
click at [827, 530] on div "Mover para retirada disponível" at bounding box center [775, 541] width 213 height 34
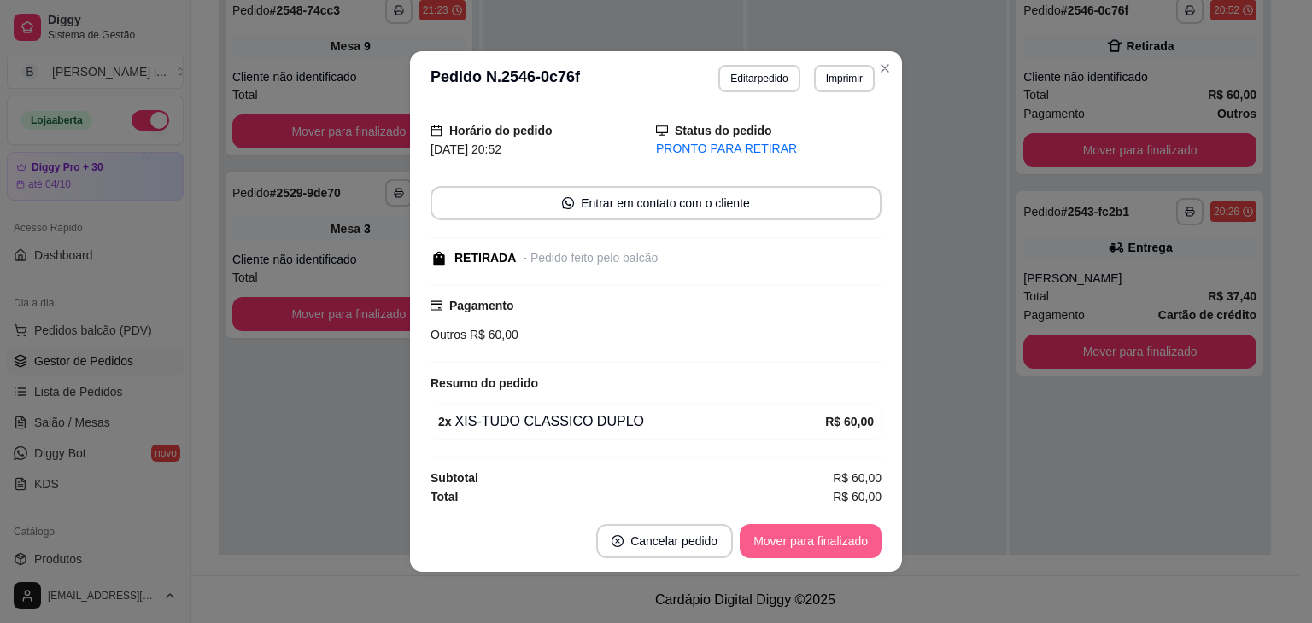
click at [826, 537] on button "Mover para finalizado" at bounding box center [810, 541] width 142 height 34
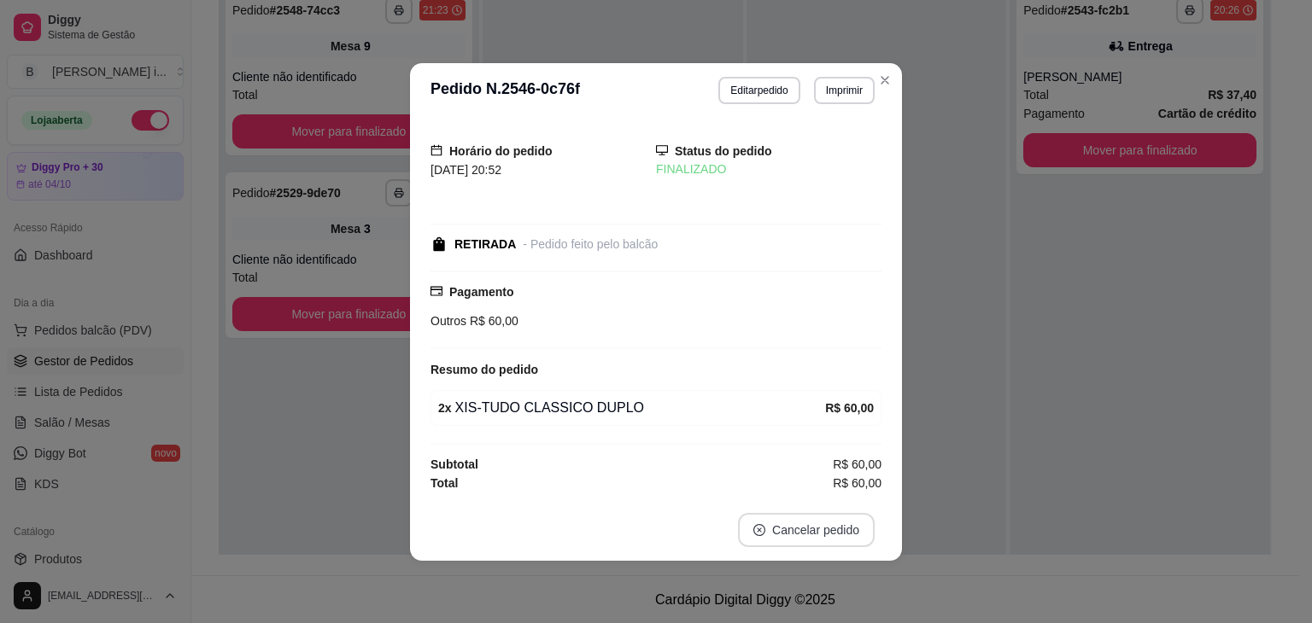
scroll to position [0, 0]
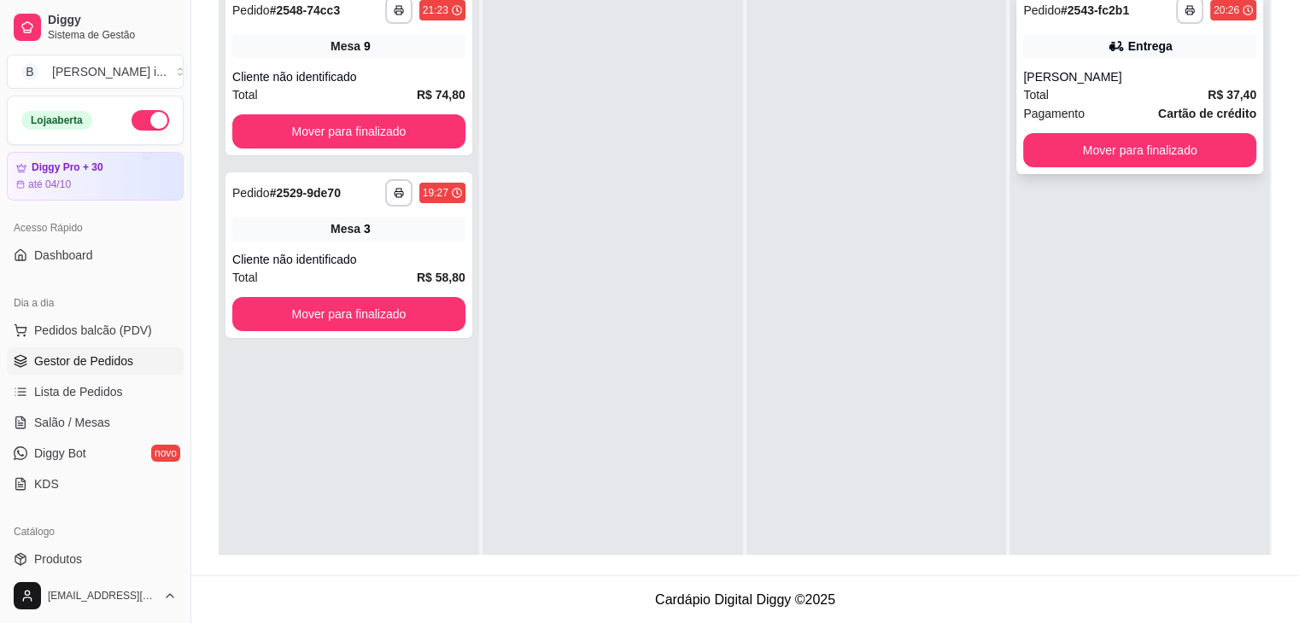
click at [1202, 66] on div "**********" at bounding box center [1139, 82] width 247 height 184
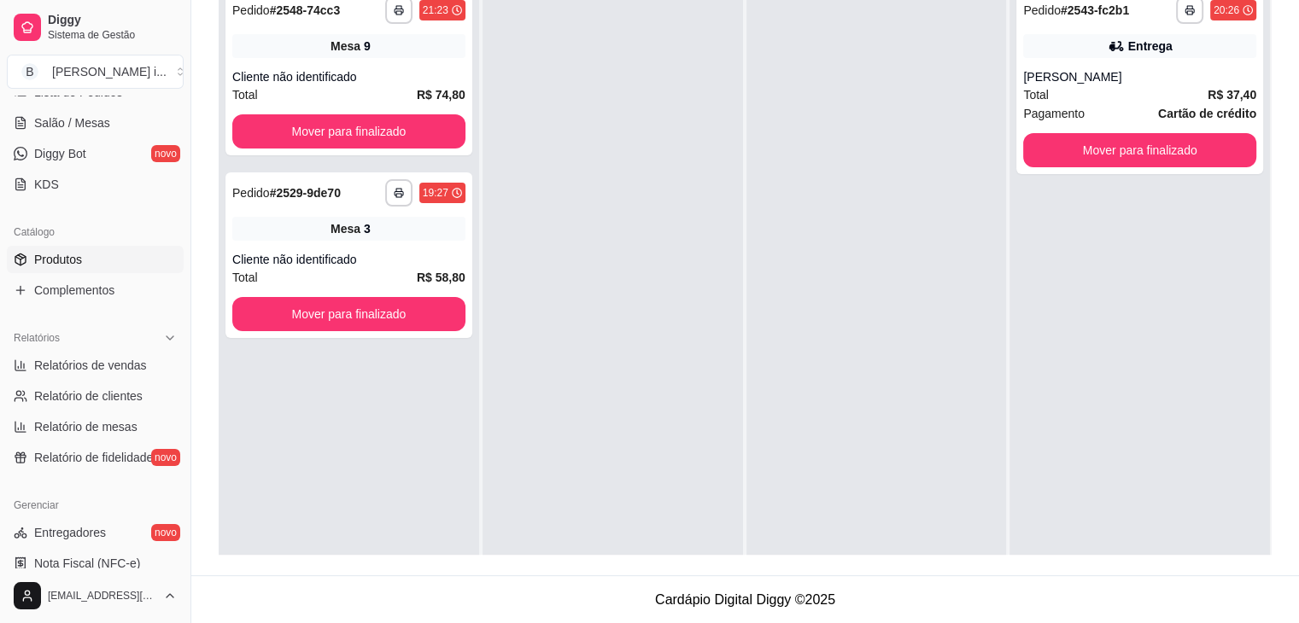
scroll to position [342, 0]
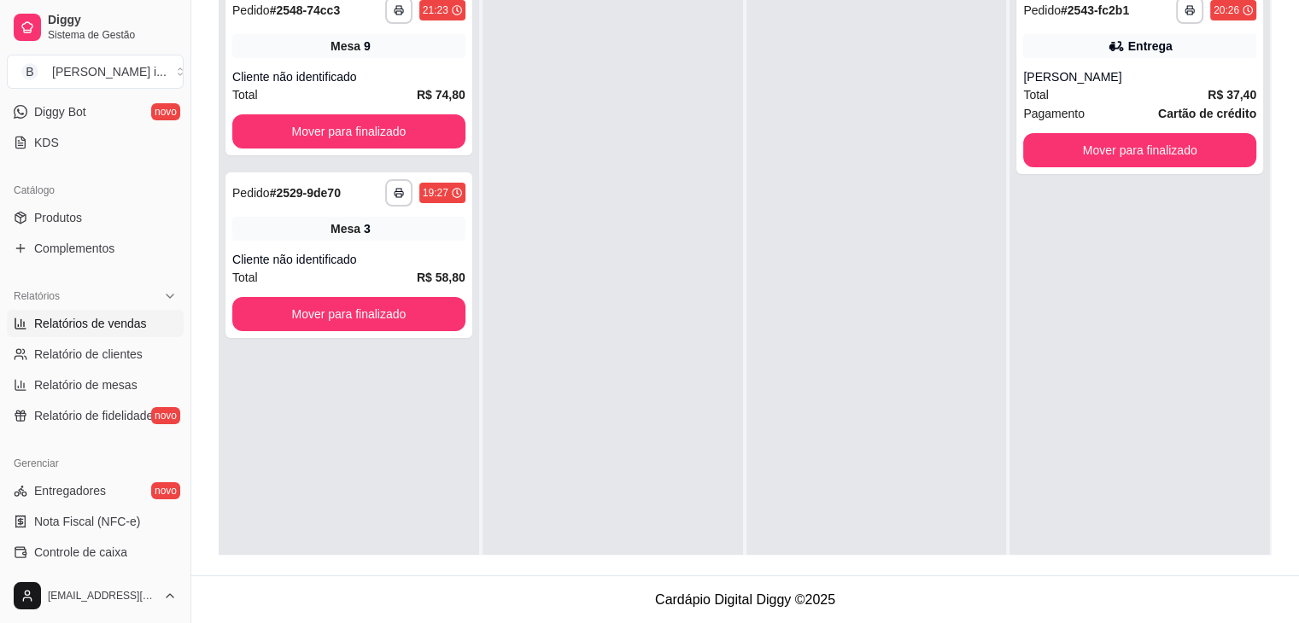
click at [133, 322] on span "Relatórios de vendas" at bounding box center [90, 323] width 113 height 17
select select "ALL"
select select "0"
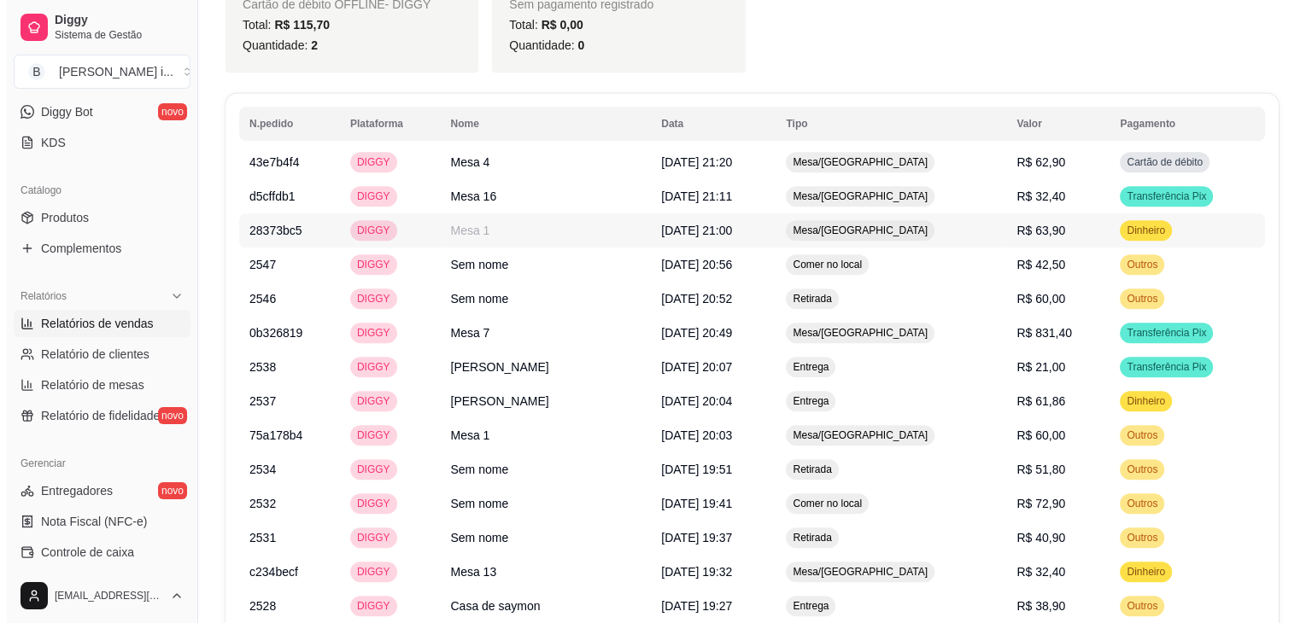
scroll to position [1195, 0]
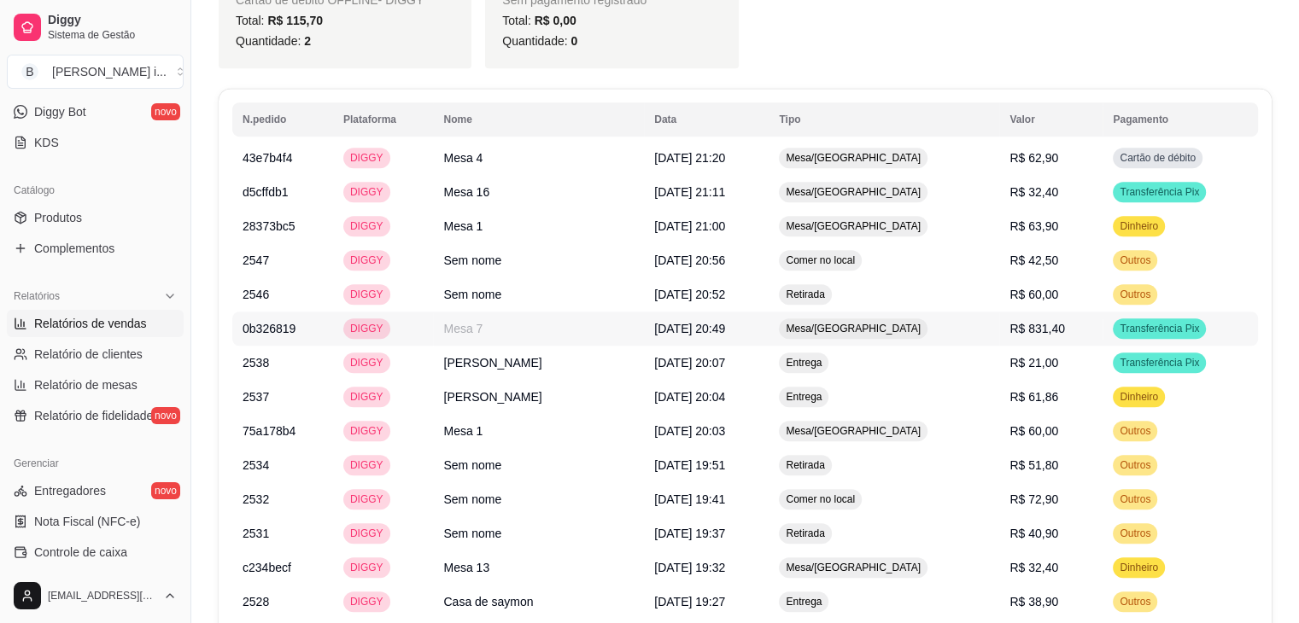
click at [681, 333] on span "[DATE] 20:49" at bounding box center [689, 329] width 71 height 14
click at [1020, 325] on span "R$ 831,40" at bounding box center [1037, 329] width 56 height 14
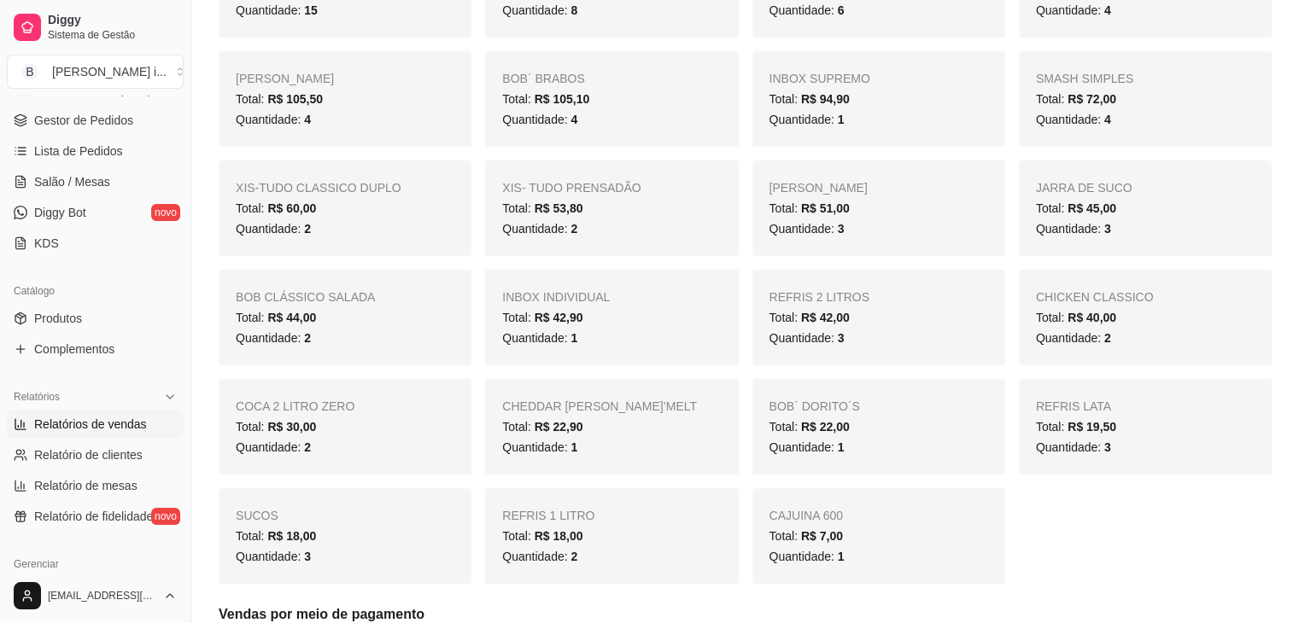
scroll to position [85, 0]
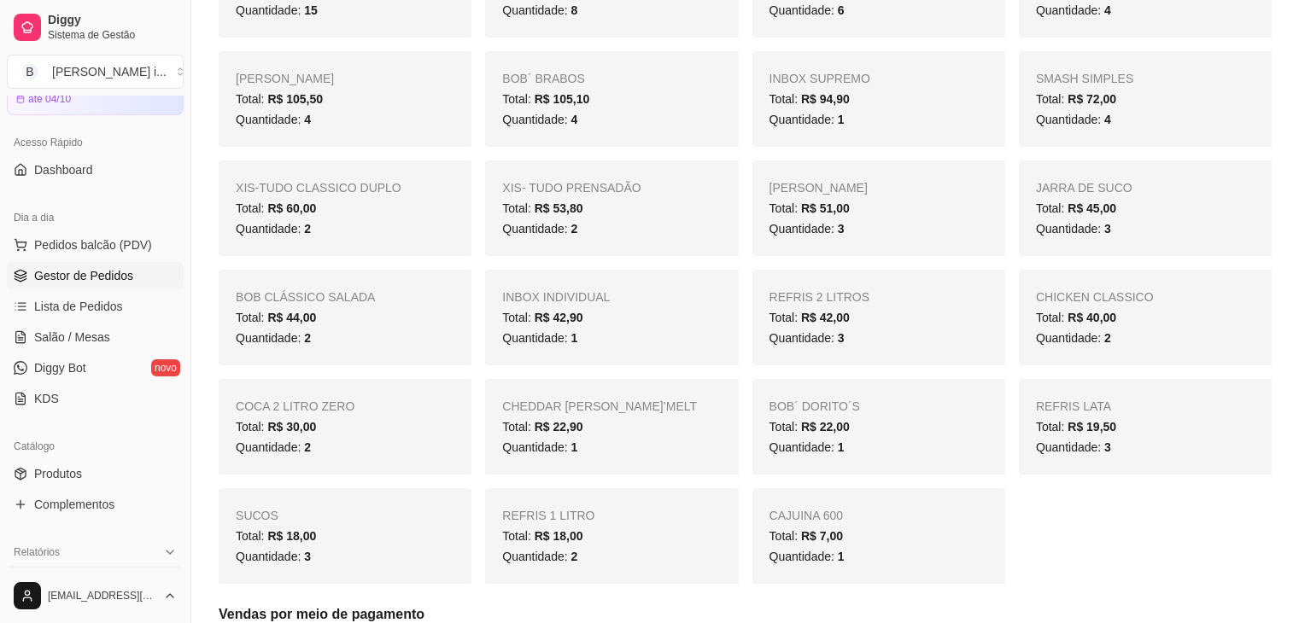
click at [100, 272] on span "Gestor de Pedidos" at bounding box center [83, 275] width 99 height 17
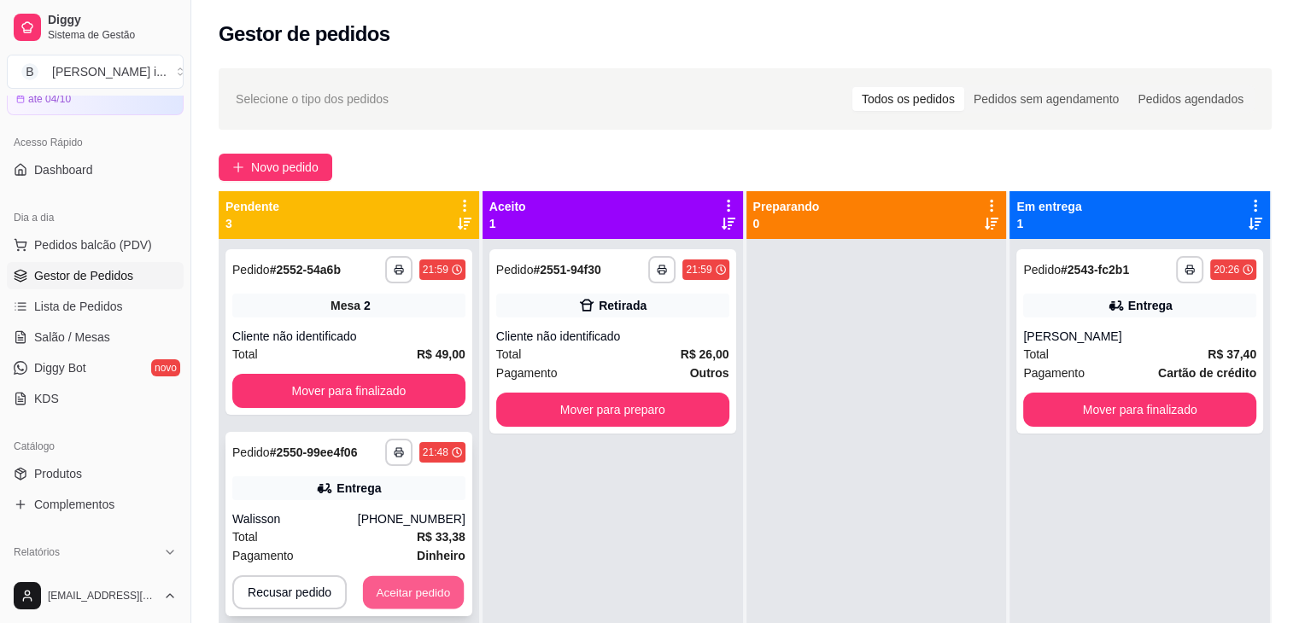
click at [435, 586] on button "Aceitar pedido" at bounding box center [413, 592] width 101 height 33
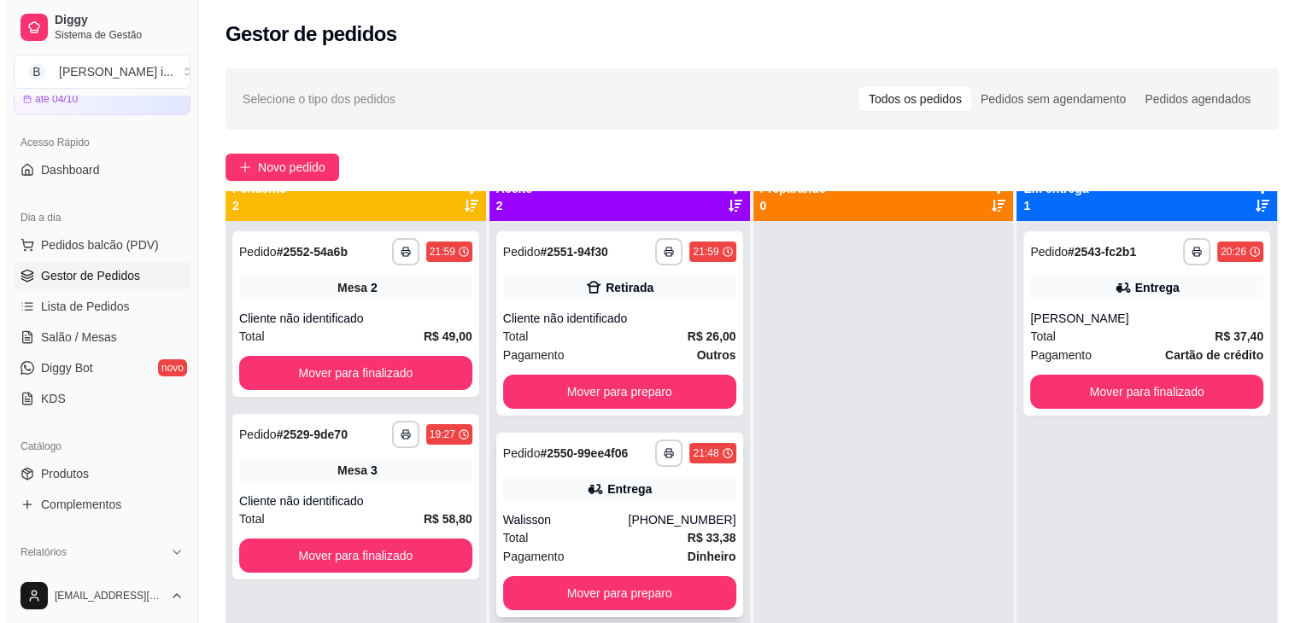
scroll to position [48, 0]
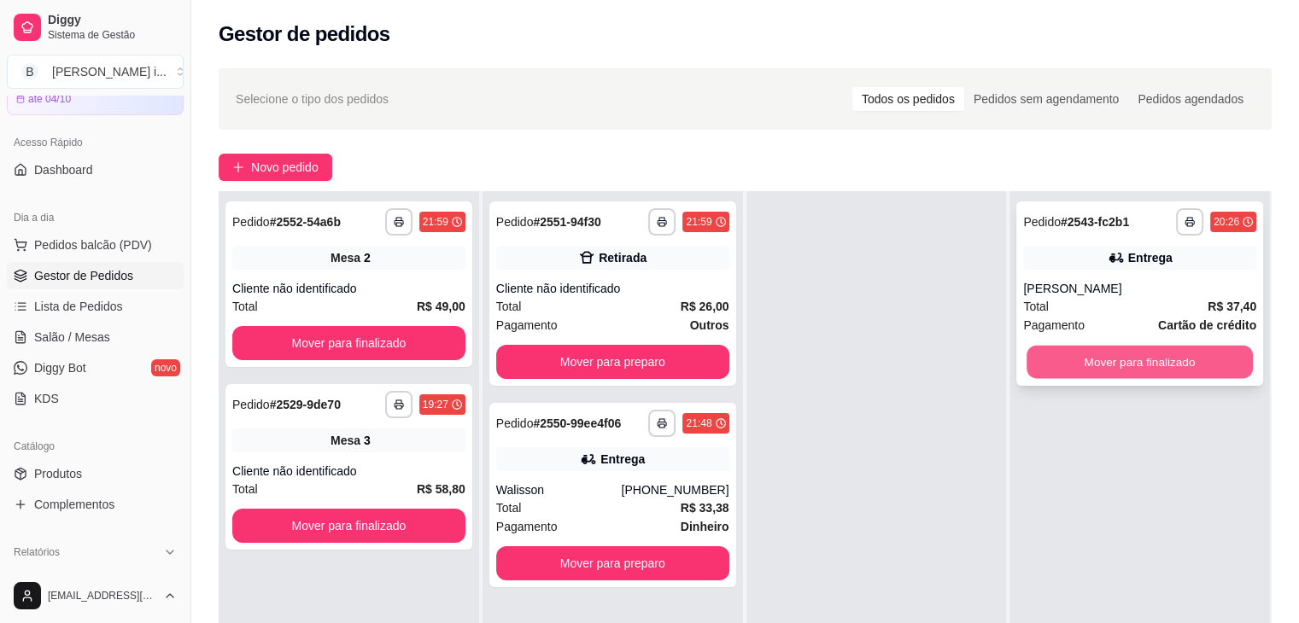
click at [1161, 357] on button "Mover para finalizado" at bounding box center [1139, 362] width 226 height 33
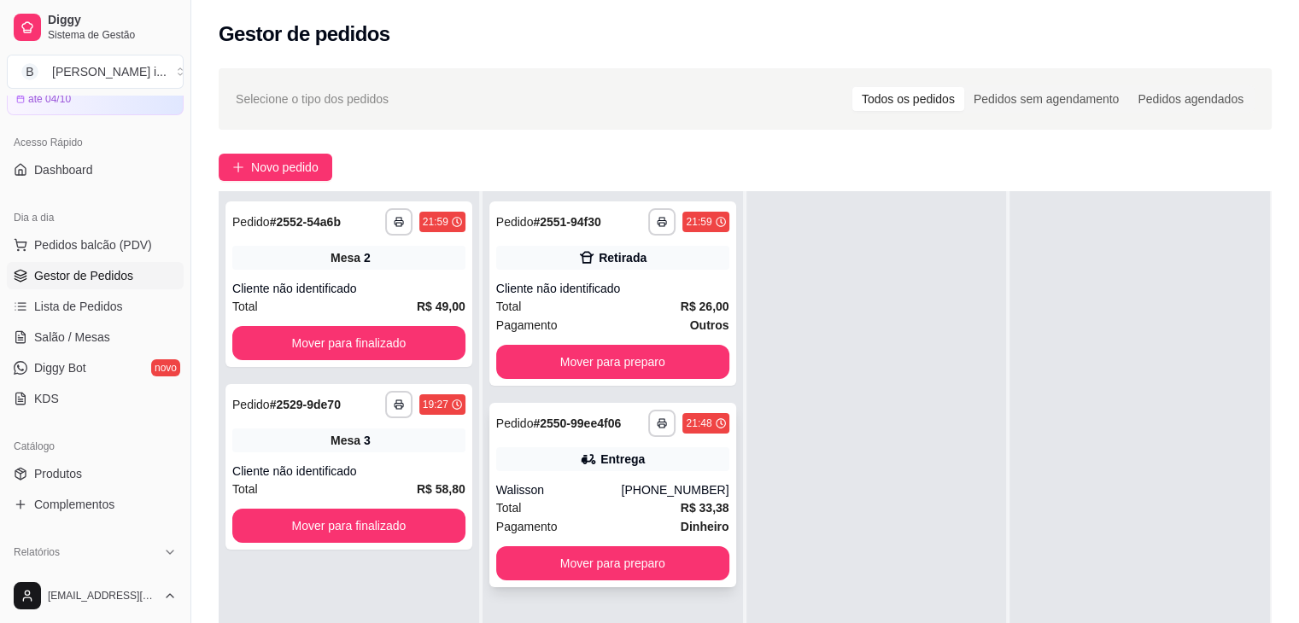
click at [674, 507] on div "Total R$ 33,38" at bounding box center [612, 508] width 233 height 19
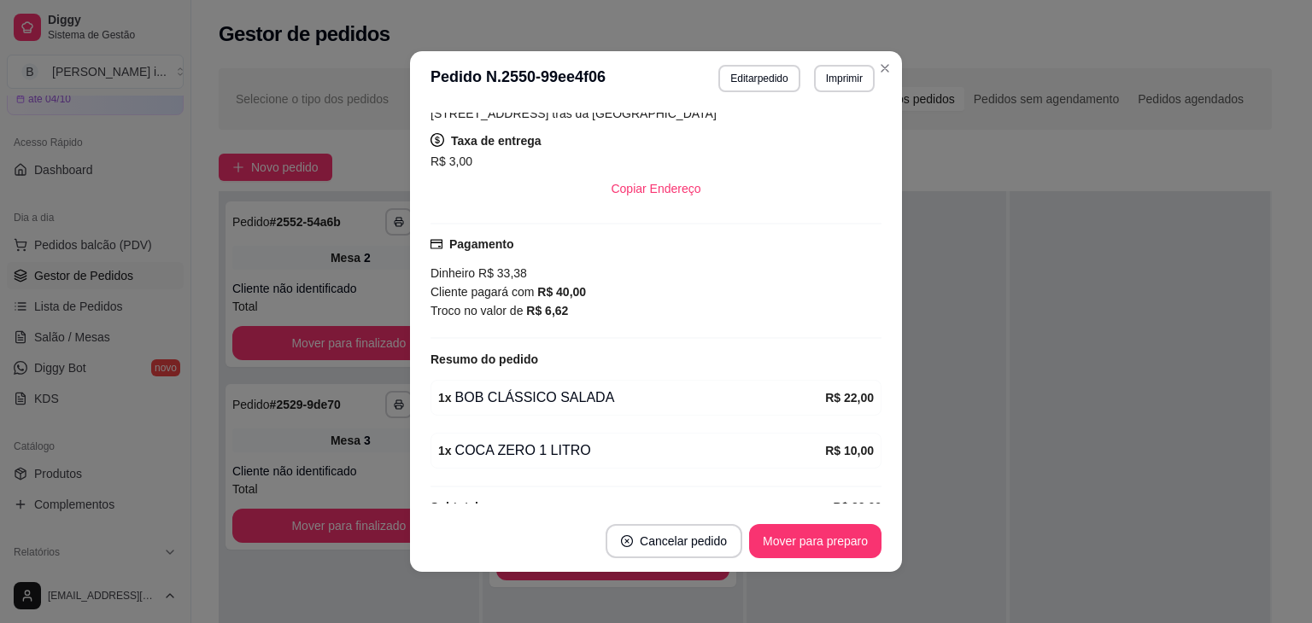
scroll to position [398, 0]
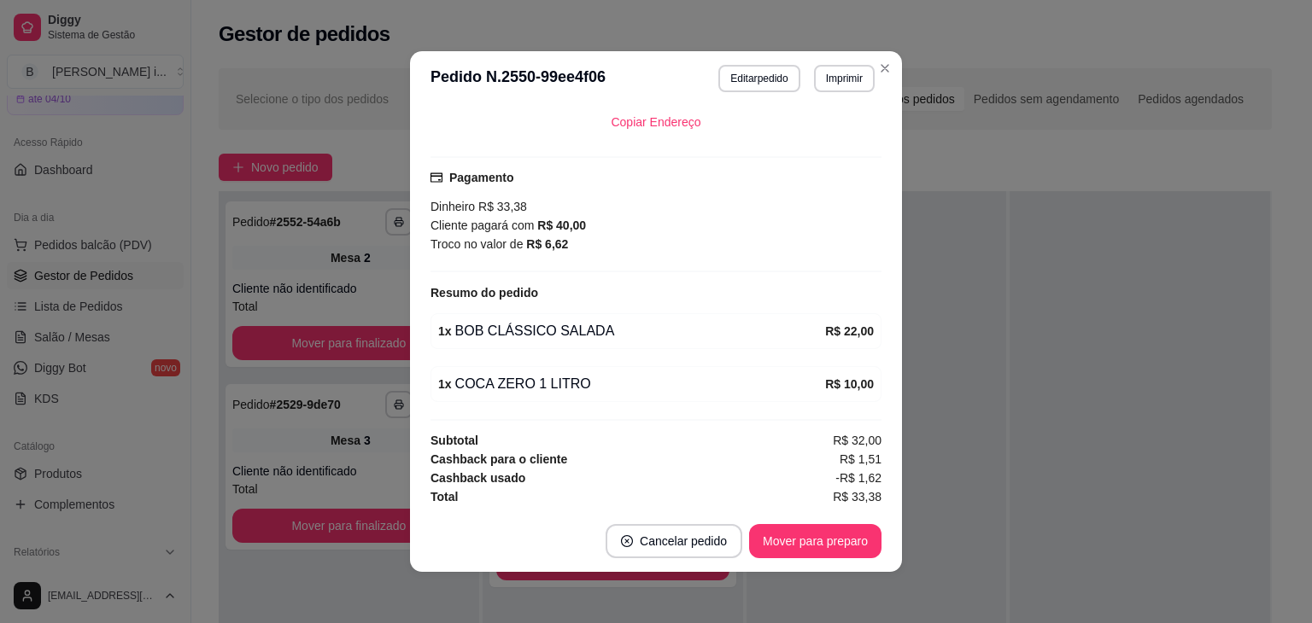
click at [972, 415] on div at bounding box center [876, 502] width 260 height 623
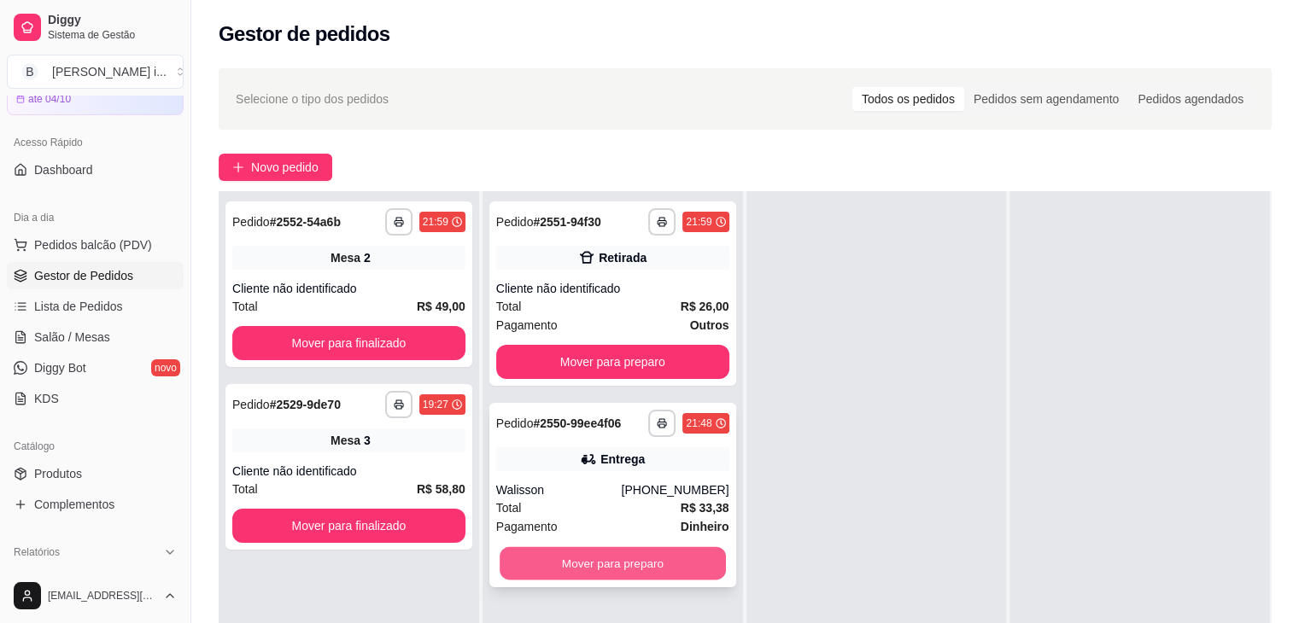
click at [682, 558] on button "Mover para preparo" at bounding box center [613, 563] width 226 height 33
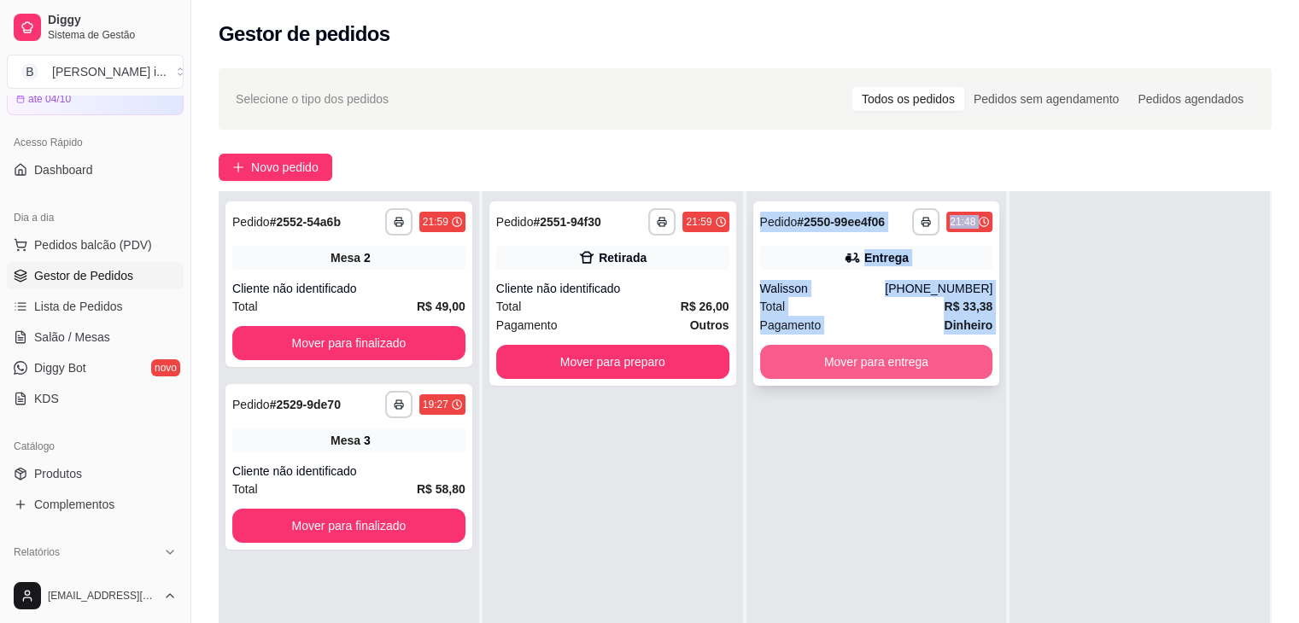
click at [894, 357] on button "Mover para entrega" at bounding box center [876, 362] width 233 height 34
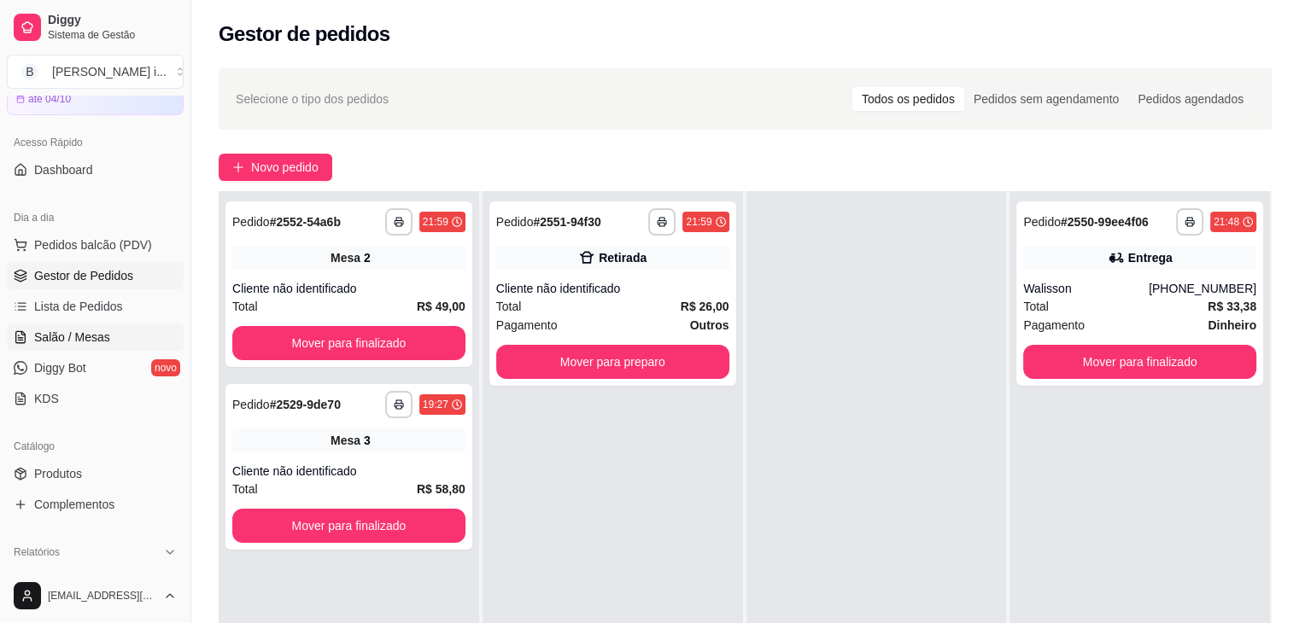
click at [101, 342] on span "Salão / Mesas" at bounding box center [72, 337] width 76 height 17
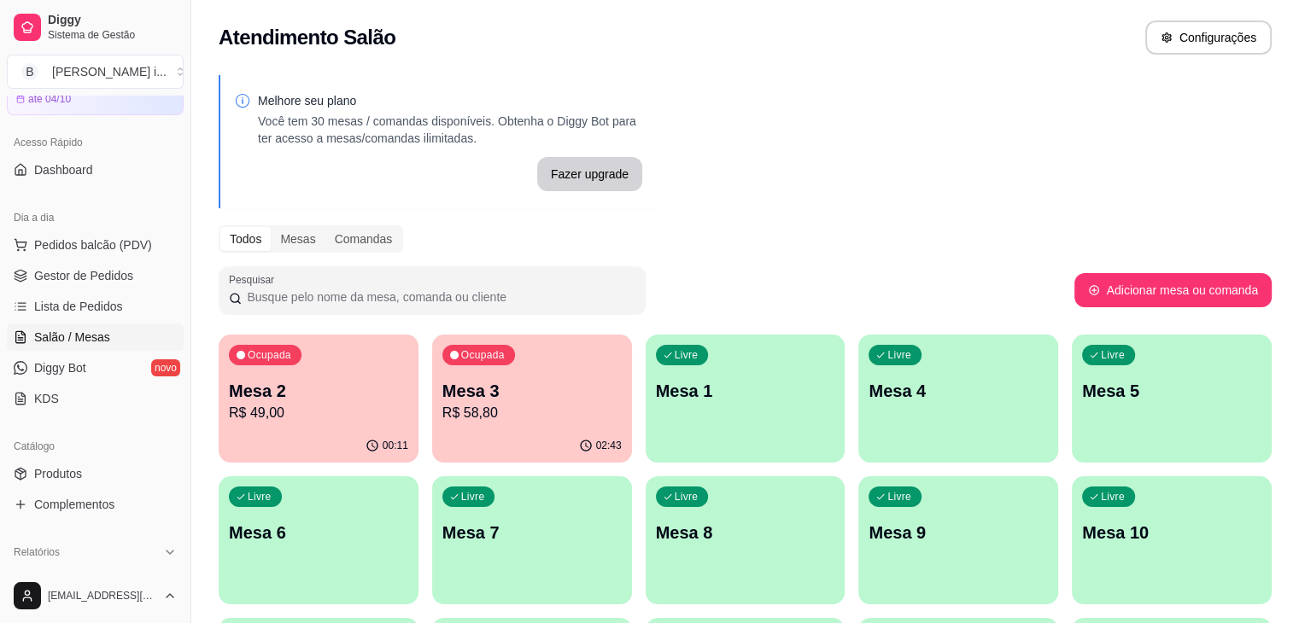
click at [470, 415] on p "R$ 58,80" at bounding box center [531, 413] width 179 height 20
click at [79, 267] on span "Gestor de Pedidos" at bounding box center [83, 275] width 99 height 17
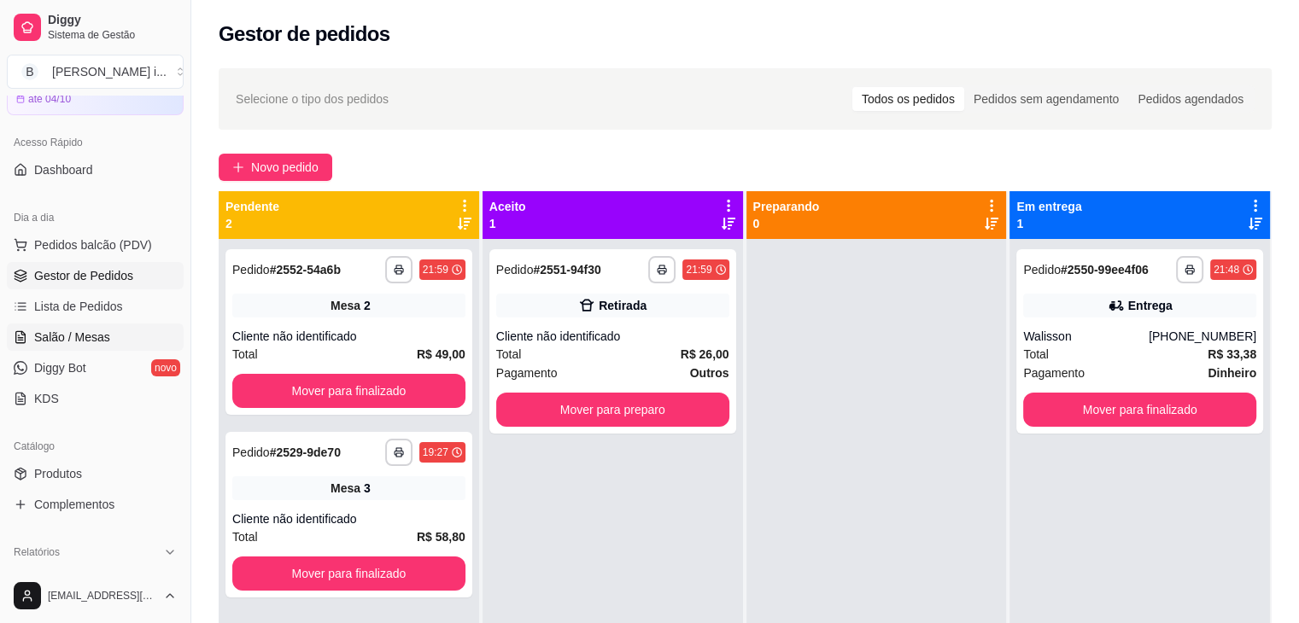
click at [99, 336] on span "Salão / Mesas" at bounding box center [72, 337] width 76 height 17
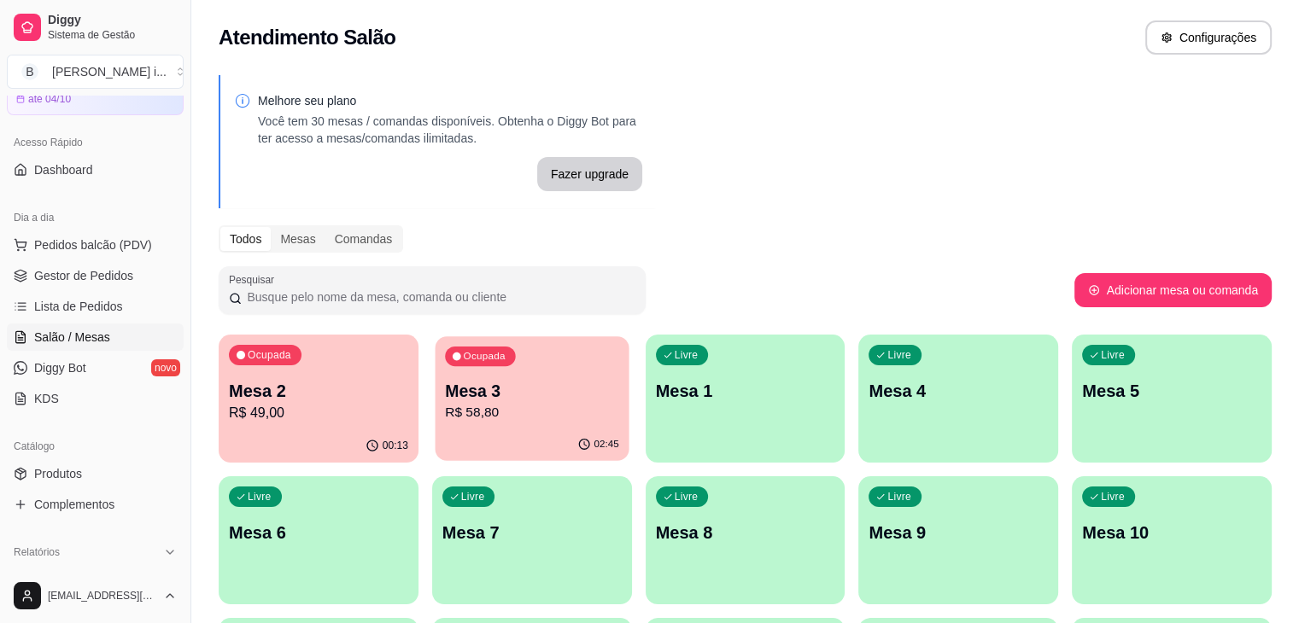
click at [445, 396] on p "Mesa 3" at bounding box center [532, 391] width 174 height 23
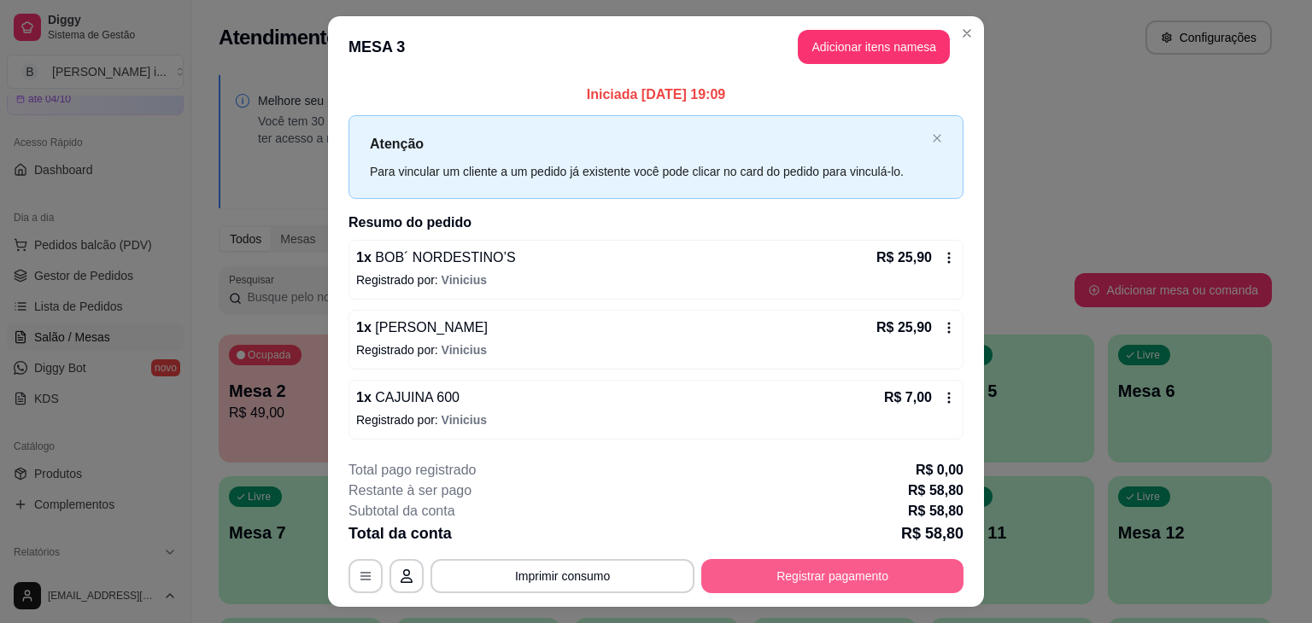
click at [715, 562] on button "Registrar pagamento" at bounding box center [832, 576] width 262 height 34
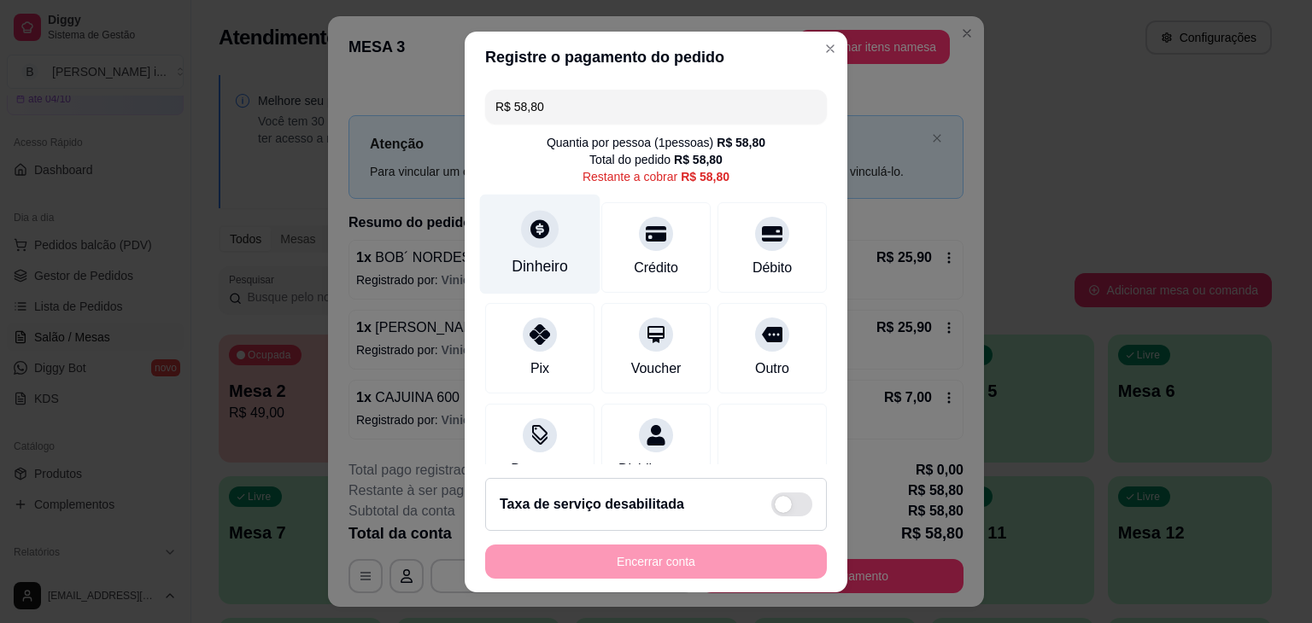
click at [538, 283] on div "Dinheiro" at bounding box center [540, 244] width 120 height 100
type input "R$ 0,00"
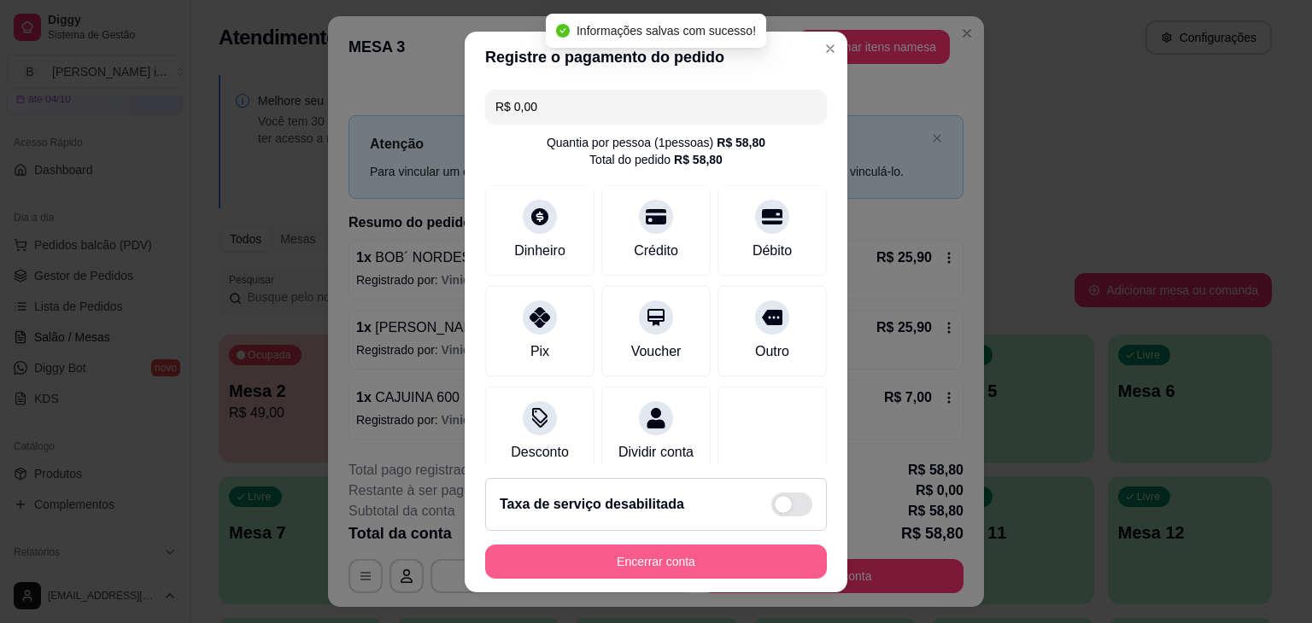
click at [666, 563] on button "Encerrar conta" at bounding box center [656, 562] width 342 height 34
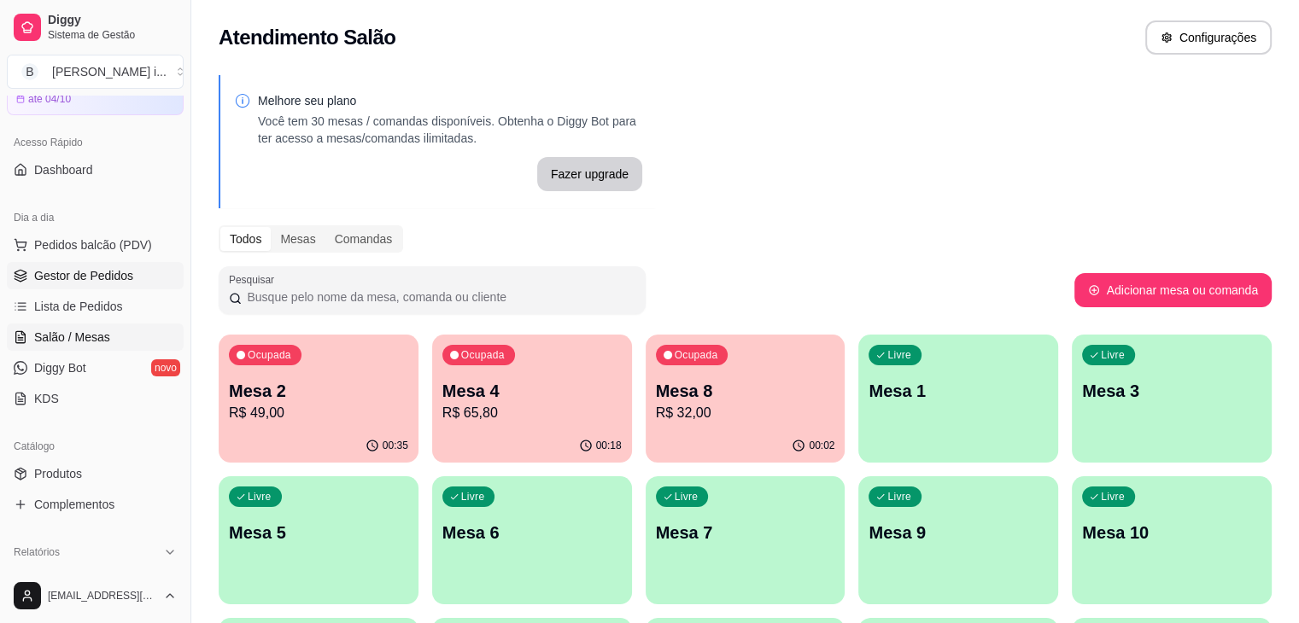
click at [133, 266] on link "Gestor de Pedidos" at bounding box center [95, 275] width 177 height 27
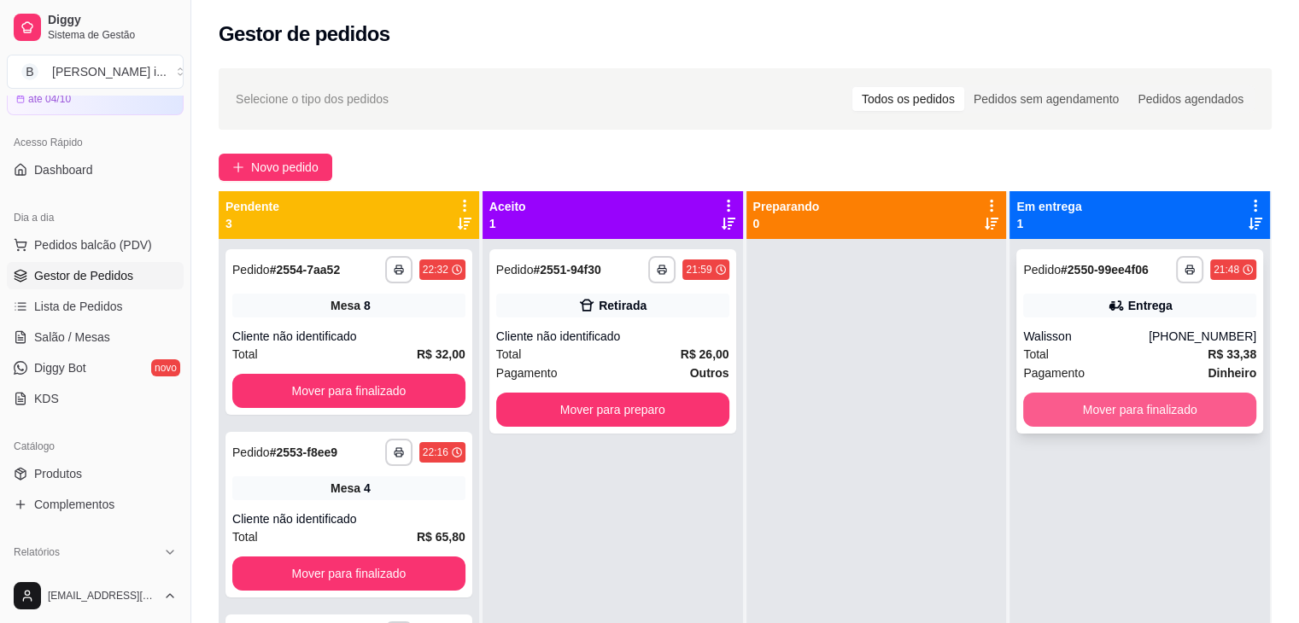
click at [1086, 414] on button "Mover para finalizado" at bounding box center [1139, 410] width 233 height 34
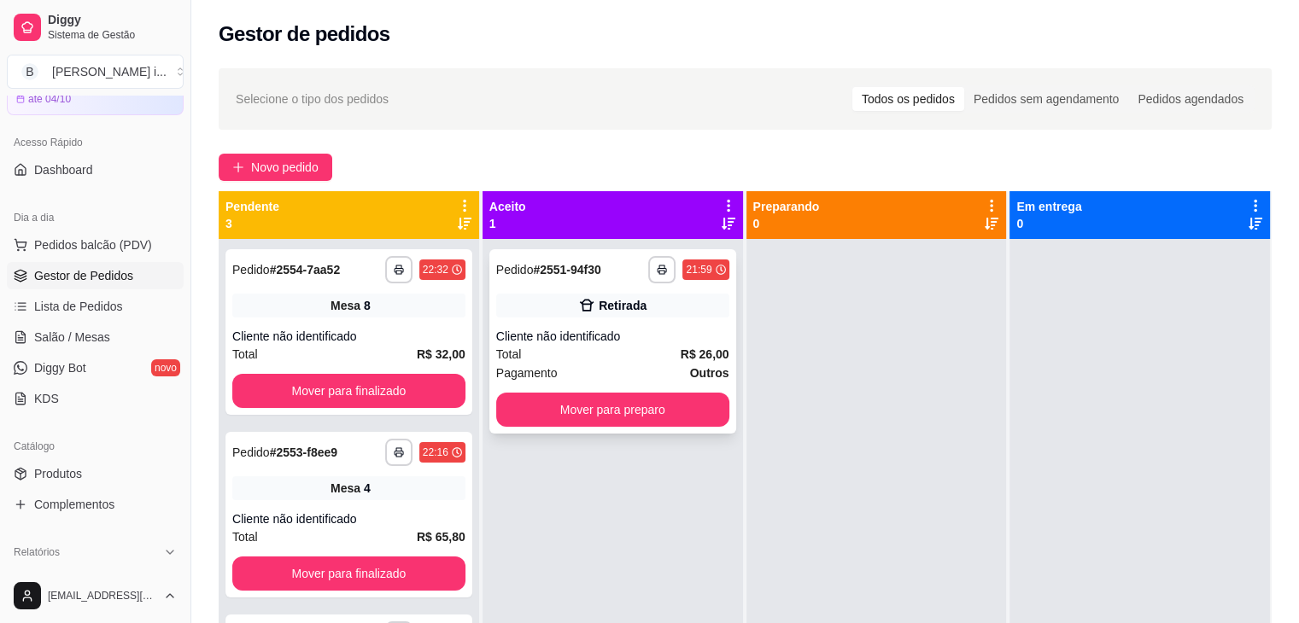
click at [650, 323] on div "**********" at bounding box center [612, 341] width 247 height 184
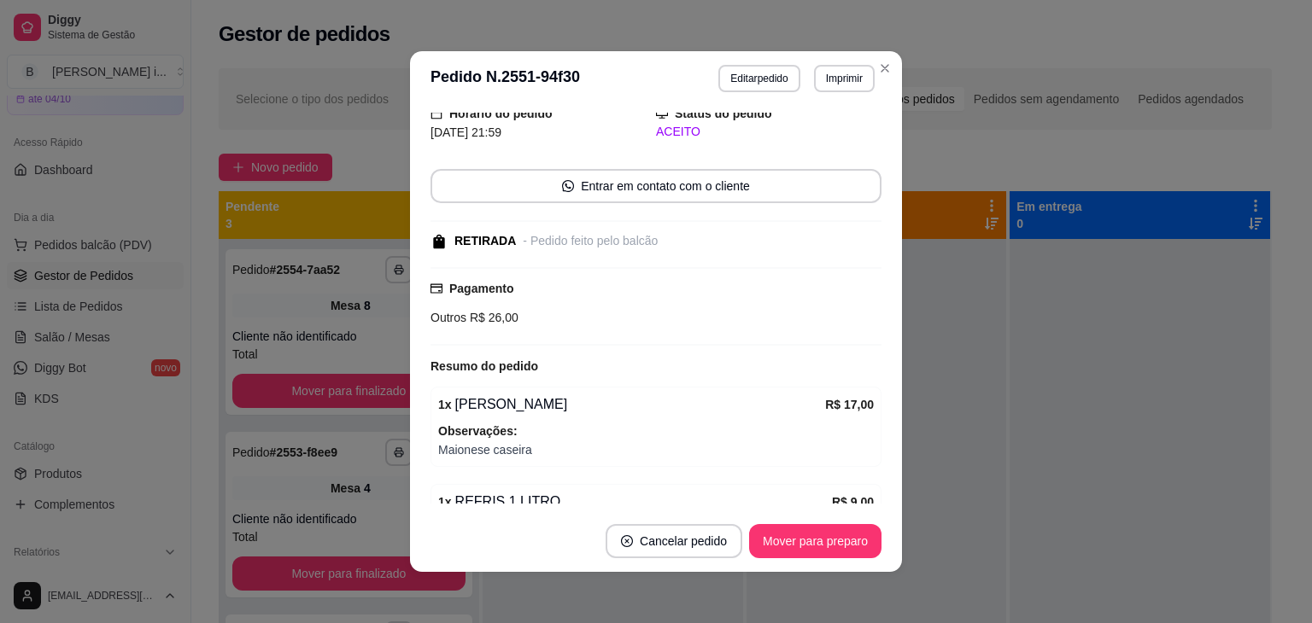
scroll to position [195, 0]
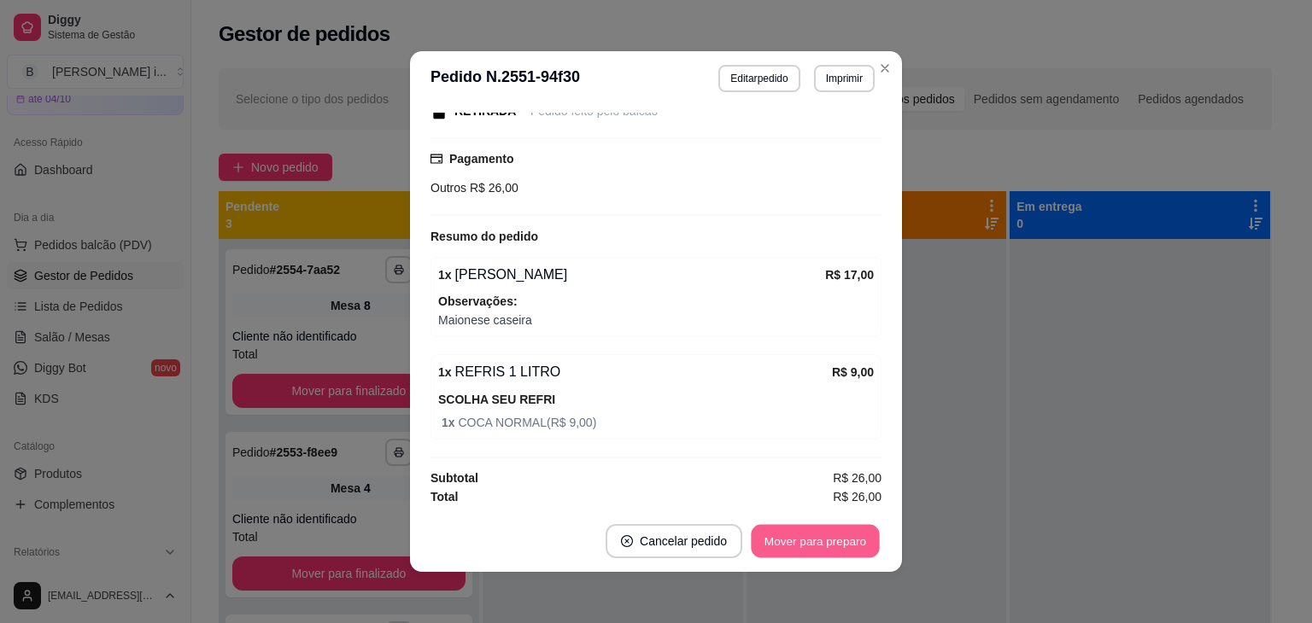
click at [837, 545] on button "Mover para preparo" at bounding box center [815, 541] width 128 height 33
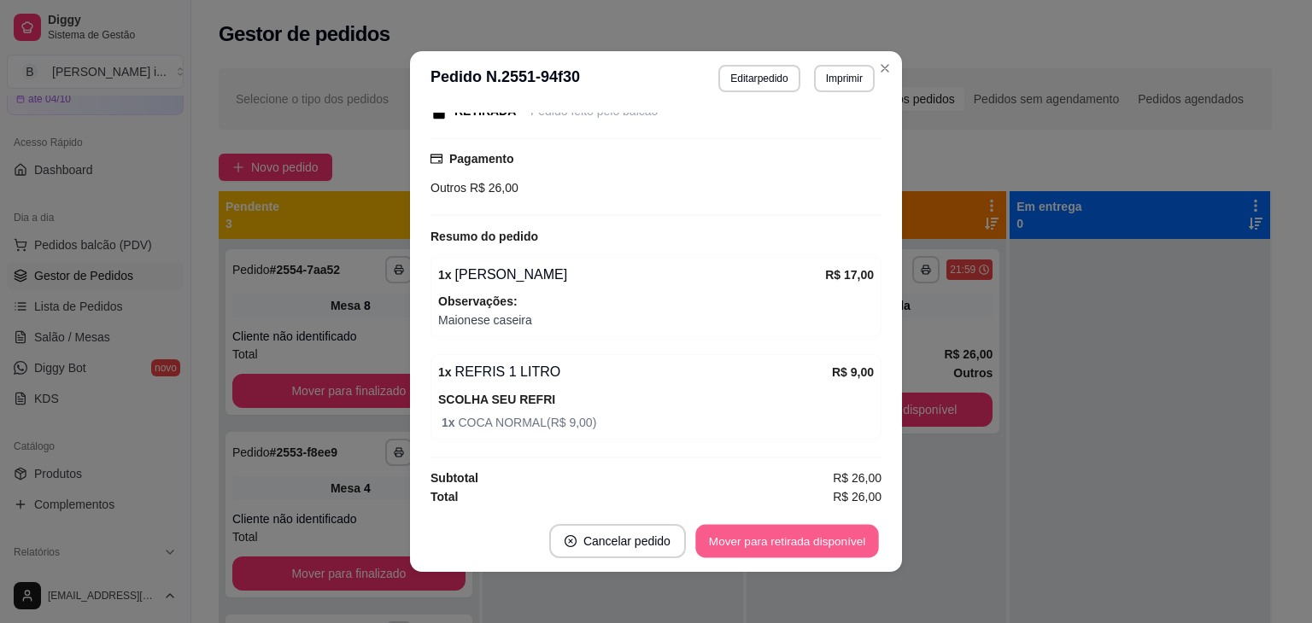
click at [837, 545] on button "Mover para retirada disponível" at bounding box center [786, 541] width 183 height 33
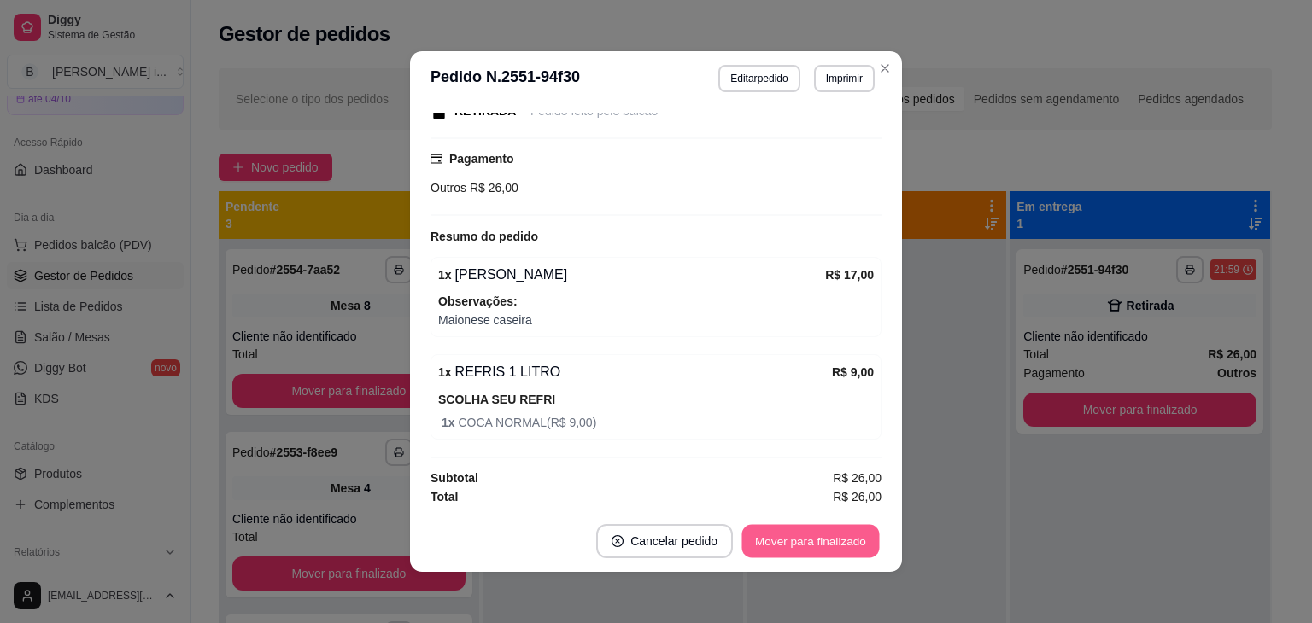
click at [837, 545] on button "Mover para finalizado" at bounding box center [810, 541] width 137 height 33
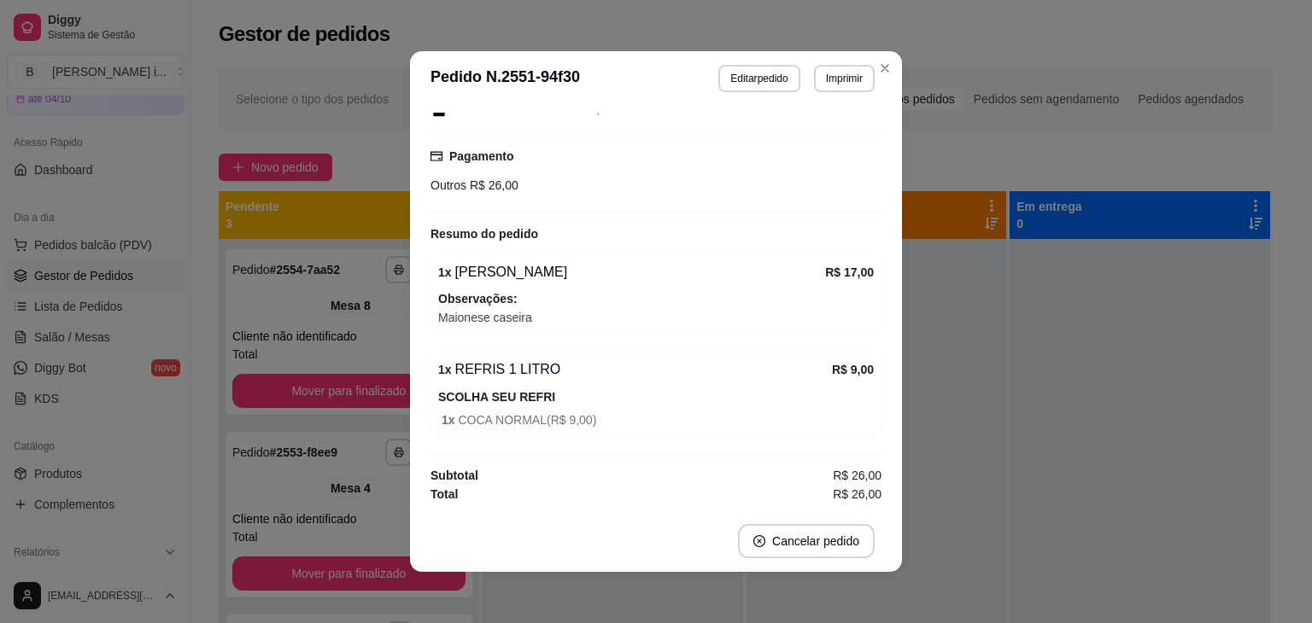
scroll to position [122, 0]
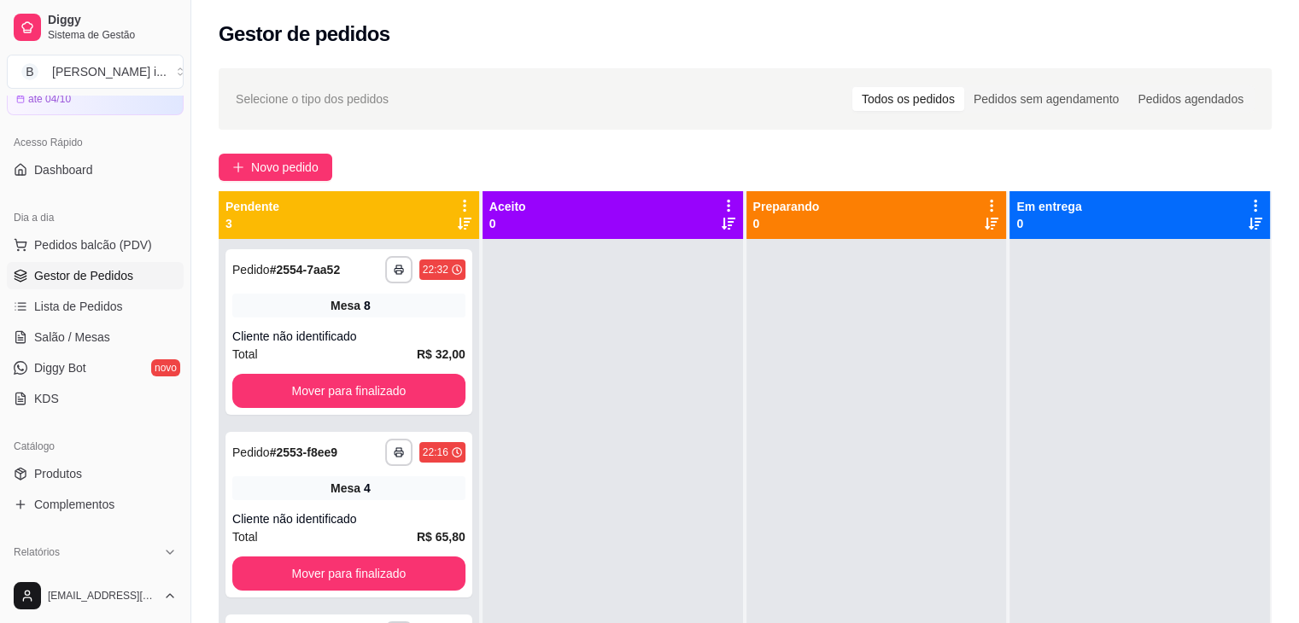
drag, startPoint x: 1254, startPoint y: 451, endPoint x: 1223, endPoint y: 400, distance: 59.5
click at [1250, 435] on div at bounding box center [1139, 550] width 260 height 623
click at [82, 344] on span "Salão / Mesas" at bounding box center [72, 337] width 76 height 17
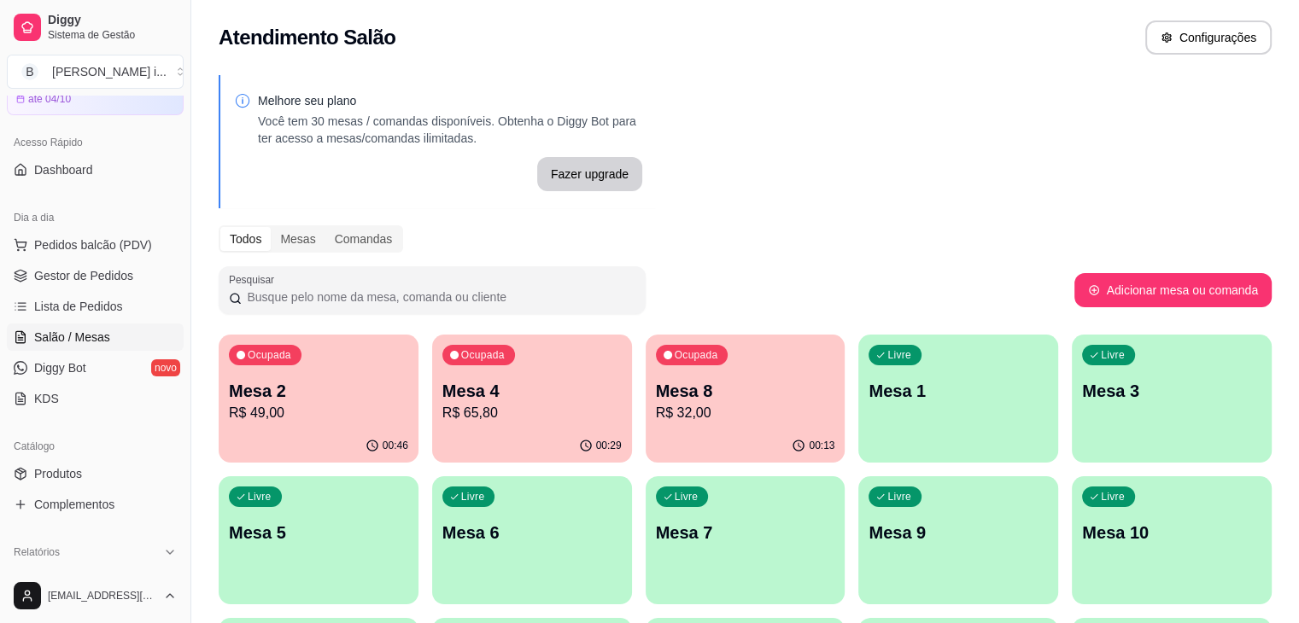
click at [280, 412] on p "R$ 49,00" at bounding box center [318, 413] width 179 height 20
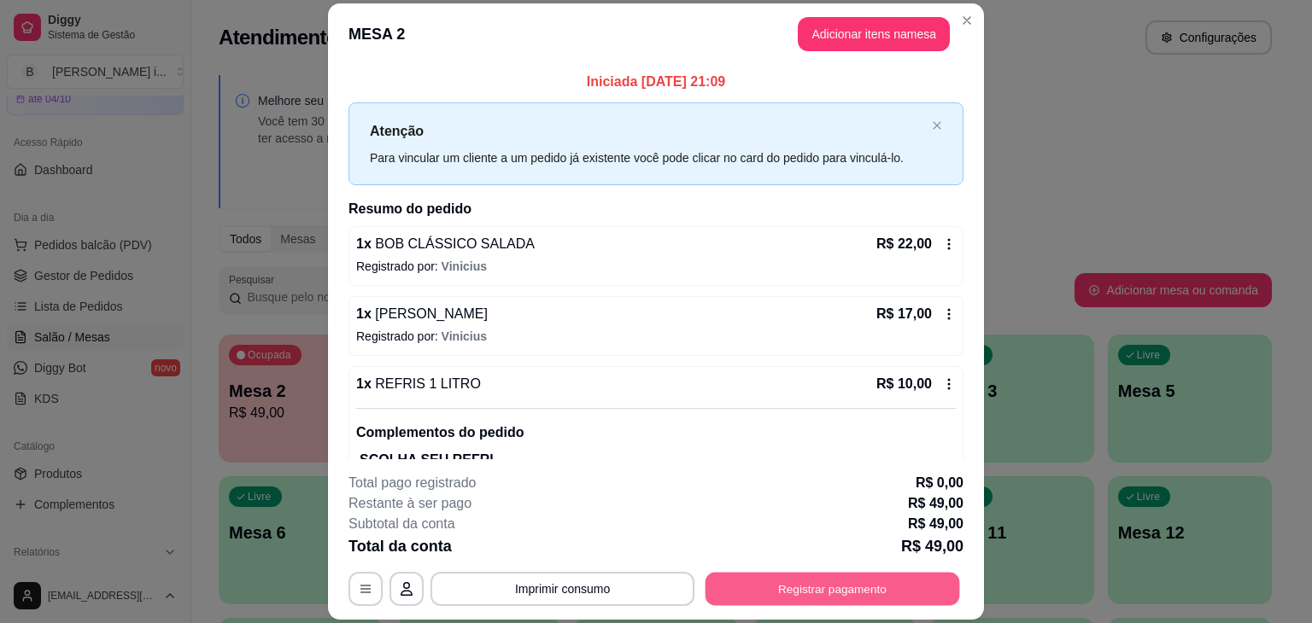
click at [856, 580] on button "Registrar pagamento" at bounding box center [832, 589] width 254 height 33
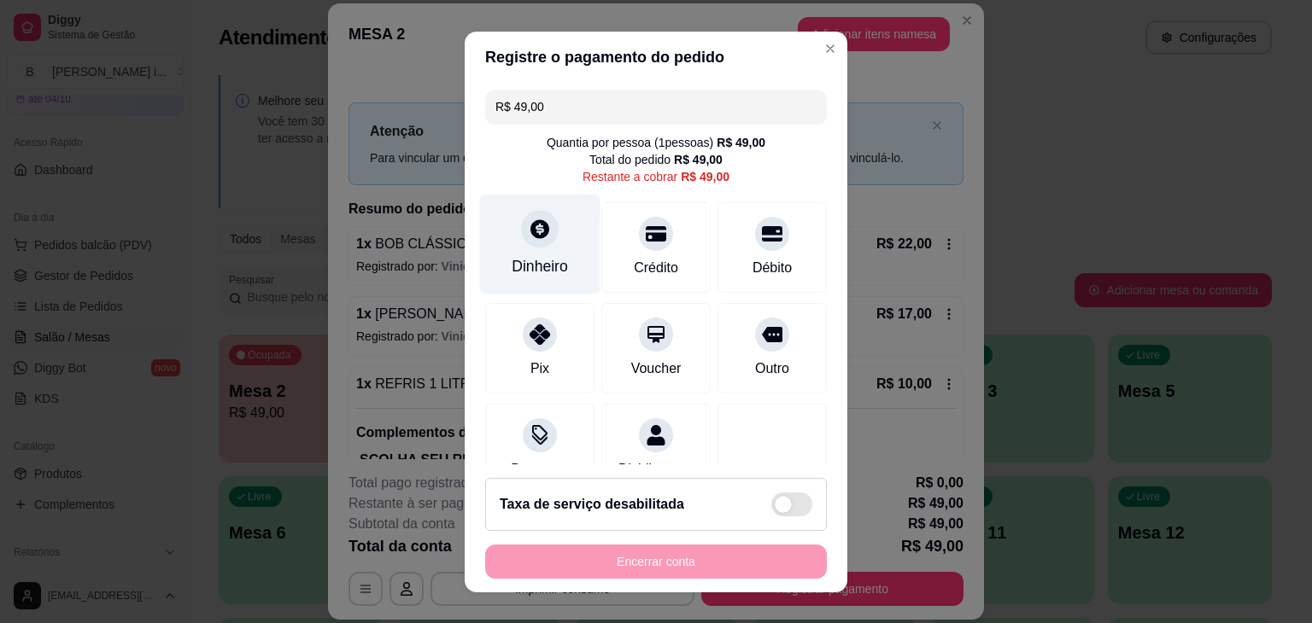
click at [576, 220] on div "Dinheiro" at bounding box center [540, 244] width 120 height 100
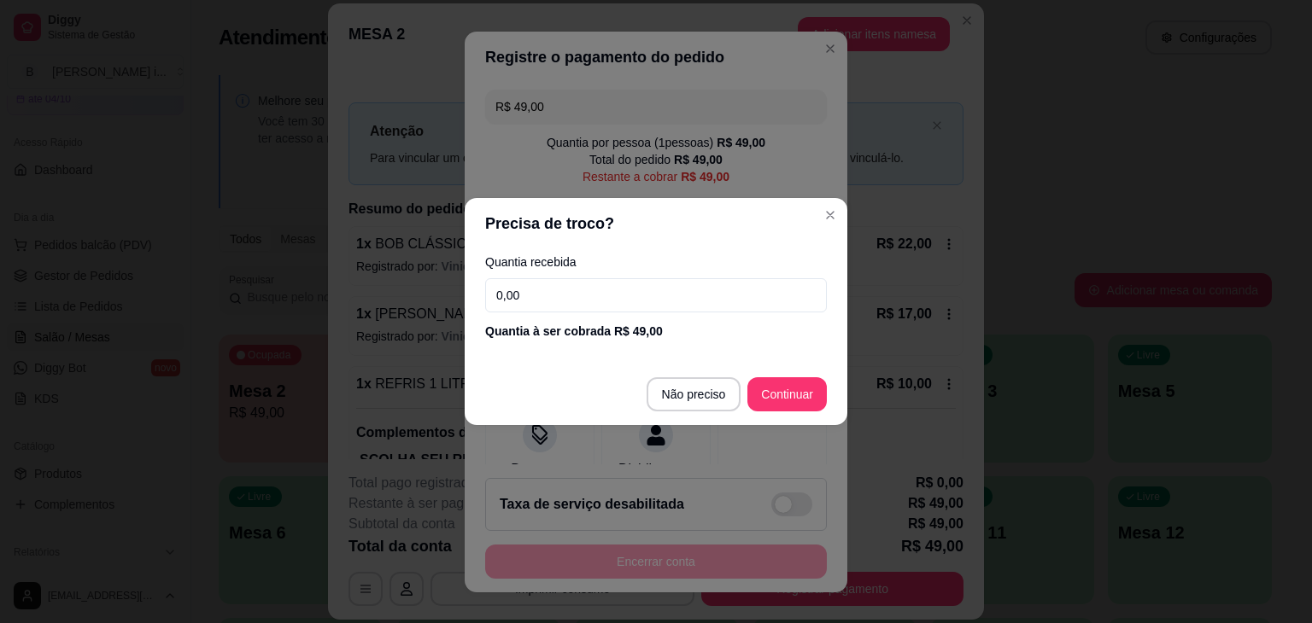
click at [592, 308] on input "0,00" at bounding box center [656, 295] width 342 height 34
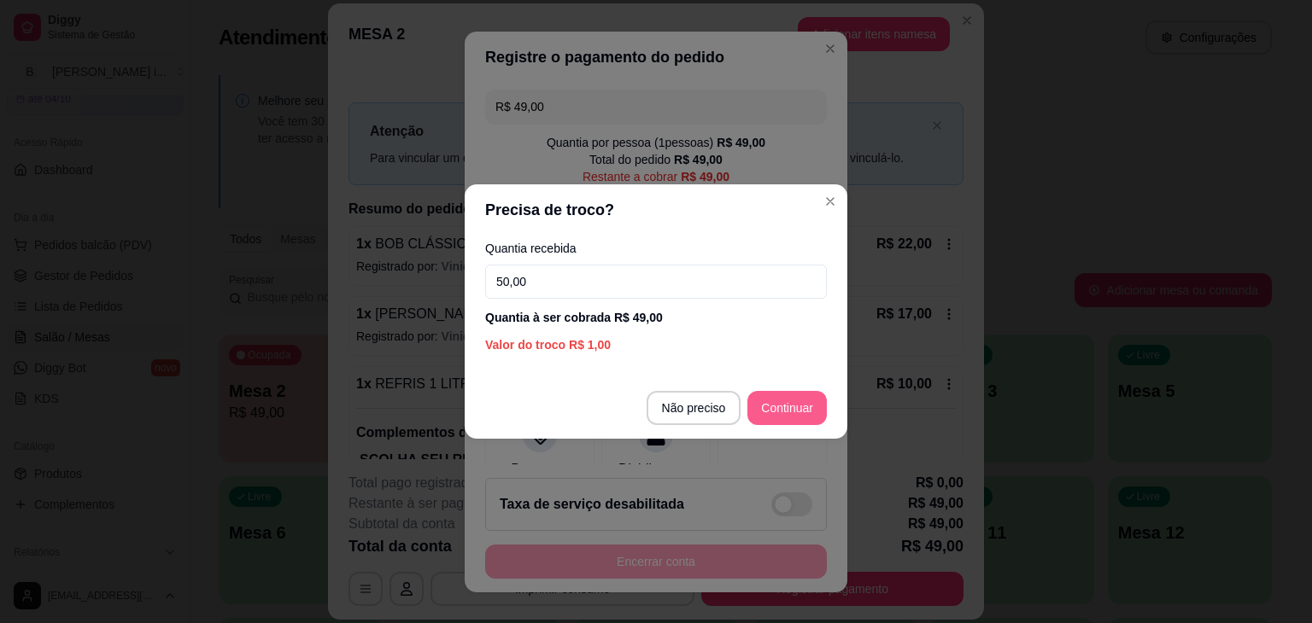
type input "50,00"
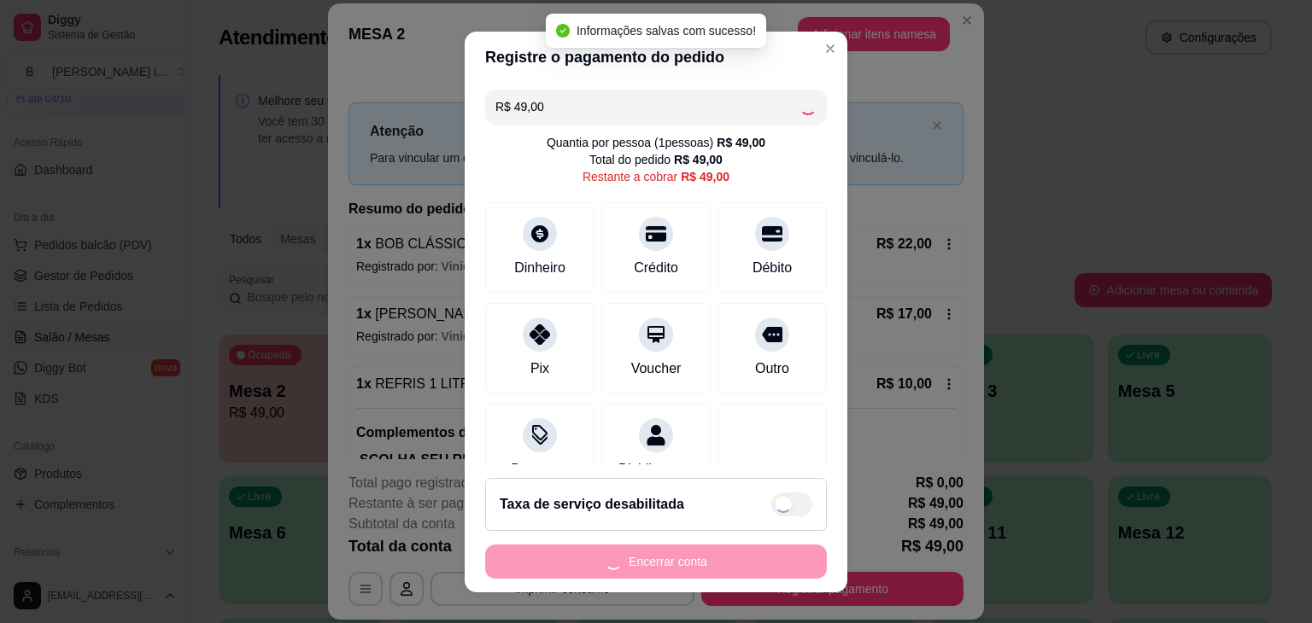
type input "R$ 0,00"
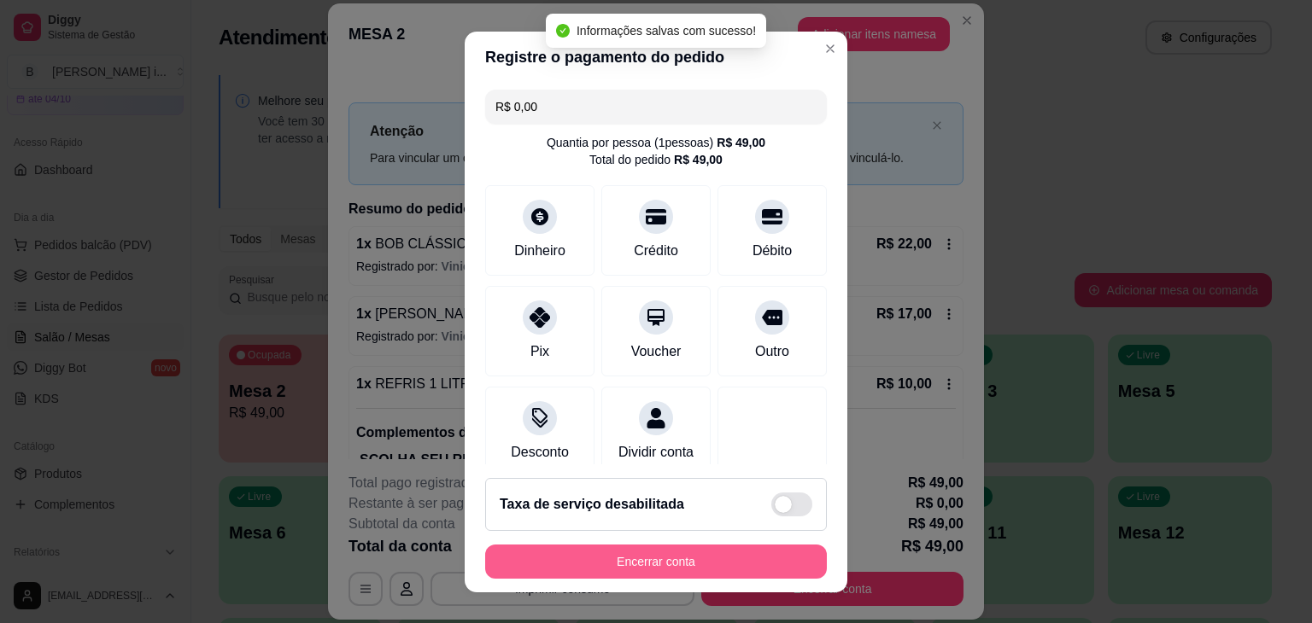
click at [707, 569] on button "Encerrar conta" at bounding box center [656, 562] width 342 height 34
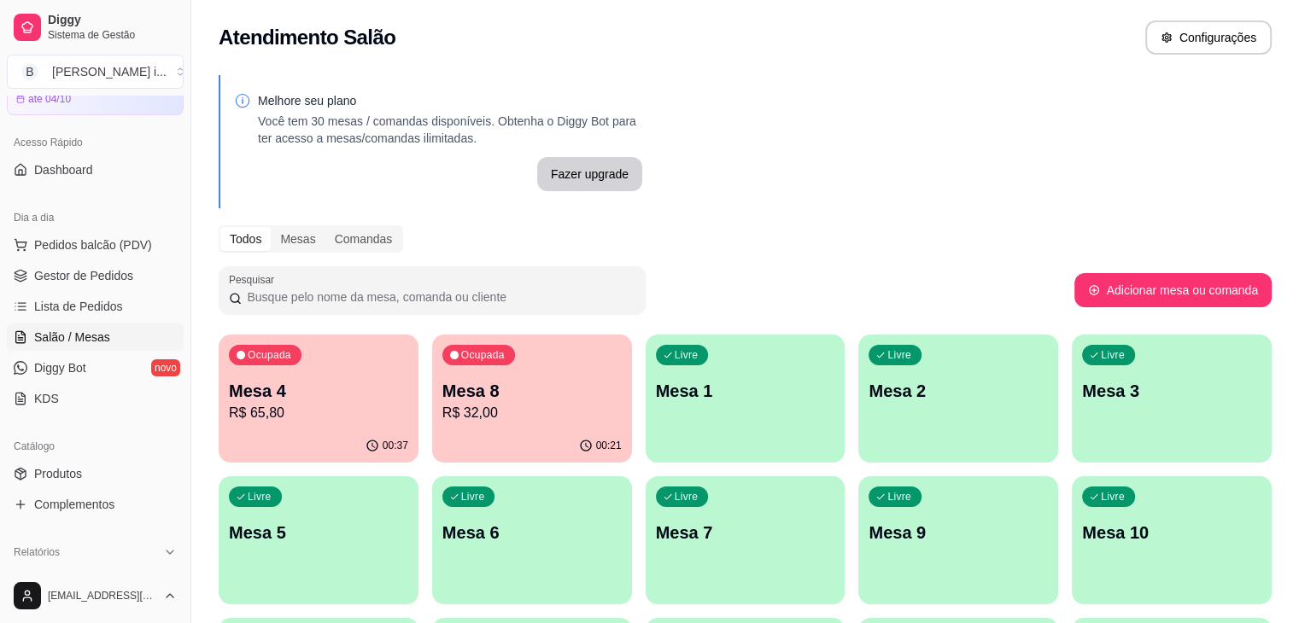
click at [499, 418] on p "R$ 32,00" at bounding box center [531, 413] width 179 height 20
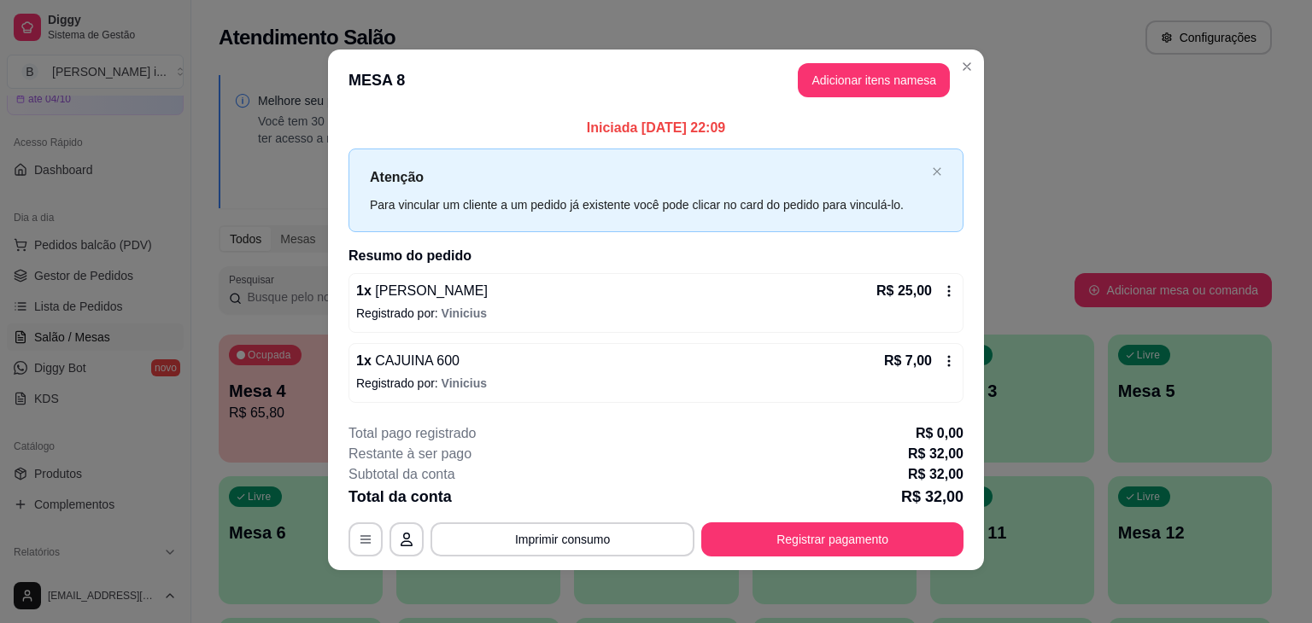
scroll to position [3, 0]
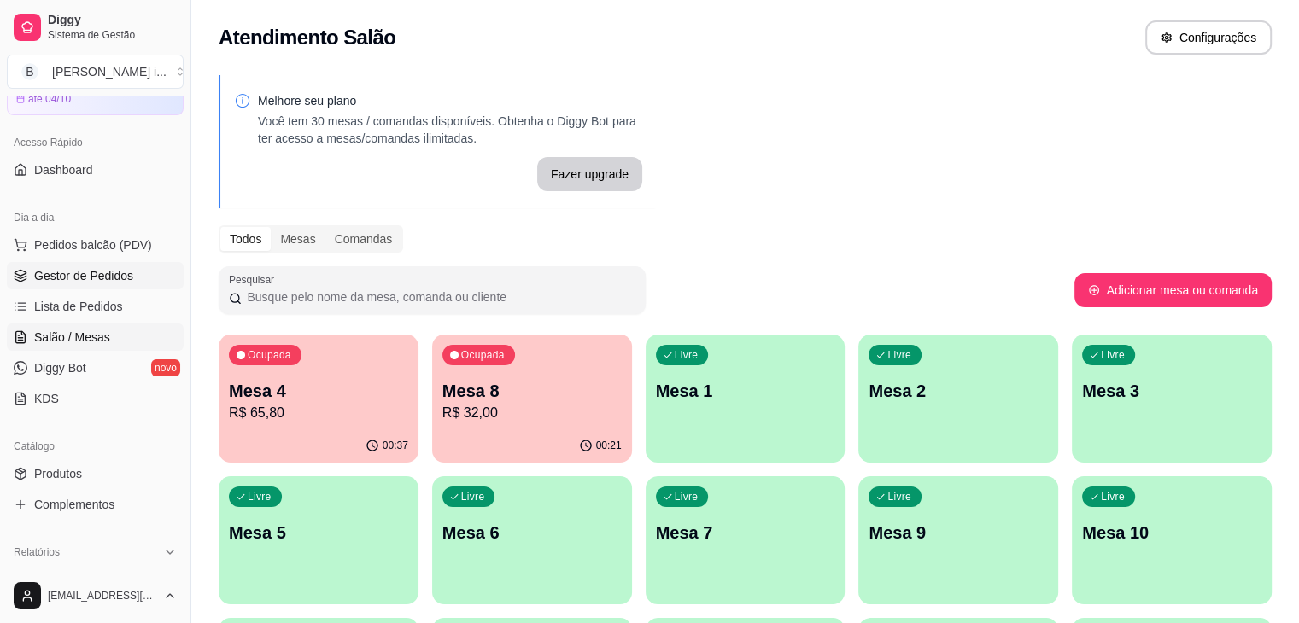
click at [86, 284] on link "Gestor de Pedidos" at bounding box center [95, 275] width 177 height 27
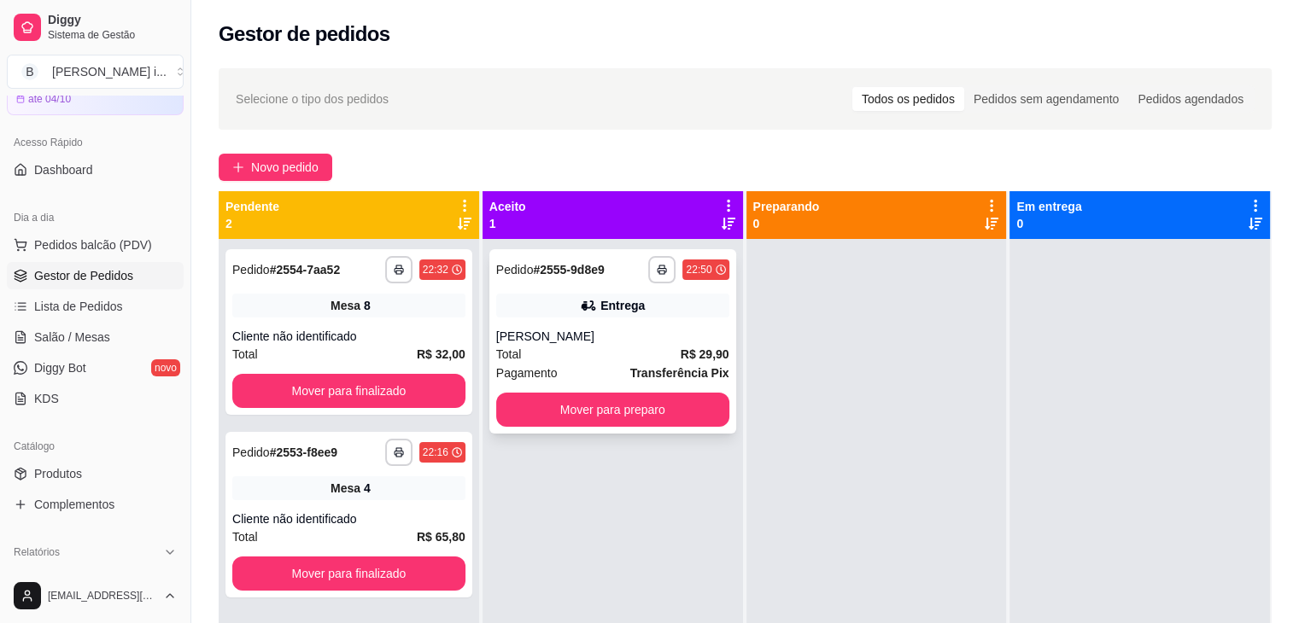
click at [563, 298] on div "Entrega" at bounding box center [612, 306] width 233 height 24
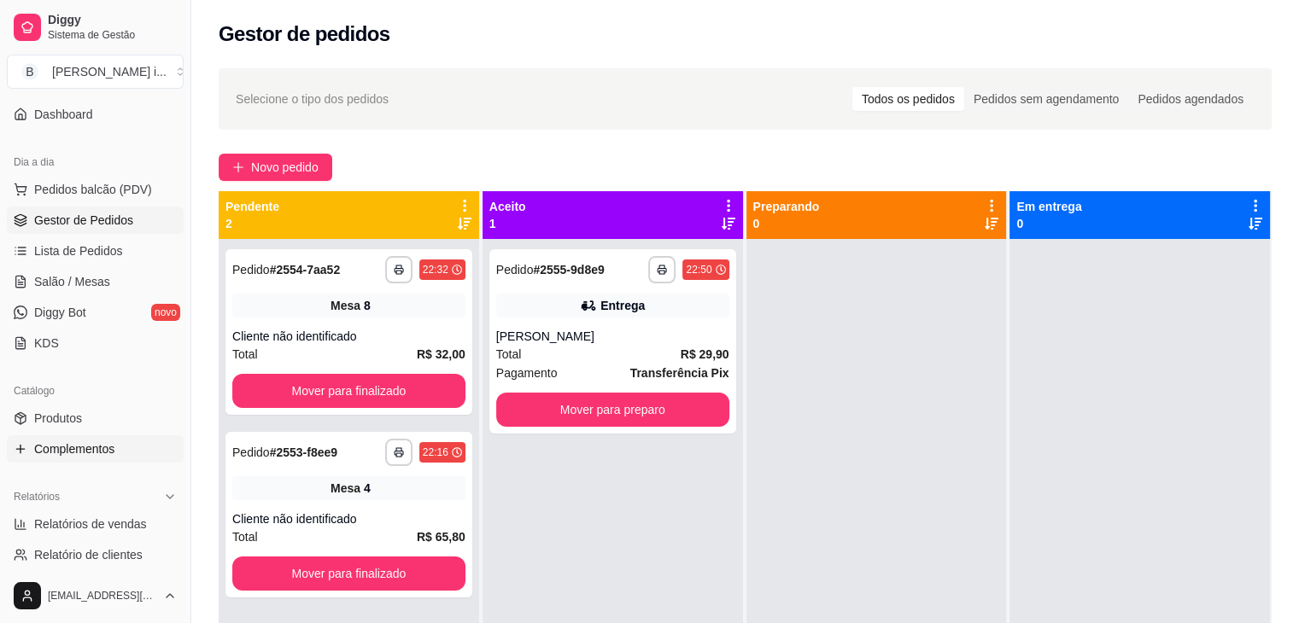
scroll to position [171, 0]
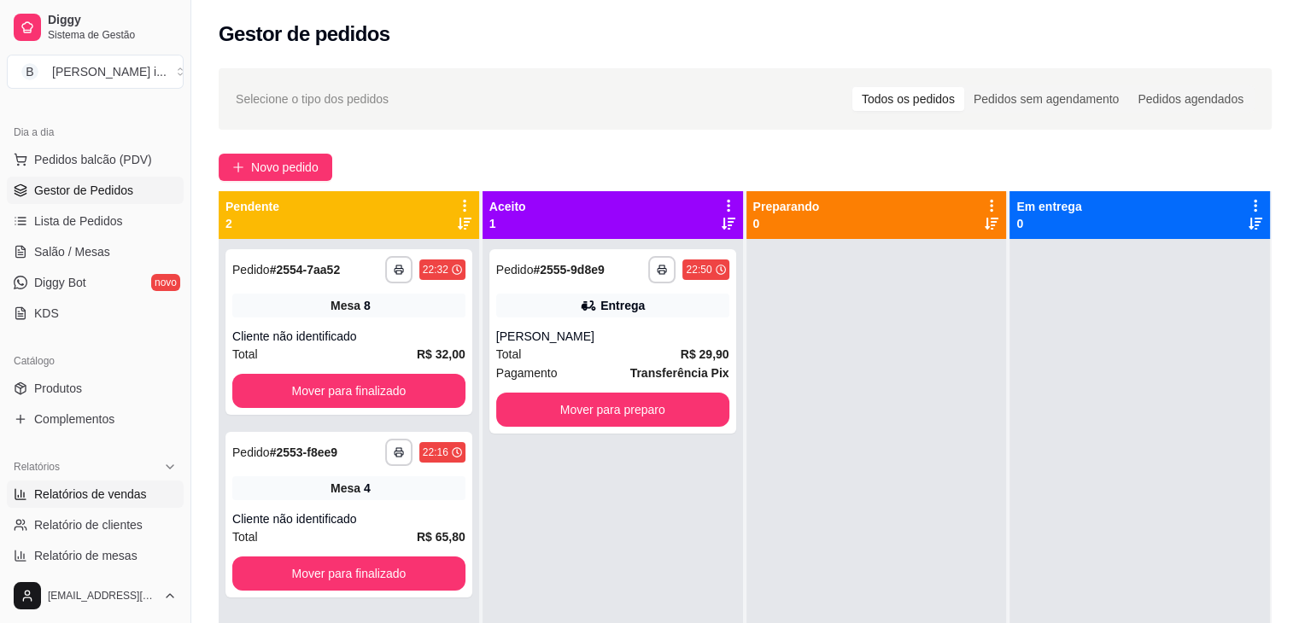
click at [115, 506] on link "Relatórios de vendas" at bounding box center [95, 494] width 177 height 27
select select "ALL"
select select "0"
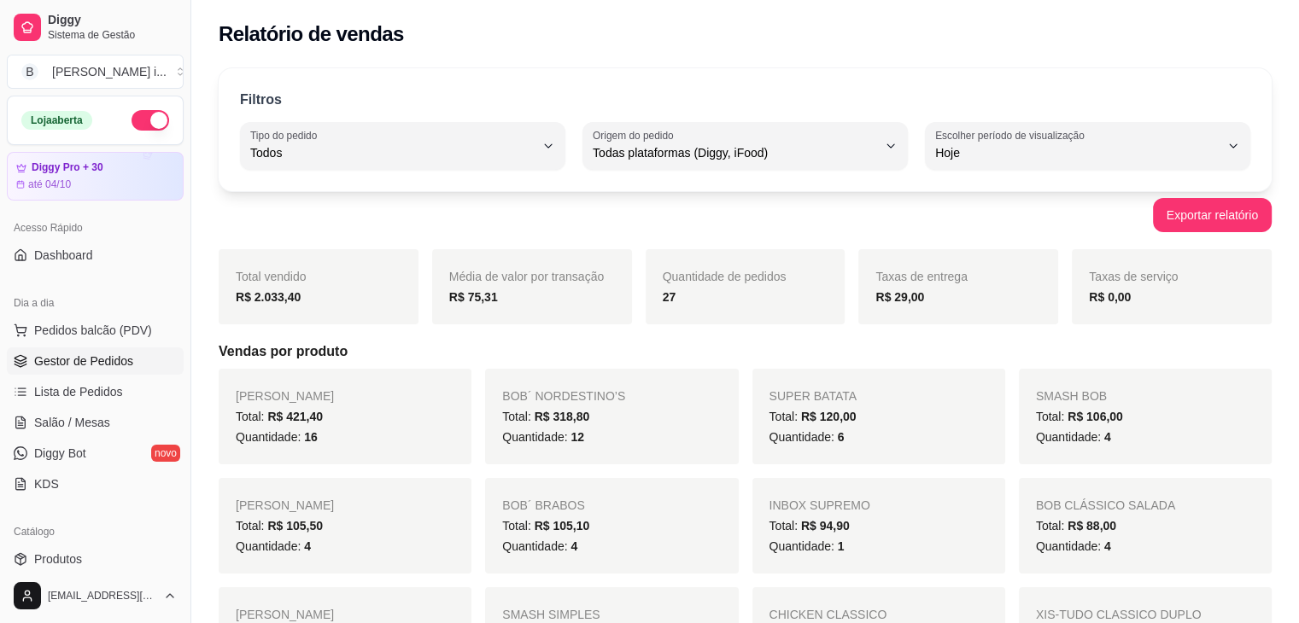
click at [89, 368] on span "Gestor de Pedidos" at bounding box center [83, 361] width 99 height 17
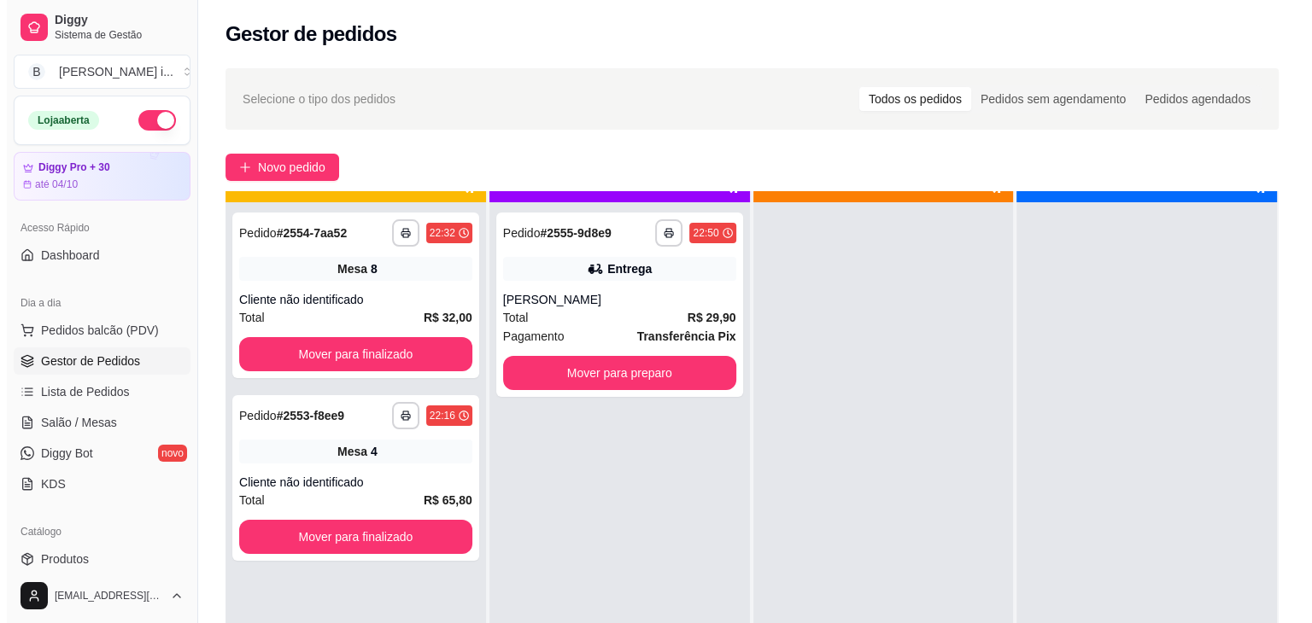
scroll to position [48, 0]
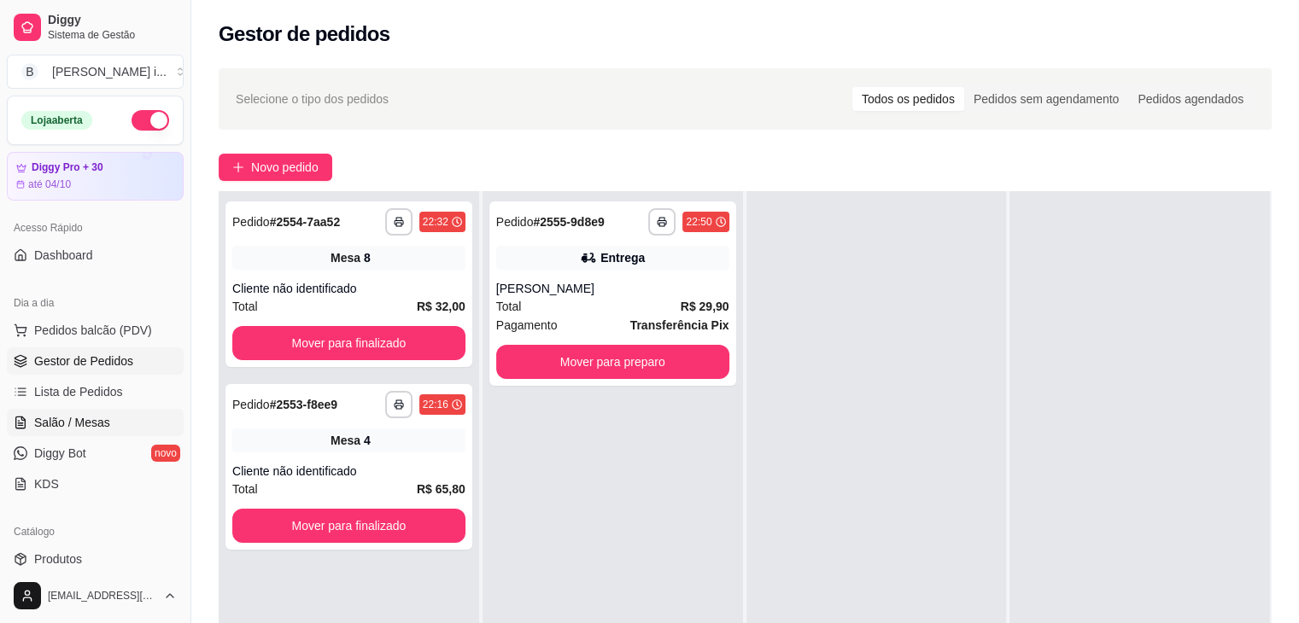
click at [91, 412] on link "Salão / Mesas" at bounding box center [95, 422] width 177 height 27
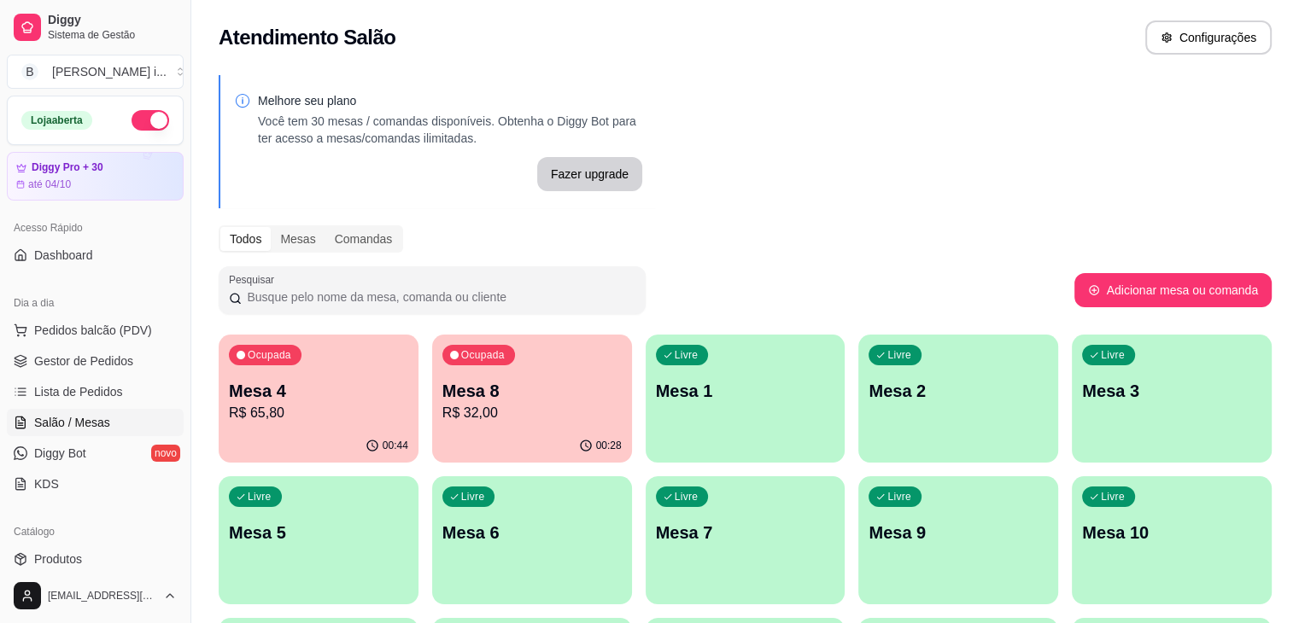
click at [475, 407] on p "R$ 32,00" at bounding box center [531, 413] width 179 height 20
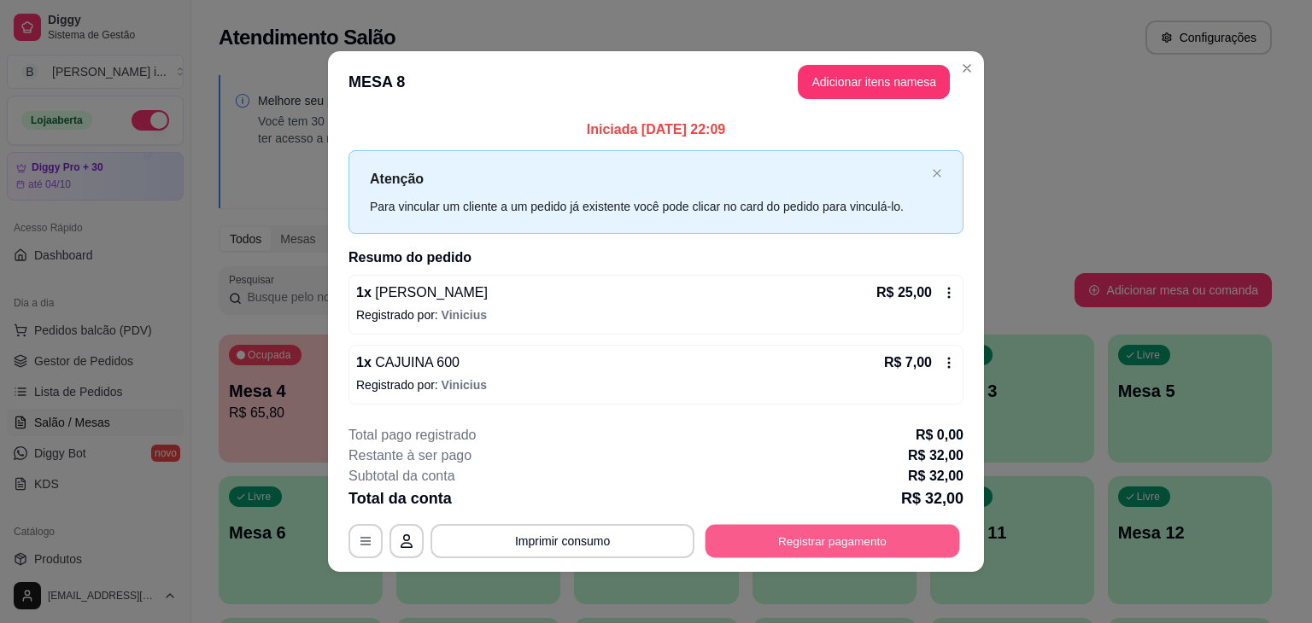
click at [774, 541] on button "Registrar pagamento" at bounding box center [832, 540] width 254 height 33
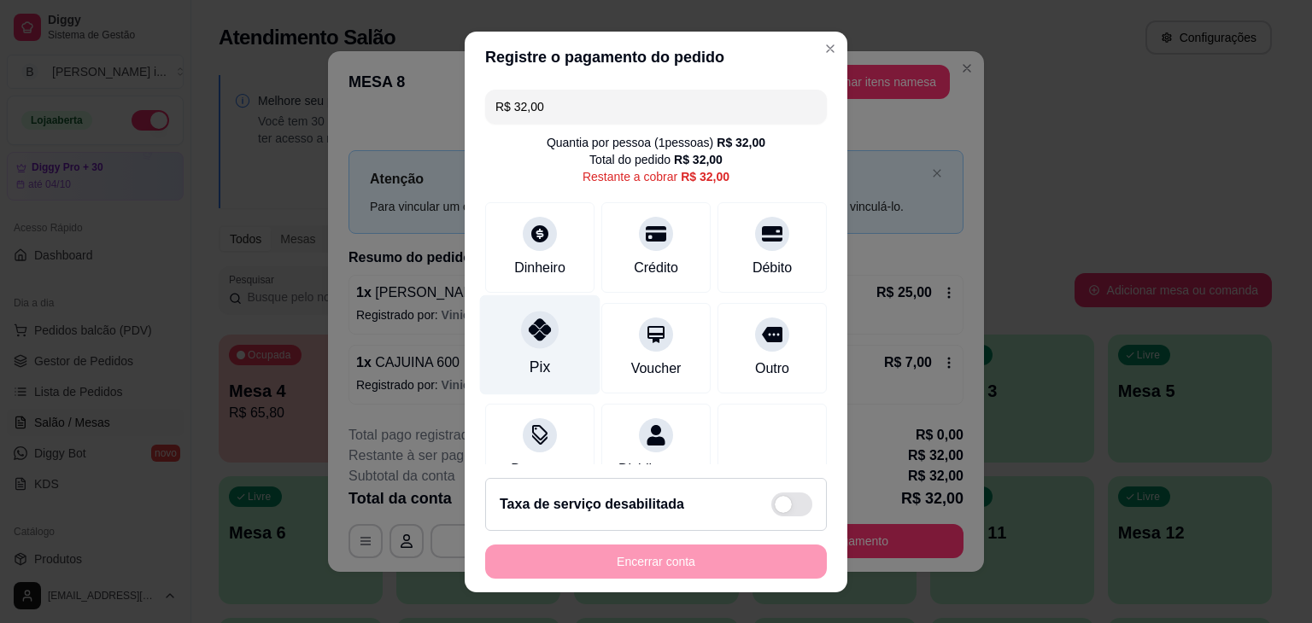
click at [529, 356] on div "Pix" at bounding box center [540, 345] width 120 height 100
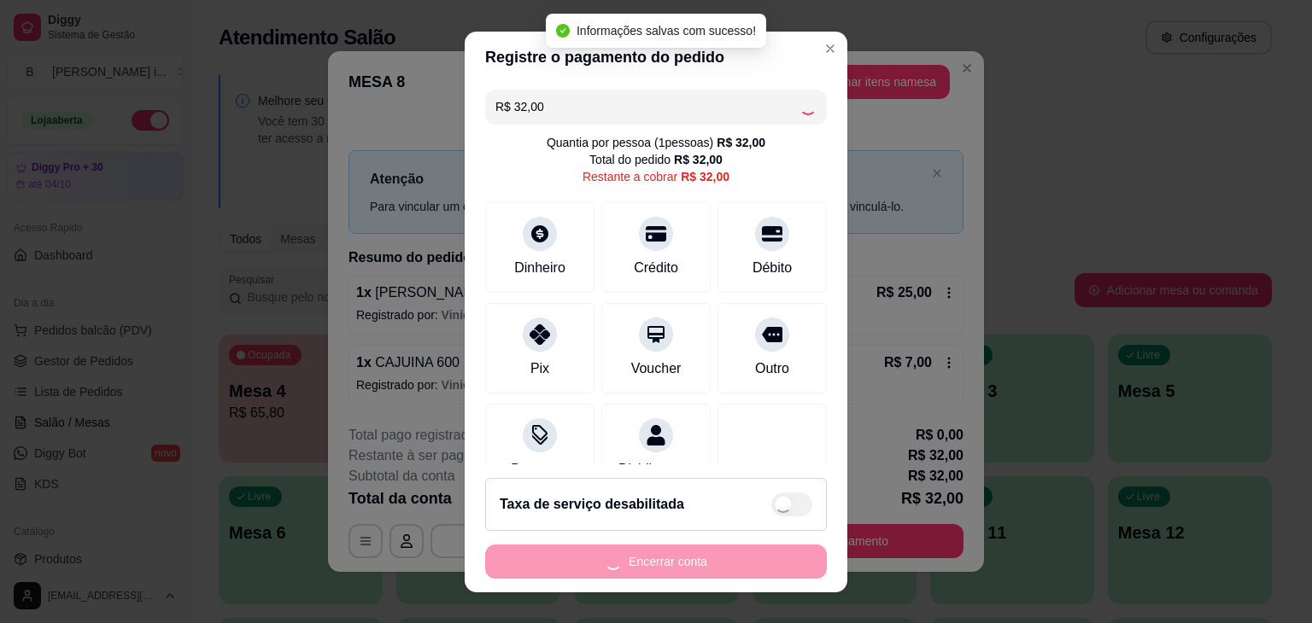
type input "R$ 0,00"
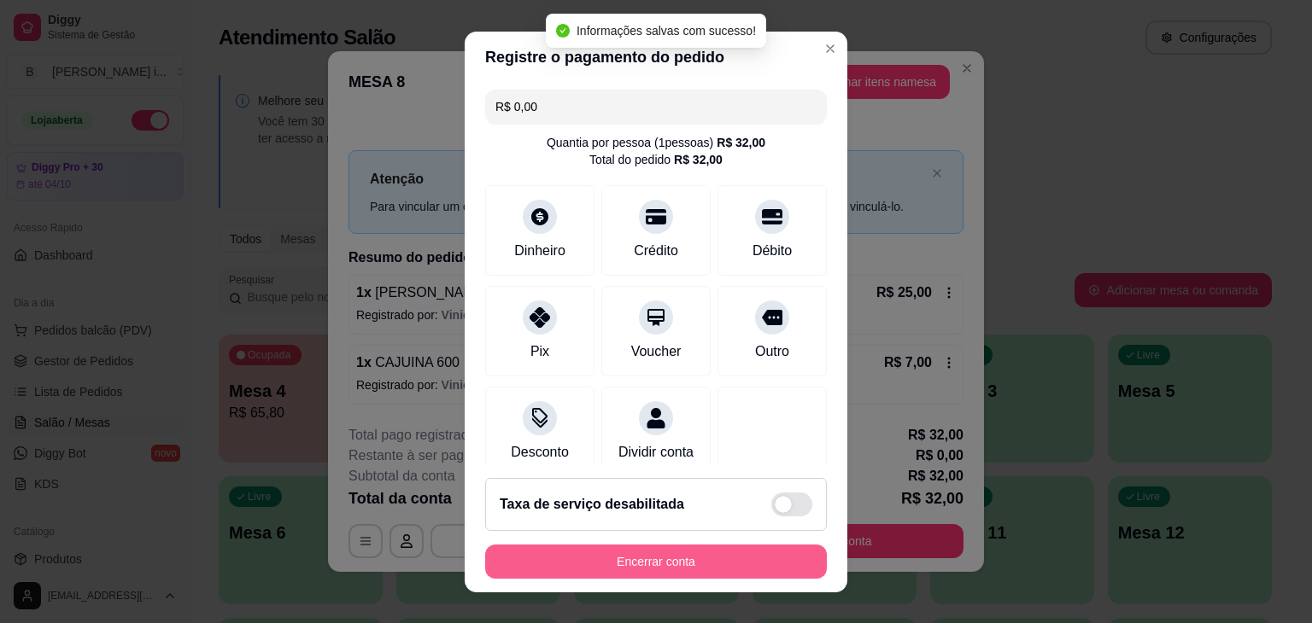
click at [655, 566] on button "Encerrar conta" at bounding box center [656, 562] width 342 height 34
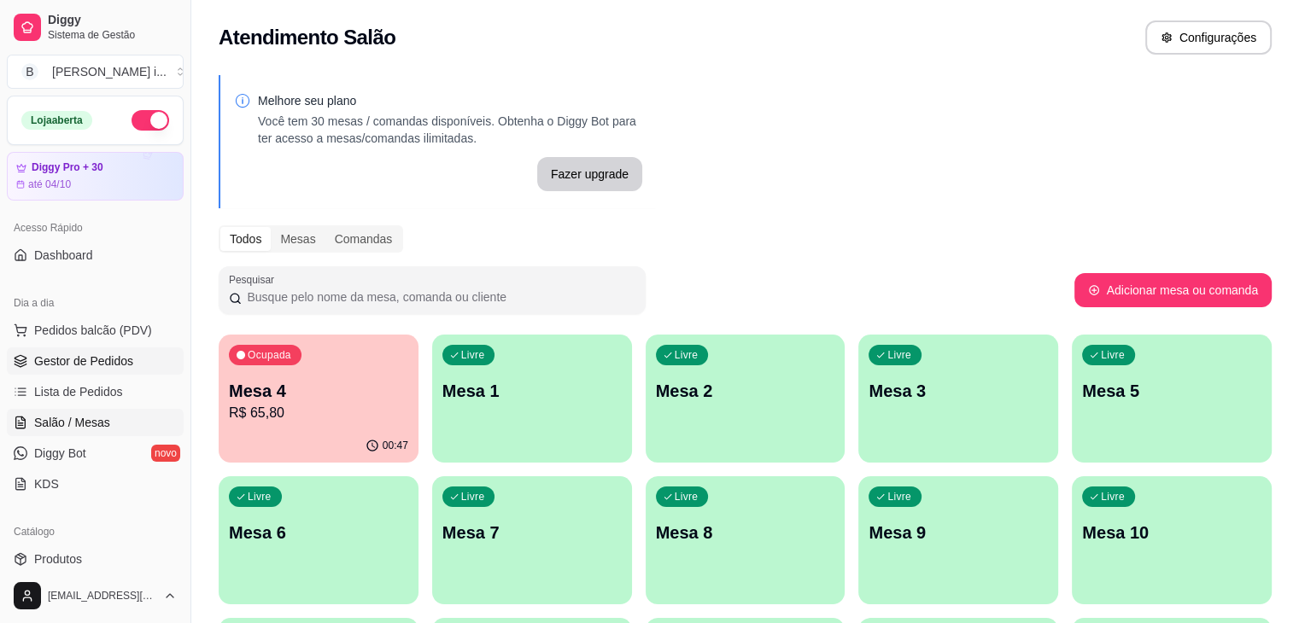
click at [99, 361] on span "Gestor de Pedidos" at bounding box center [83, 361] width 99 height 17
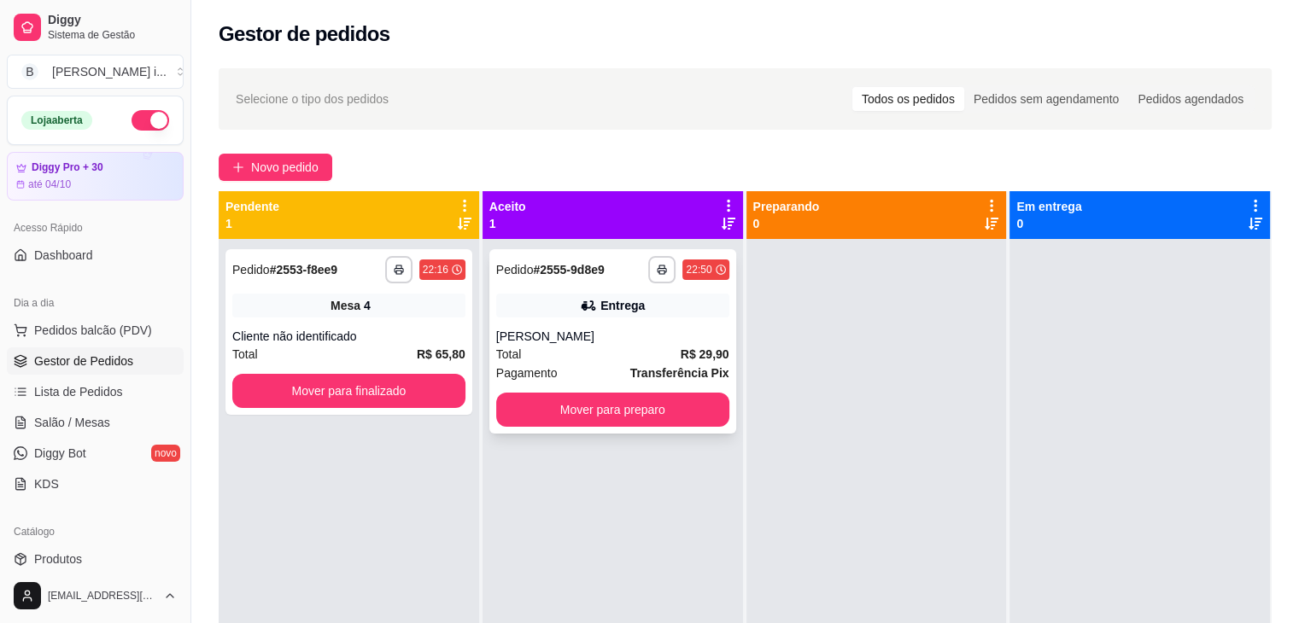
click at [581, 348] on div "Total R$ 29,90" at bounding box center [612, 354] width 233 height 19
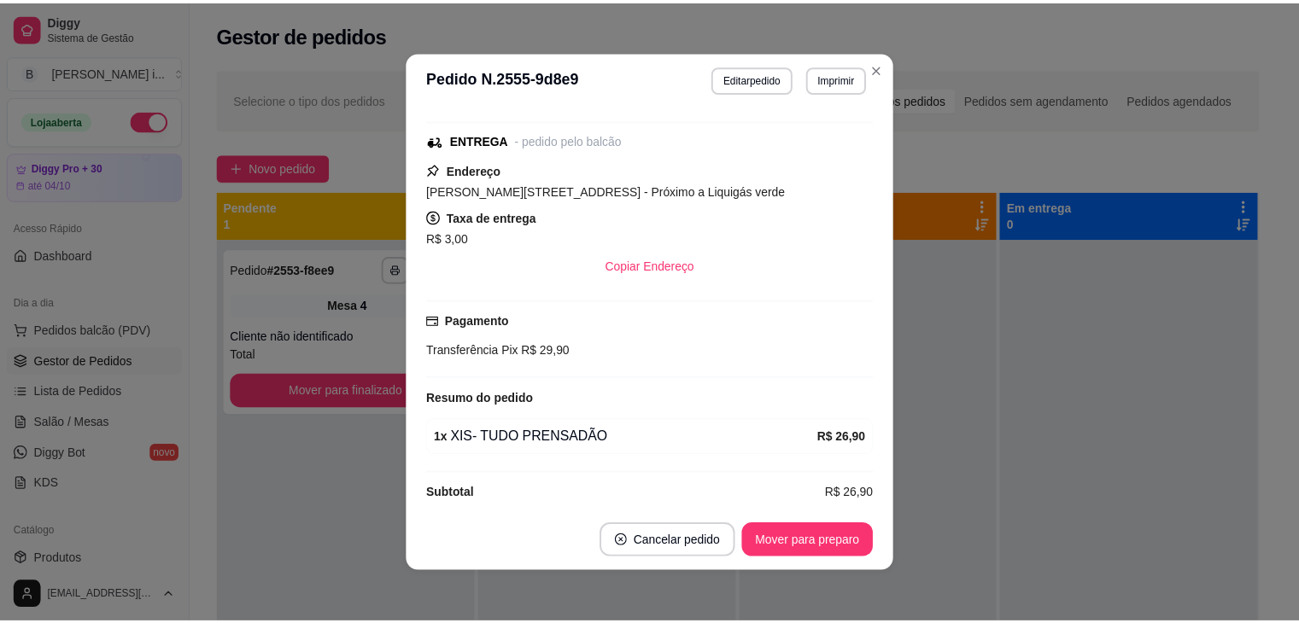
scroll to position [219, 0]
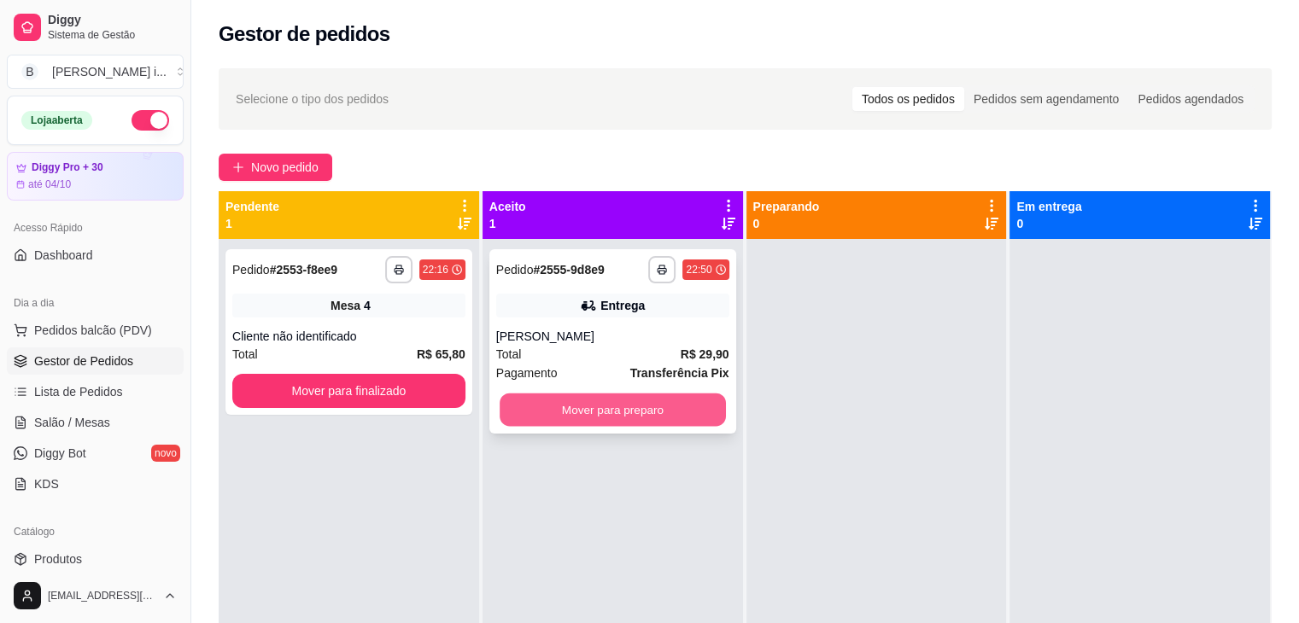
click at [686, 421] on button "Mover para preparo" at bounding box center [613, 410] width 226 height 33
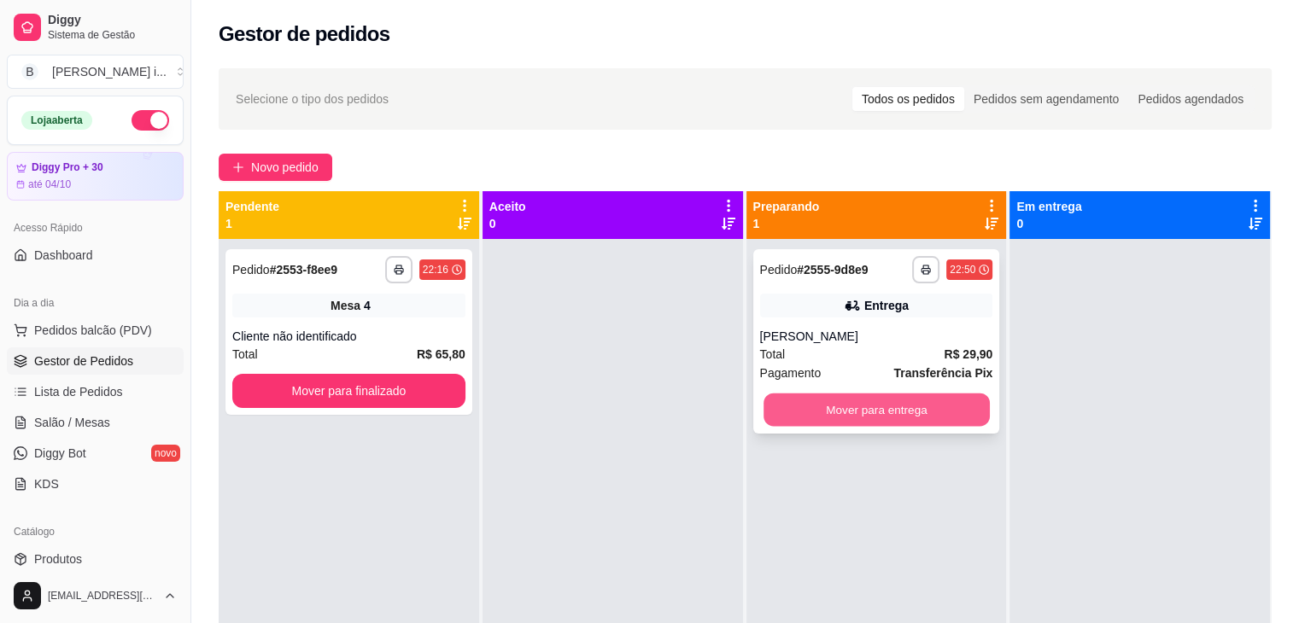
click at [805, 418] on button "Mover para entrega" at bounding box center [876, 410] width 226 height 33
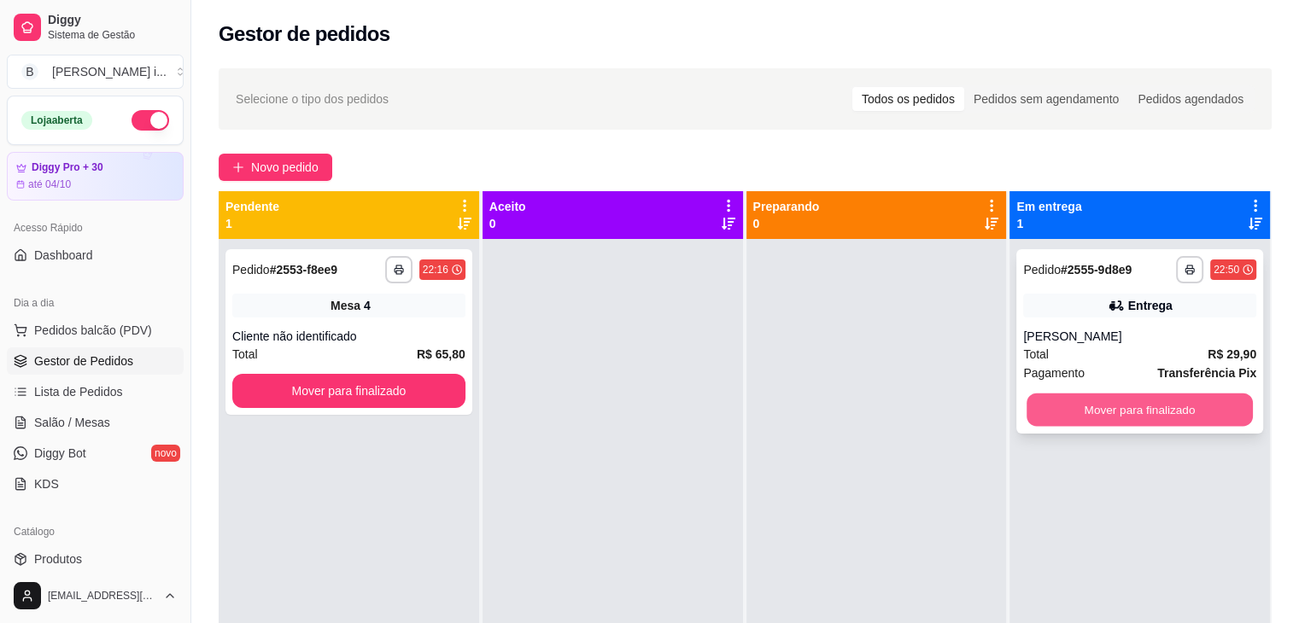
click at [1171, 404] on button "Mover para finalizado" at bounding box center [1139, 410] width 226 height 33
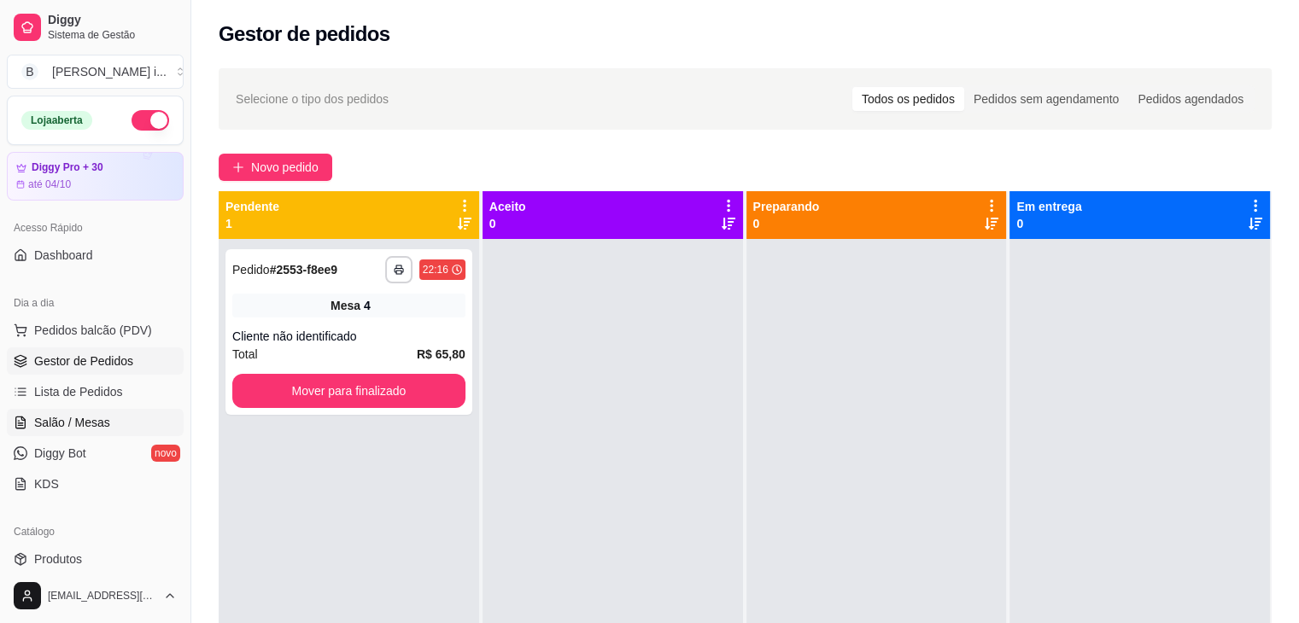
click at [75, 415] on span "Salão / Mesas" at bounding box center [72, 422] width 76 height 17
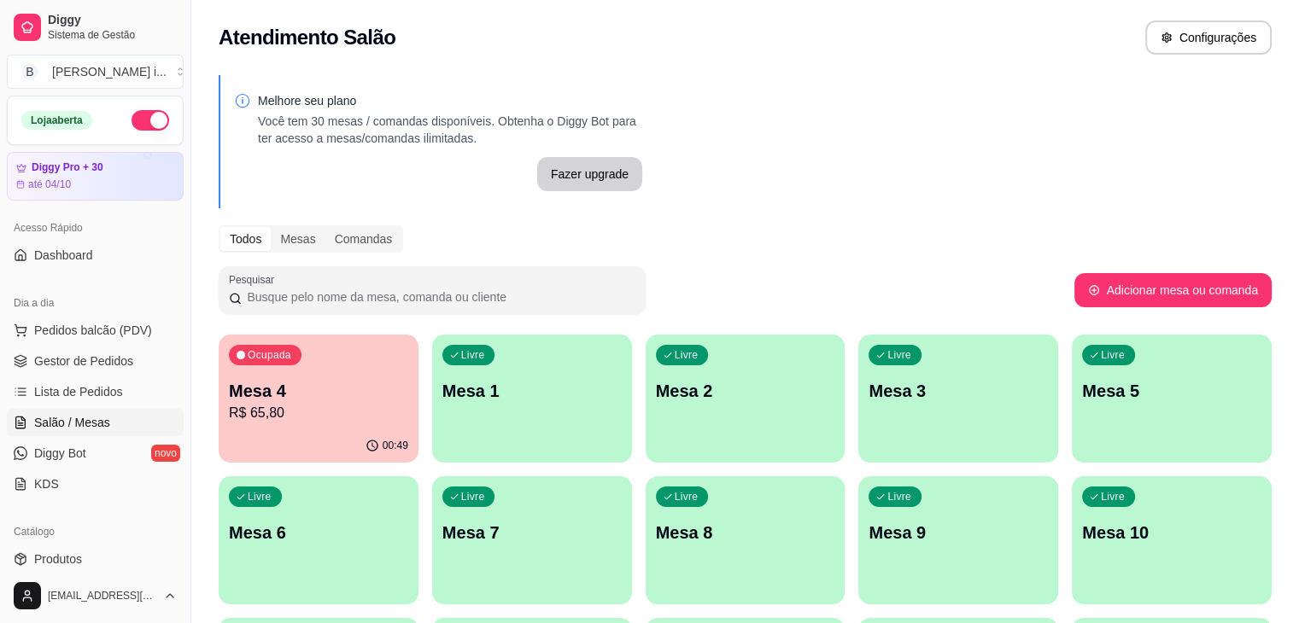
click at [272, 408] on p "R$ 65,80" at bounding box center [318, 413] width 179 height 20
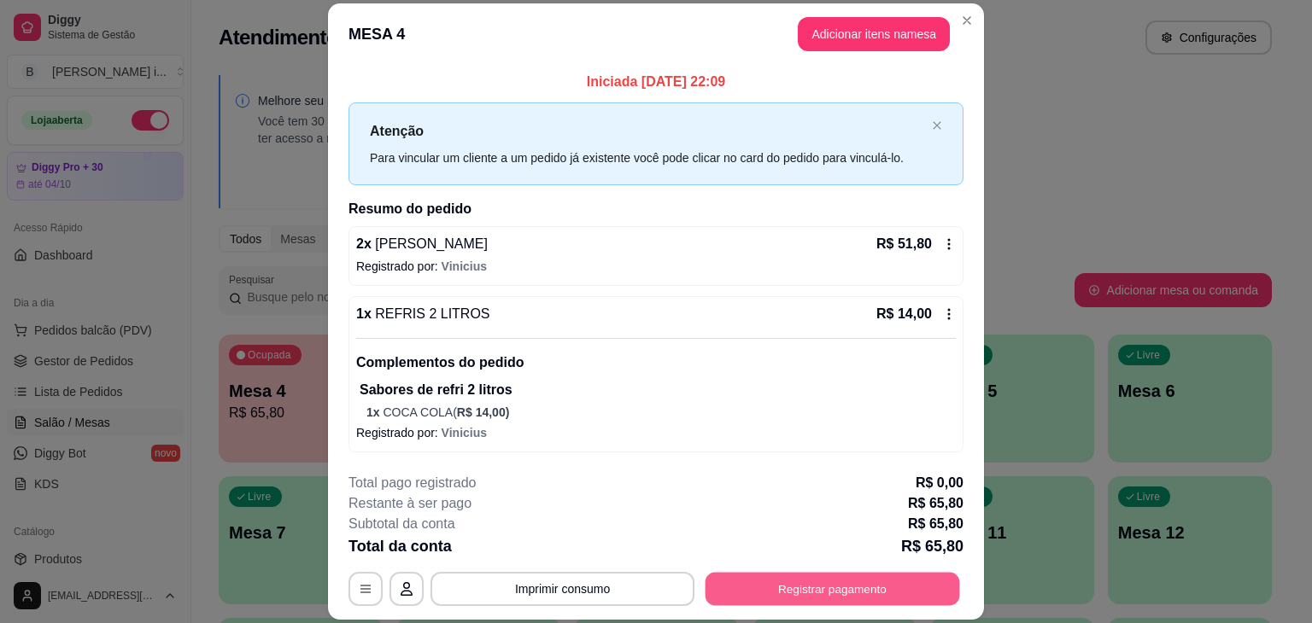
click at [810, 592] on button "Registrar pagamento" at bounding box center [832, 589] width 254 height 33
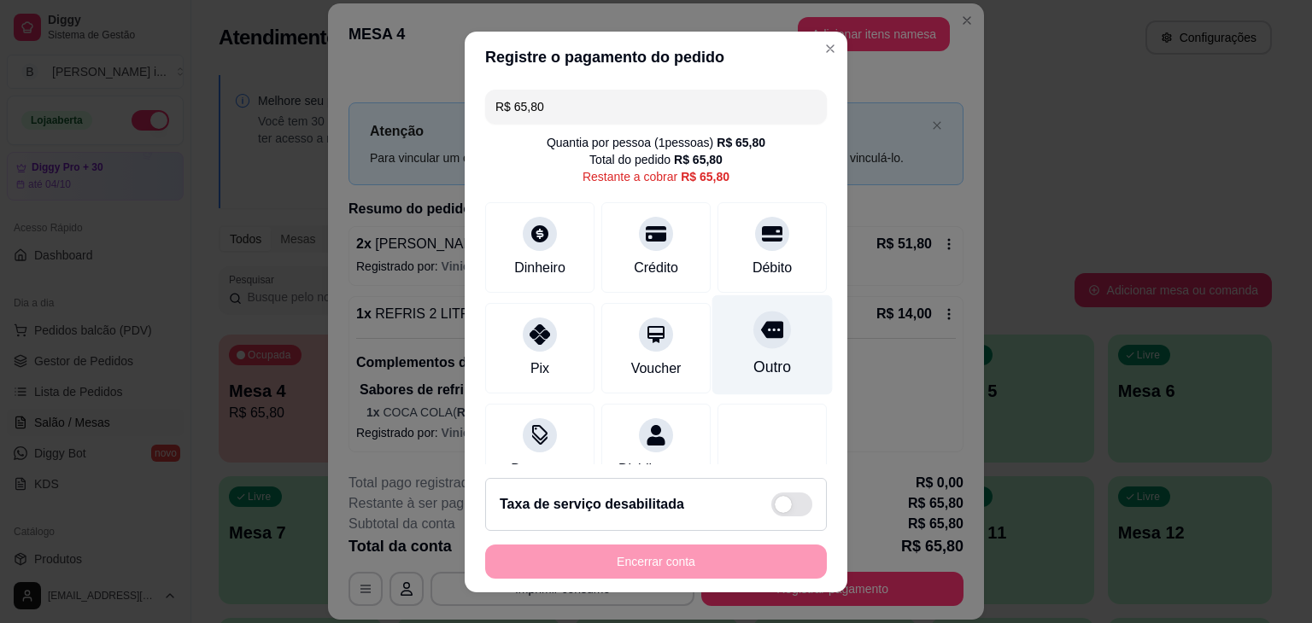
click at [751, 379] on div "Outro" at bounding box center [772, 345] width 120 height 100
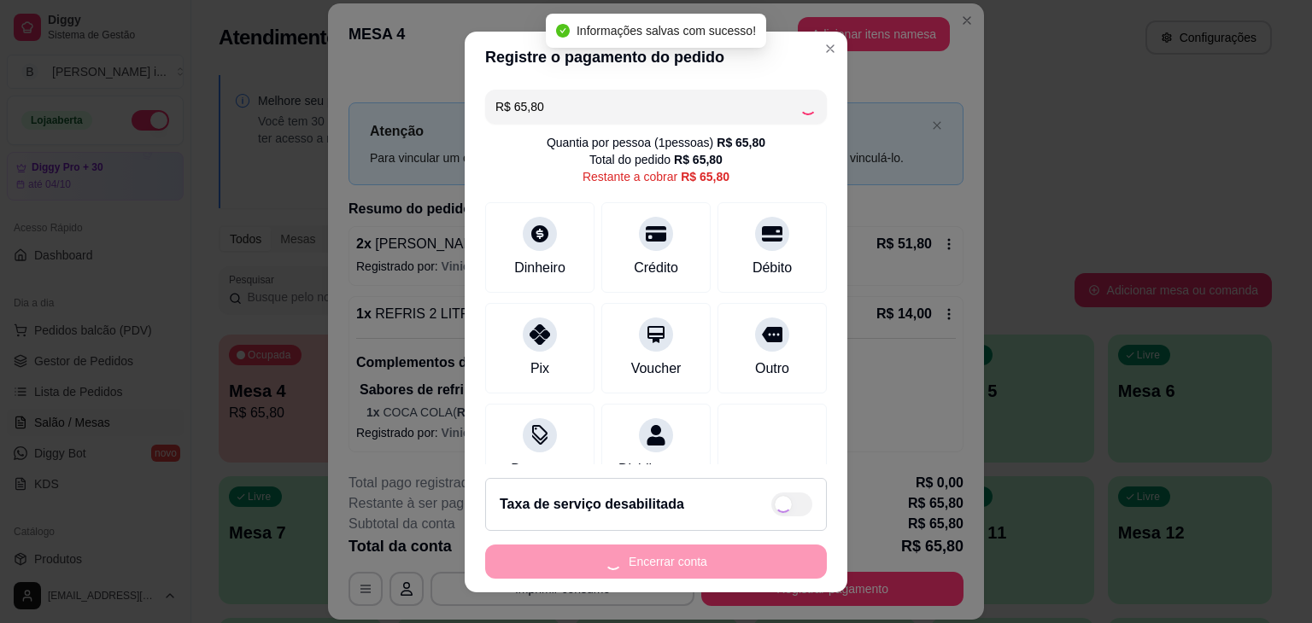
click at [700, 562] on div "Encerrar conta" at bounding box center [656, 562] width 342 height 34
type input "R$ 0,00"
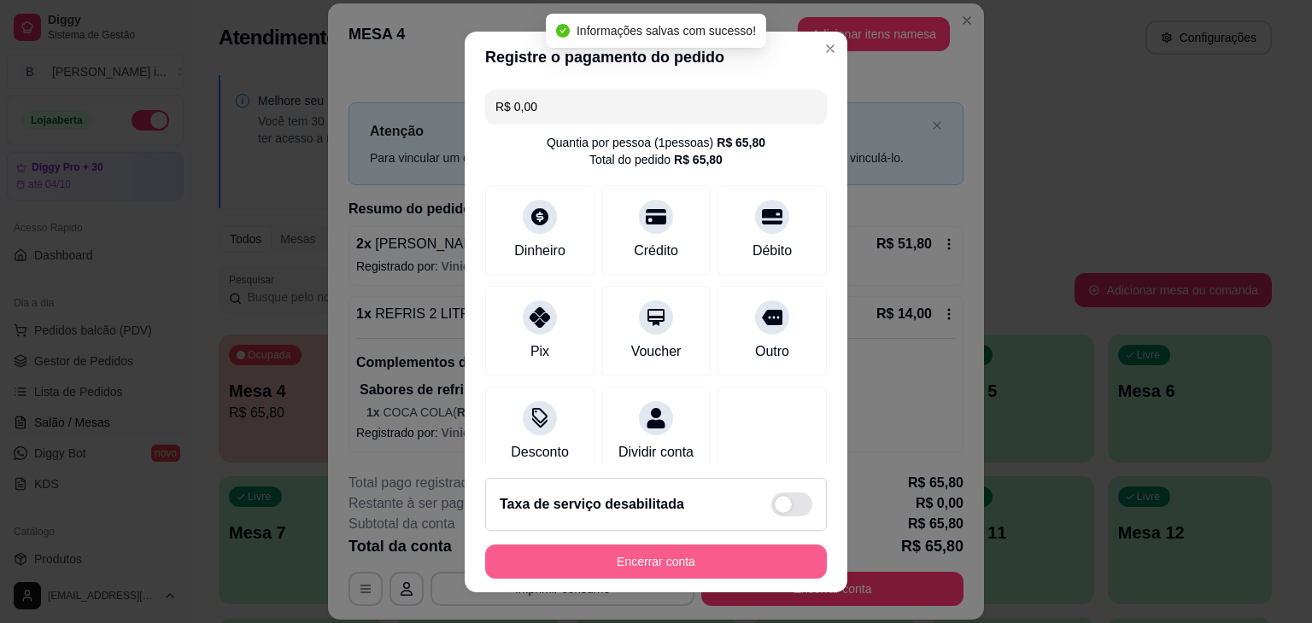
click at [700, 562] on button "Encerrar conta" at bounding box center [656, 562] width 342 height 34
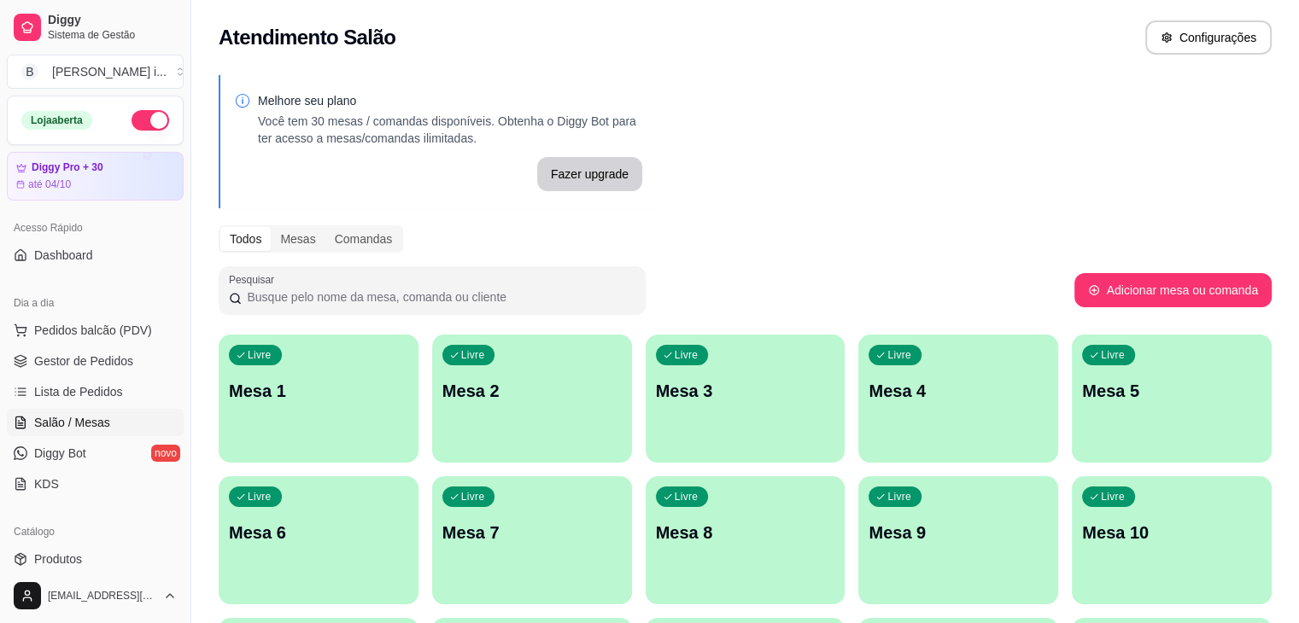
click at [151, 121] on button "button" at bounding box center [150, 120] width 38 height 20
click at [92, 358] on span "Gestor de Pedidos" at bounding box center [83, 361] width 99 height 17
